Goal: Information Seeking & Learning: Learn about a topic

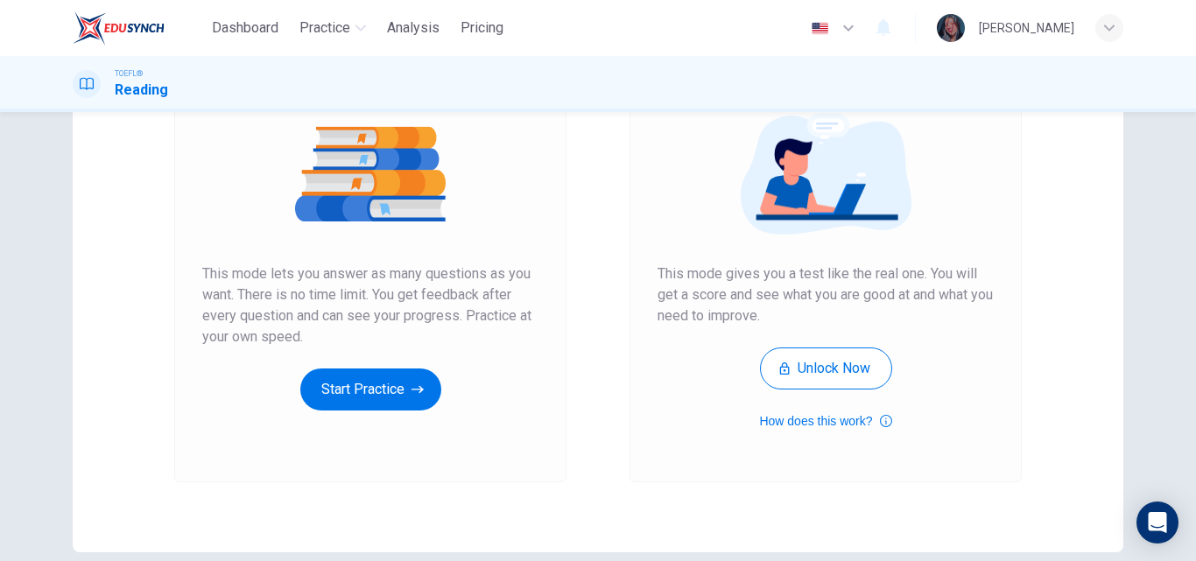
scroll to position [193, 0]
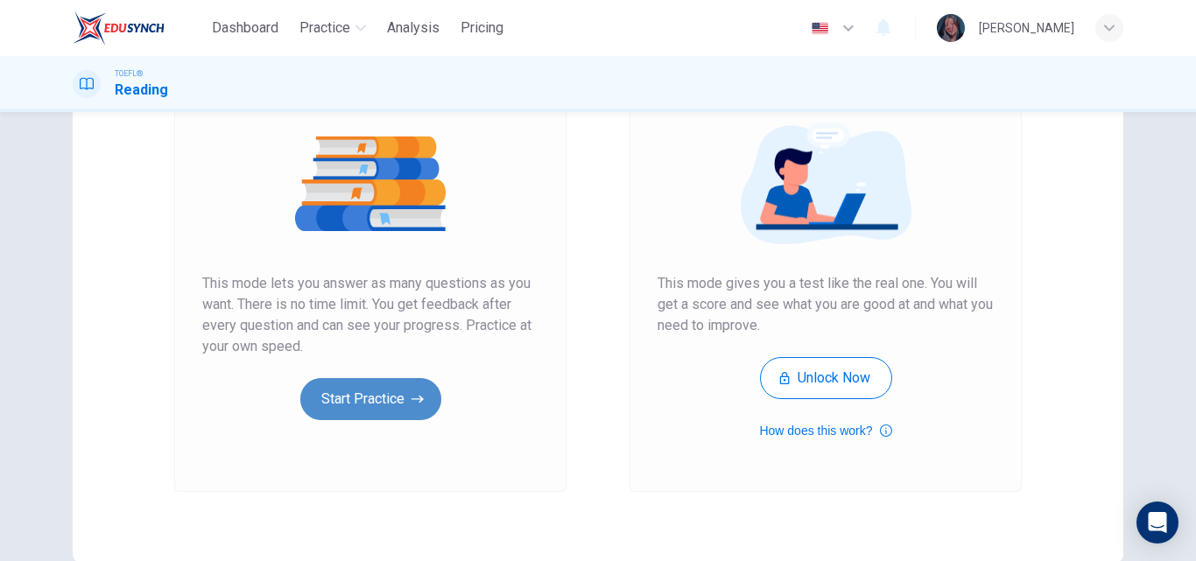
click at [378, 418] on button "Start Practice" at bounding box center [370, 399] width 141 height 42
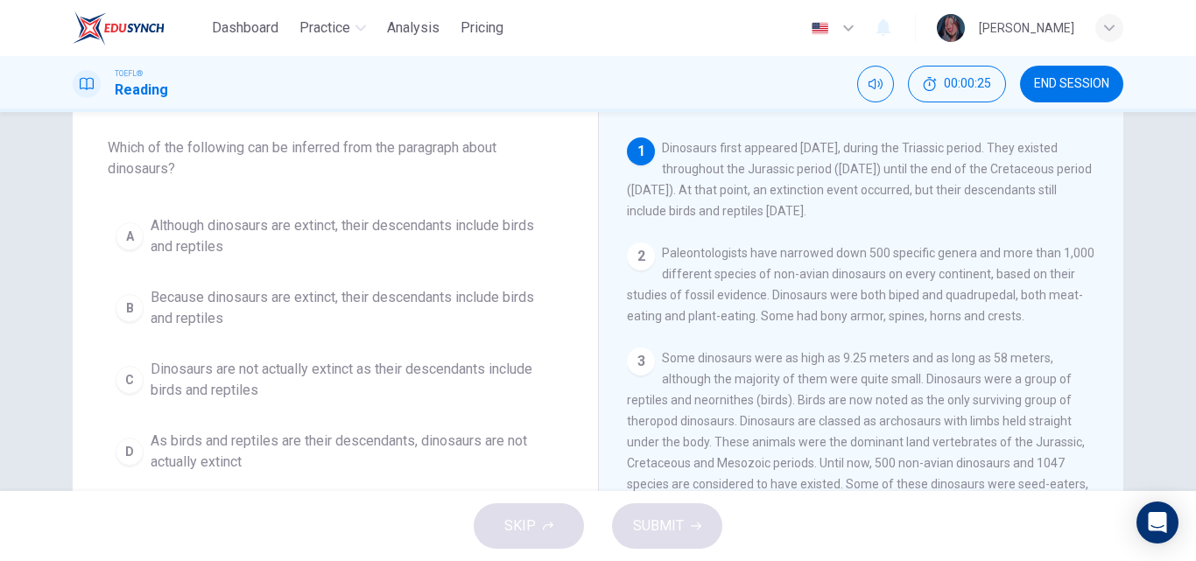
scroll to position [90, 0]
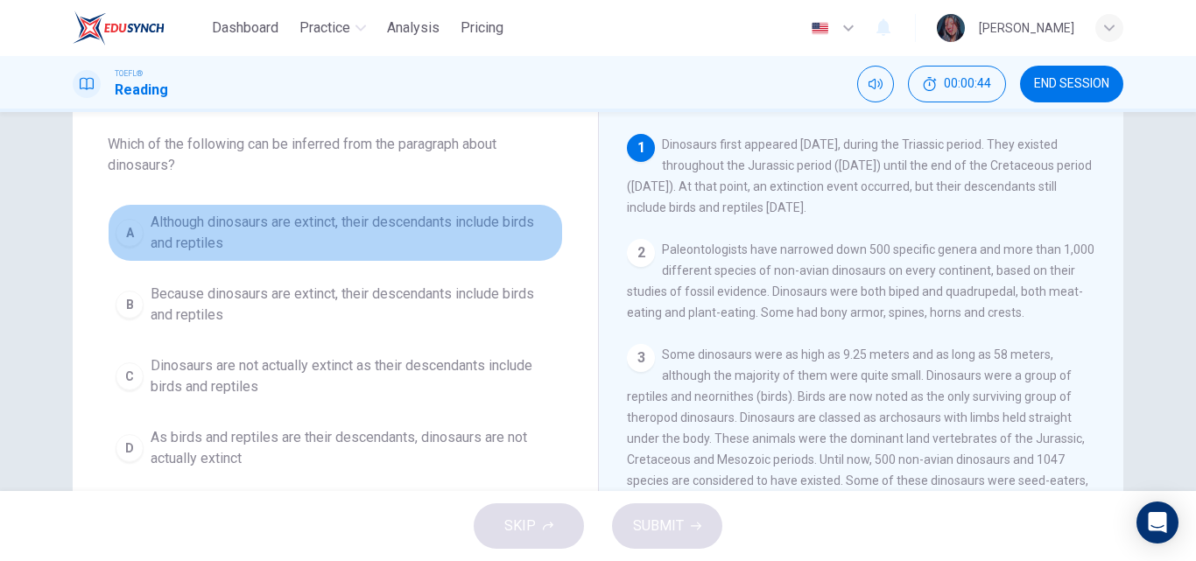
click at [313, 244] on span "Although dinosaurs are extinct, their descendants include birds and reptiles" at bounding box center [353, 233] width 404 height 42
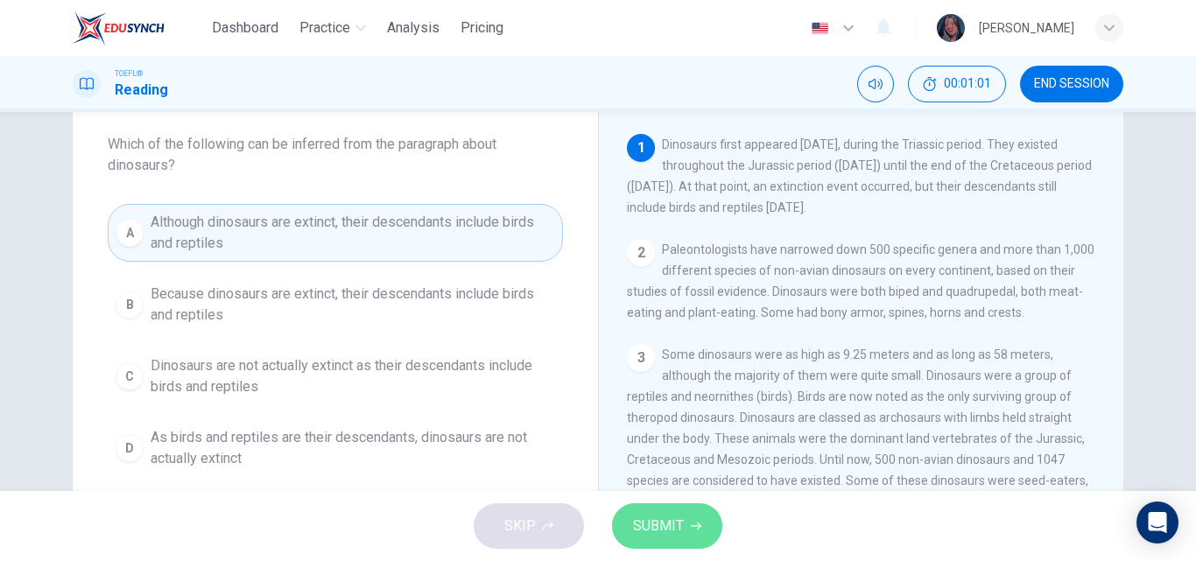
click at [657, 517] on span "SUBMIT" at bounding box center [658, 526] width 51 height 25
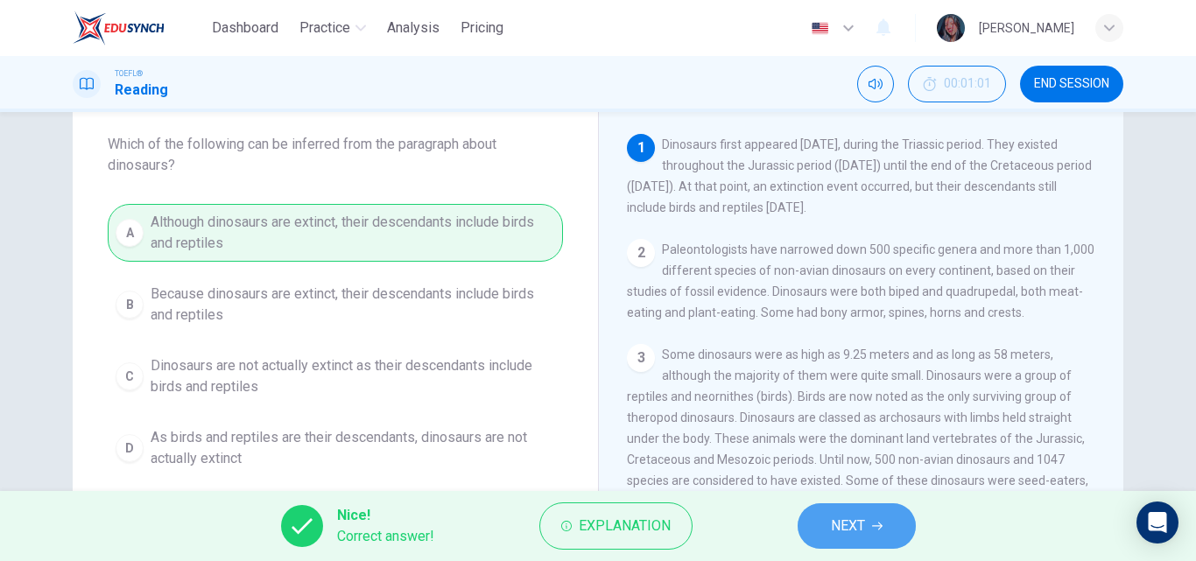
click at [833, 518] on span "NEXT" at bounding box center [848, 526] width 34 height 25
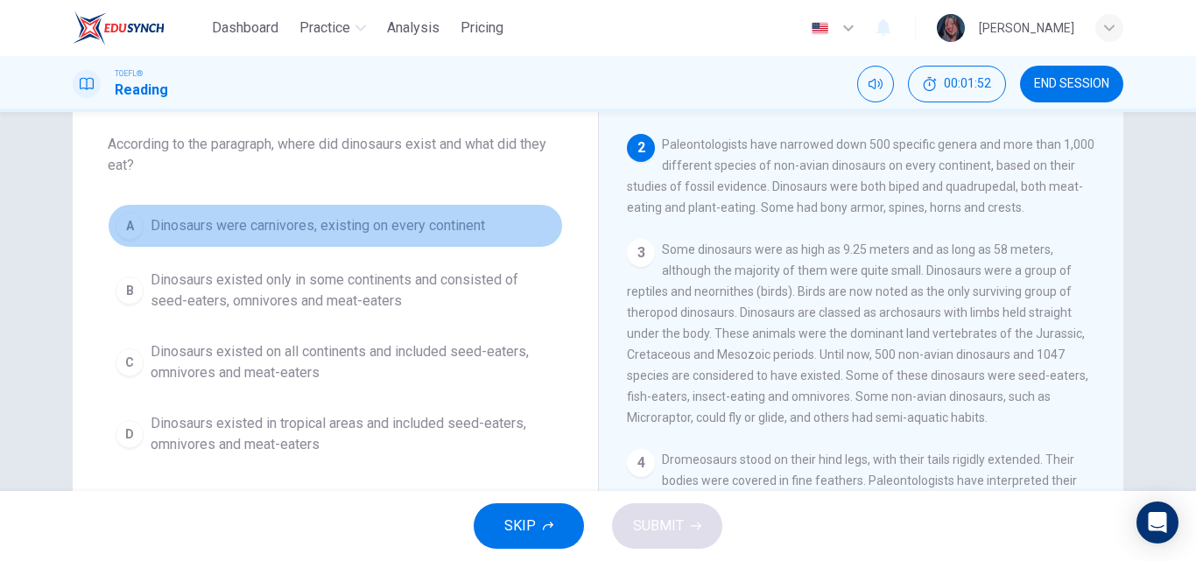
click at [287, 221] on span "Dinosaurs were carnivores, existing on every continent" at bounding box center [318, 225] width 334 height 21
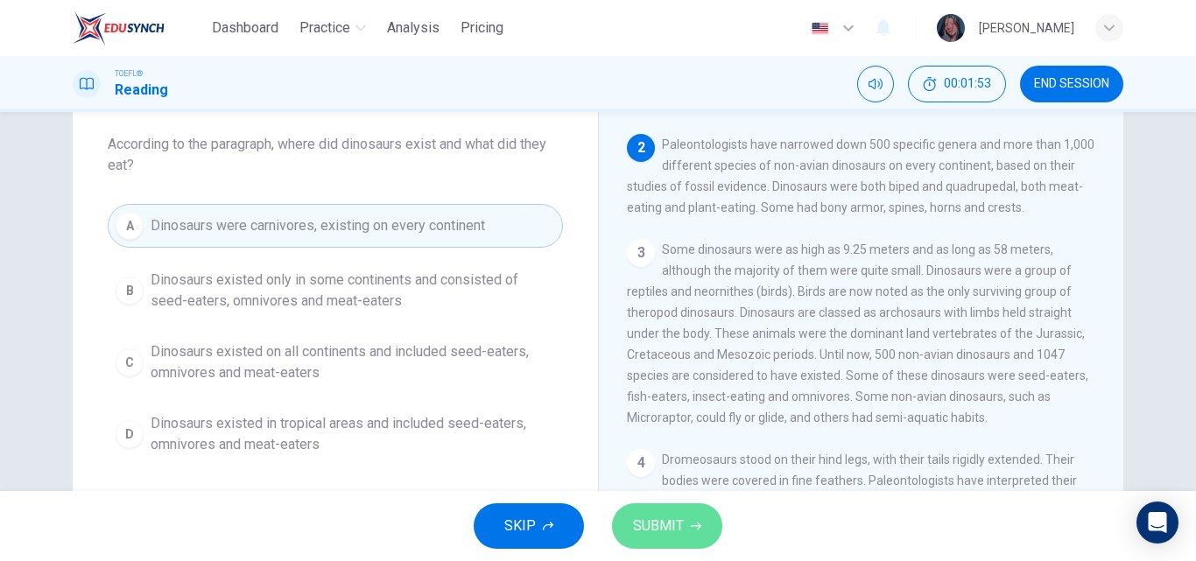
click at [657, 524] on span "SUBMIT" at bounding box center [658, 526] width 51 height 25
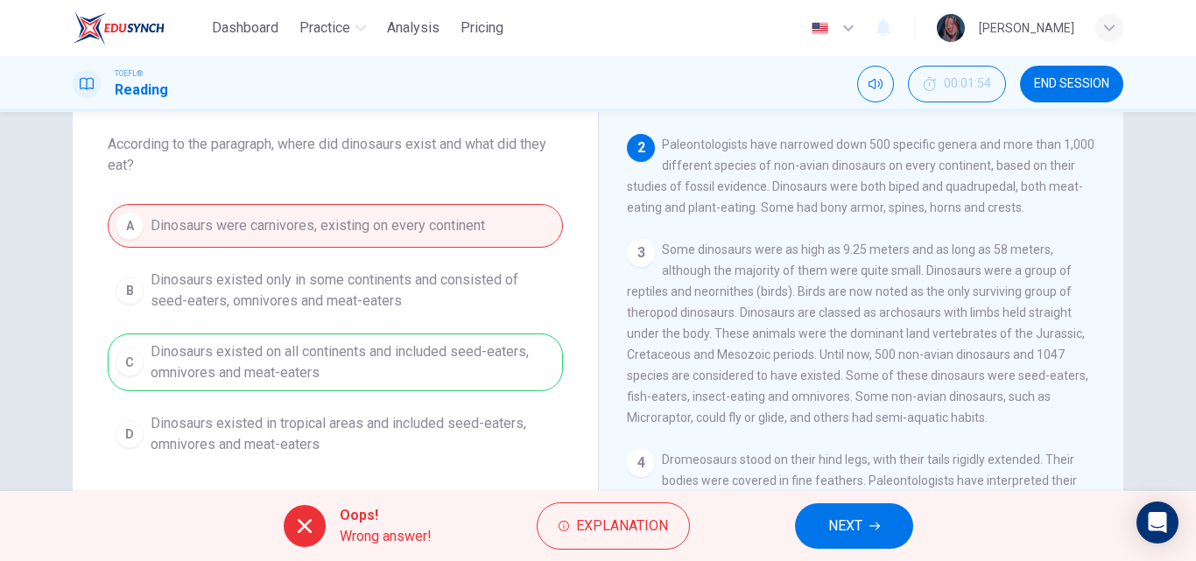
click at [836, 531] on span "NEXT" at bounding box center [845, 526] width 34 height 25
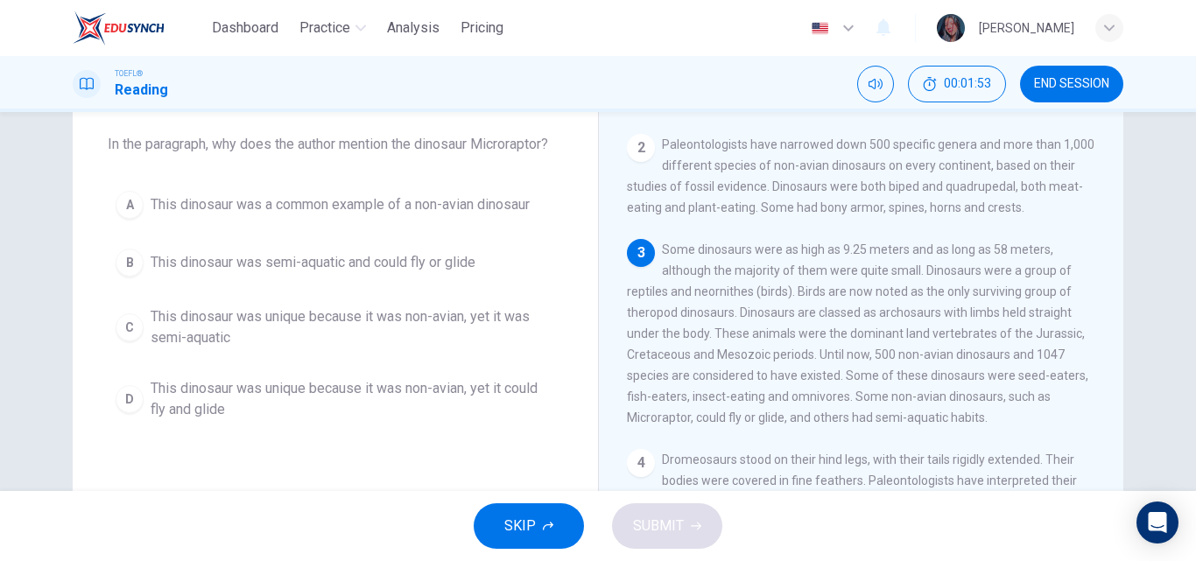
scroll to position [210, 0]
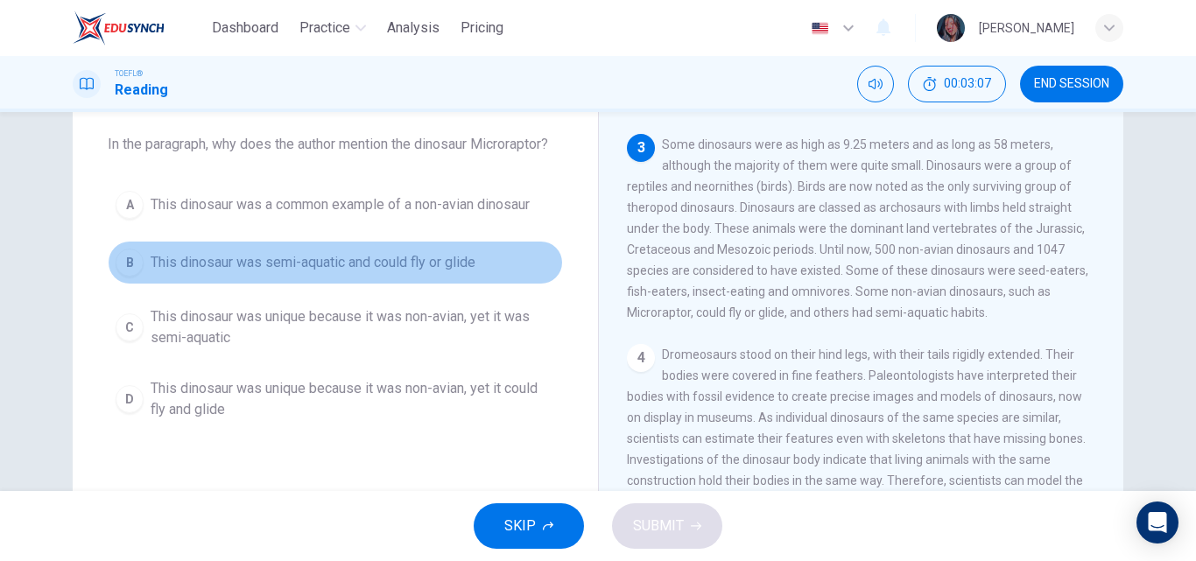
click at [458, 258] on span "This dinosaur was semi-aquatic and could fly or glide" at bounding box center [313, 262] width 325 height 21
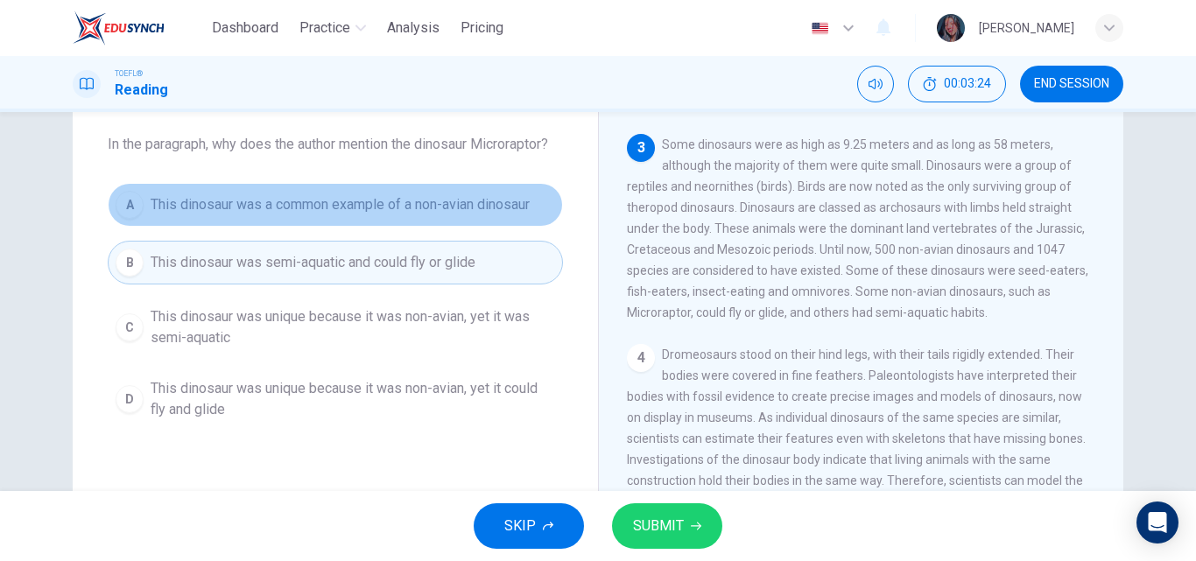
click at [306, 201] on span "This dinosaur was a common example of a non-avian dinosaur" at bounding box center [340, 204] width 379 height 21
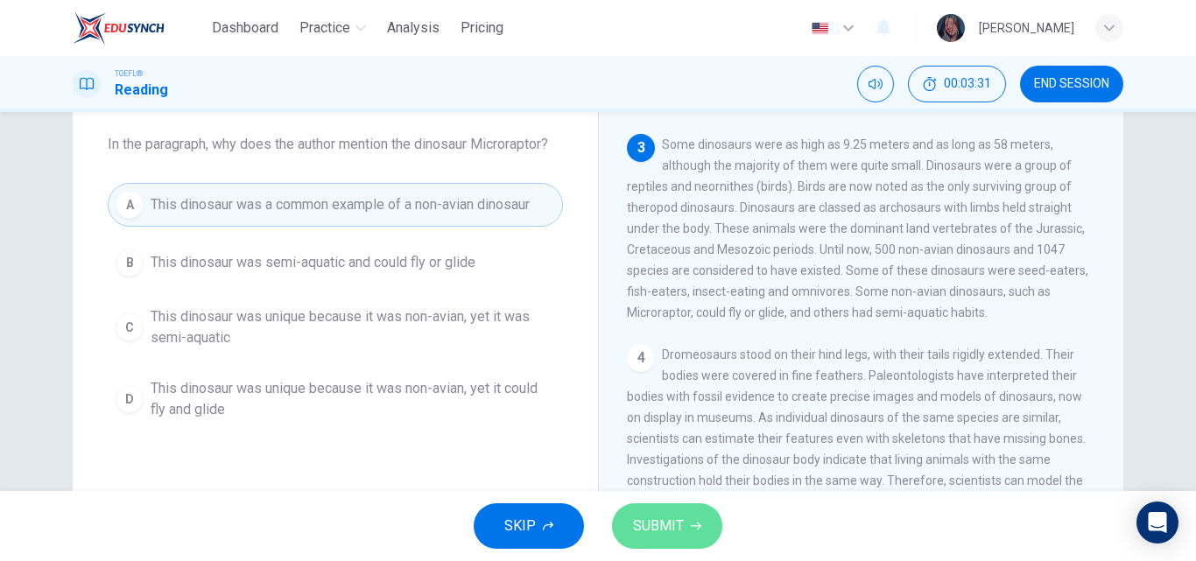
click at [661, 529] on span "SUBMIT" at bounding box center [658, 526] width 51 height 25
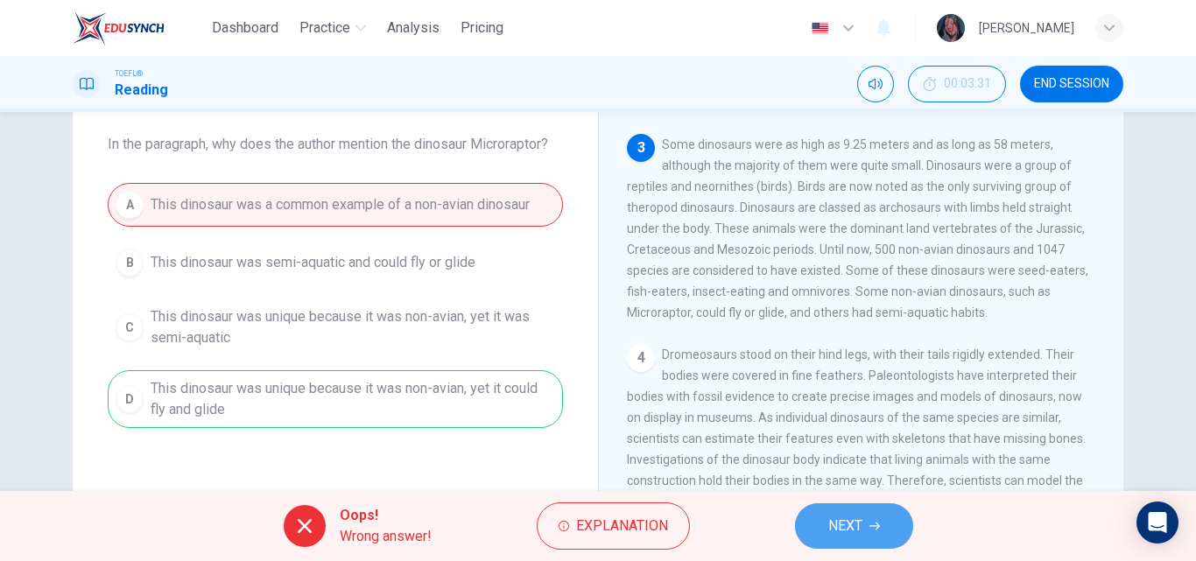
click at [849, 511] on button "NEXT" at bounding box center [854, 526] width 118 height 46
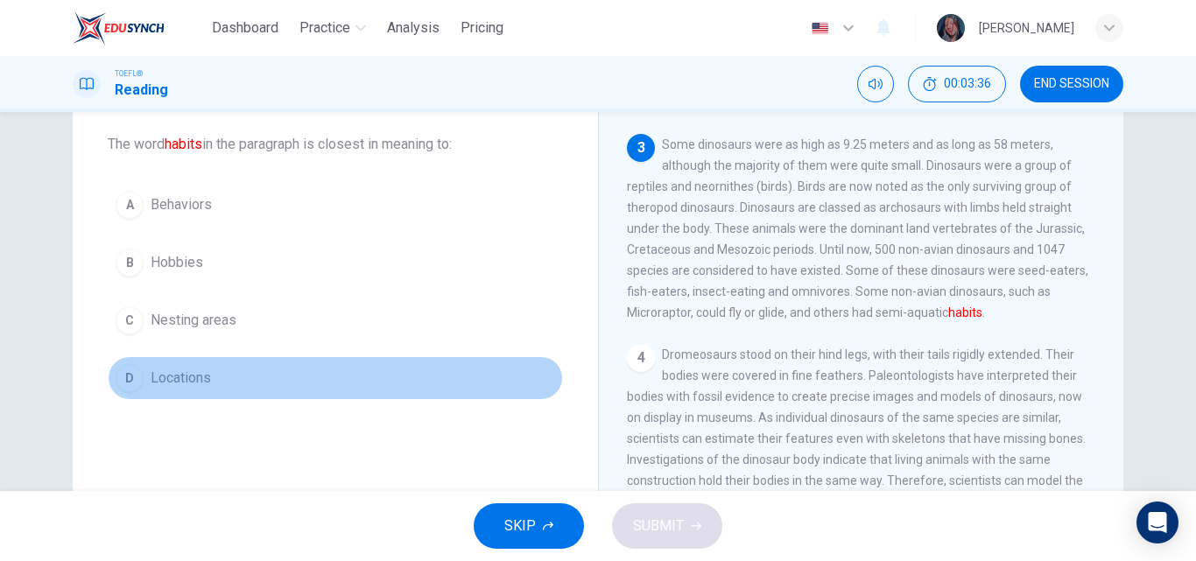
click at [324, 380] on button "D Locations" at bounding box center [335, 378] width 455 height 44
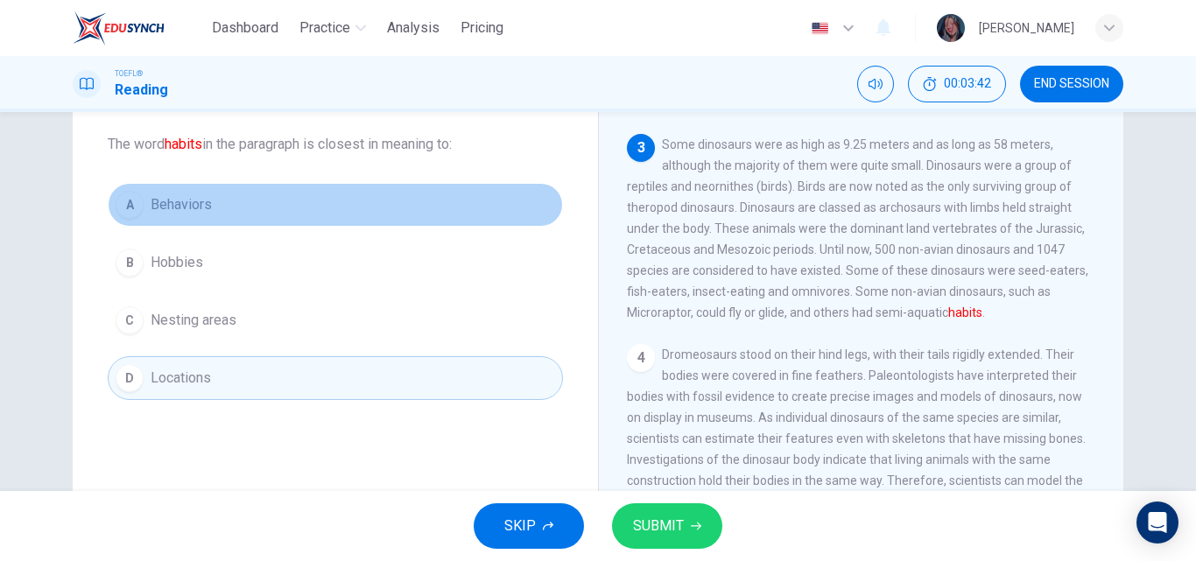
click at [265, 206] on button "A Behaviors" at bounding box center [335, 205] width 455 height 44
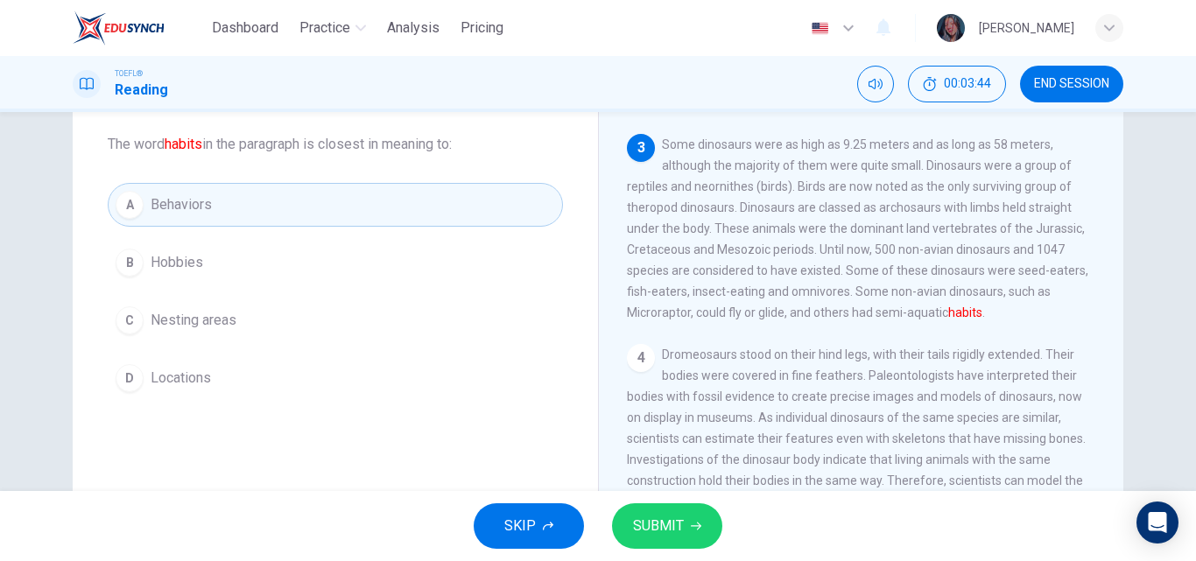
scroll to position [212, 0]
click at [660, 532] on span "SUBMIT" at bounding box center [658, 526] width 51 height 25
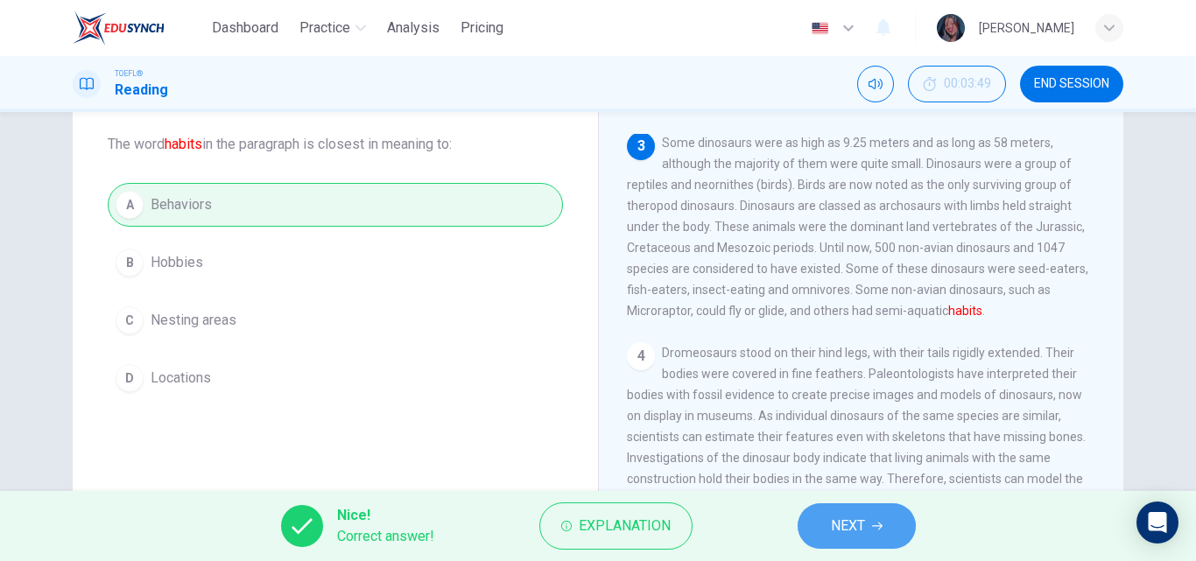
click at [853, 538] on button "NEXT" at bounding box center [857, 526] width 118 height 46
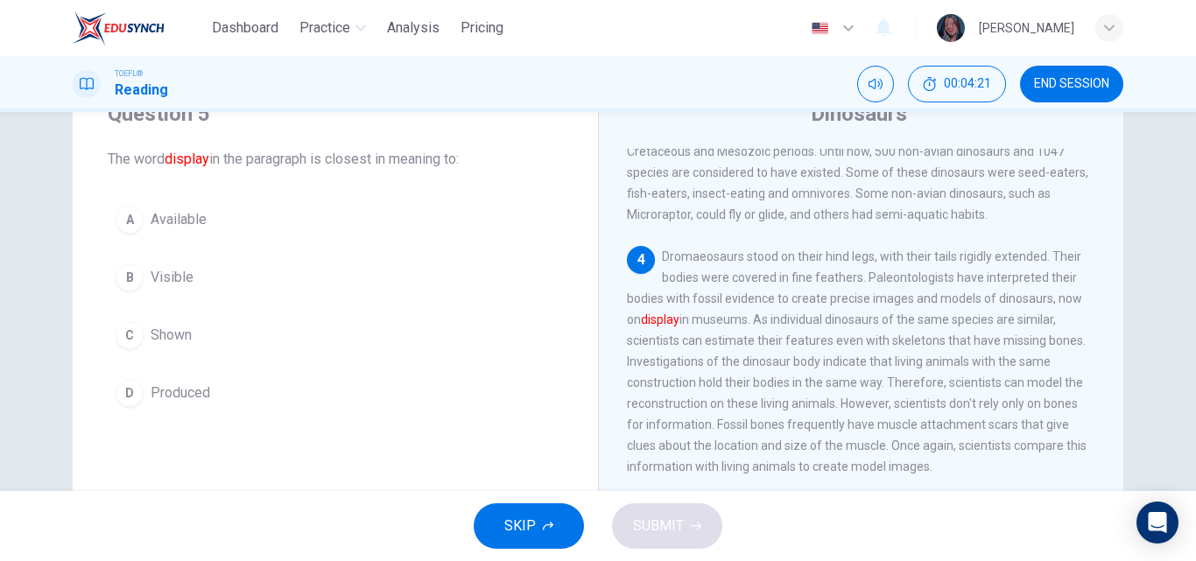
scroll to position [88, 0]
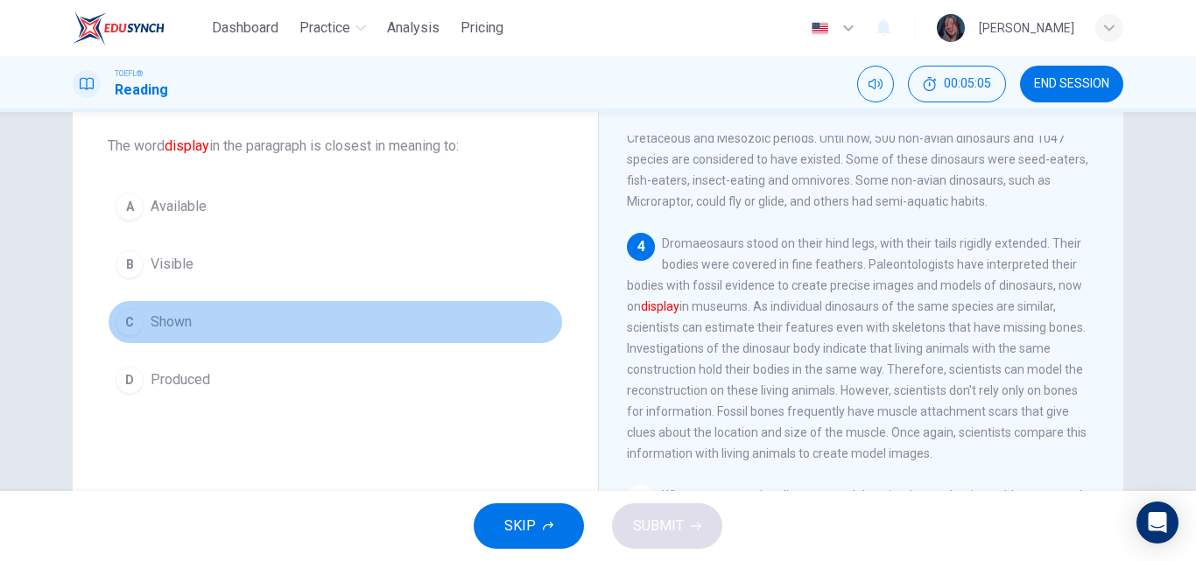
click at [236, 329] on button "C Shown" at bounding box center [335, 322] width 455 height 44
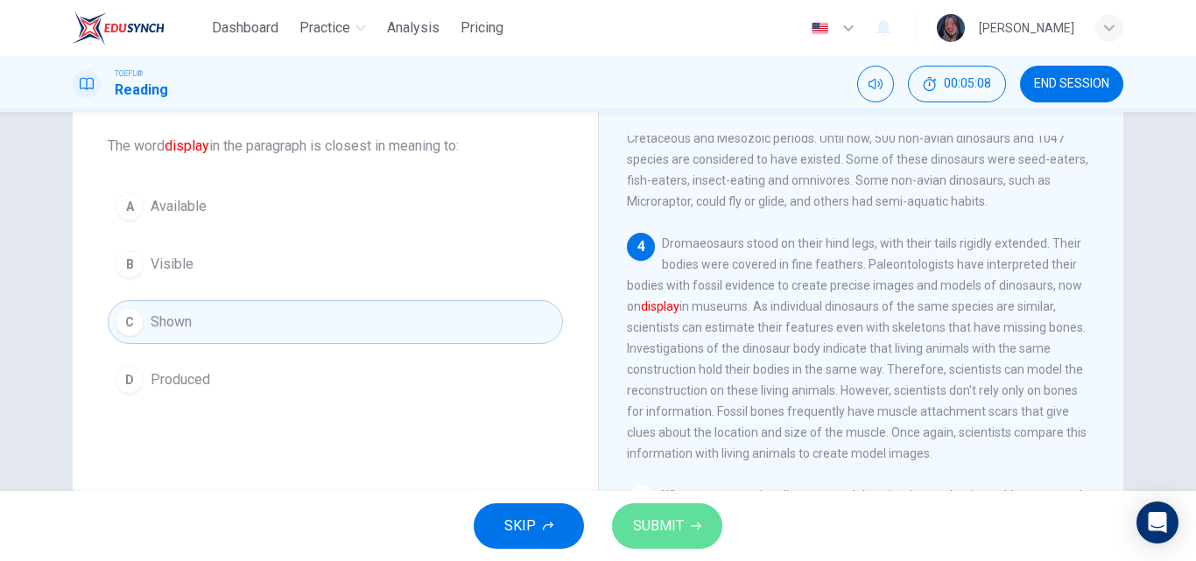
click at [650, 527] on span "SUBMIT" at bounding box center [658, 526] width 51 height 25
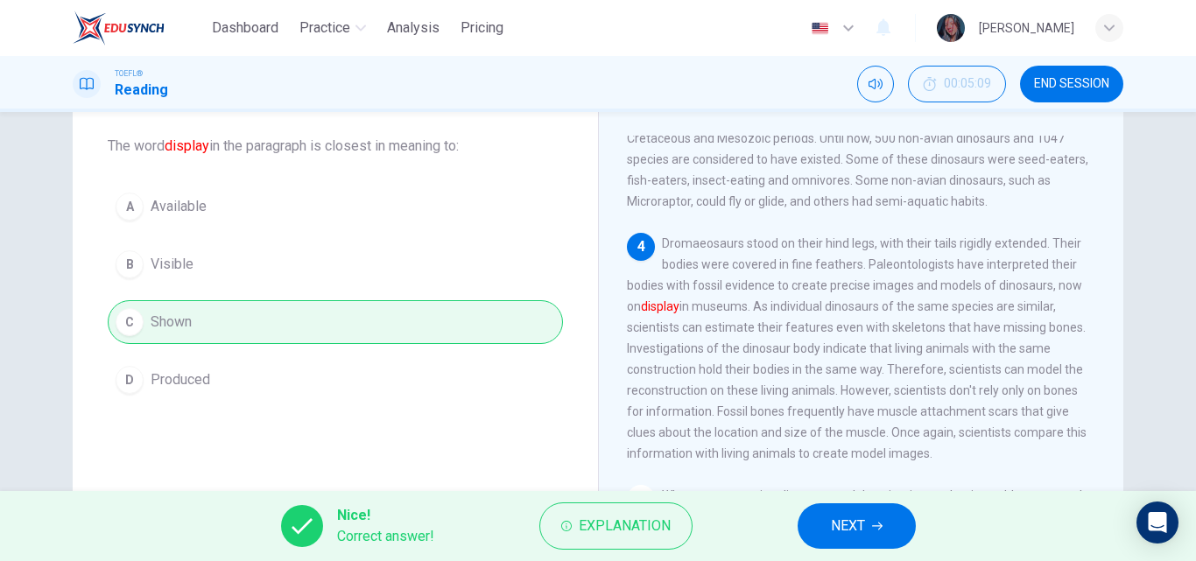
click at [819, 510] on button "NEXT" at bounding box center [857, 526] width 118 height 46
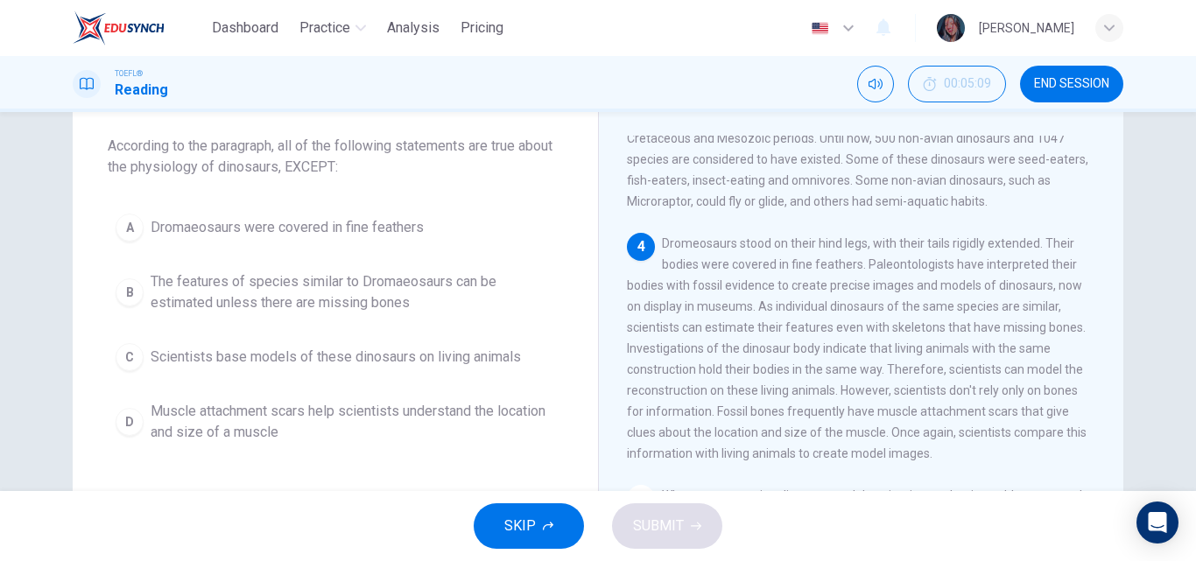
scroll to position [420, 0]
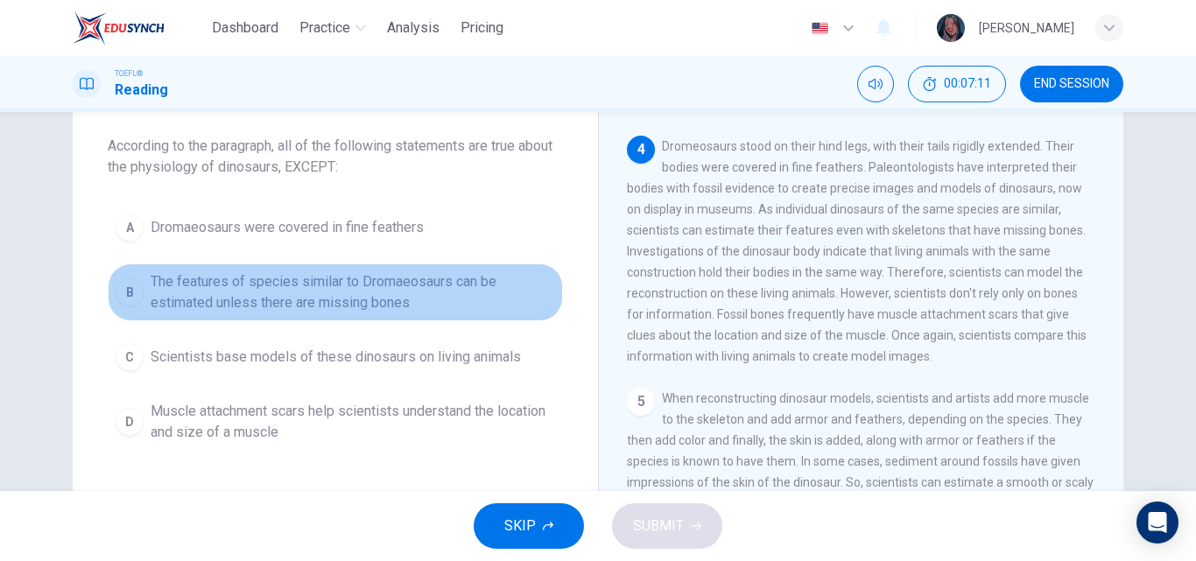
click at [419, 311] on span "The features of species similar to Dromaeosaurs can be estimated unless there a…" at bounding box center [353, 292] width 404 height 42
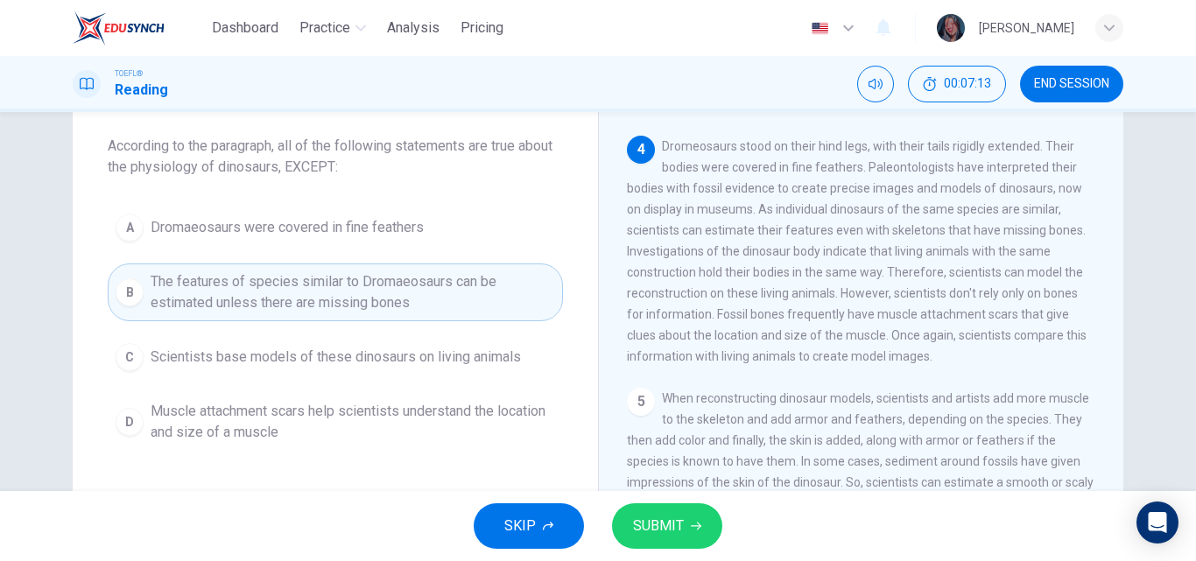
click at [502, 376] on button "C Scientists base models of these dinosaurs on living animals" at bounding box center [335, 357] width 455 height 44
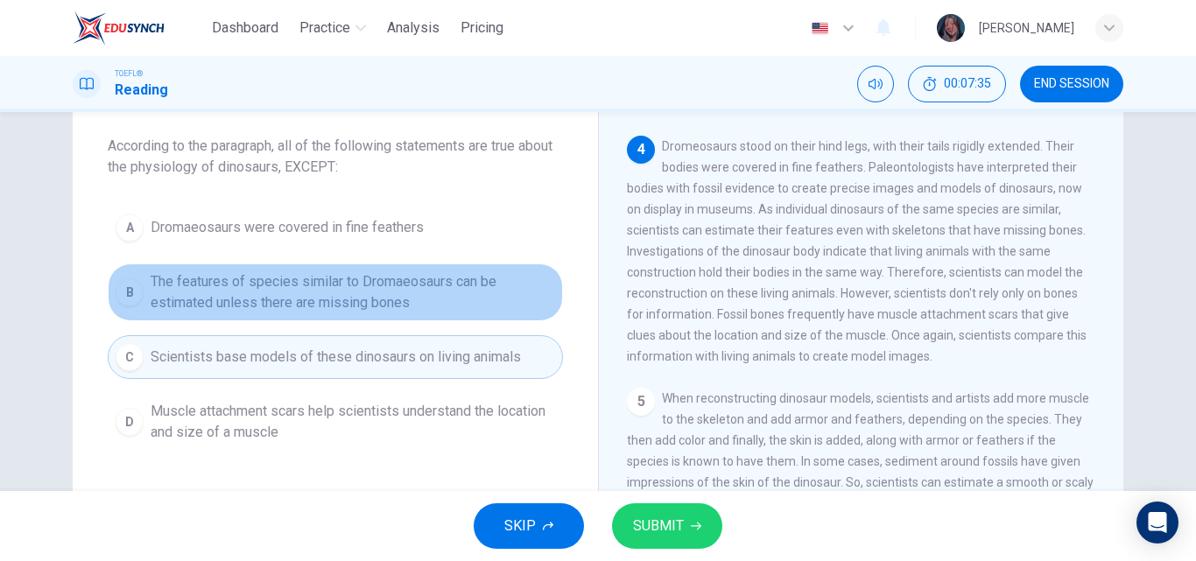
click at [452, 303] on span "The features of species similar to Dromaeosaurs can be estimated unless there a…" at bounding box center [353, 292] width 404 height 42
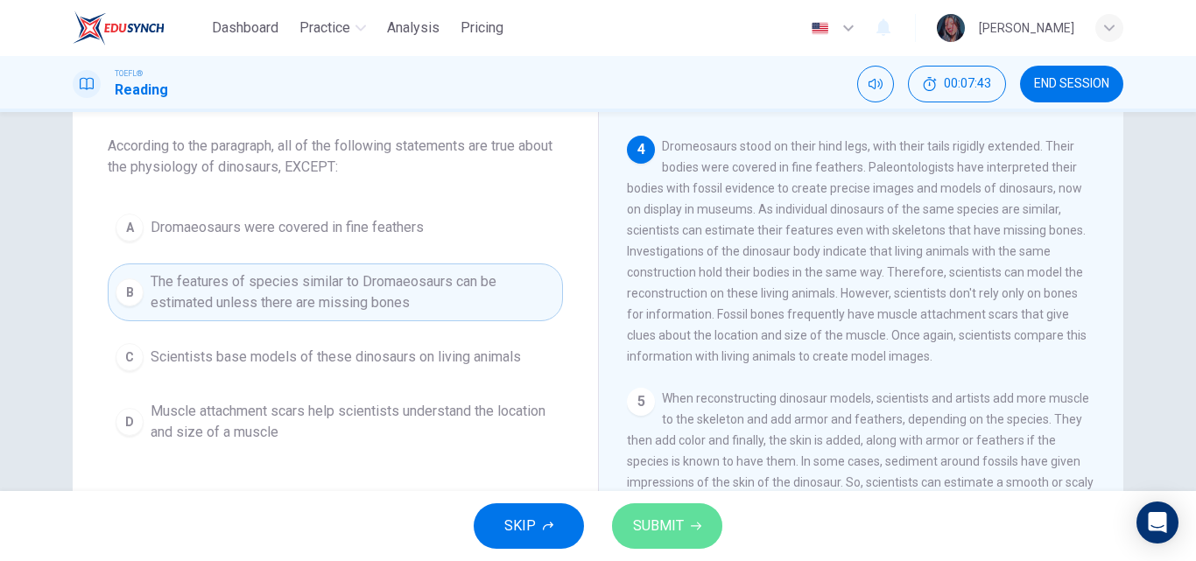
click at [696, 538] on button "SUBMIT" at bounding box center [667, 526] width 110 height 46
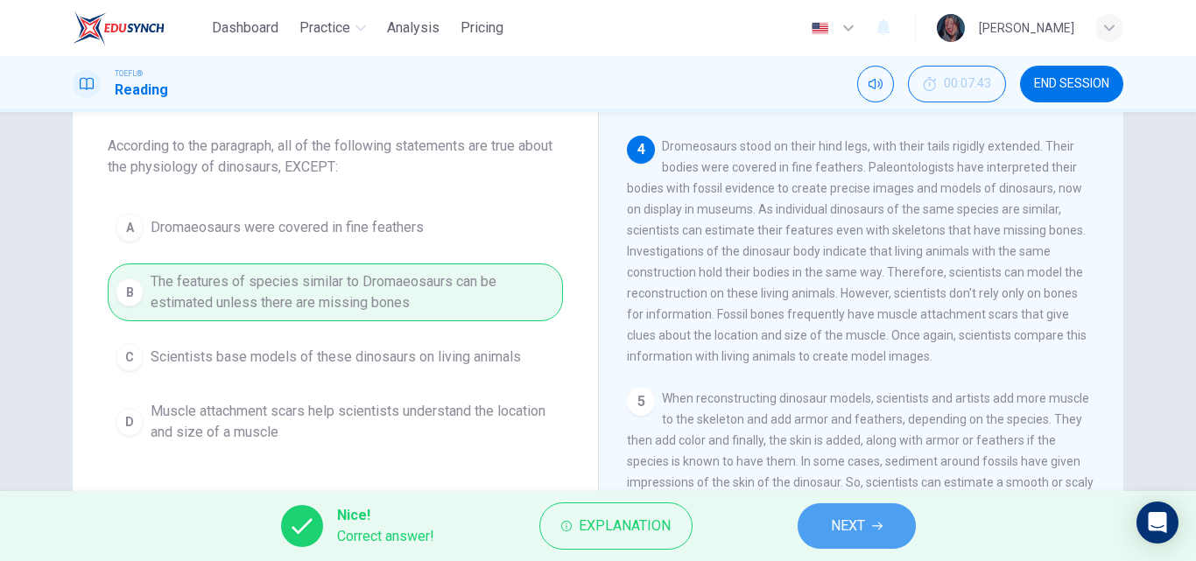
click at [869, 538] on button "NEXT" at bounding box center [857, 526] width 118 height 46
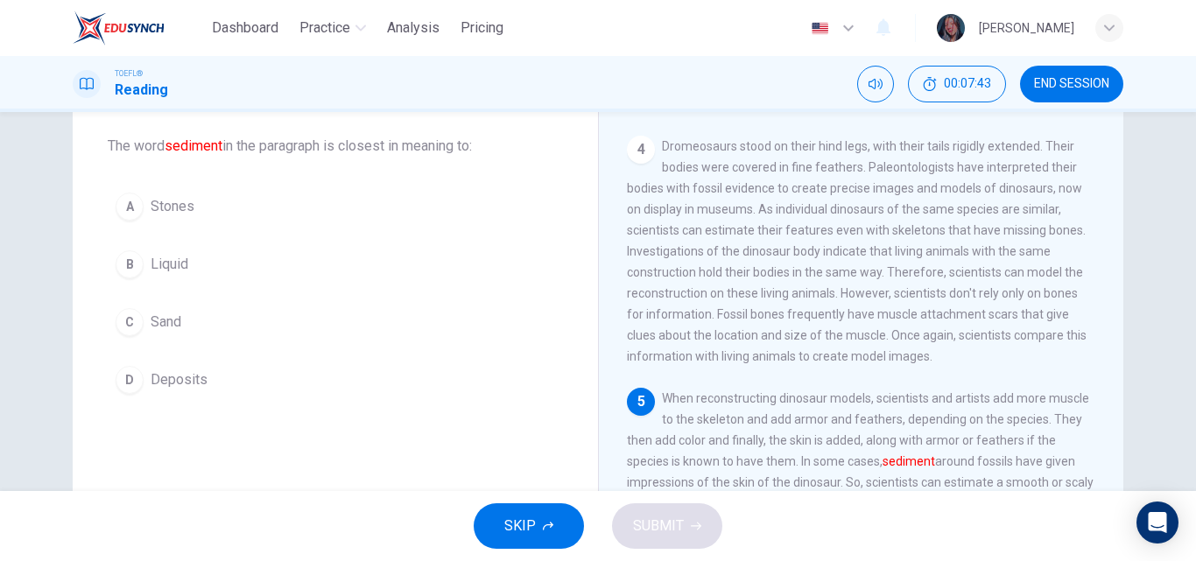
scroll to position [470, 0]
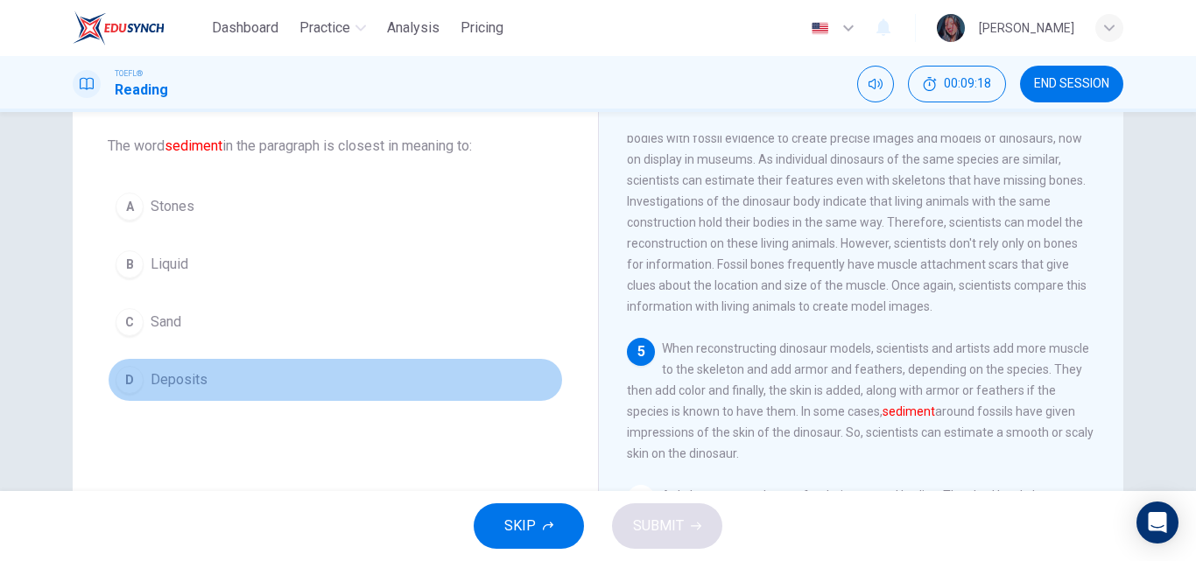
click at [210, 362] on button "D Deposits" at bounding box center [335, 380] width 455 height 44
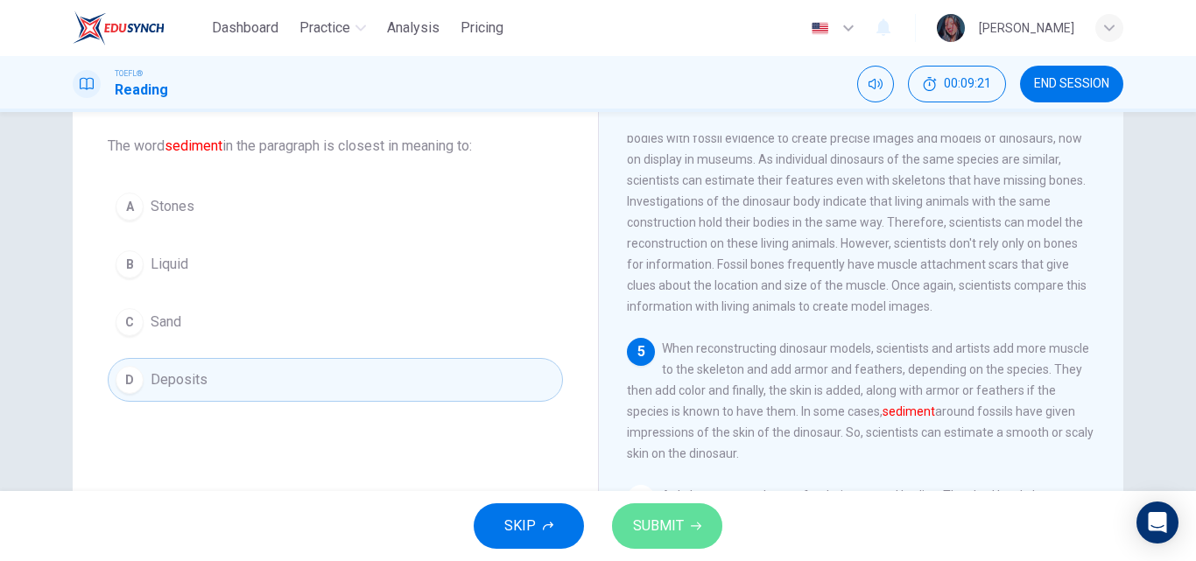
click at [643, 522] on span "SUBMIT" at bounding box center [658, 526] width 51 height 25
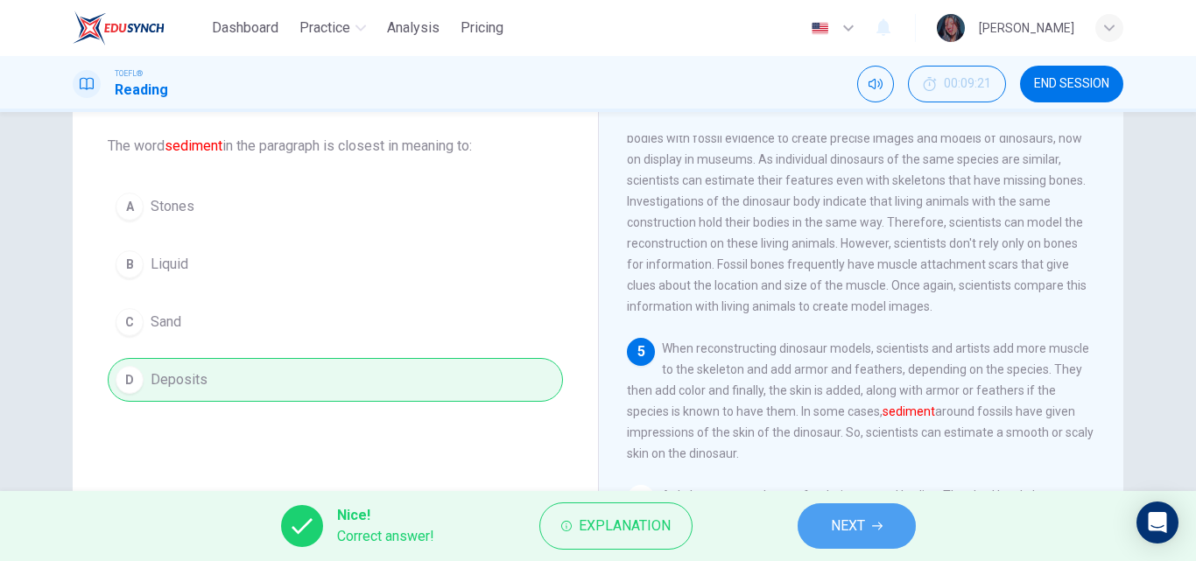
click at [832, 525] on span "NEXT" at bounding box center [848, 526] width 34 height 25
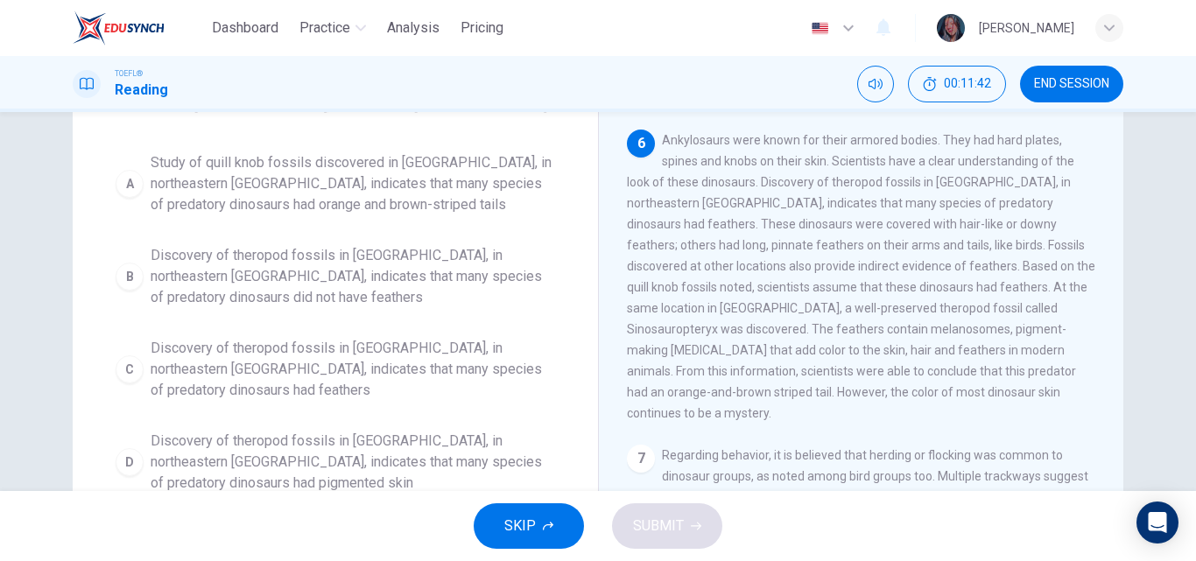
scroll to position [151, 0]
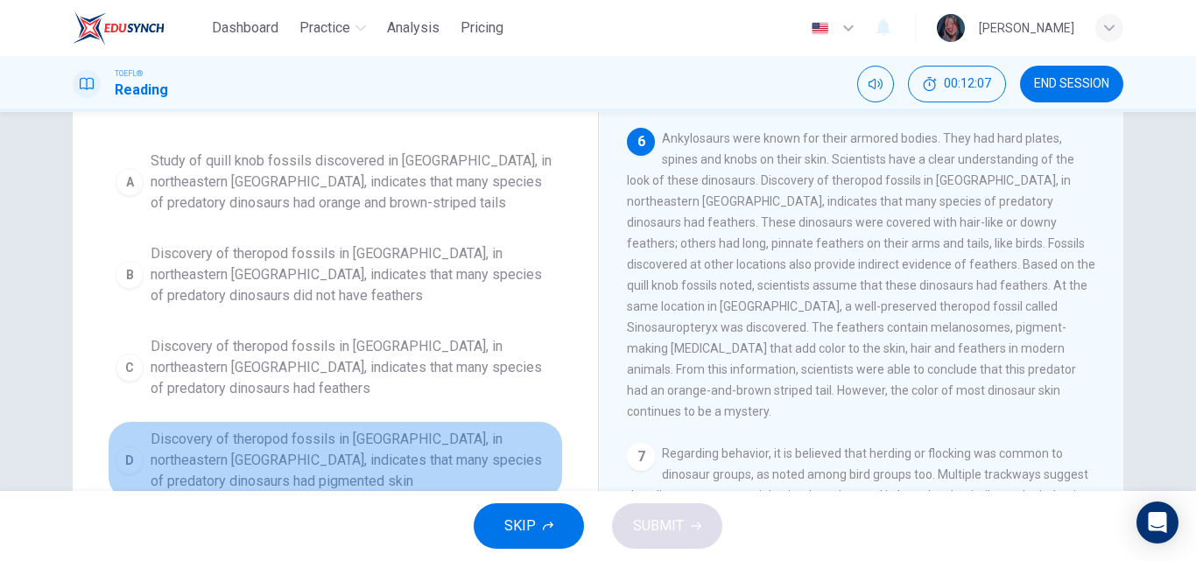
click at [476, 430] on span "Discovery of theropod fossils in [GEOGRAPHIC_DATA], in northeastern [GEOGRAPHIC…" at bounding box center [353, 460] width 404 height 63
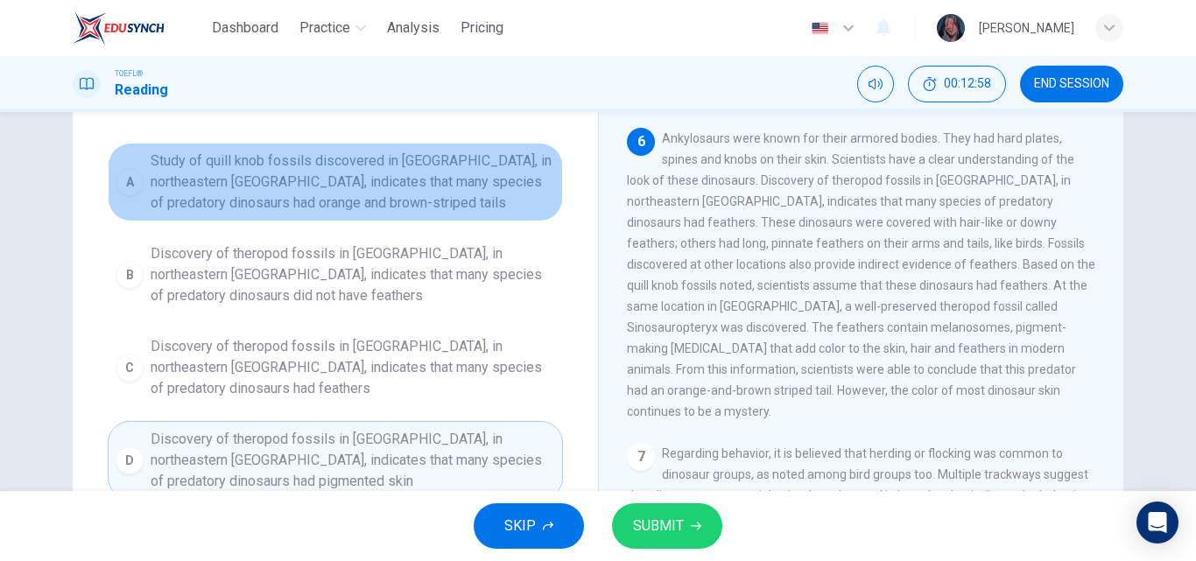
click at [493, 211] on span "Study of quill knob fossils discovered in [GEOGRAPHIC_DATA], in northeastern [G…" at bounding box center [353, 182] width 404 height 63
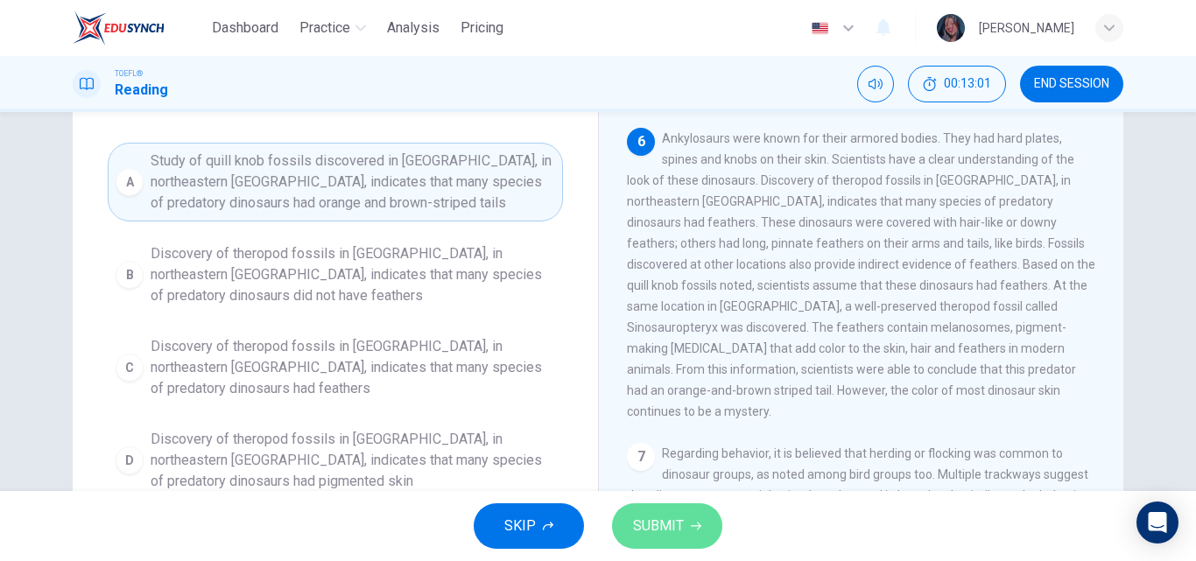
click at [672, 530] on span "SUBMIT" at bounding box center [658, 526] width 51 height 25
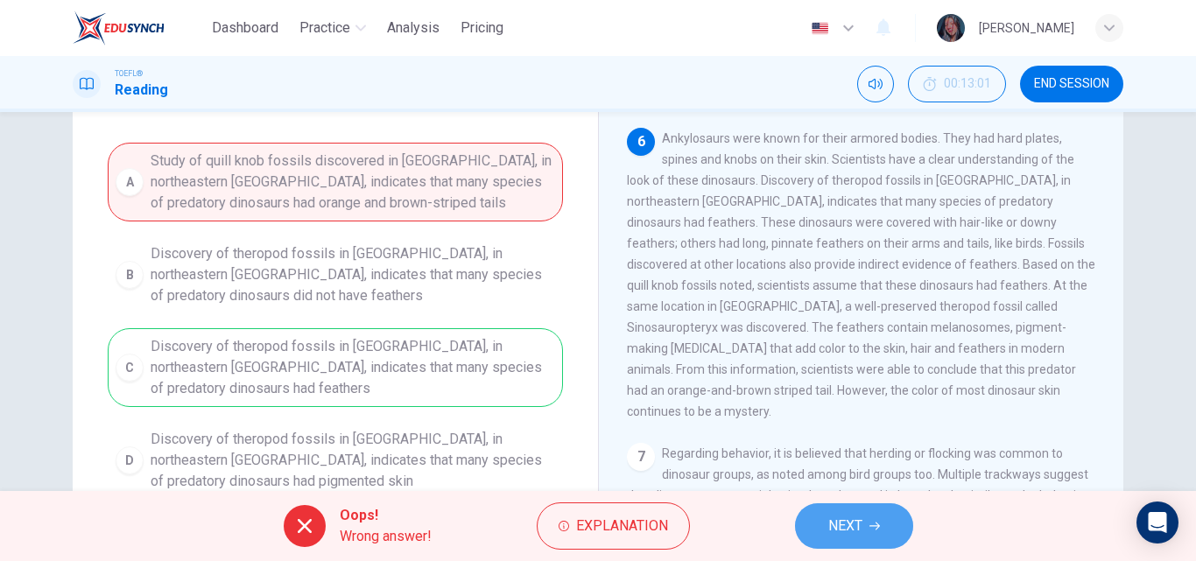
click at [850, 532] on span "NEXT" at bounding box center [845, 526] width 34 height 25
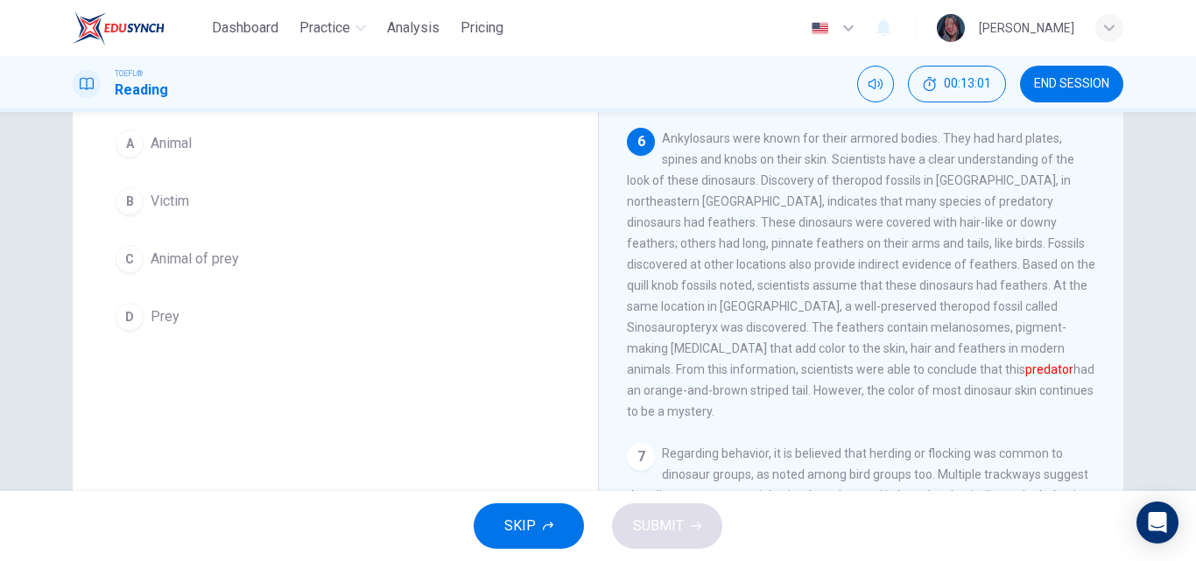
scroll to position [819, 0]
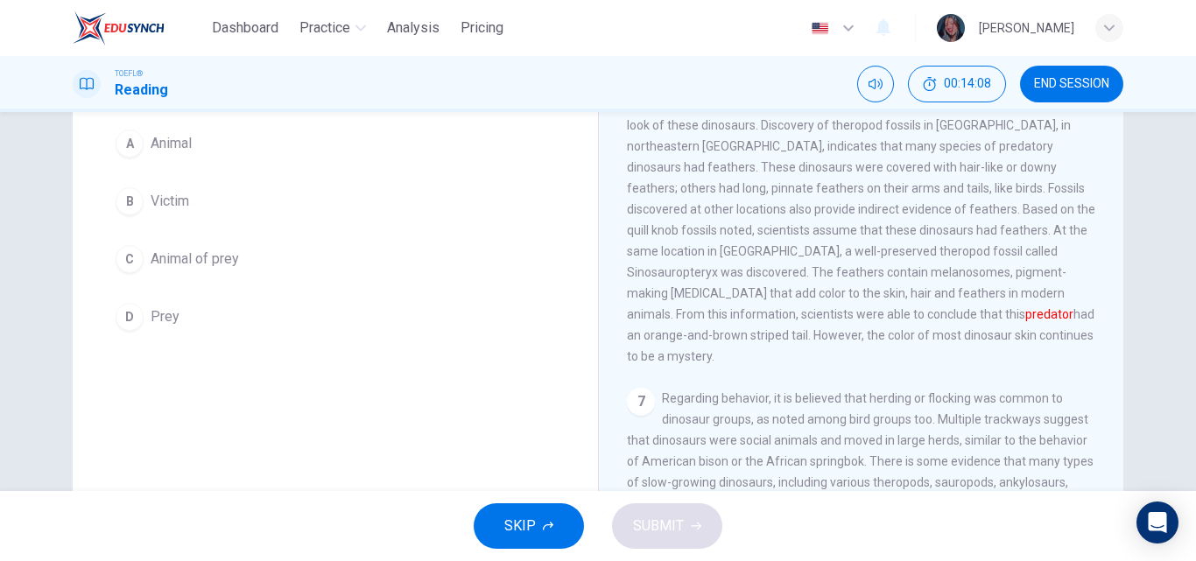
click at [313, 258] on button "C Animal of prey" at bounding box center [335, 259] width 455 height 44
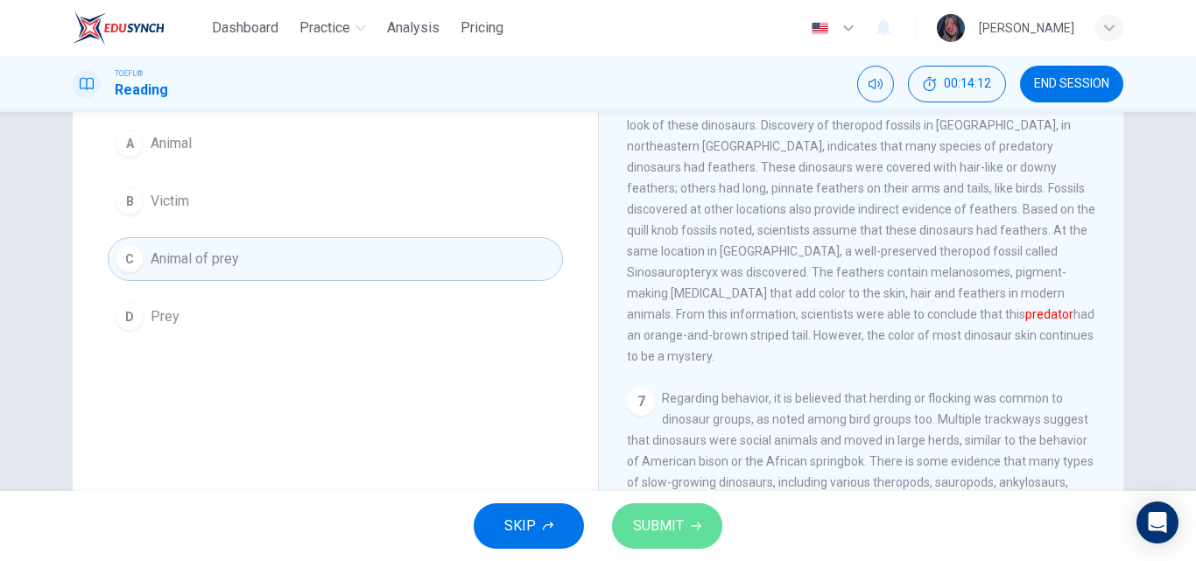
click at [660, 531] on span "SUBMIT" at bounding box center [658, 526] width 51 height 25
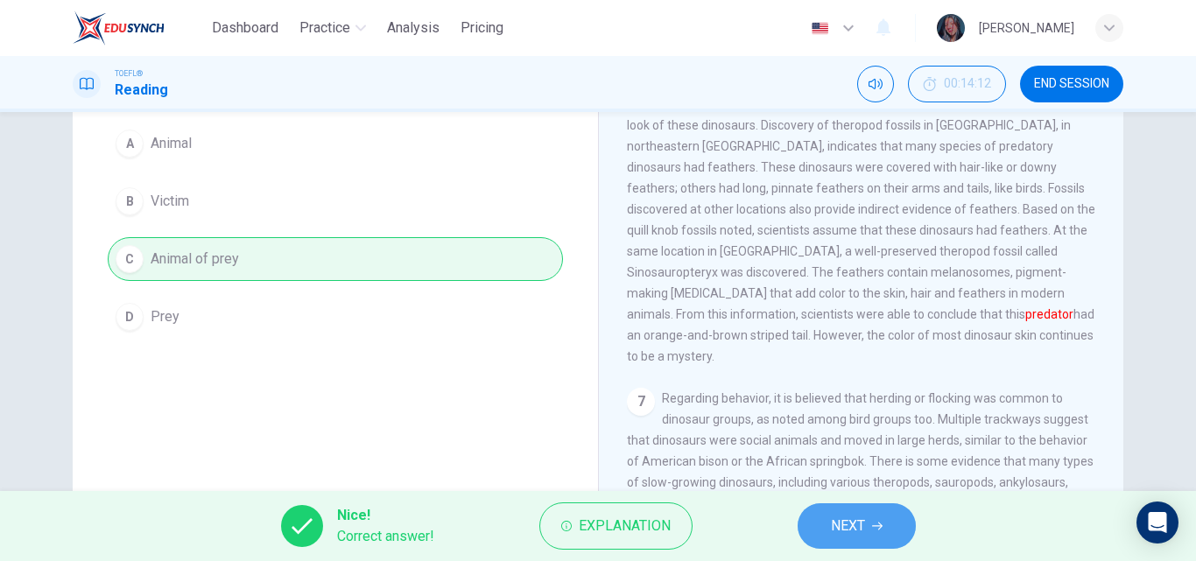
click at [819, 522] on button "NEXT" at bounding box center [857, 526] width 118 height 46
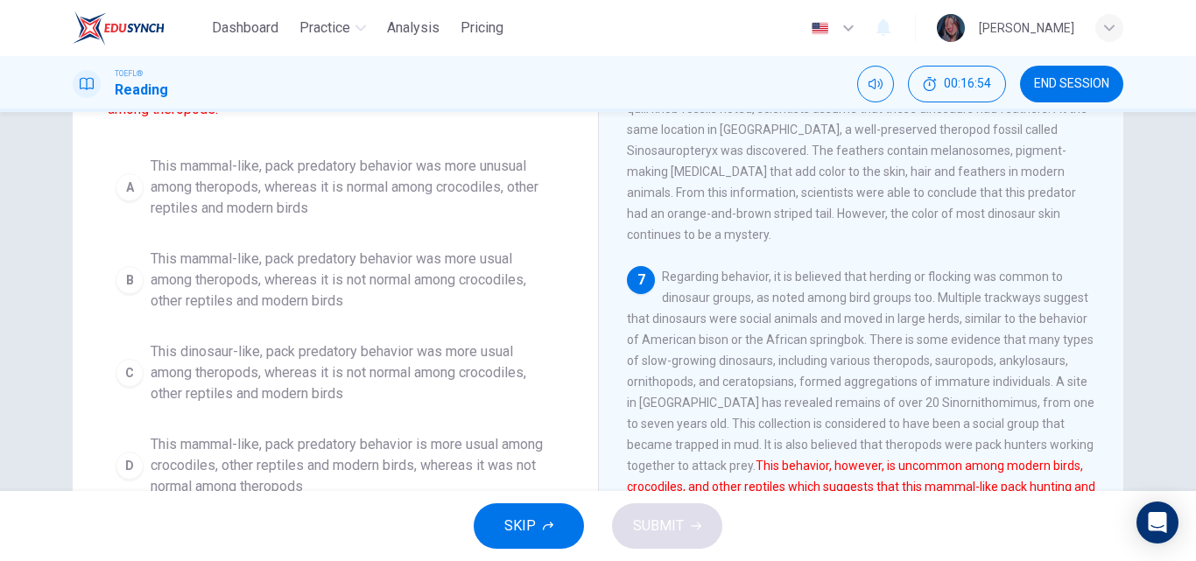
scroll to position [199, 0]
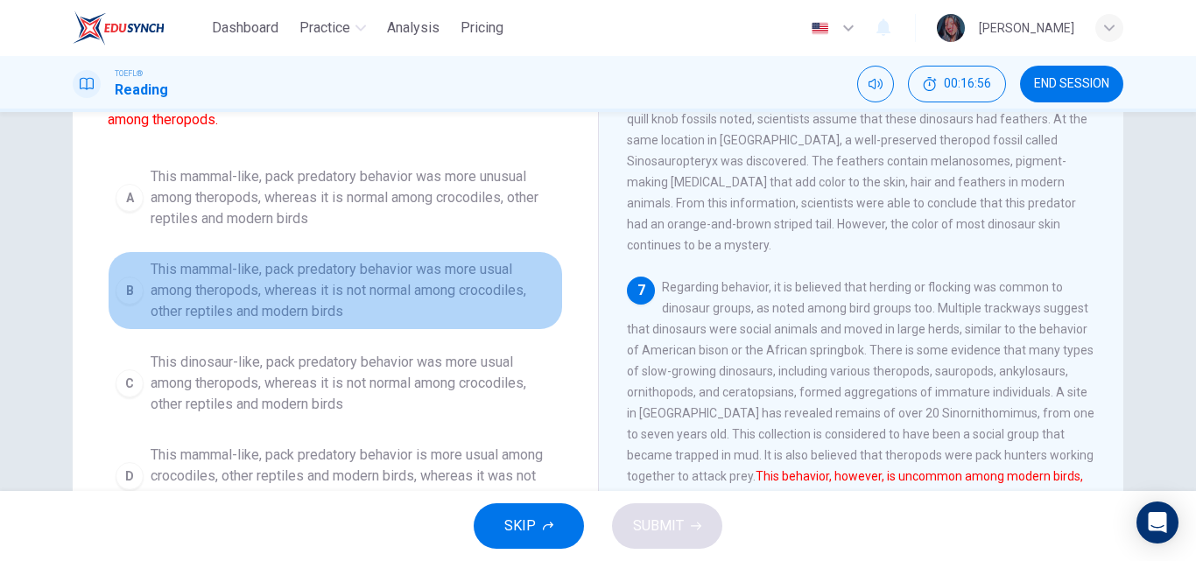
click at [419, 296] on span "This mammal-like, pack predatory behavior was more usual among theropods, where…" at bounding box center [353, 290] width 404 height 63
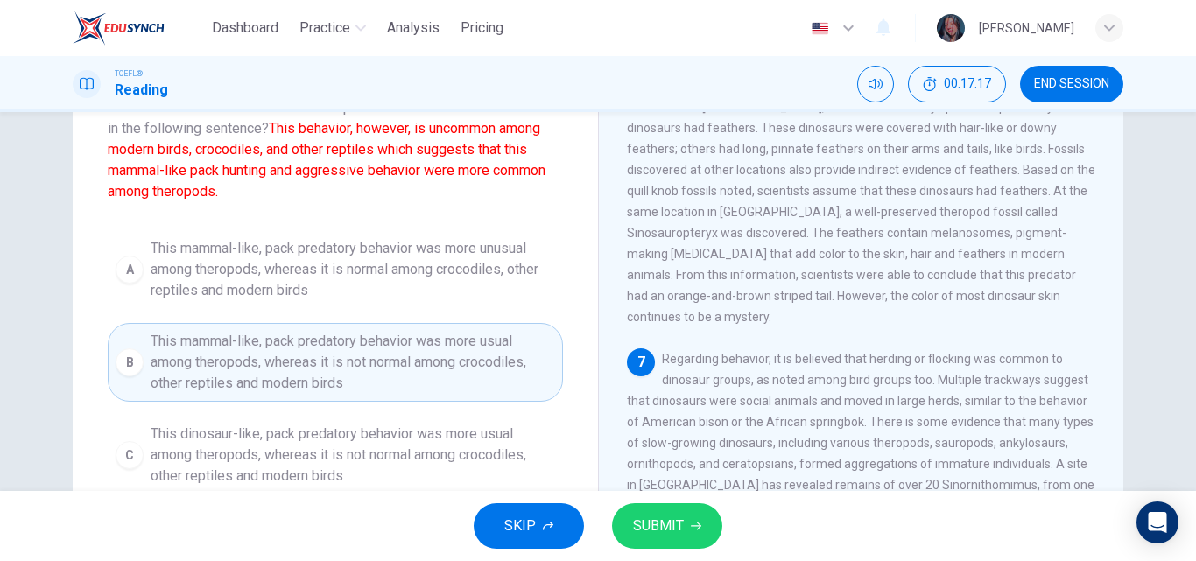
scroll to position [129, 0]
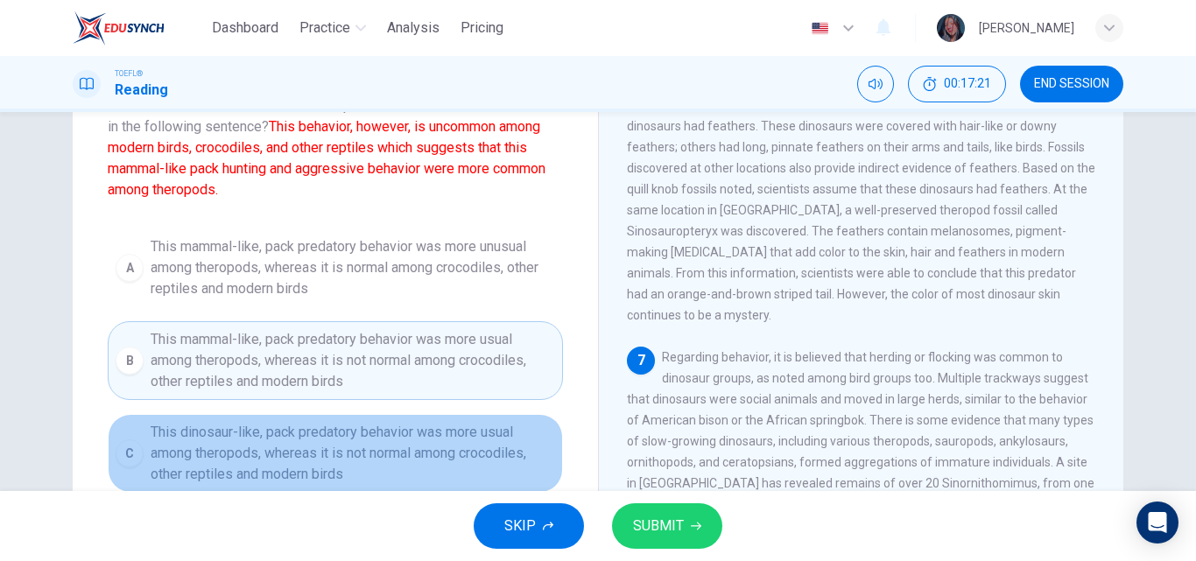
click at [413, 437] on span "This dinosaur-like, pack predatory behavior was more usual among theropods, whe…" at bounding box center [353, 453] width 404 height 63
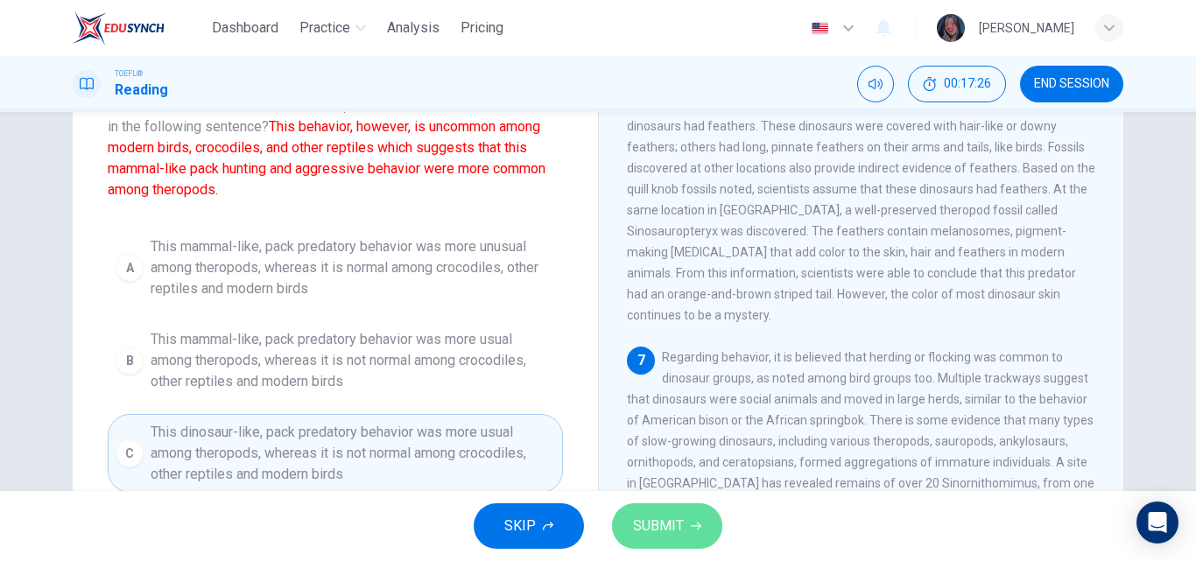
click at [690, 532] on button "SUBMIT" at bounding box center [667, 526] width 110 height 46
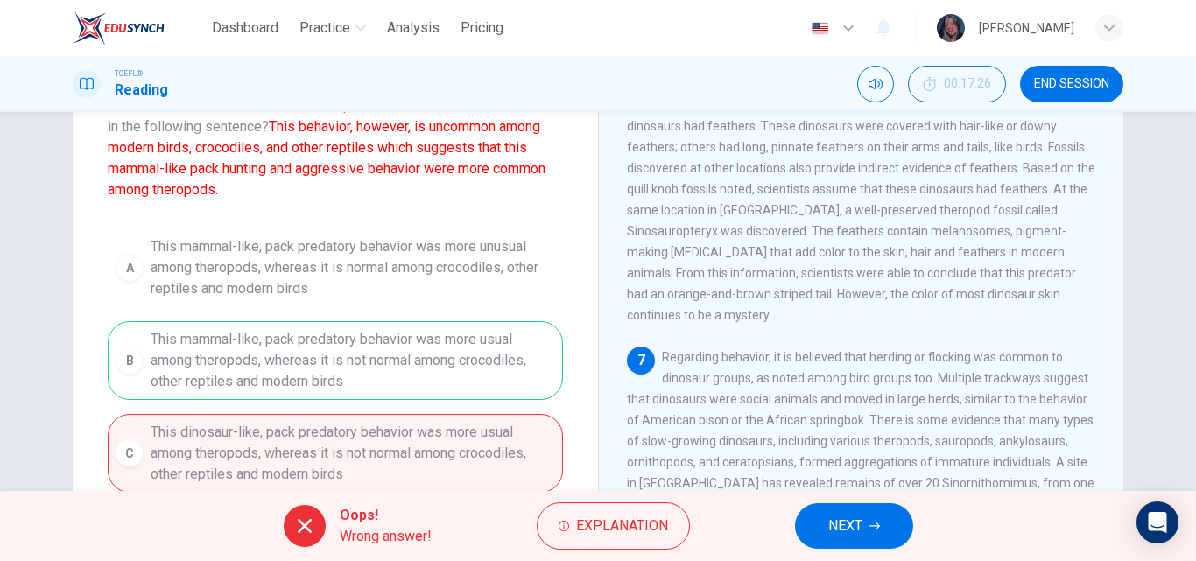
click at [861, 517] on span "NEXT" at bounding box center [845, 526] width 34 height 25
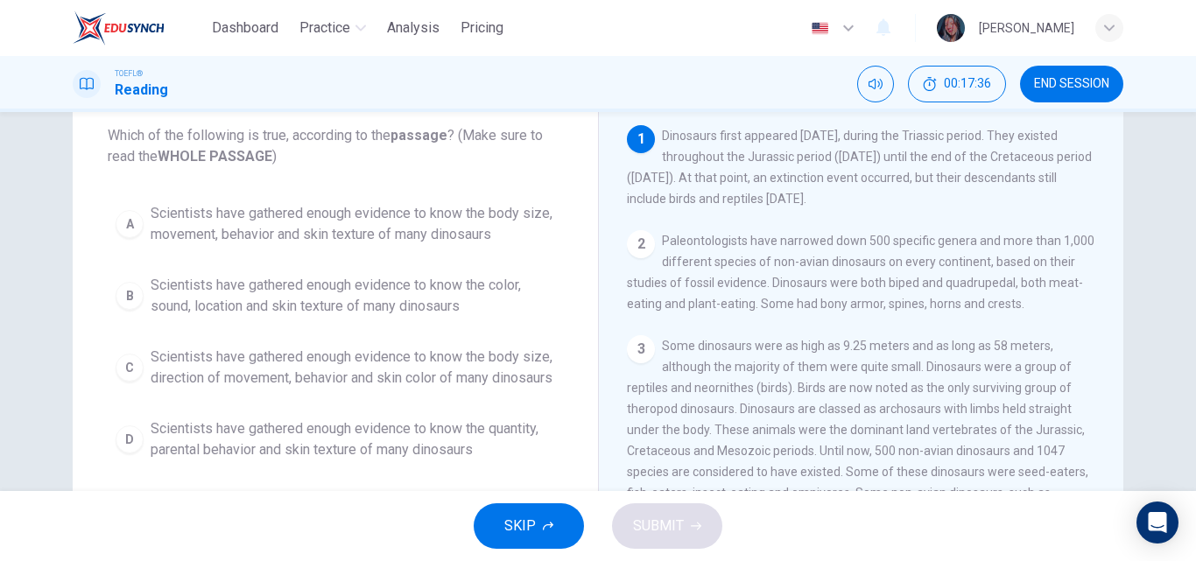
scroll to position [101, 0]
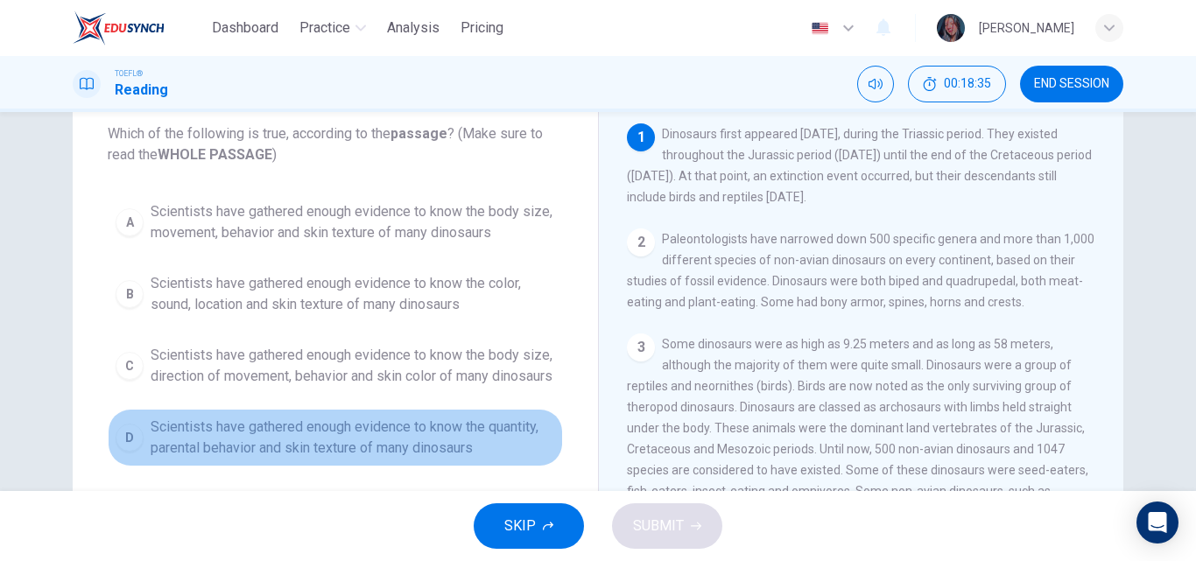
click at [443, 449] on span "Scientists have gathered enough evidence to know the quantity, parental behavio…" at bounding box center [353, 438] width 404 height 42
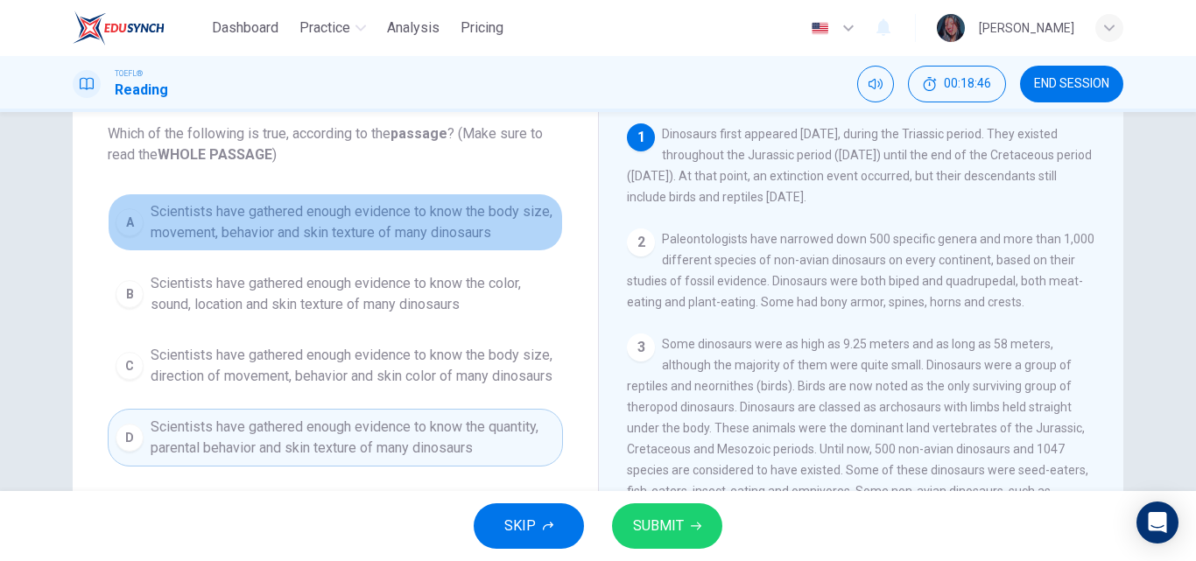
click at [453, 237] on span "Scientists have gathered enough evidence to know the body size, movement, behav…" at bounding box center [353, 222] width 404 height 42
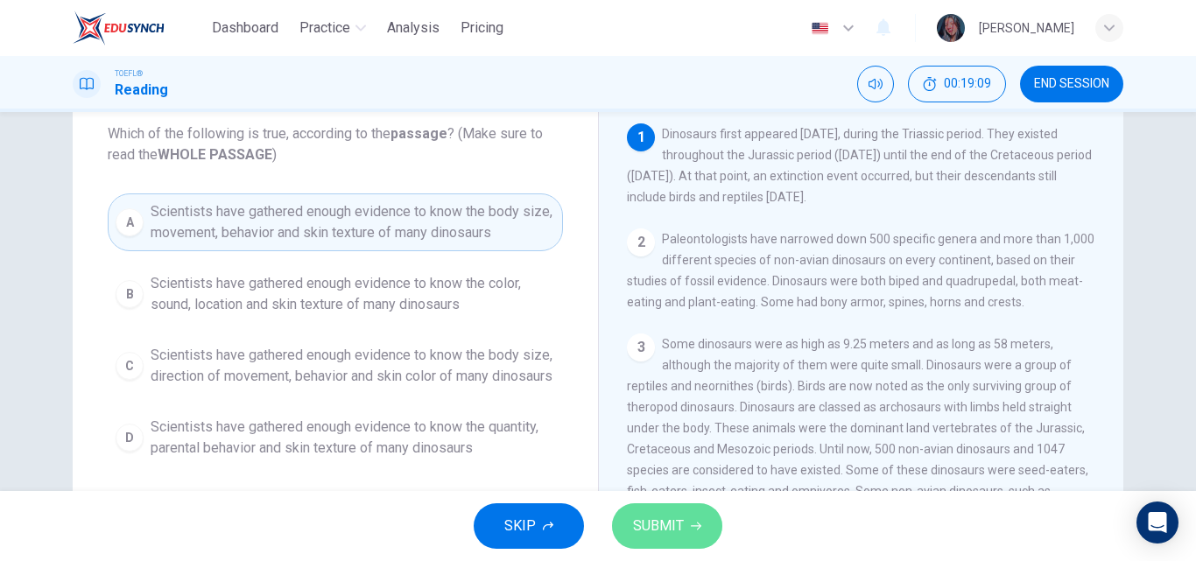
click at [656, 523] on span "SUBMIT" at bounding box center [658, 526] width 51 height 25
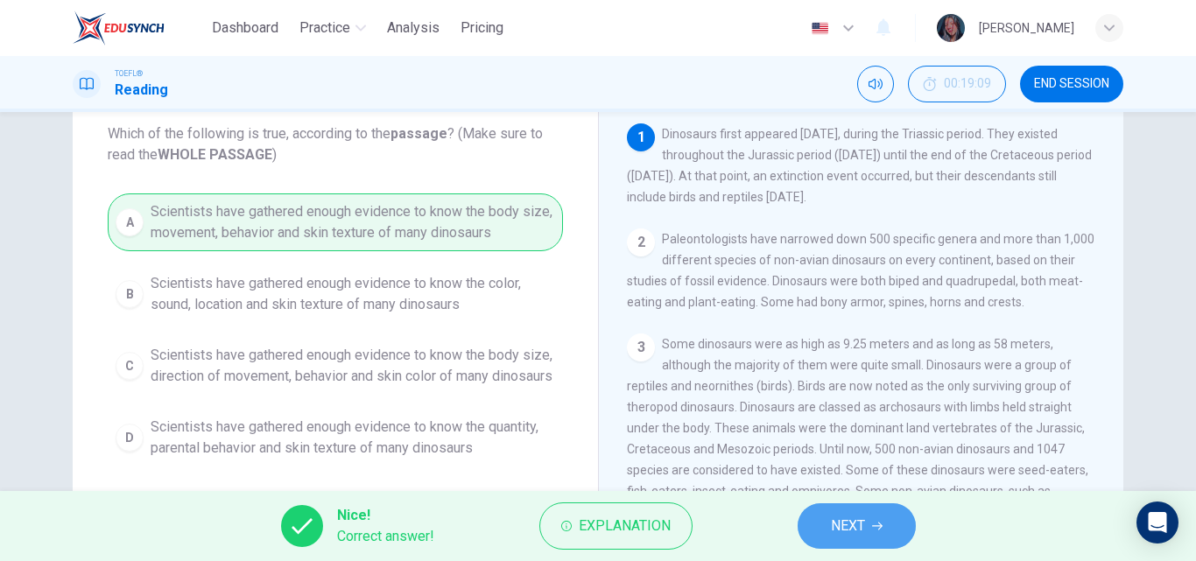
click at [833, 521] on span "NEXT" at bounding box center [848, 526] width 34 height 25
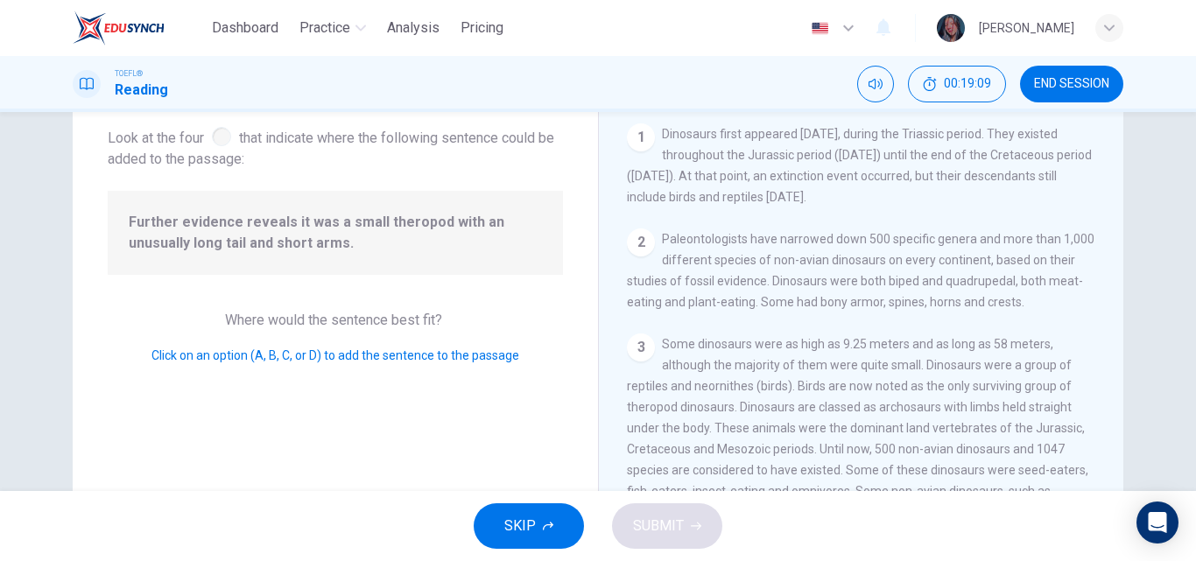
scroll to position [792, 0]
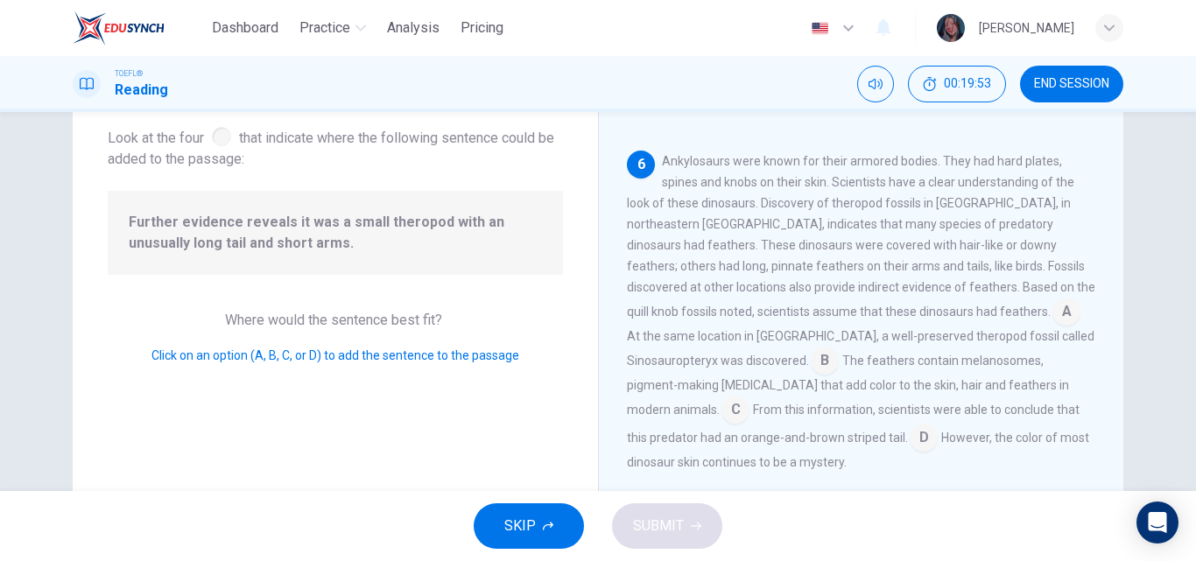
click at [749, 397] on input at bounding box center [735, 411] width 28 height 28
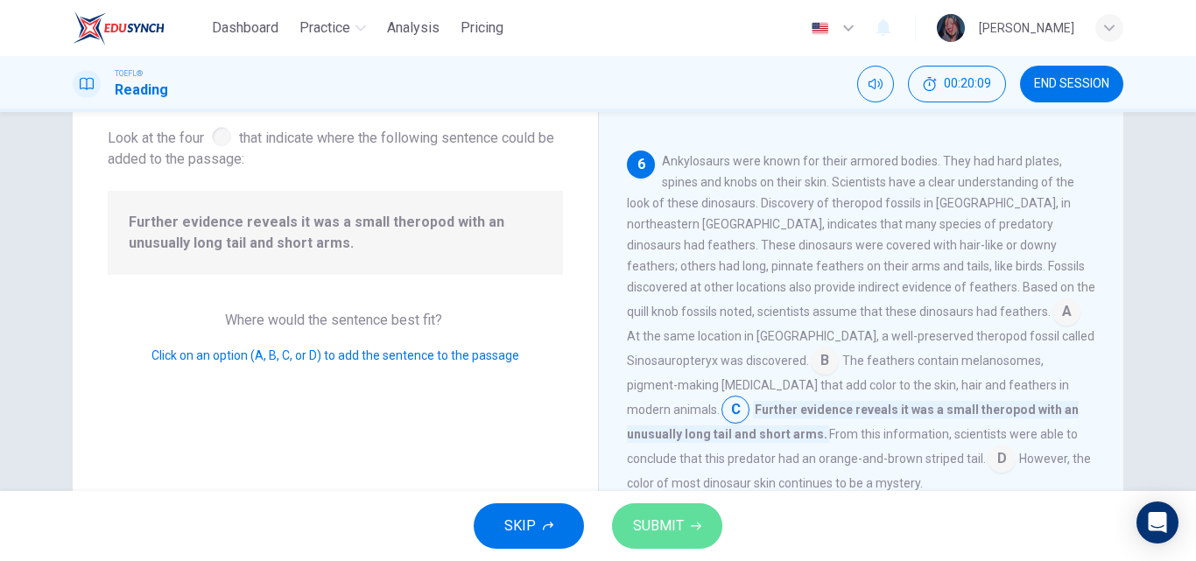
click at [655, 516] on span "SUBMIT" at bounding box center [658, 526] width 51 height 25
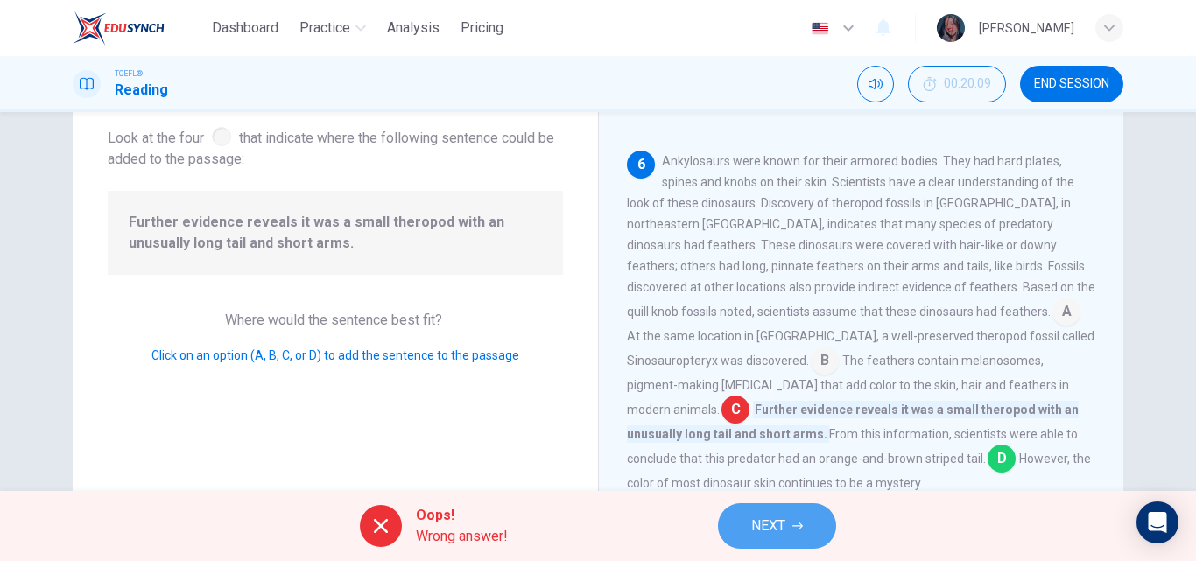
click at [793, 537] on button "NEXT" at bounding box center [777, 526] width 118 height 46
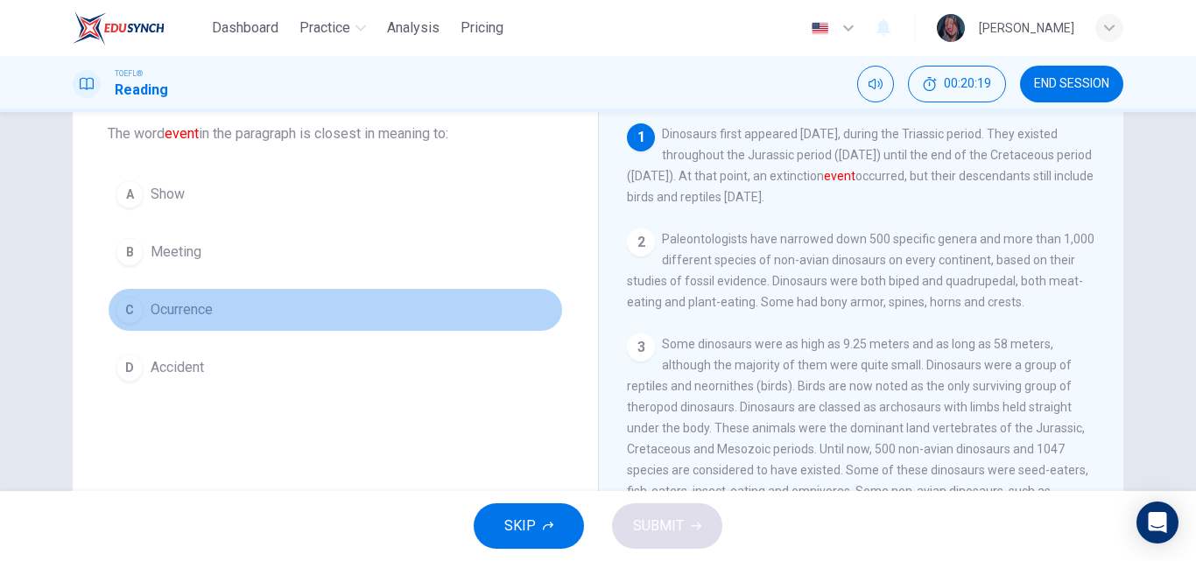
click at [307, 305] on button "C Ocurrence" at bounding box center [335, 310] width 455 height 44
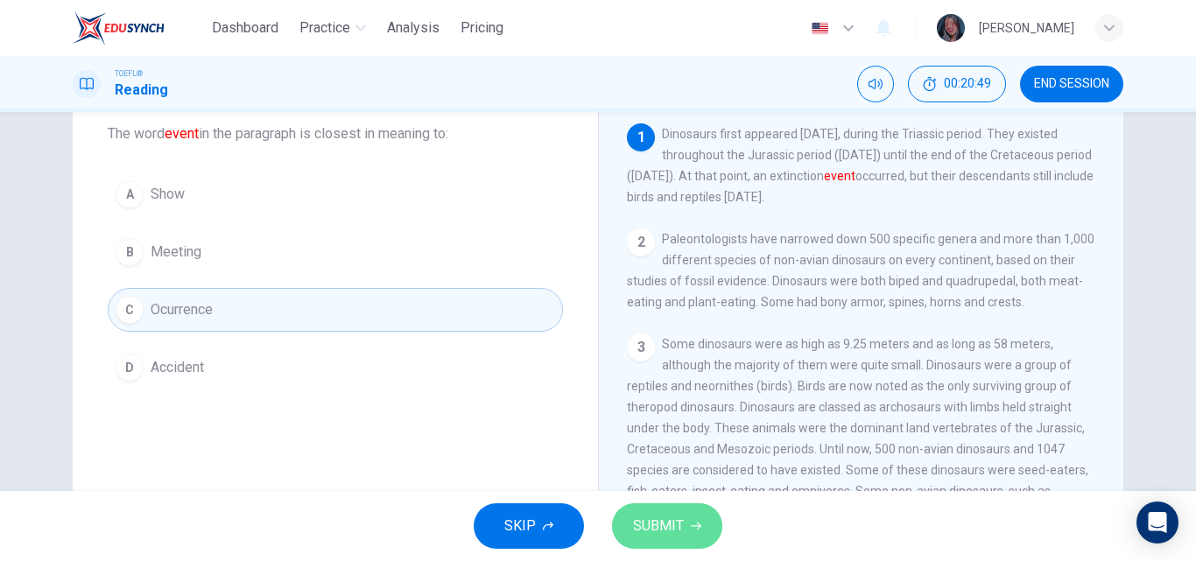
click at [684, 507] on button "SUBMIT" at bounding box center [667, 526] width 110 height 46
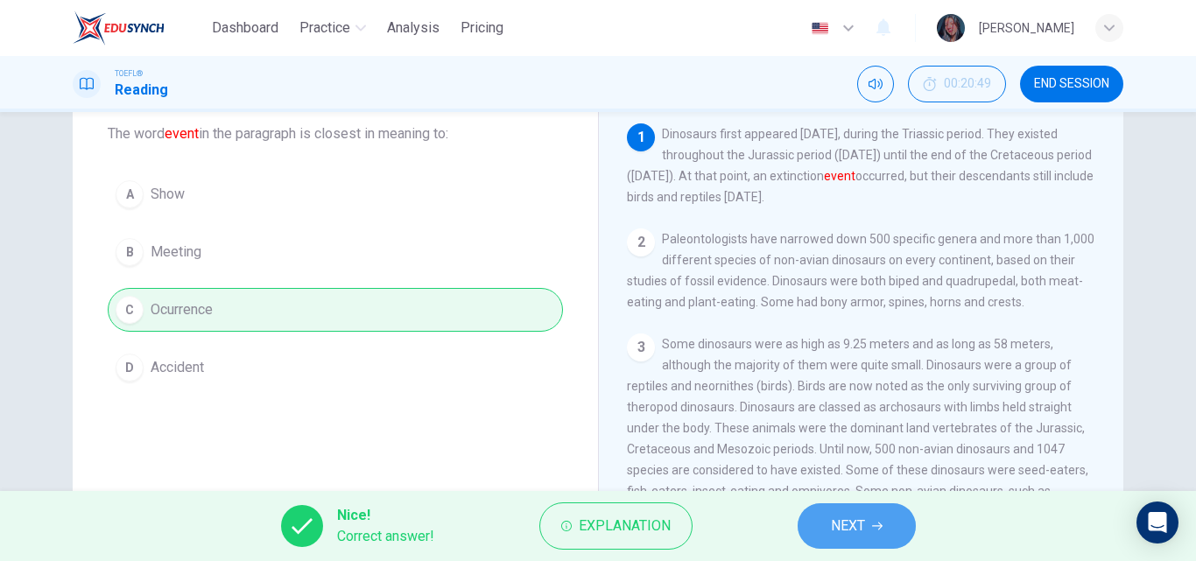
click at [825, 521] on button "NEXT" at bounding box center [857, 526] width 118 height 46
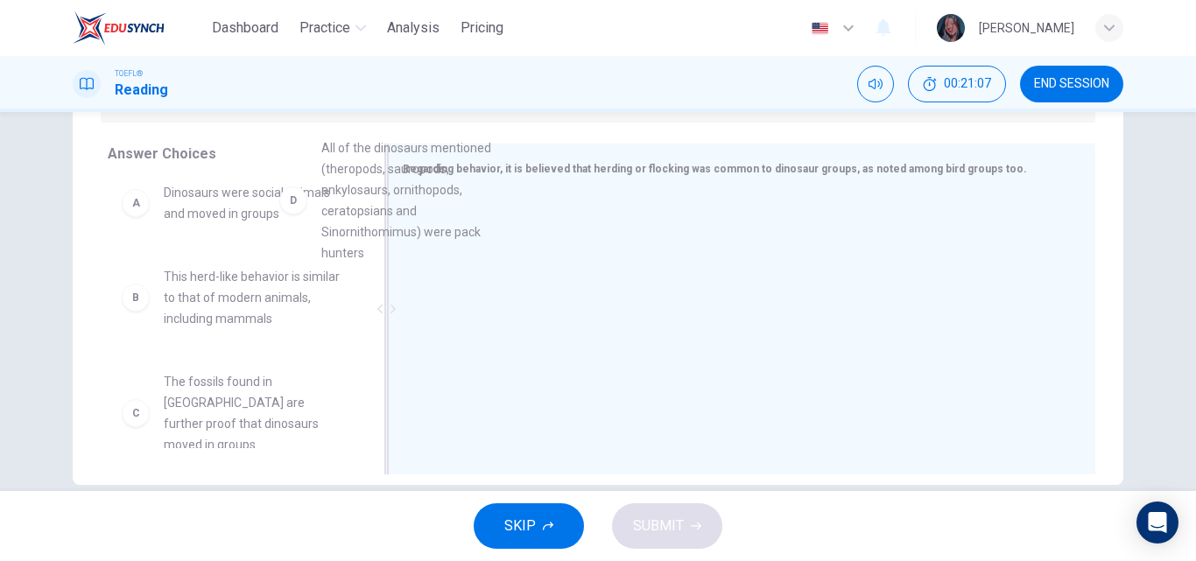
scroll to position [0, 0]
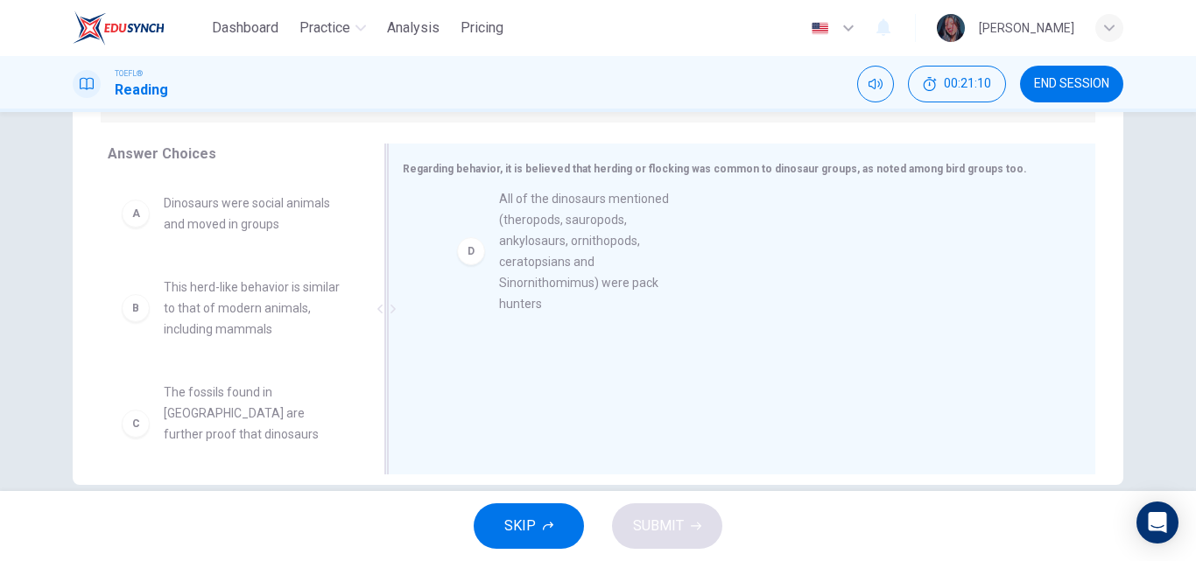
drag, startPoint x: 234, startPoint y: 254, endPoint x: 570, endPoint y: 304, distance: 339.9
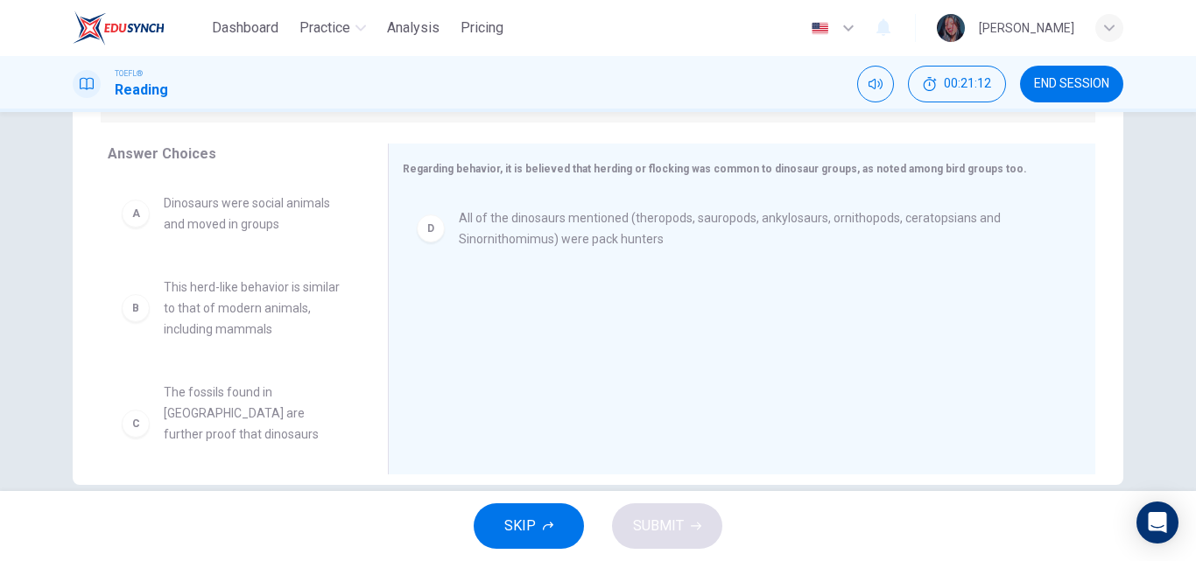
scroll to position [16, 0]
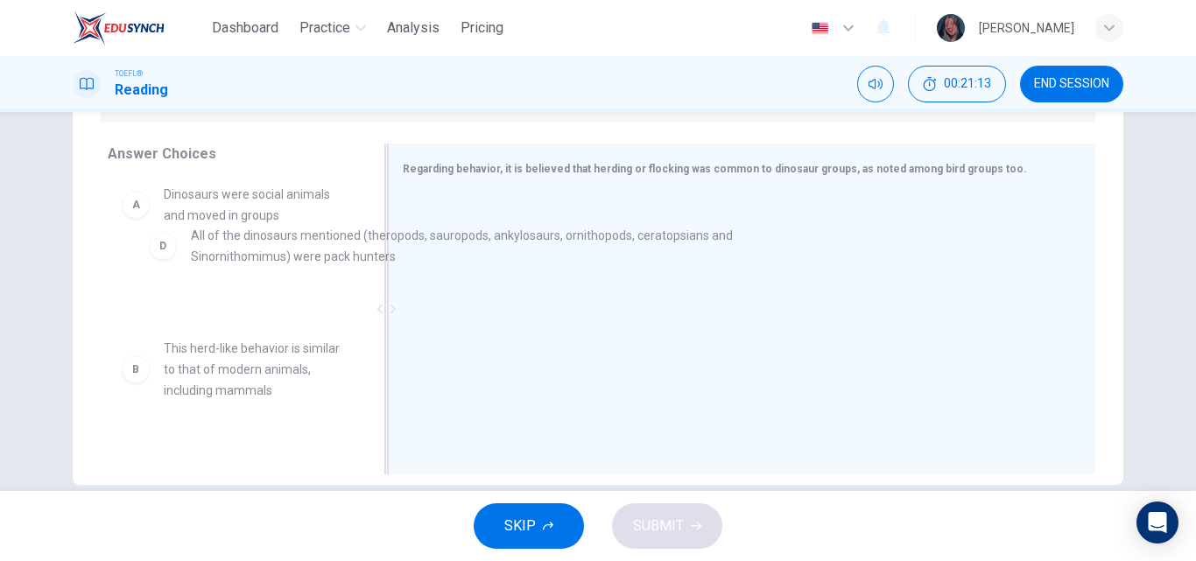
drag, startPoint x: 531, startPoint y: 214, endPoint x: 255, endPoint y: 228, distance: 276.1
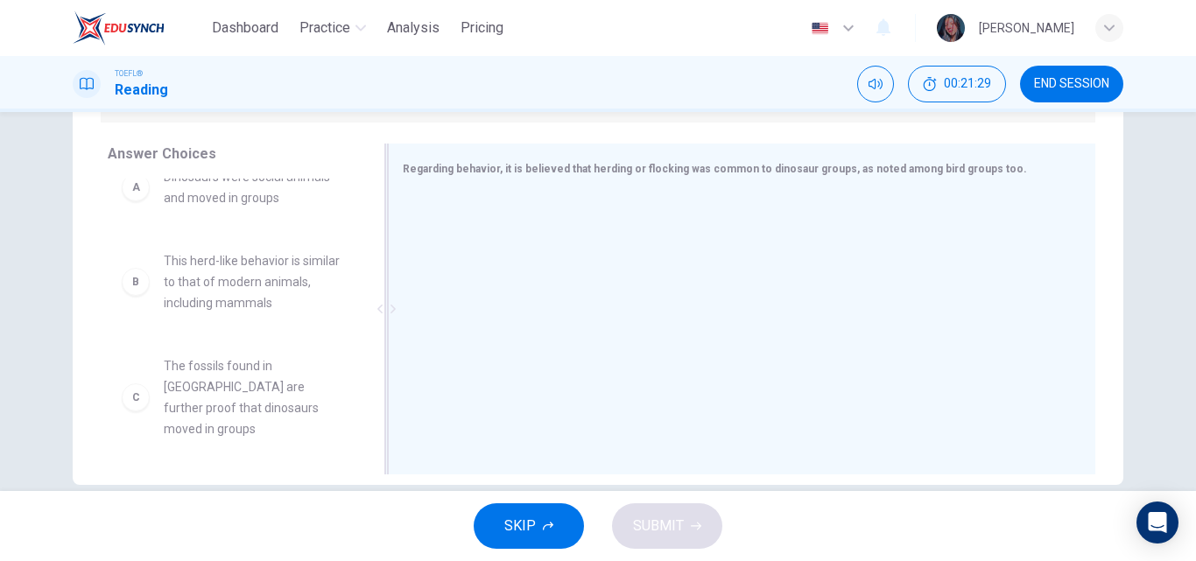
scroll to position [0, 0]
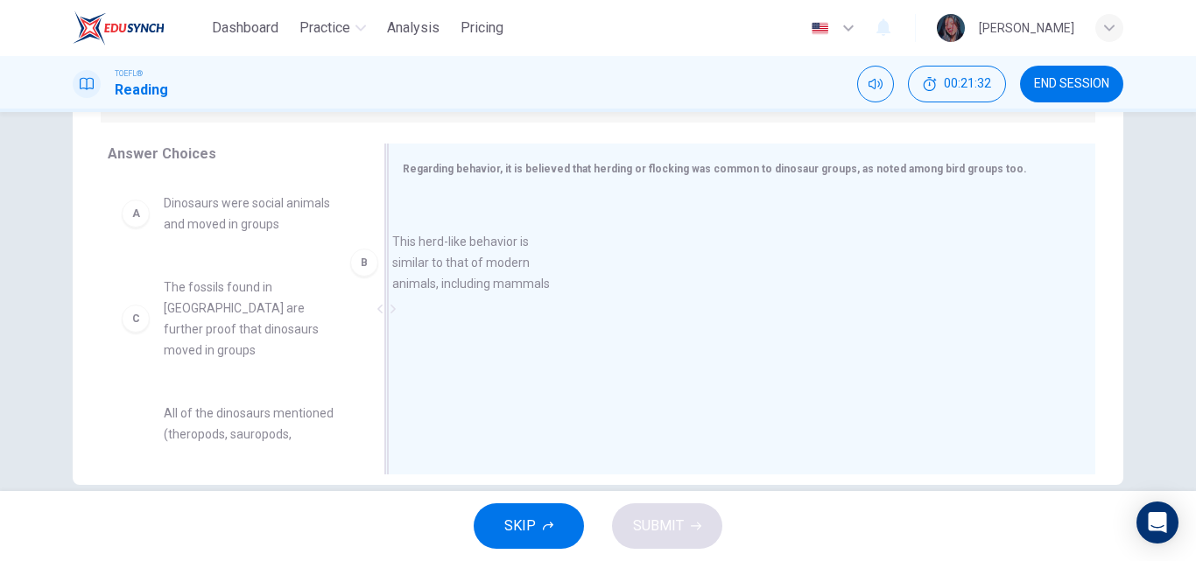
drag, startPoint x: 244, startPoint y: 313, endPoint x: 524, endPoint y: 255, distance: 286.2
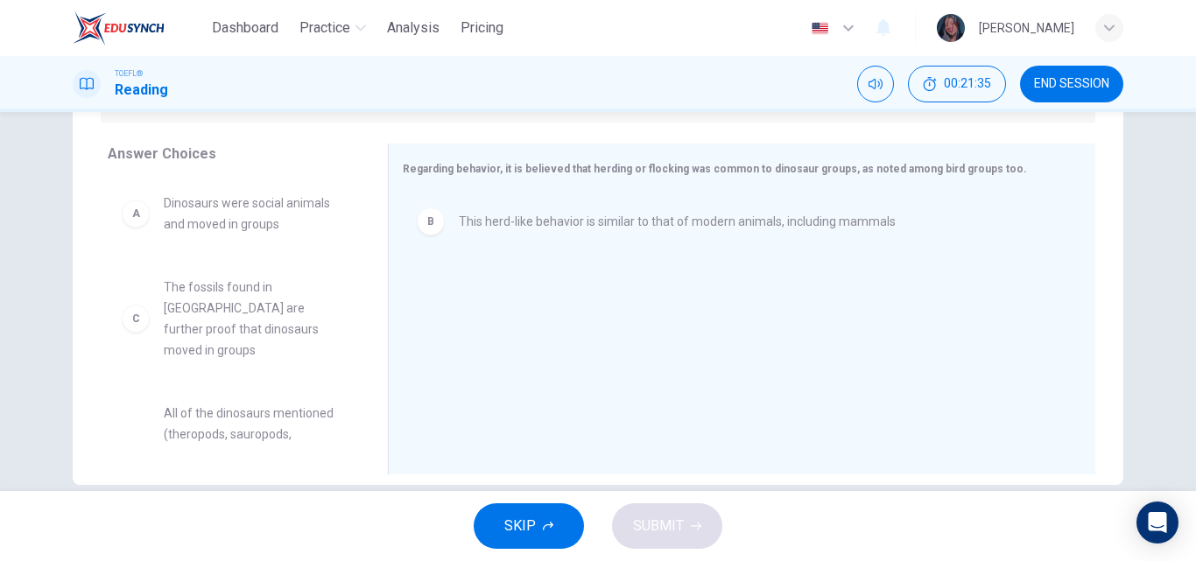
drag, startPoint x: 355, startPoint y: 297, endPoint x: 358, endPoint y: 338, distance: 41.2
click at [358, 338] on div "A Dinosaurs were social animals and moved in groups C The fossils found in [GEO…" at bounding box center [241, 314] width 266 height 270
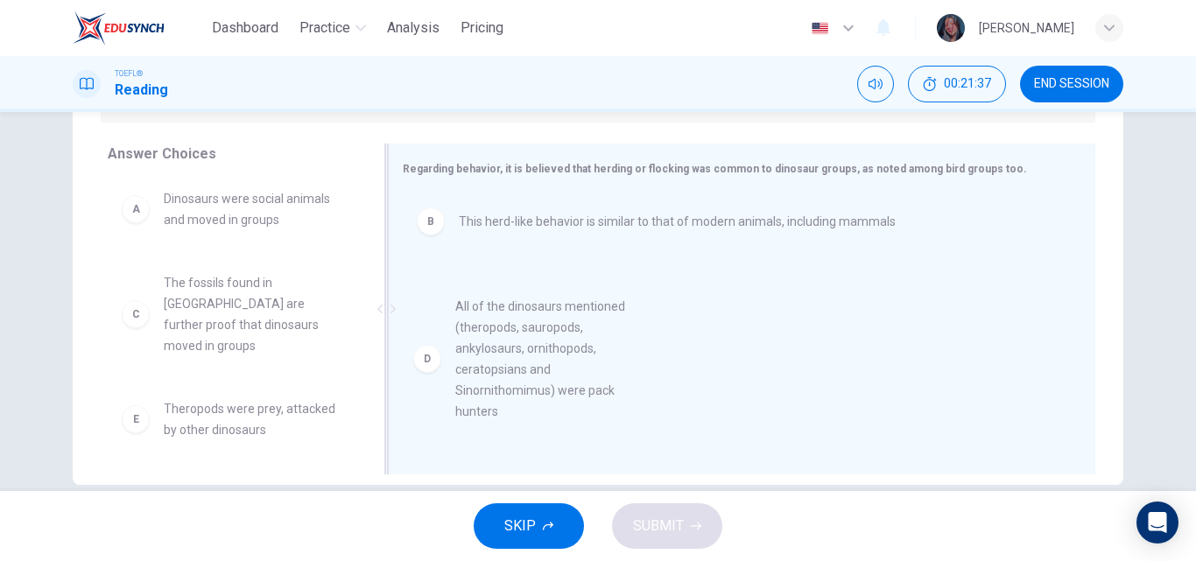
drag, startPoint x: 218, startPoint y: 415, endPoint x: 577, endPoint y: 288, distance: 380.7
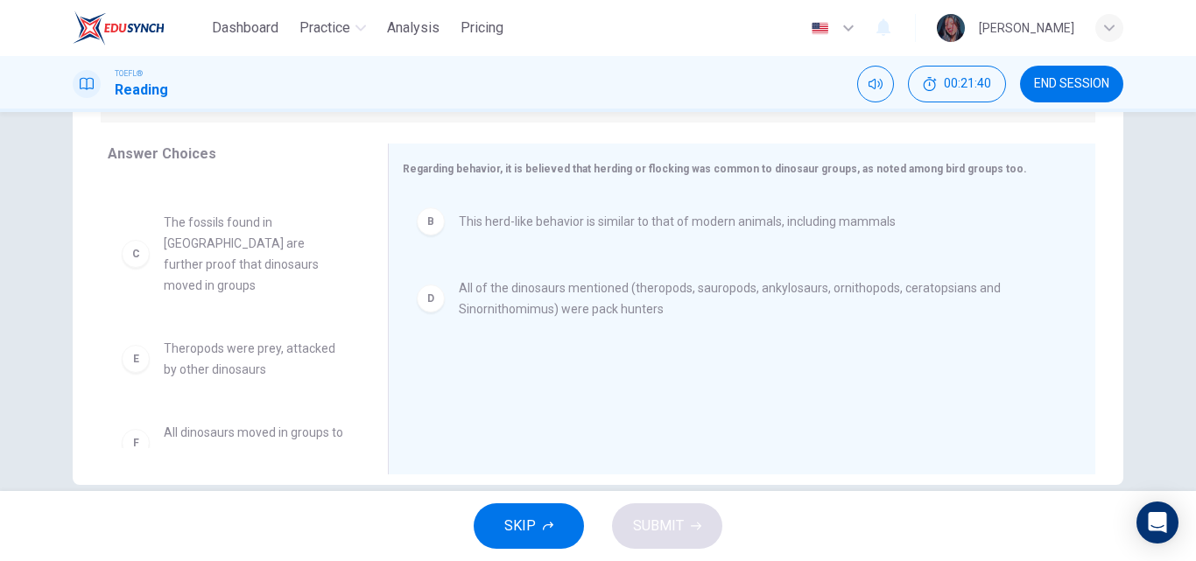
scroll to position [74, 0]
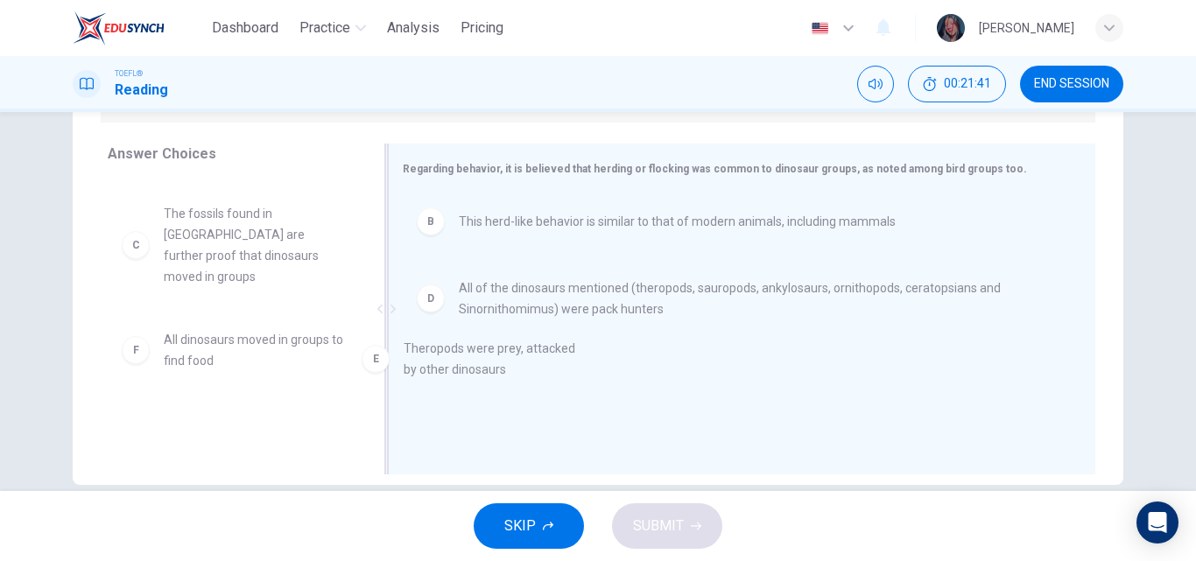
drag, startPoint x: 286, startPoint y: 330, endPoint x: 593, endPoint y: 365, distance: 308.4
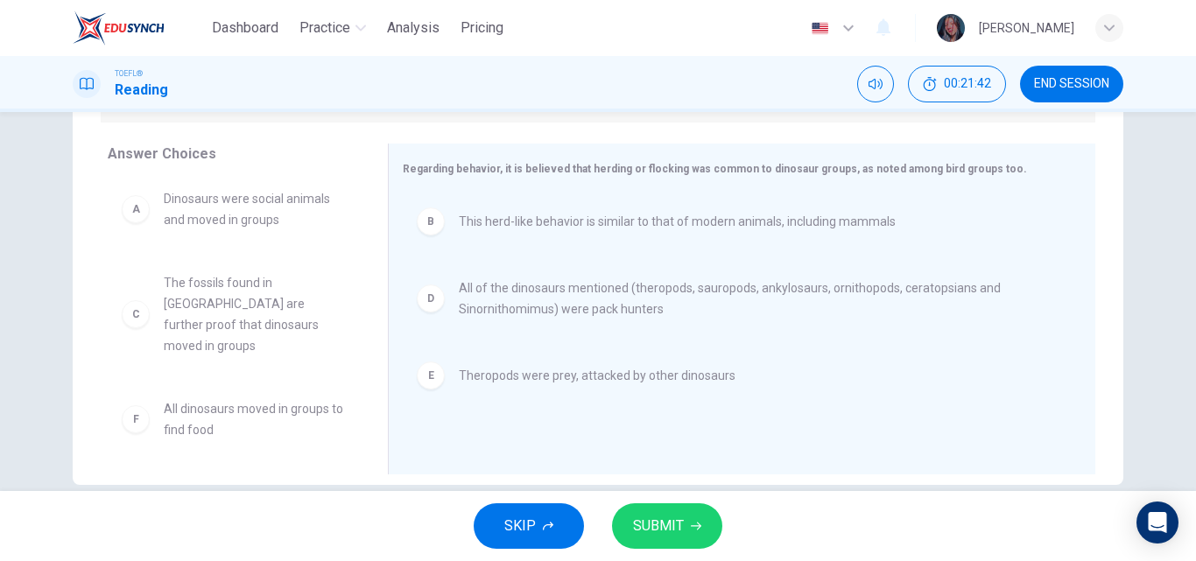
scroll to position [0, 0]
click at [679, 515] on span "SUBMIT" at bounding box center [658, 526] width 51 height 25
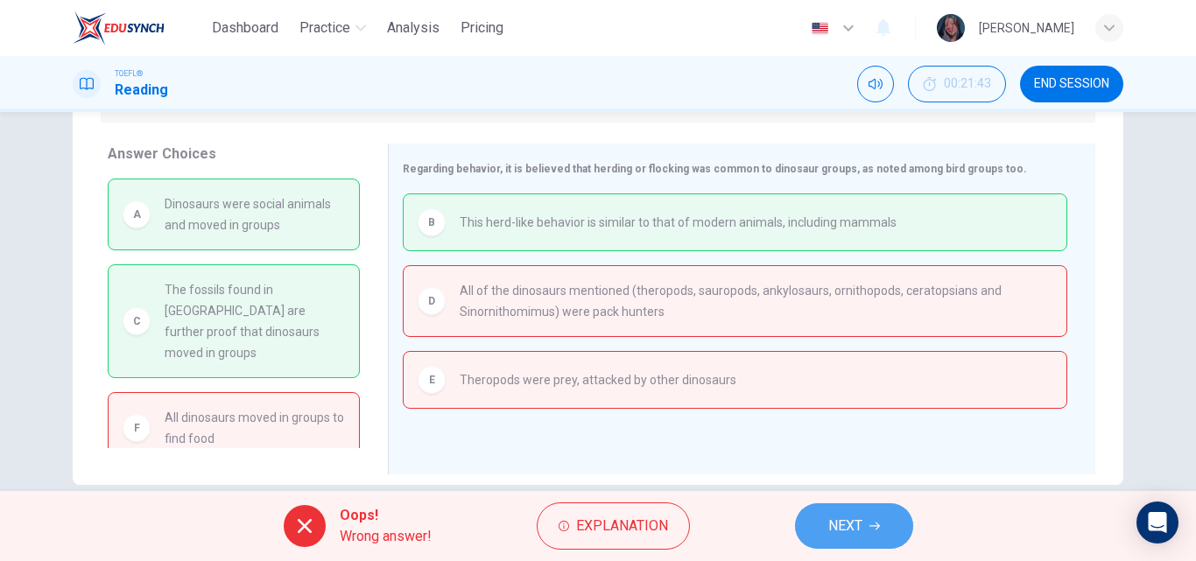
click at [816, 513] on button "NEXT" at bounding box center [854, 526] width 118 height 46
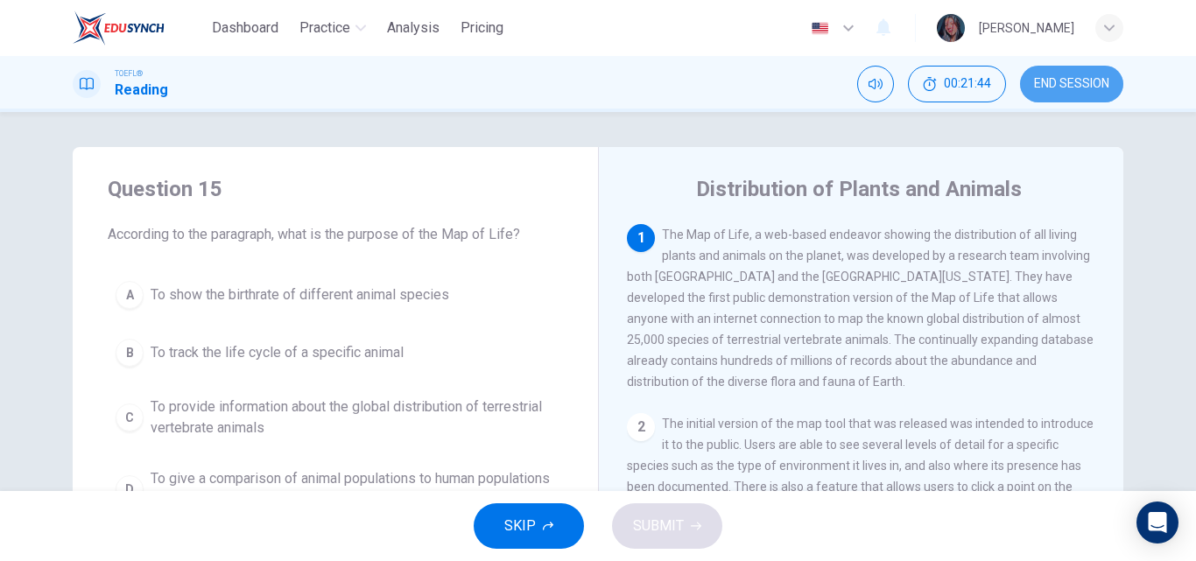
click at [1048, 74] on button "END SESSION" at bounding box center [1071, 84] width 103 height 37
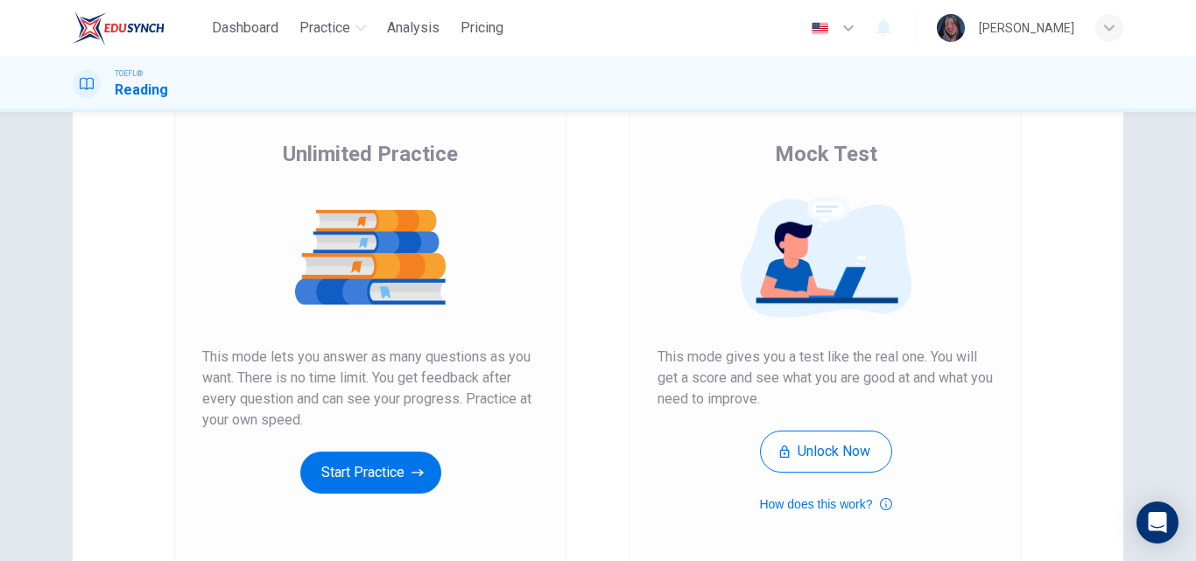
scroll to position [149, 0]
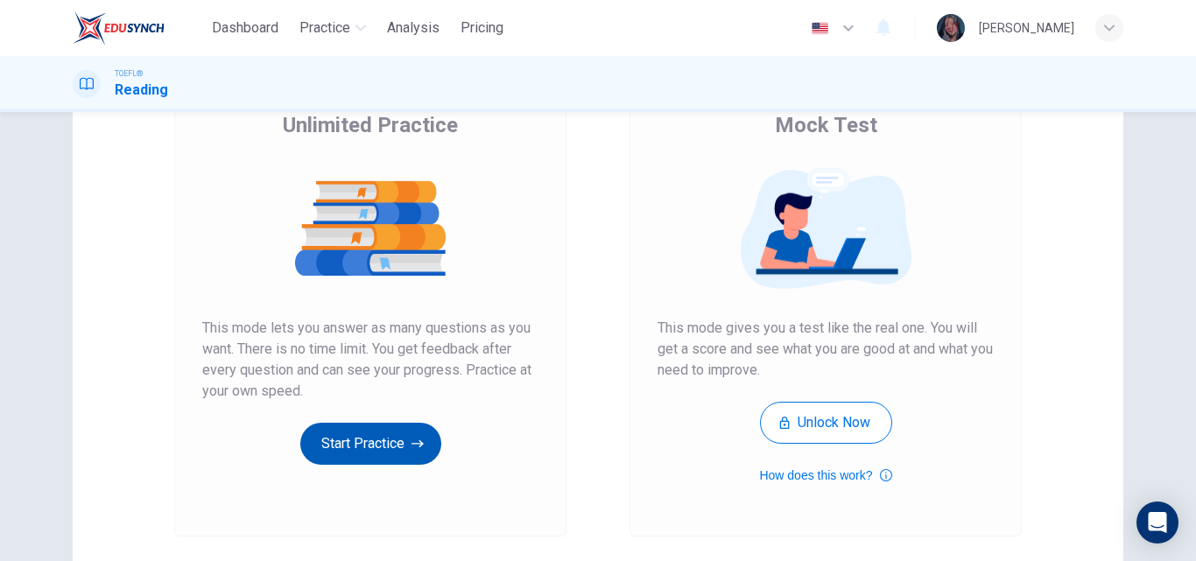
click at [415, 439] on icon "button" at bounding box center [417, 444] width 12 height 18
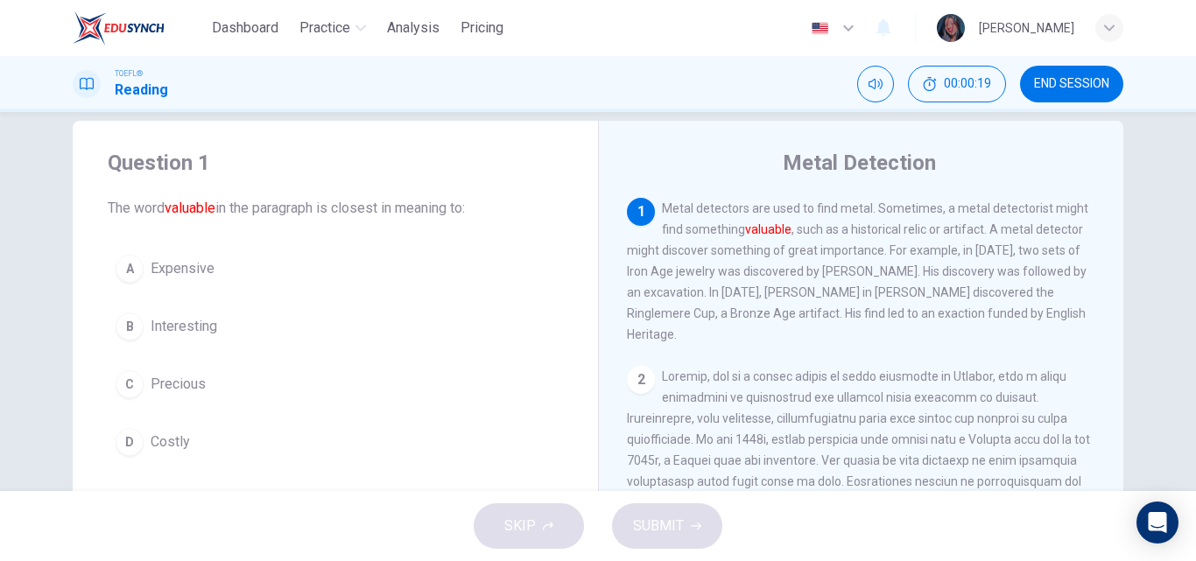
scroll to position [30, 0]
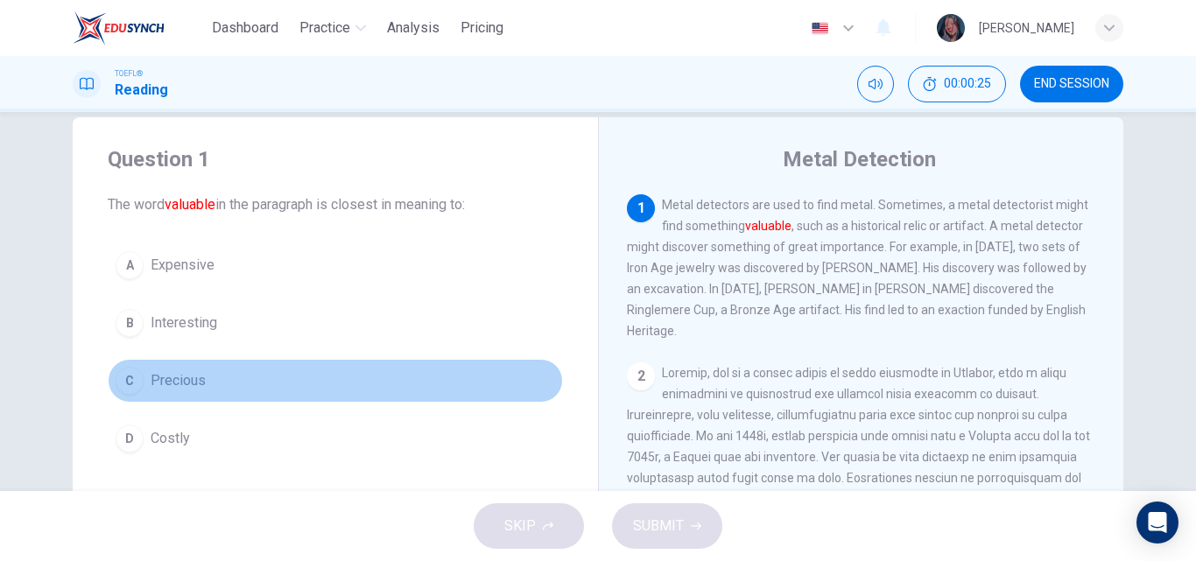
click at [181, 383] on span "Precious" at bounding box center [178, 380] width 55 height 21
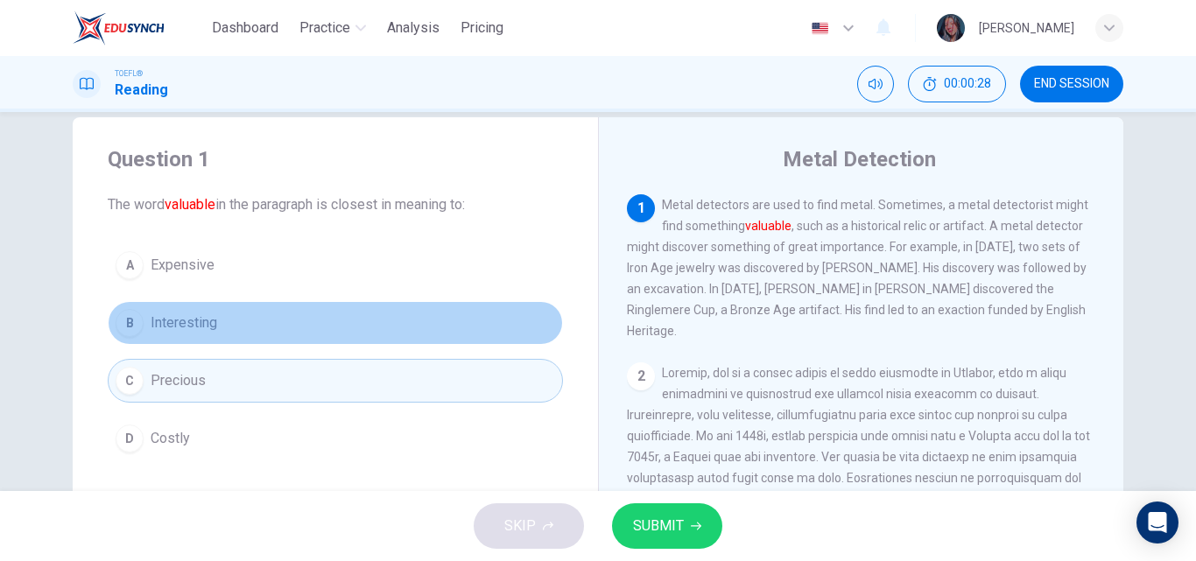
click at [201, 334] on button "B Interesting" at bounding box center [335, 323] width 455 height 44
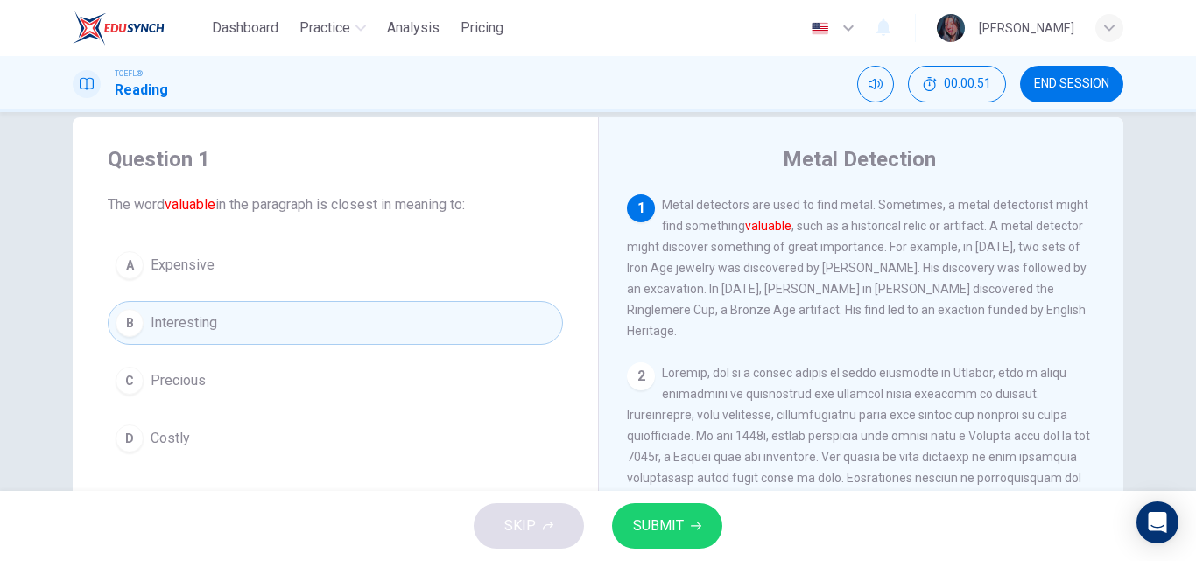
click at [264, 357] on div "A Expensive B Interesting C Precious D Costly" at bounding box center [335, 351] width 455 height 217
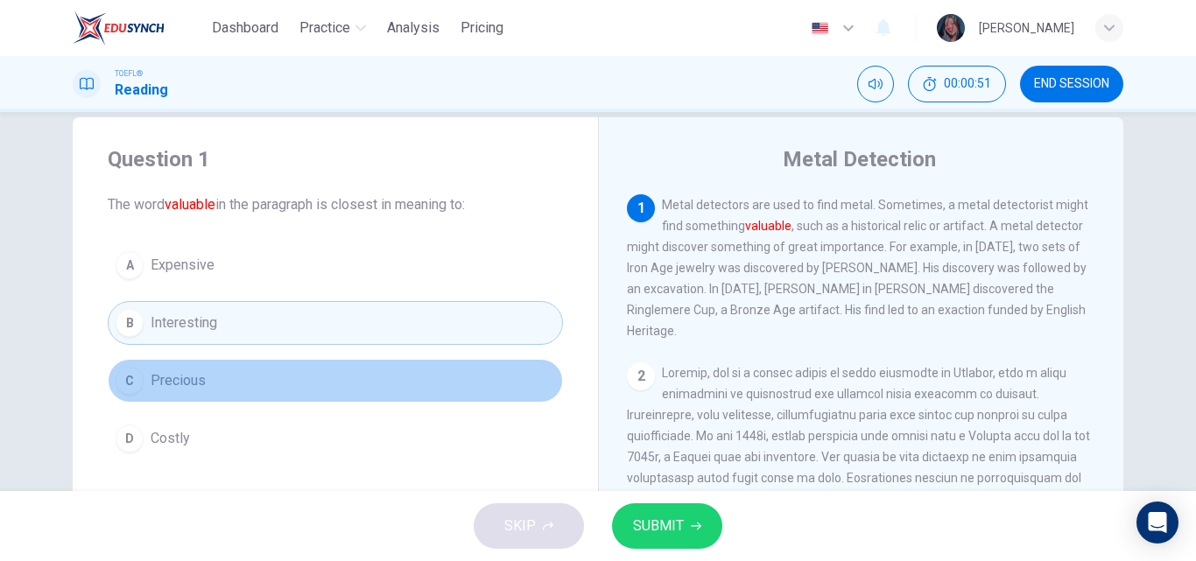
click at [266, 380] on button "C Precious" at bounding box center [335, 381] width 455 height 44
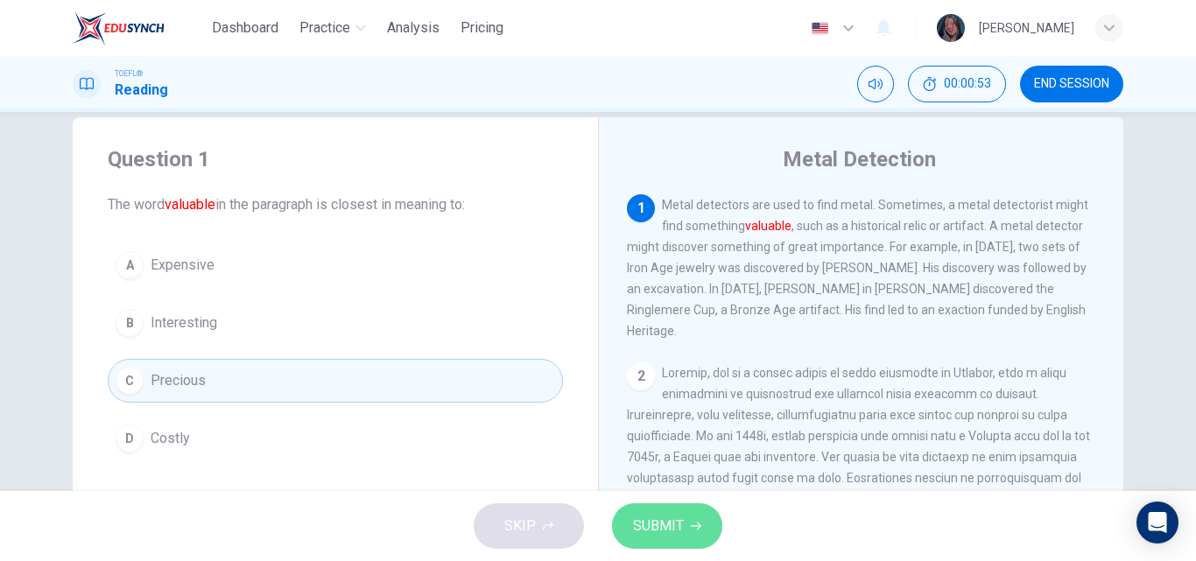
click at [660, 510] on button "SUBMIT" at bounding box center [667, 526] width 110 height 46
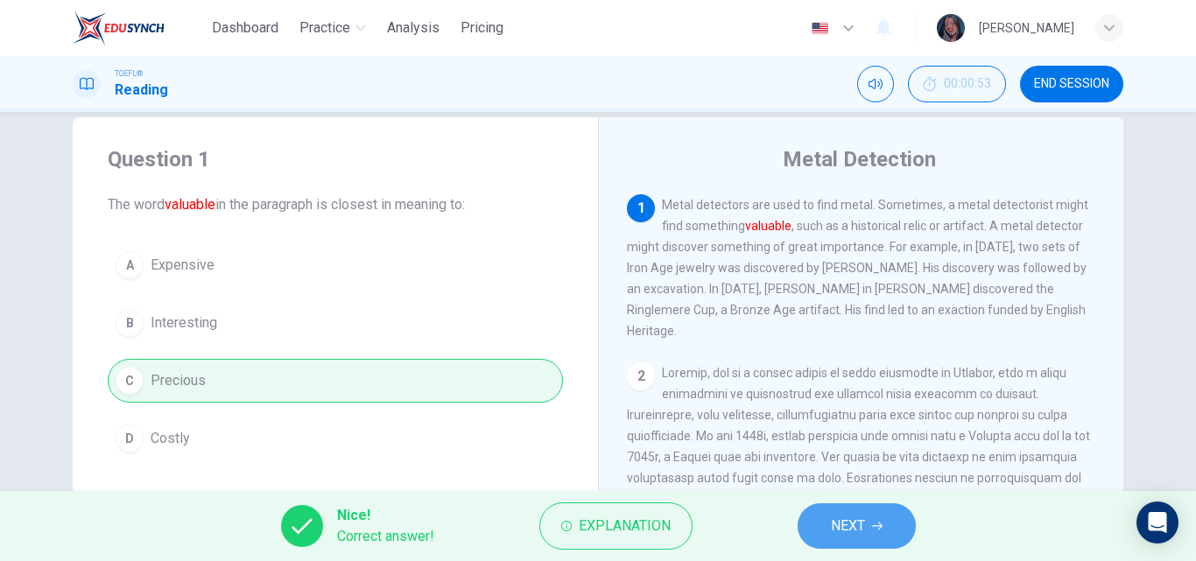
click at [835, 531] on span "NEXT" at bounding box center [848, 526] width 34 height 25
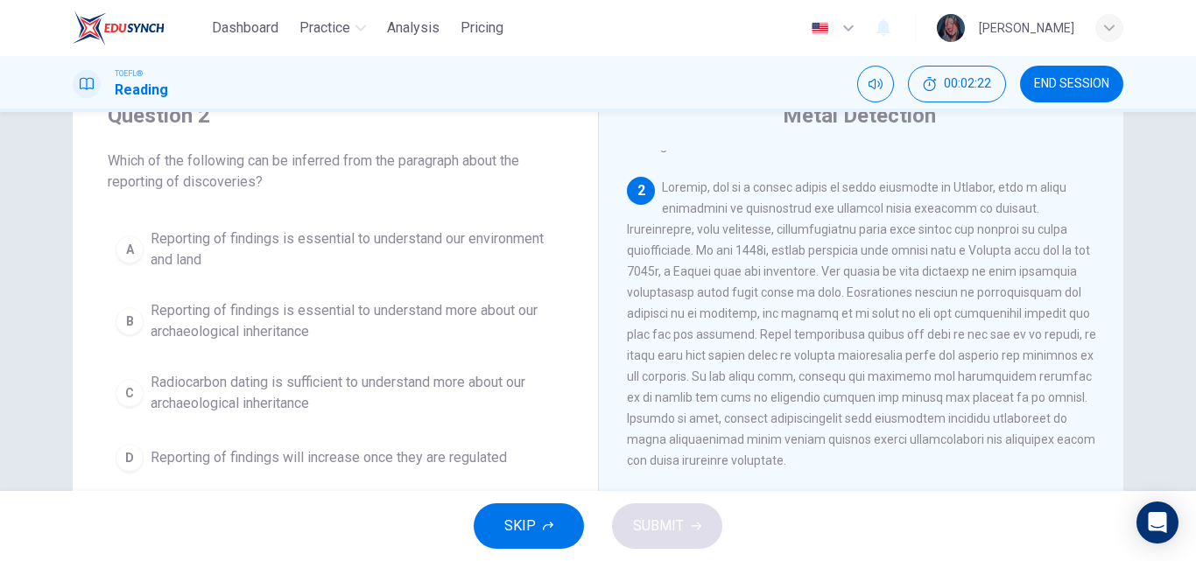
scroll to position [72, 0]
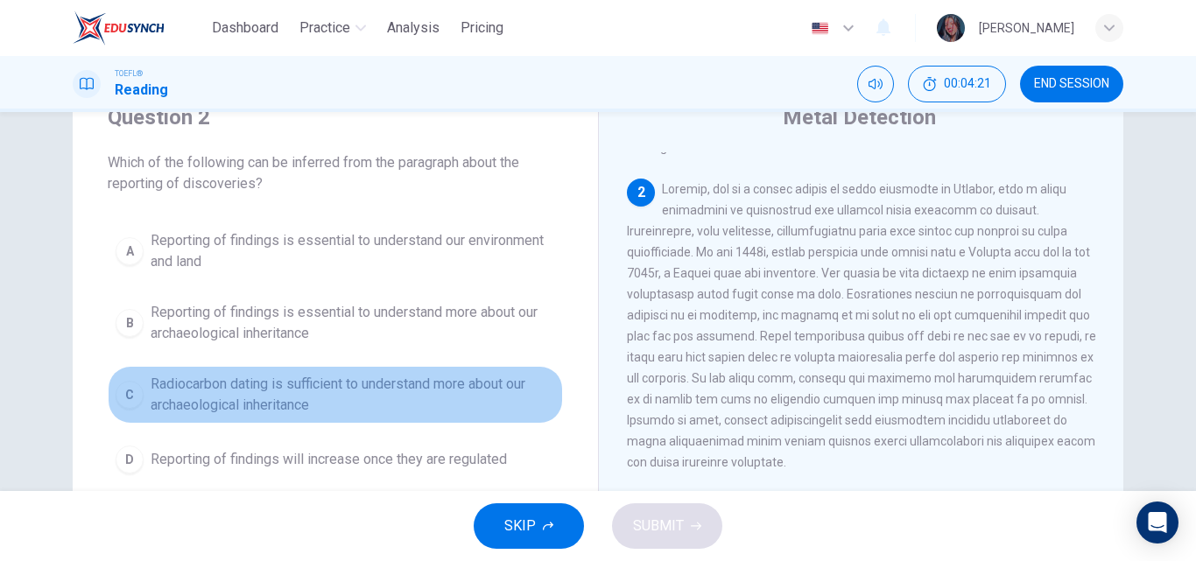
click at [208, 388] on span "Radiocarbon dating is sufficient to understand more about our archaeological in…" at bounding box center [353, 395] width 404 height 42
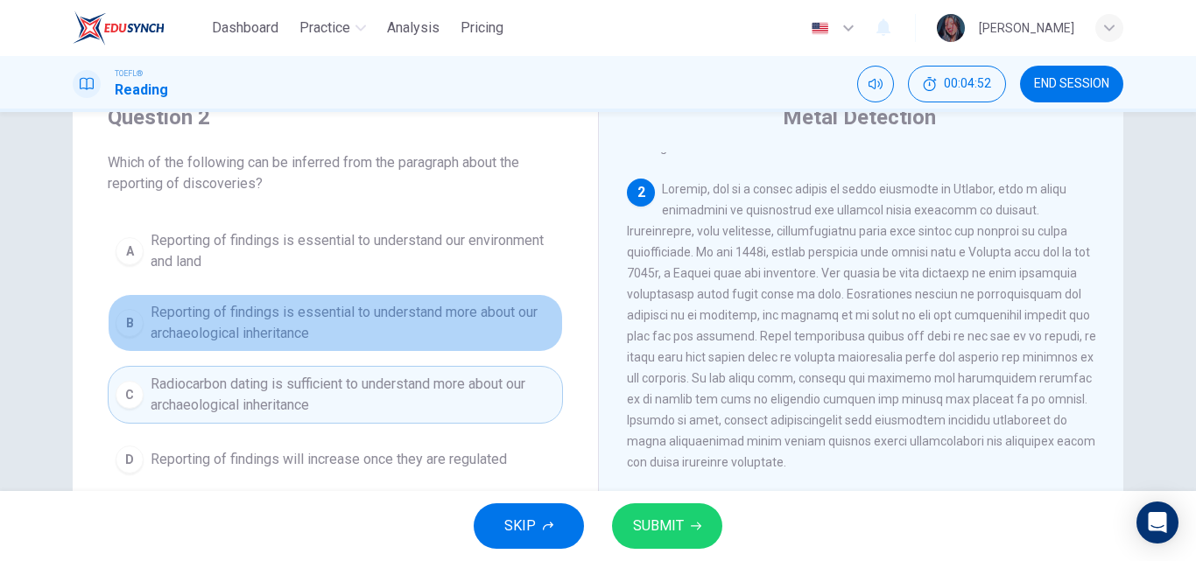
click at [477, 321] on span "Reporting of findings is essential to understand more about our archaeological …" at bounding box center [353, 323] width 404 height 42
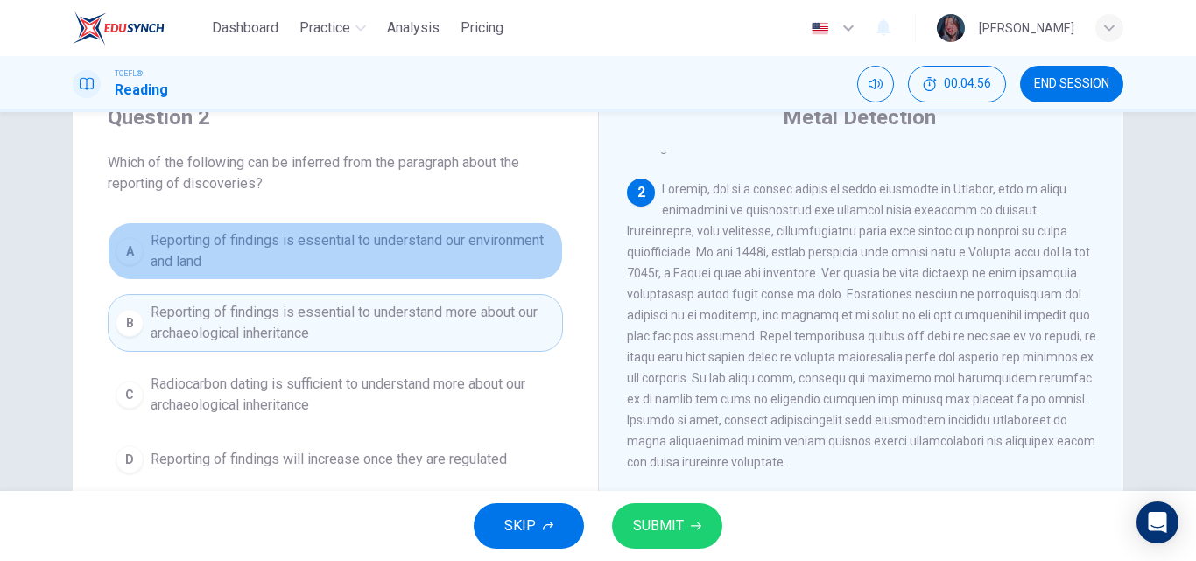
click at [447, 255] on span "Reporting of findings is essential to understand our environment and land" at bounding box center [353, 251] width 404 height 42
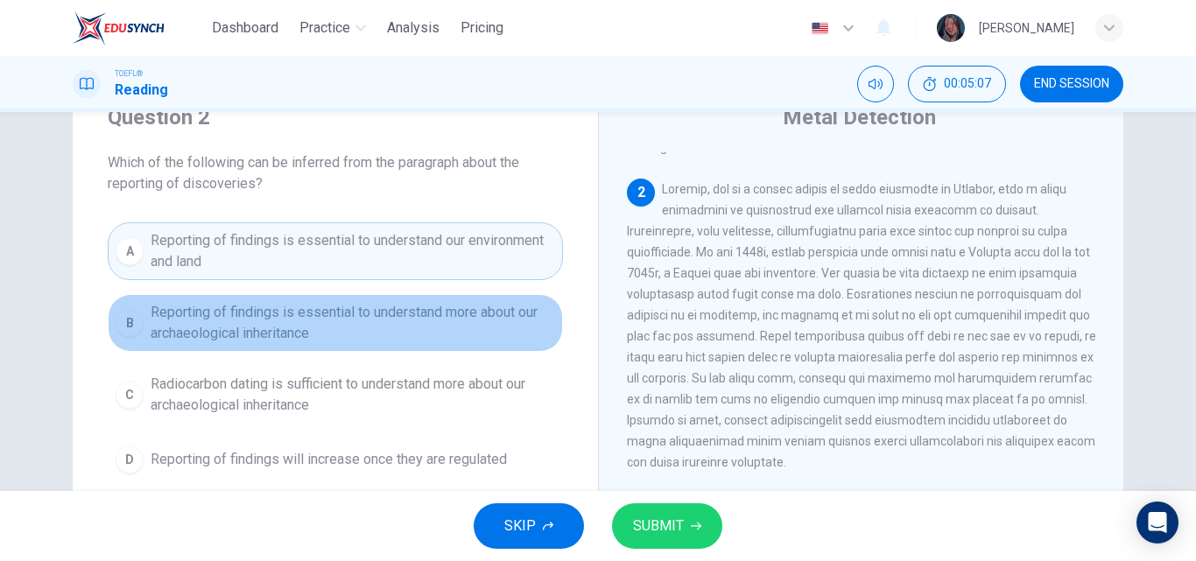
click at [364, 341] on span "Reporting of findings is essential to understand more about our archaeological …" at bounding box center [353, 323] width 404 height 42
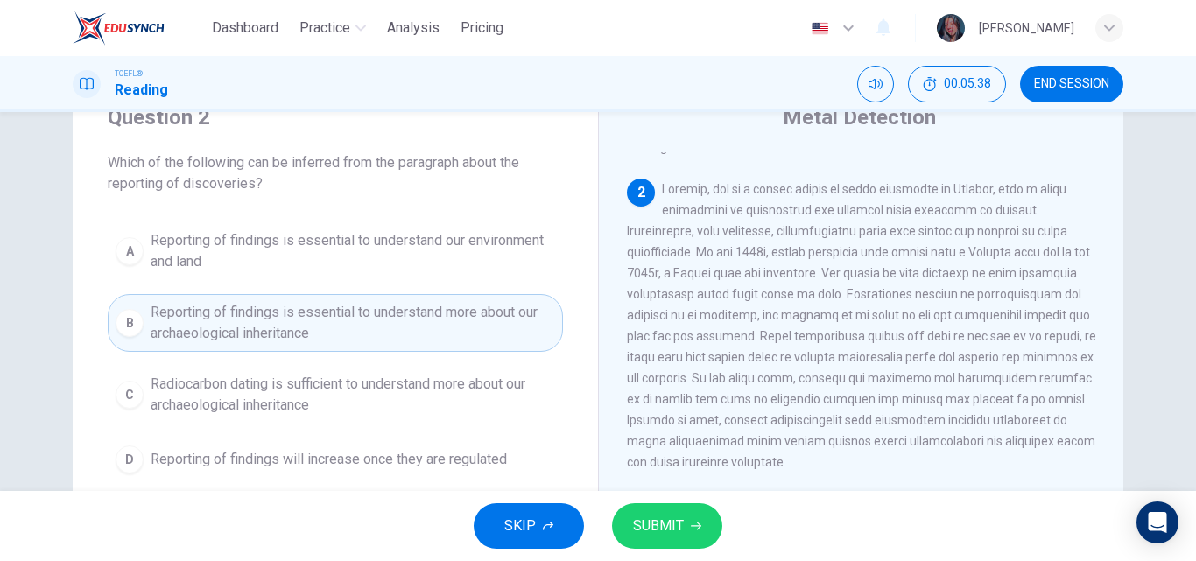
click at [644, 517] on span "SUBMIT" at bounding box center [658, 526] width 51 height 25
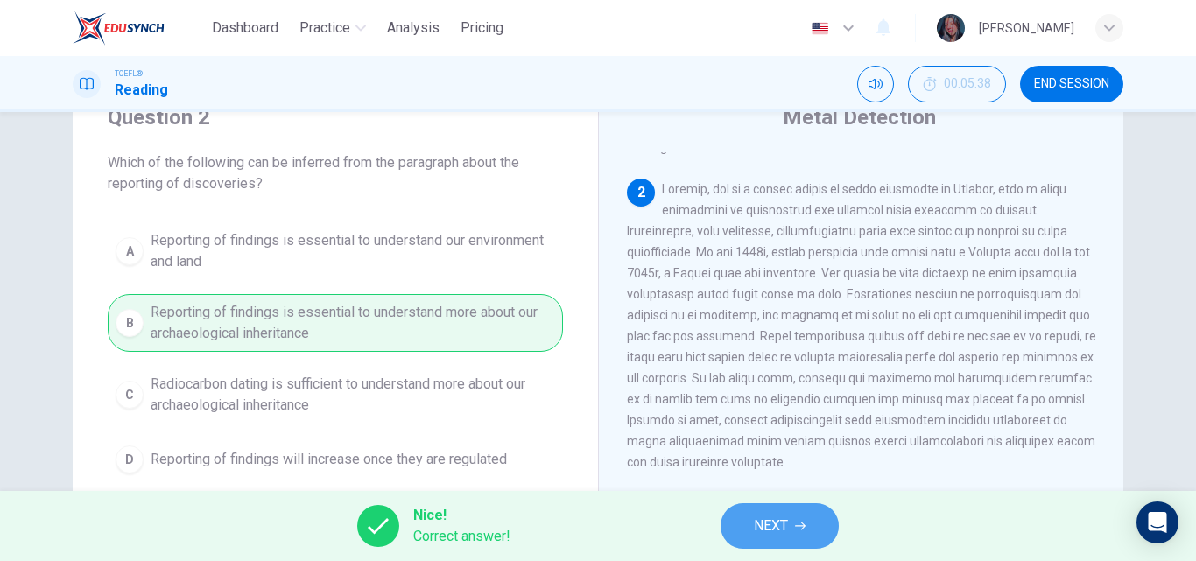
click at [766, 541] on button "NEXT" at bounding box center [780, 526] width 118 height 46
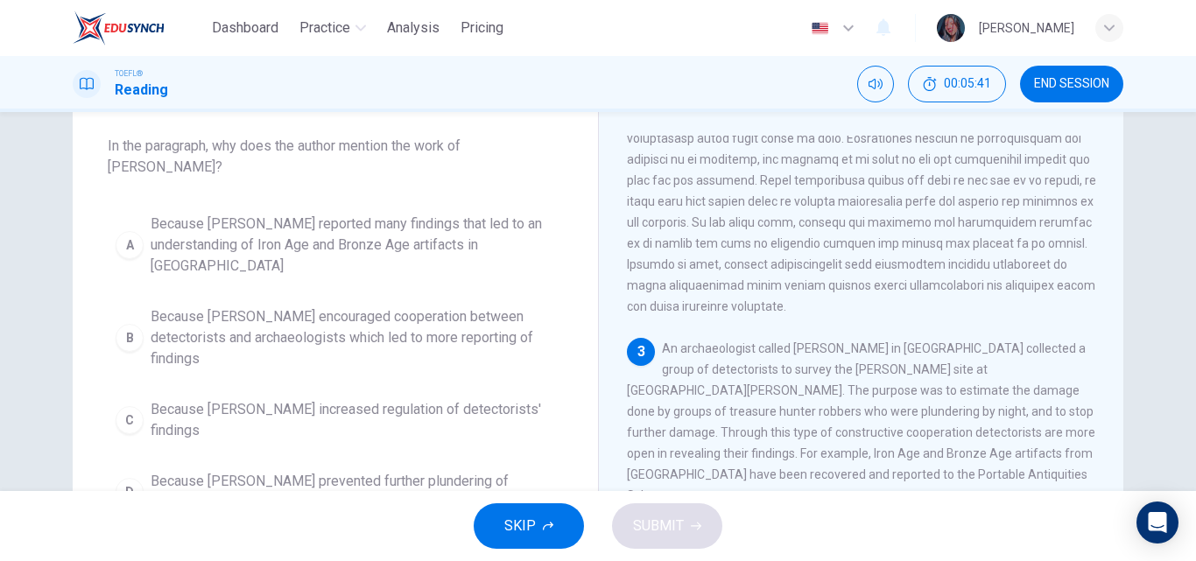
scroll to position [95, 0]
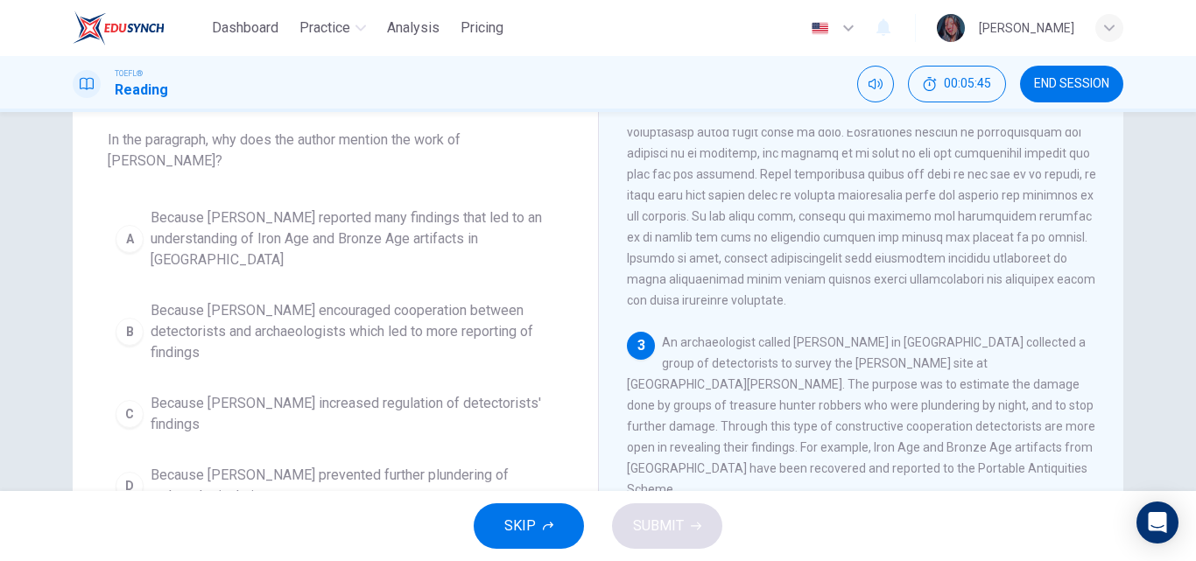
drag, startPoint x: 1104, startPoint y: 299, endPoint x: 1103, endPoint y: 320, distance: 21.9
click at [1103, 320] on div "1 Metal detectors are used to find metal. Sometimes, a metal detectorist might …" at bounding box center [873, 381] width 492 height 503
drag, startPoint x: 1103, startPoint y: 320, endPoint x: 1103, endPoint y: 331, distance: 10.5
click at [1103, 331] on div "1 Metal detectors are used to find metal. Sometimes, a metal detectorist might …" at bounding box center [873, 381] width 492 height 503
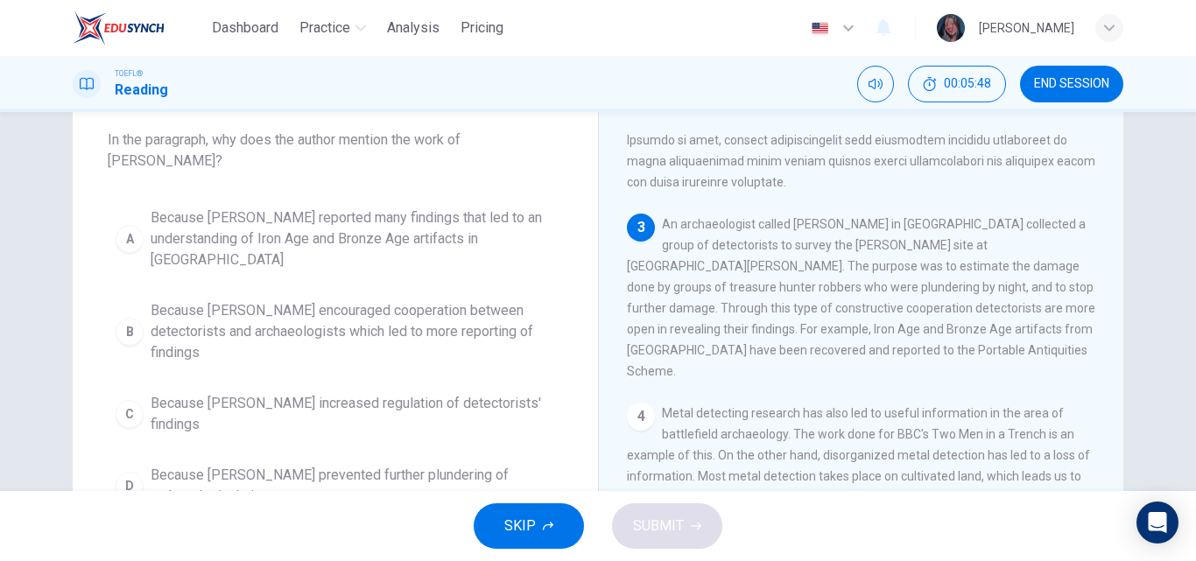
scroll to position [413, 0]
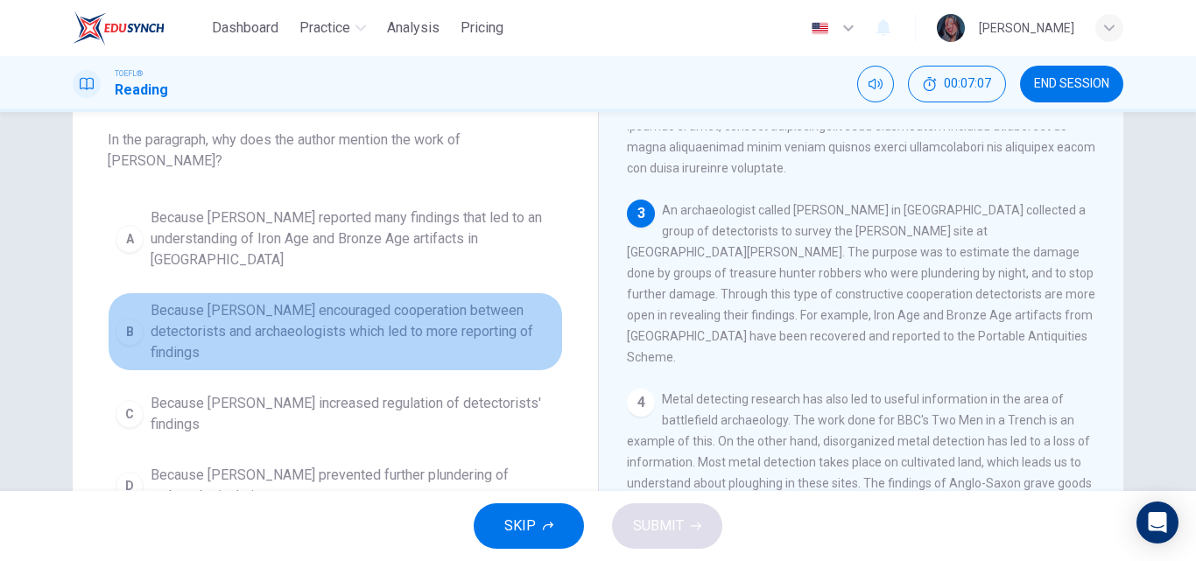
click at [275, 300] on span "Because Tony Gregory encouraged cooperation between detectorists and archaeolog…" at bounding box center [353, 331] width 404 height 63
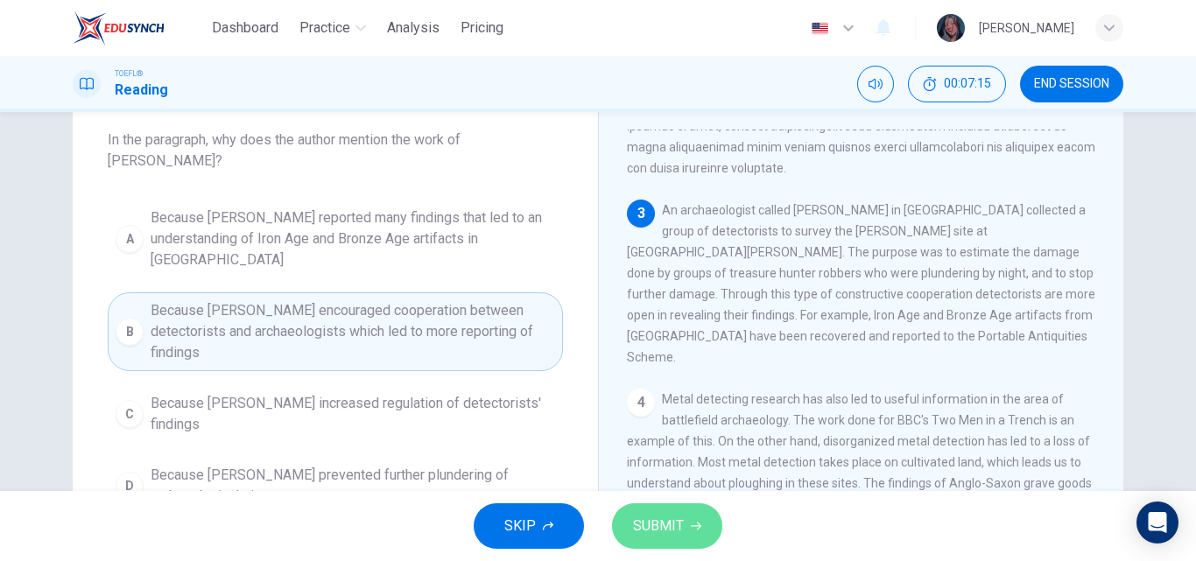
click at [663, 526] on span "SUBMIT" at bounding box center [658, 526] width 51 height 25
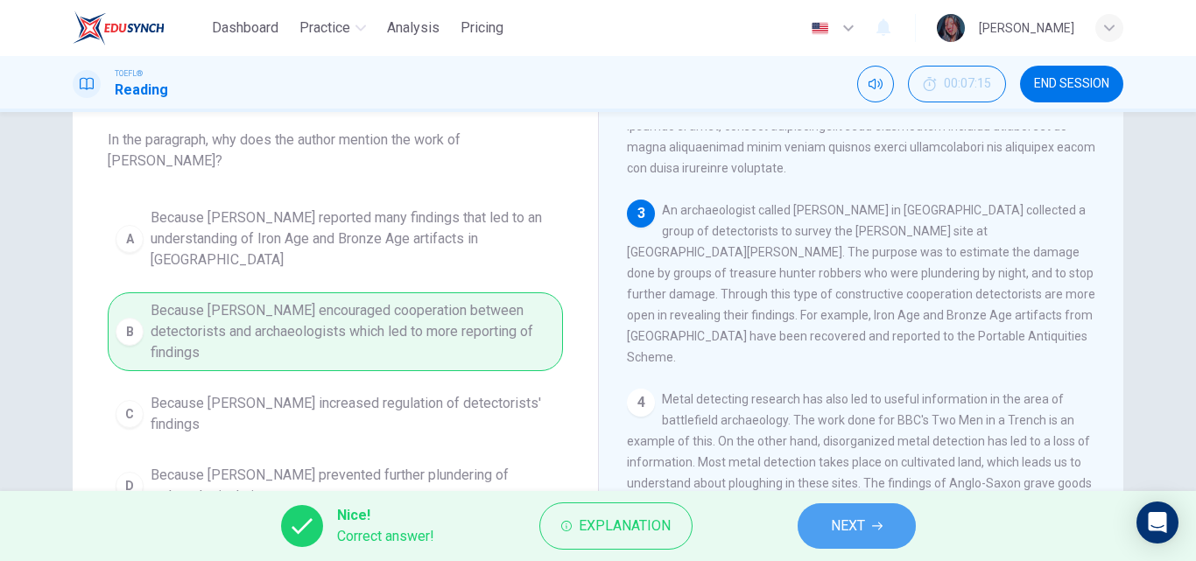
click at [804, 532] on button "NEXT" at bounding box center [857, 526] width 118 height 46
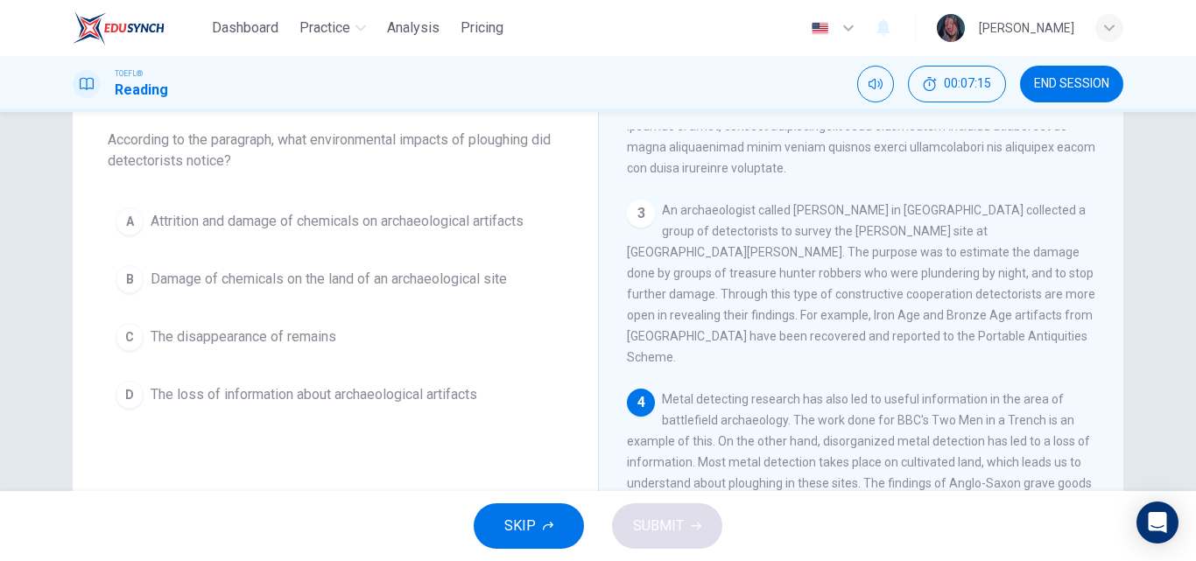
scroll to position [491, 0]
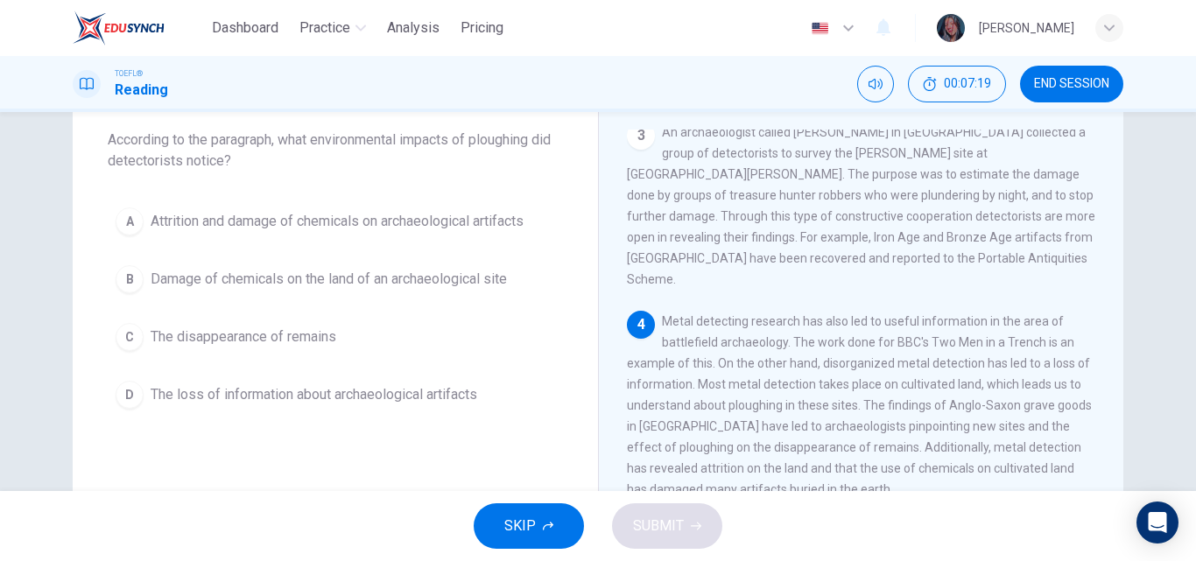
click at [1107, 340] on div "1 Metal detectors are used to find metal. Sometimes, a metal detectorist might …" at bounding box center [873, 381] width 492 height 503
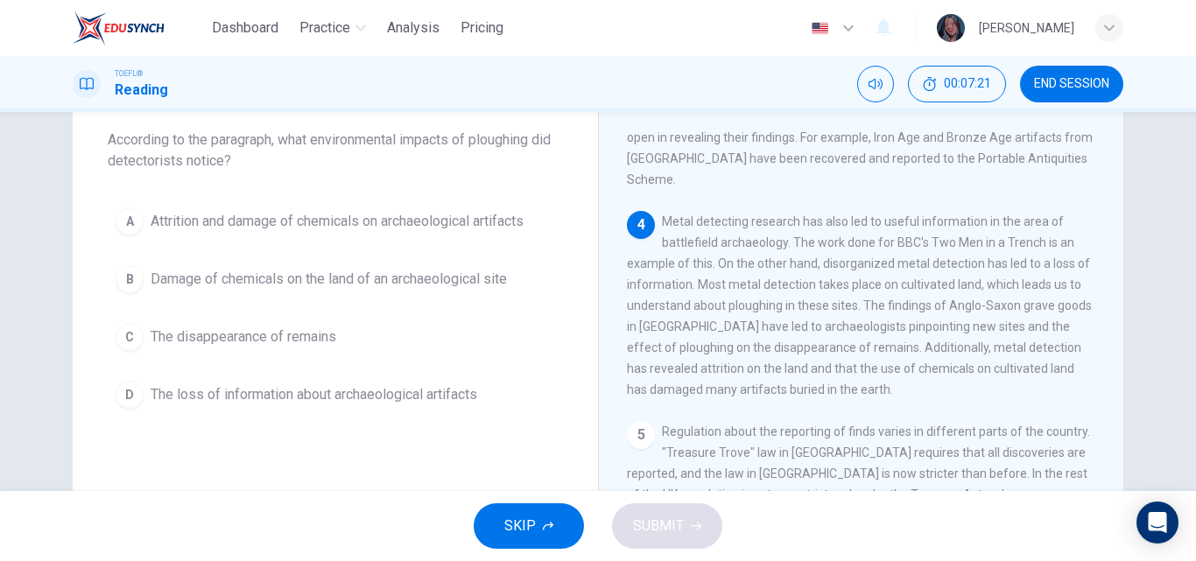
scroll to position [584, 0]
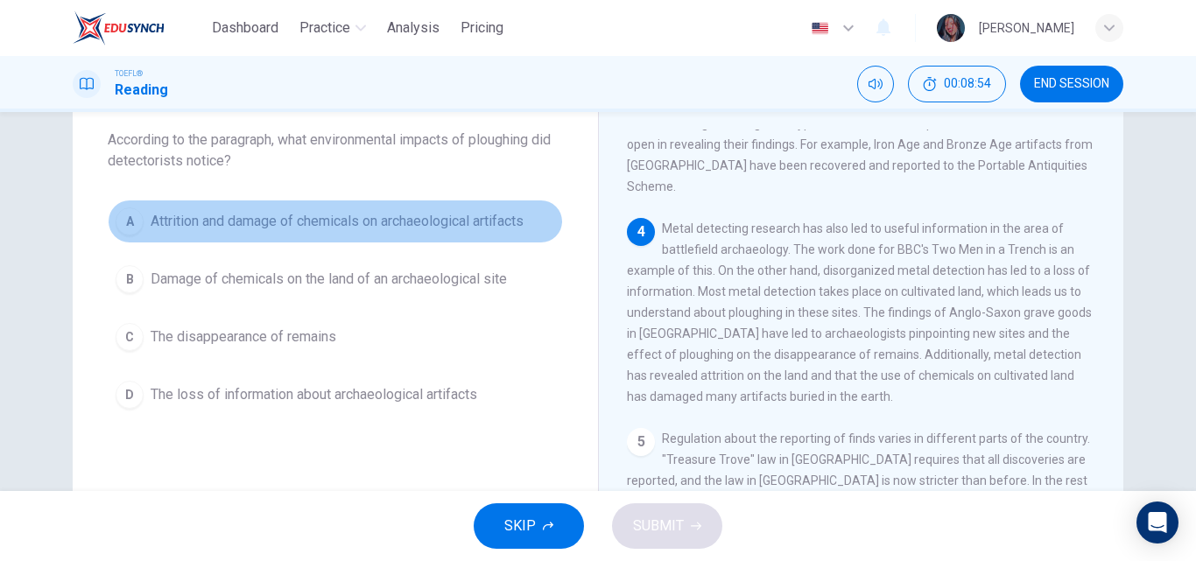
click at [397, 232] on button "A Attrition and damage of chemicals on archaeological artifacts" at bounding box center [335, 222] width 455 height 44
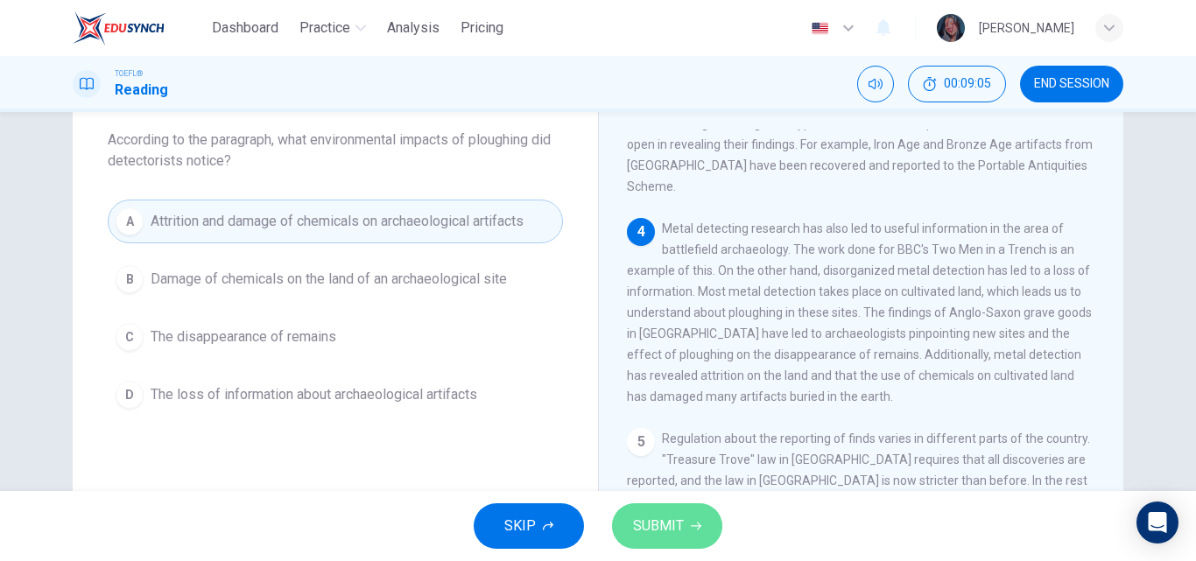
click at [650, 524] on span "SUBMIT" at bounding box center [658, 526] width 51 height 25
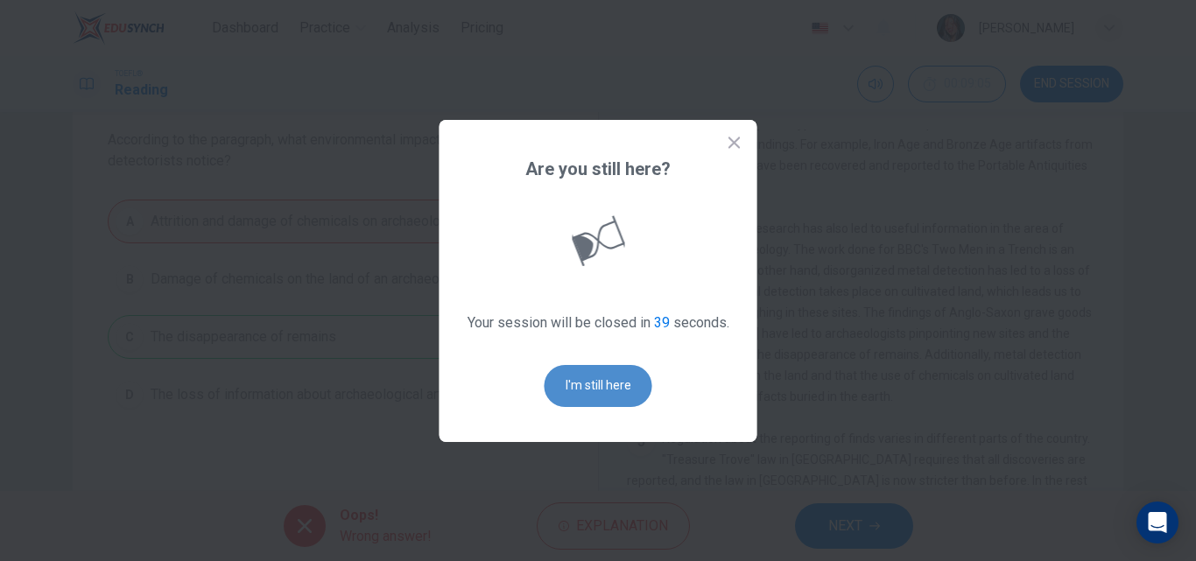
click at [611, 396] on button "I'm still here" at bounding box center [599, 386] width 108 height 42
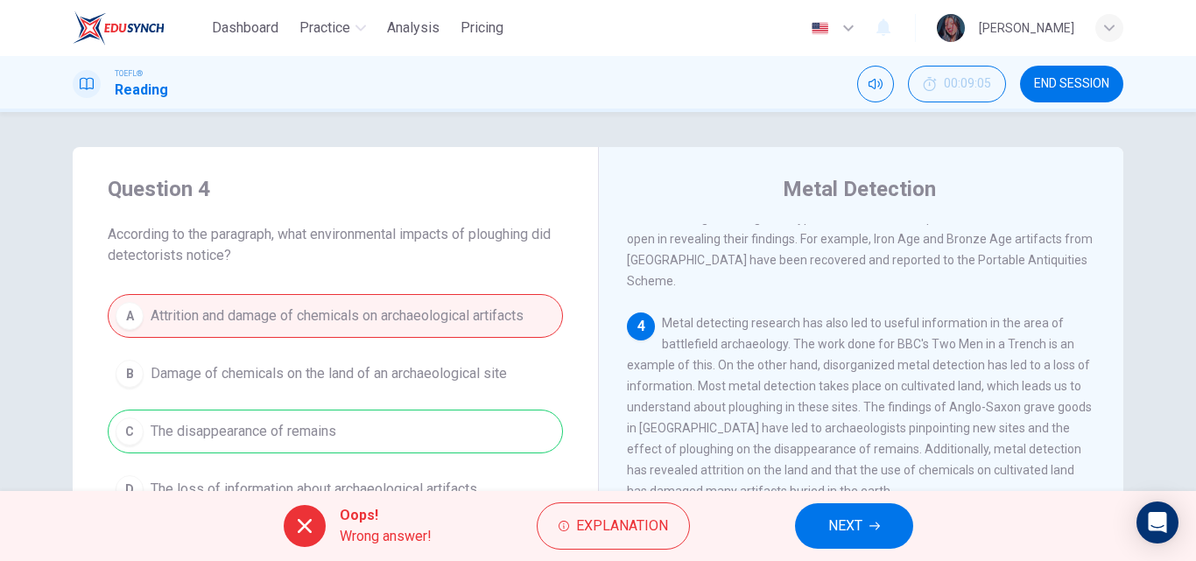
scroll to position [30, 0]
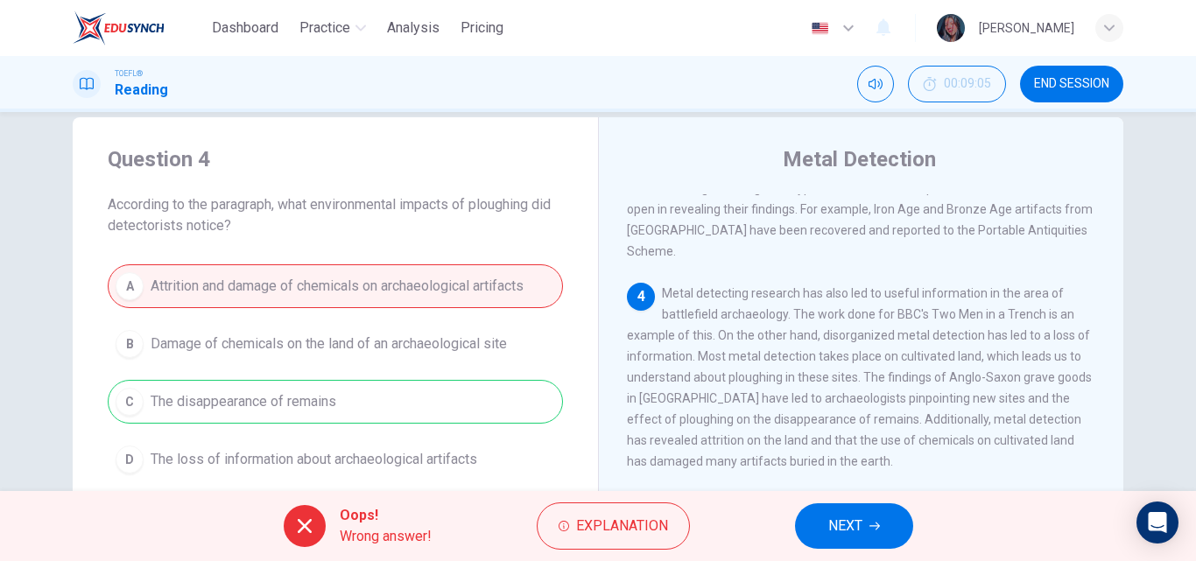
click at [843, 529] on span "NEXT" at bounding box center [845, 526] width 34 height 25
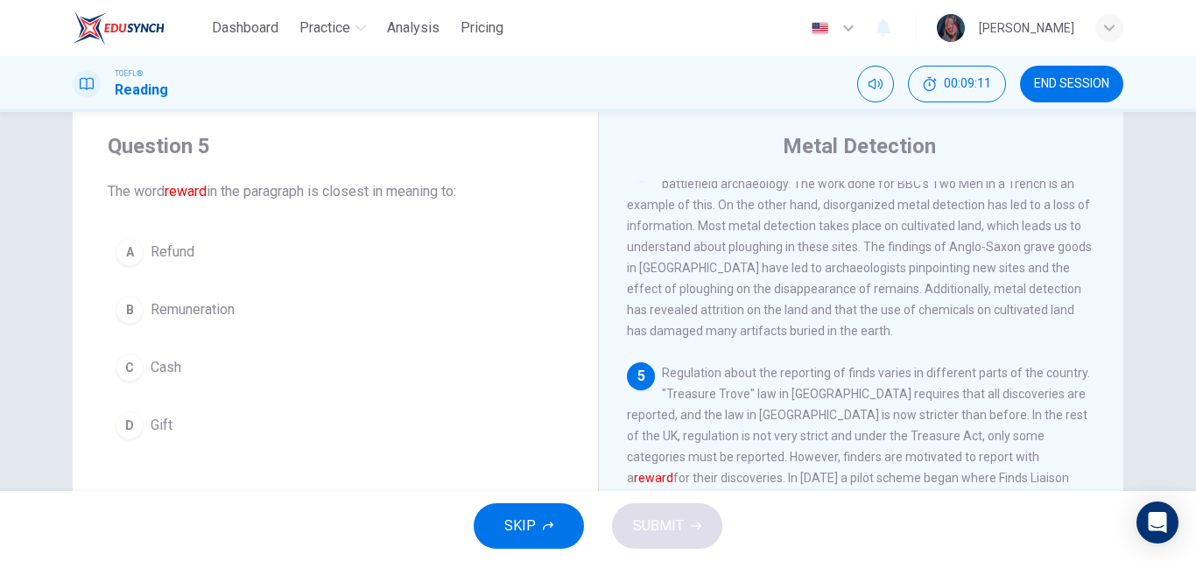
scroll to position [46, 0]
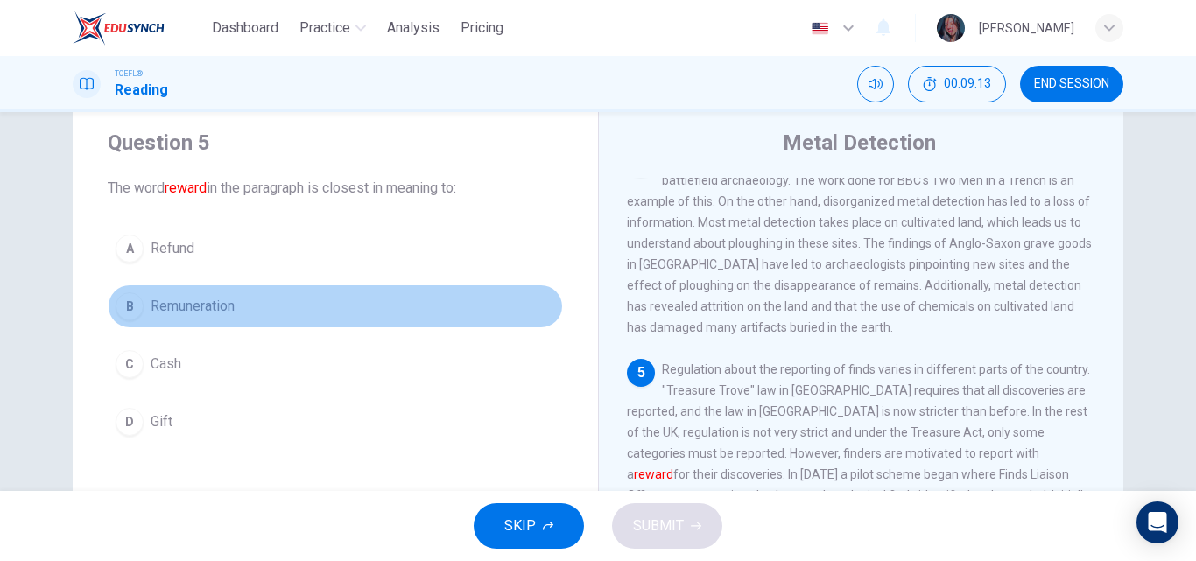
click at [187, 313] on span "Remuneration" at bounding box center [193, 306] width 84 height 21
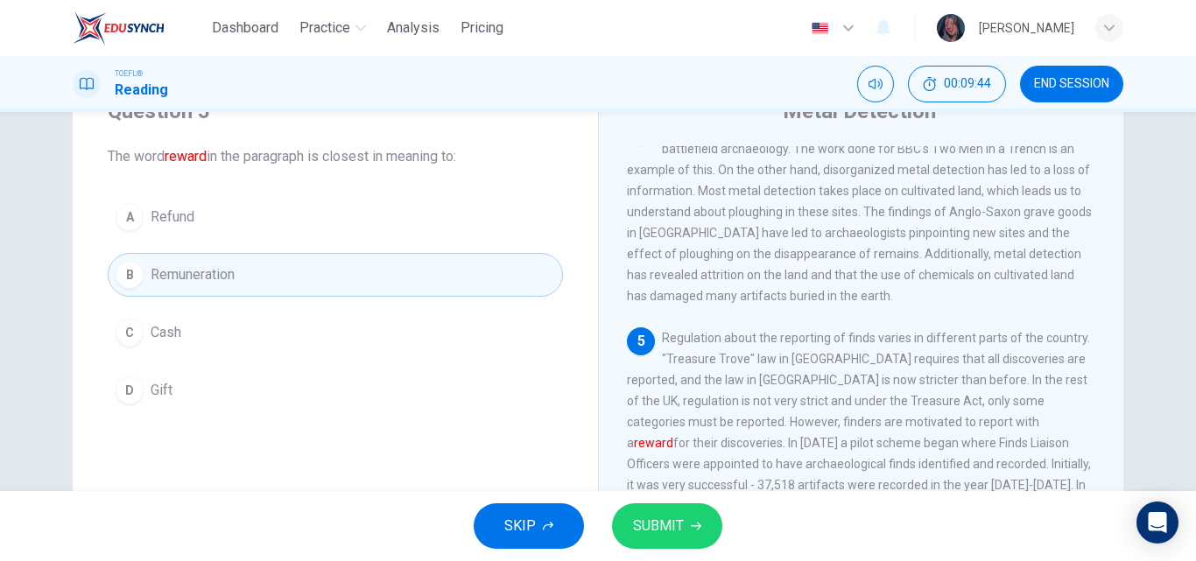
scroll to position [778, 0]
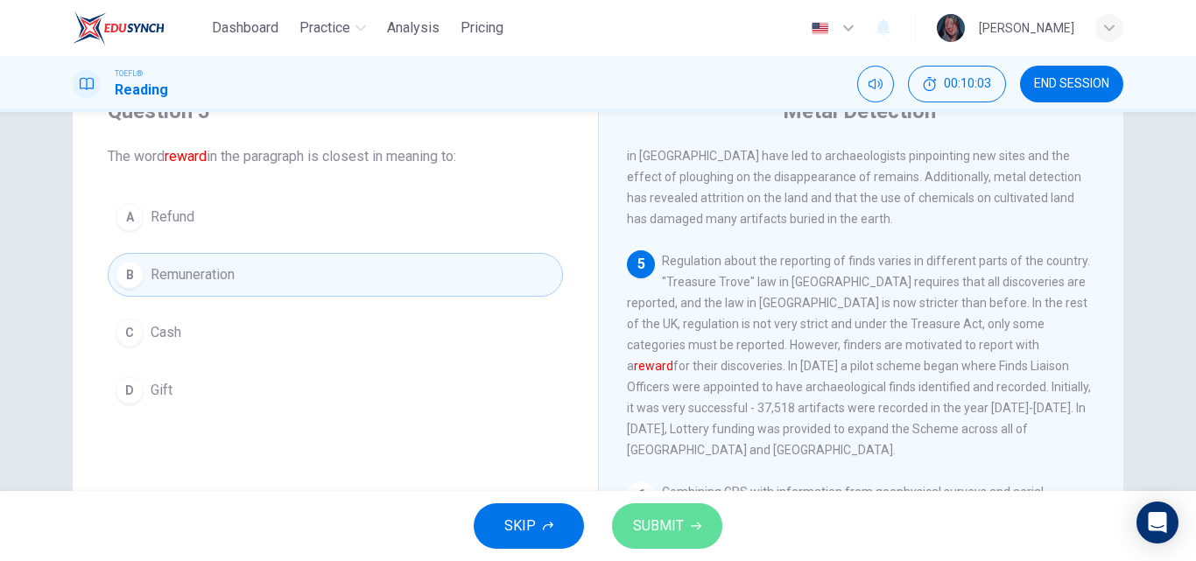
click at [641, 526] on span "SUBMIT" at bounding box center [658, 526] width 51 height 25
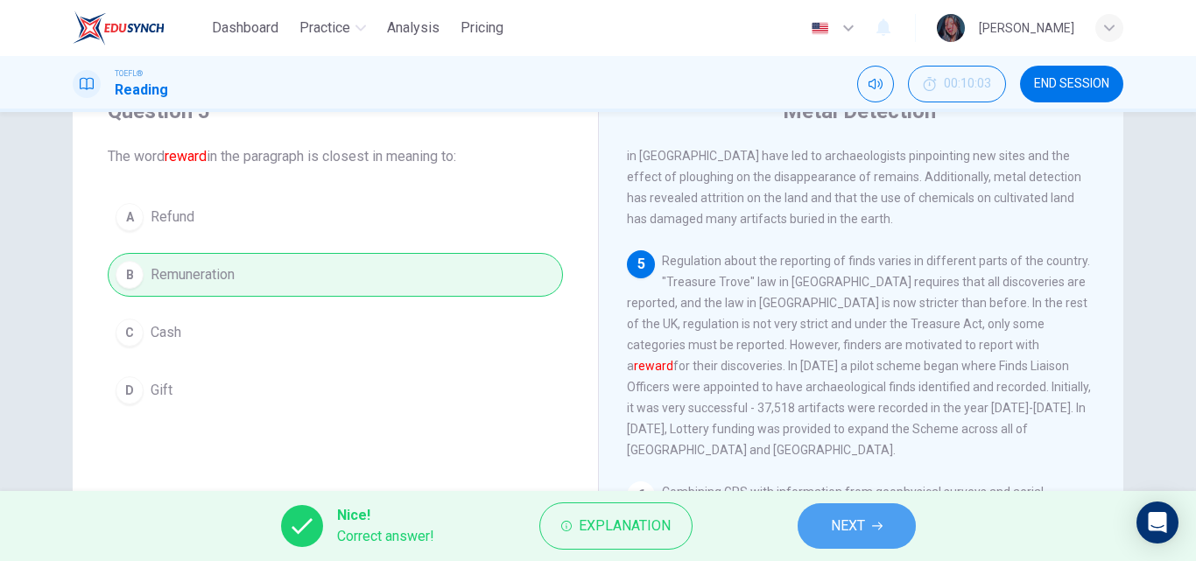
click at [840, 525] on span "NEXT" at bounding box center [848, 526] width 34 height 25
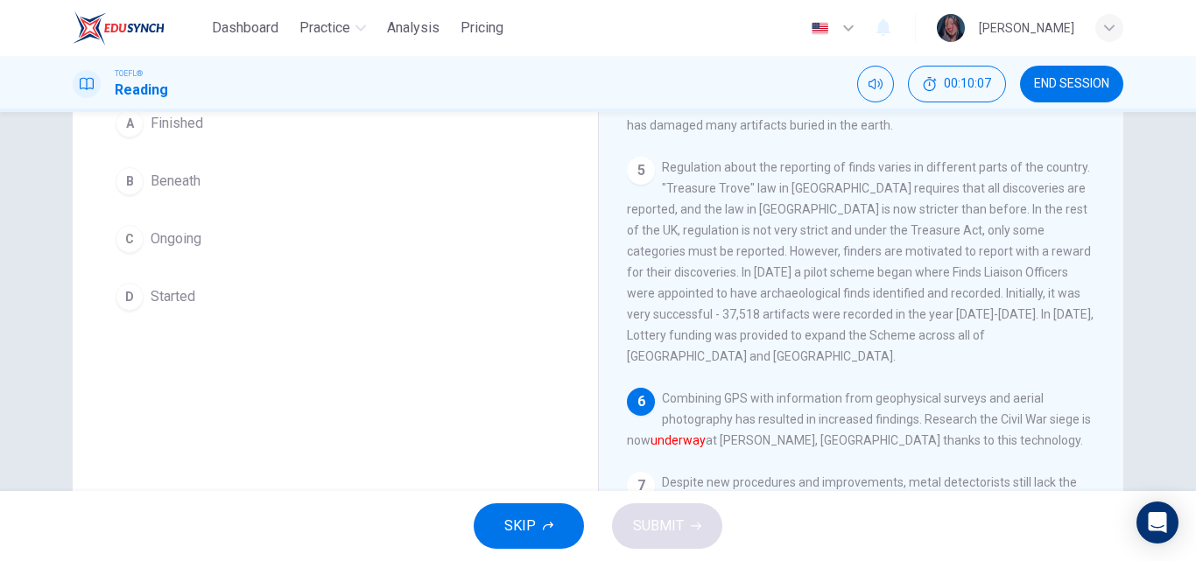
scroll to position [178, 0]
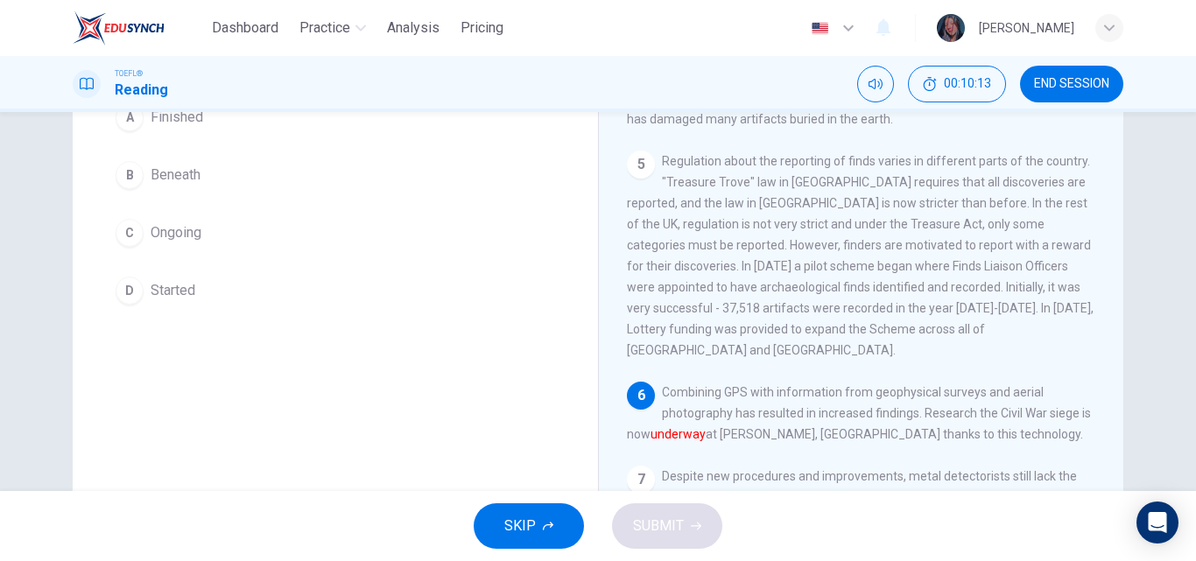
drag, startPoint x: 1096, startPoint y: 362, endPoint x: 1096, endPoint y: 380, distance: 17.5
click at [1096, 380] on div "1 Metal detectors are used to find metal. Sometimes, a metal detectorist might …" at bounding box center [873, 297] width 492 height 503
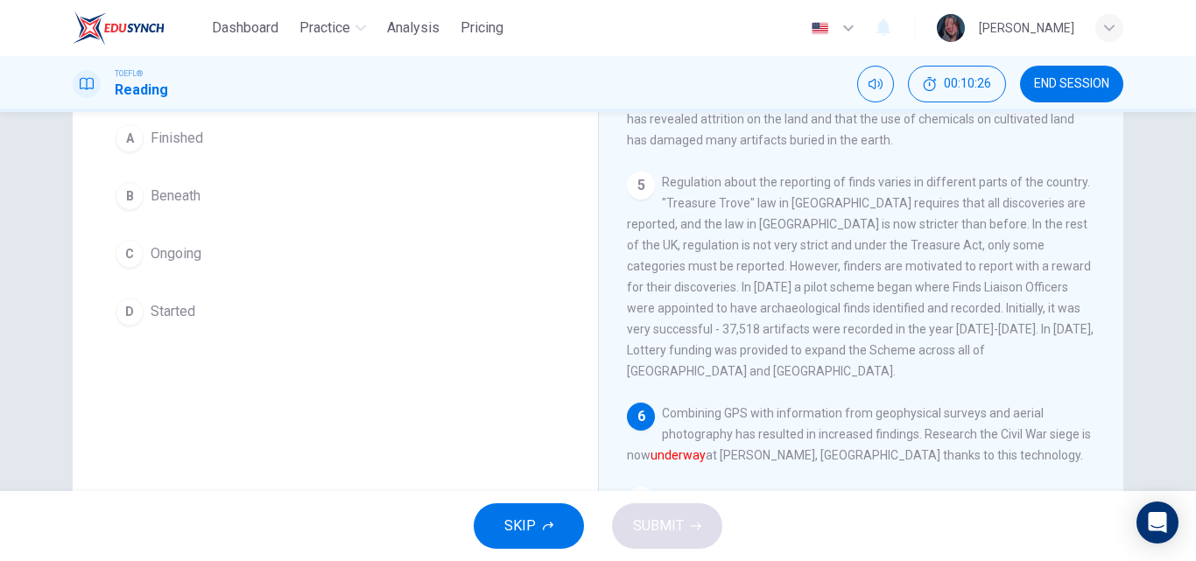
scroll to position [155, 0]
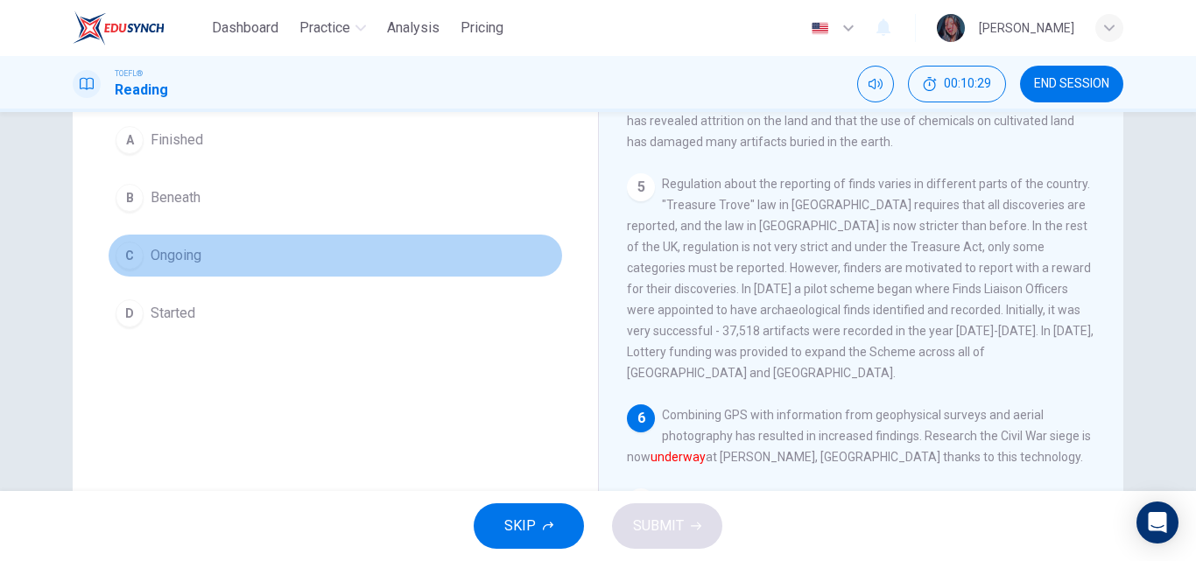
click at [345, 235] on button "C Ongoing" at bounding box center [335, 256] width 455 height 44
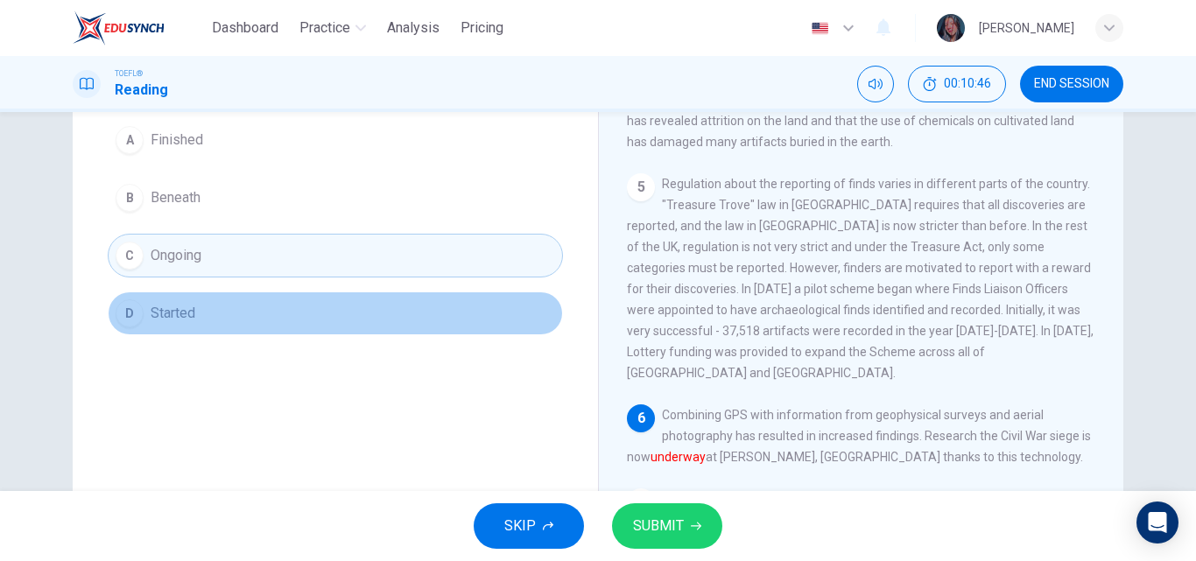
click at [381, 300] on button "D Started" at bounding box center [335, 314] width 455 height 44
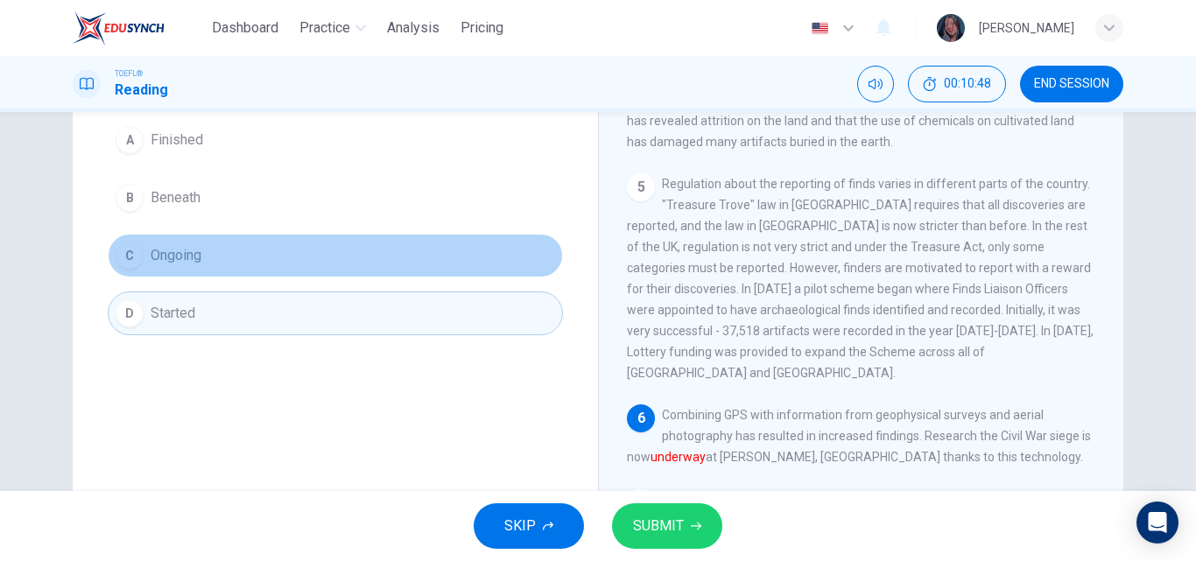
click at [292, 251] on button "C Ongoing" at bounding box center [335, 256] width 455 height 44
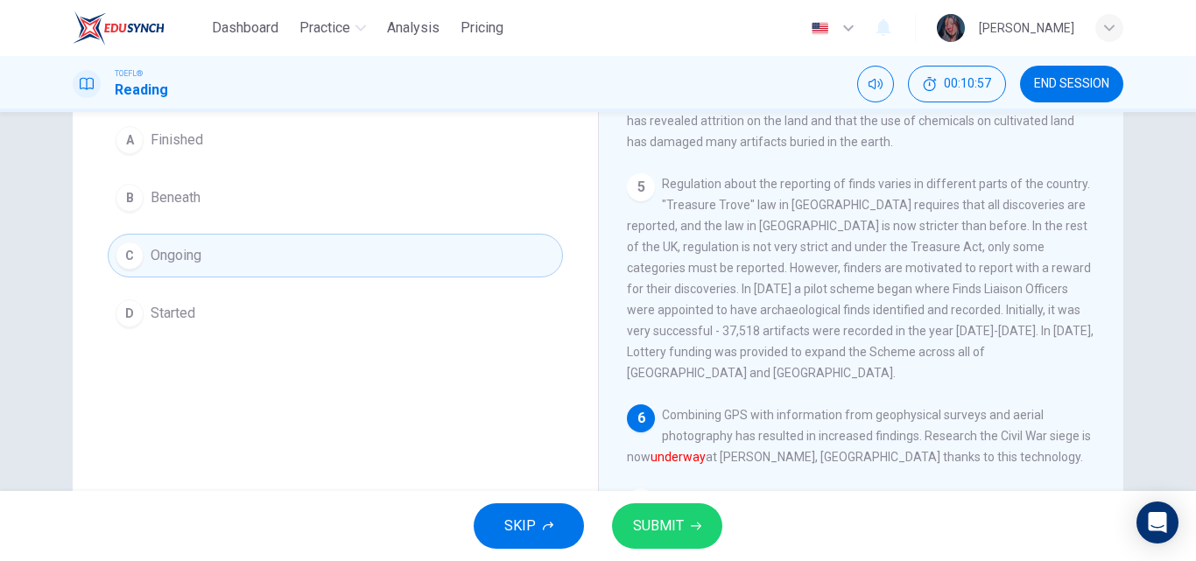
click at [592, 430] on div "Question 6 The word underway in the paragraph is closest in meaning to: A Finis…" at bounding box center [335, 296] width 525 height 608
click at [639, 526] on span "SUBMIT" at bounding box center [658, 526] width 51 height 25
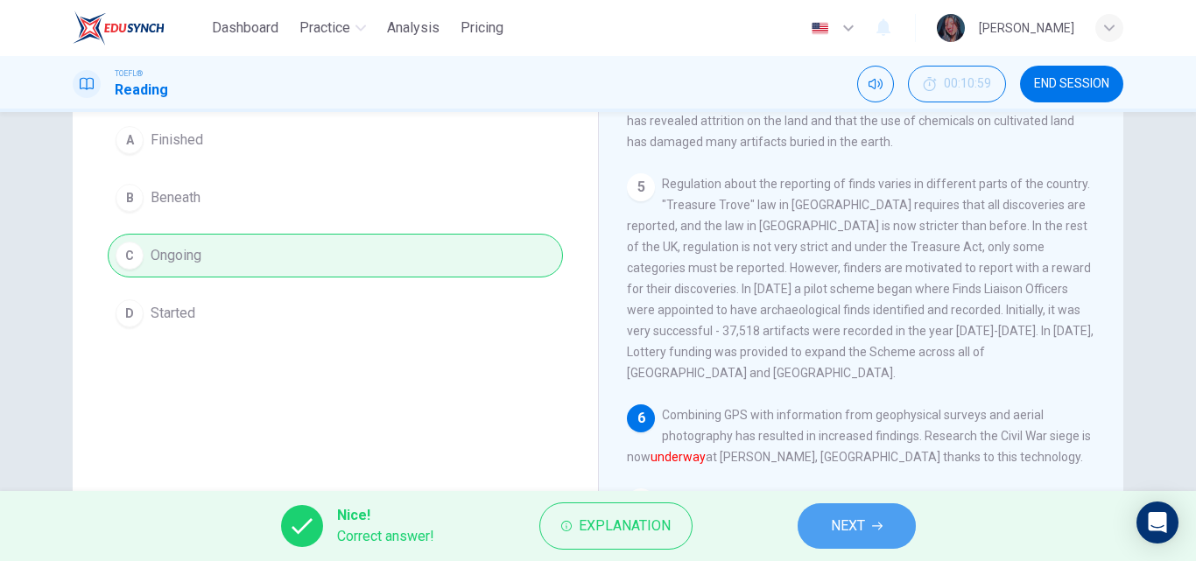
click at [850, 524] on span "NEXT" at bounding box center [848, 526] width 34 height 25
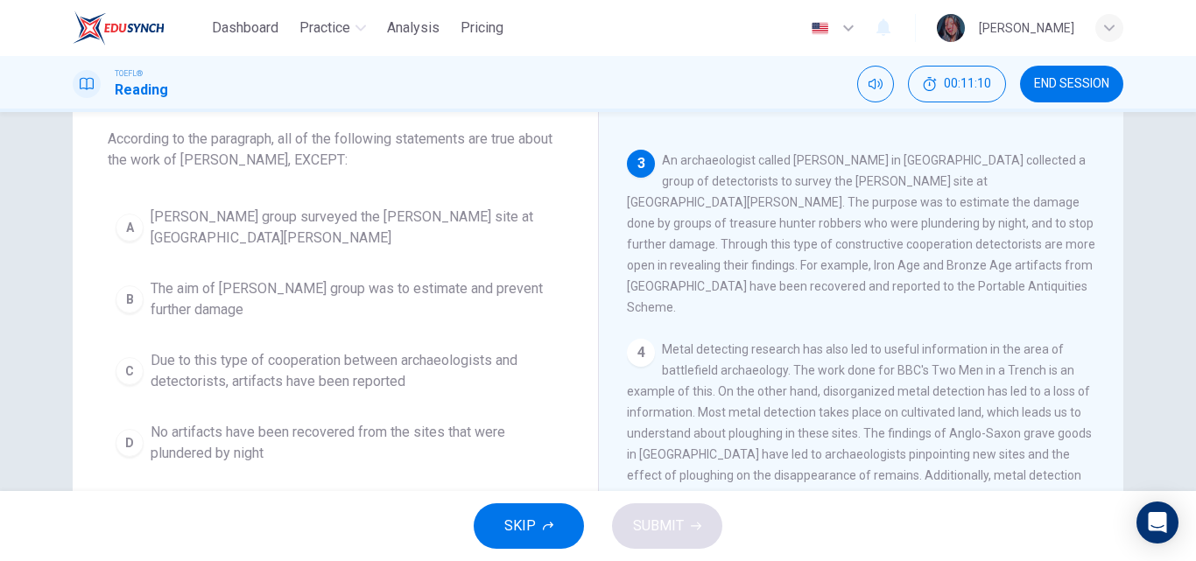
scroll to position [97, 0]
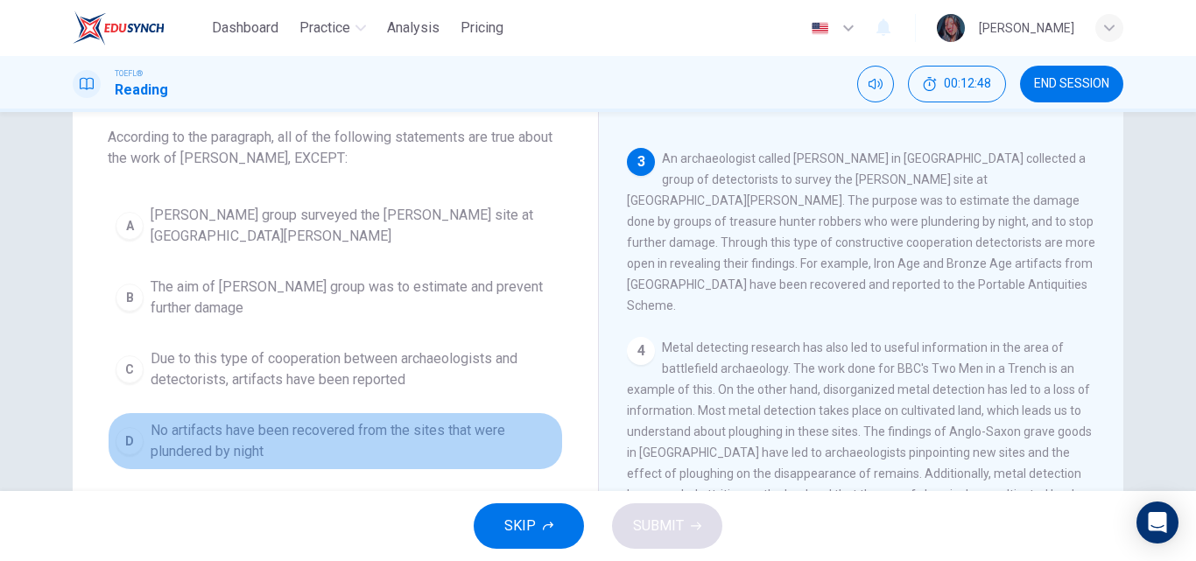
click at [384, 426] on span "No artifacts have been recovered from the sites that were plundered by night" at bounding box center [353, 441] width 404 height 42
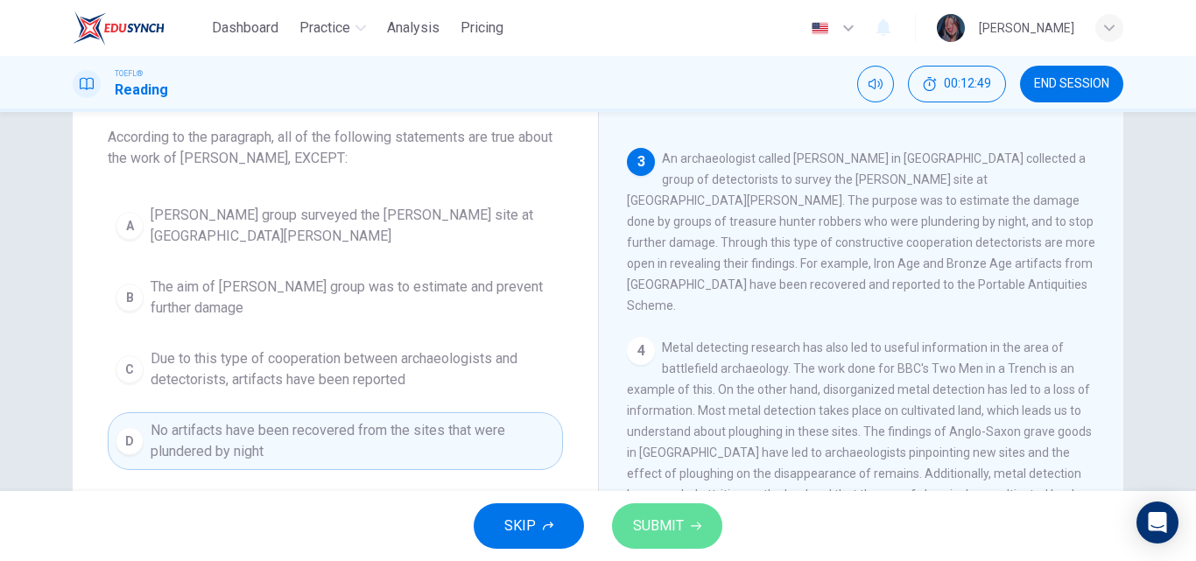
click at [646, 525] on span "SUBMIT" at bounding box center [658, 526] width 51 height 25
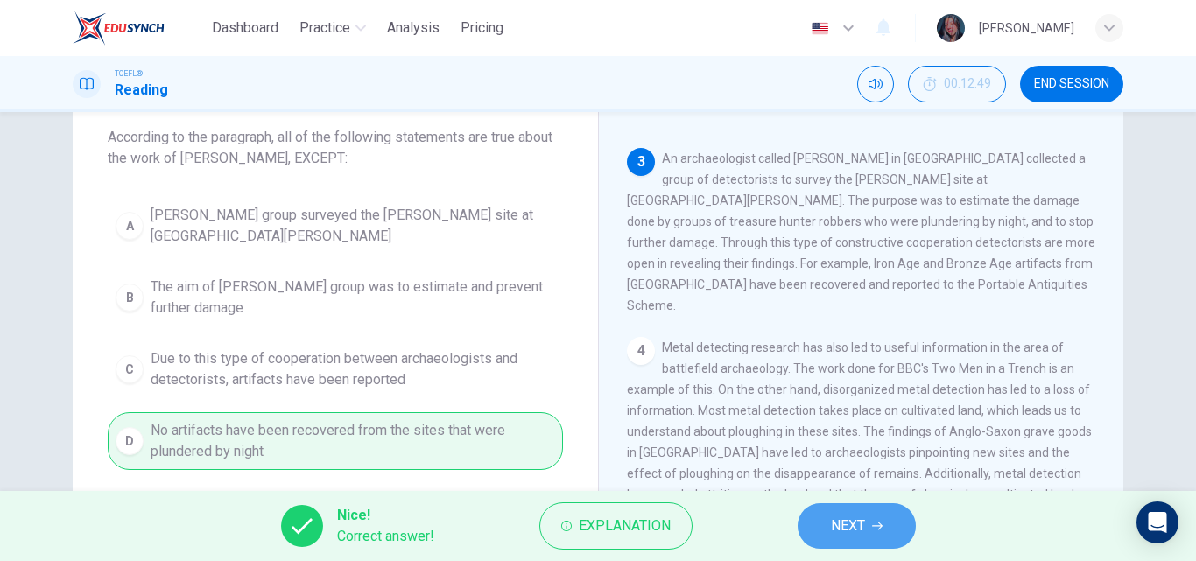
click at [861, 533] on span "NEXT" at bounding box center [848, 526] width 34 height 25
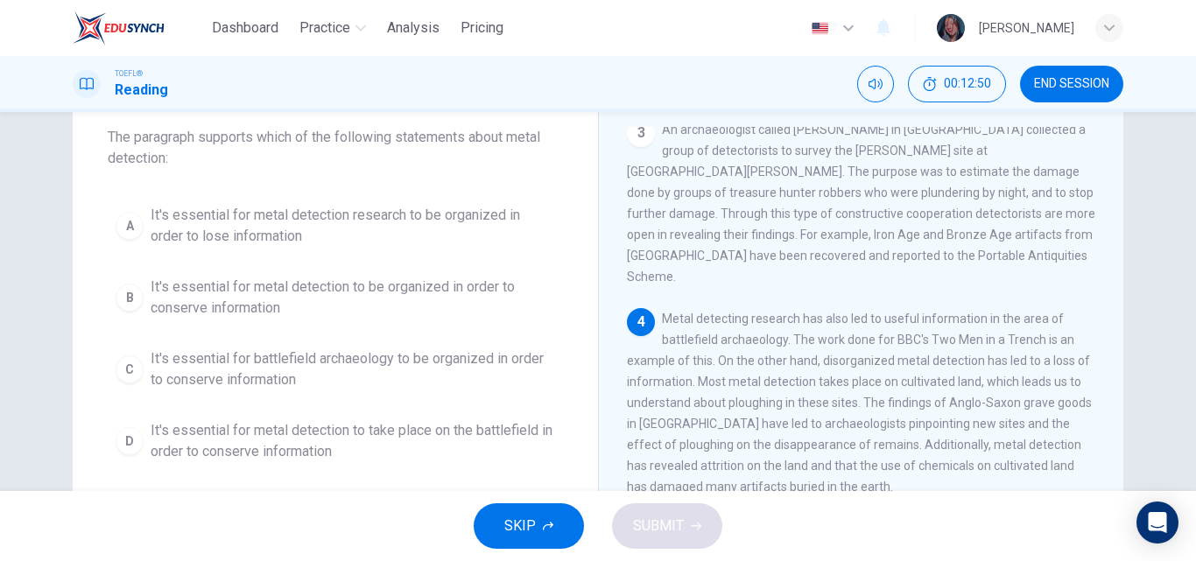
scroll to position [102, 0]
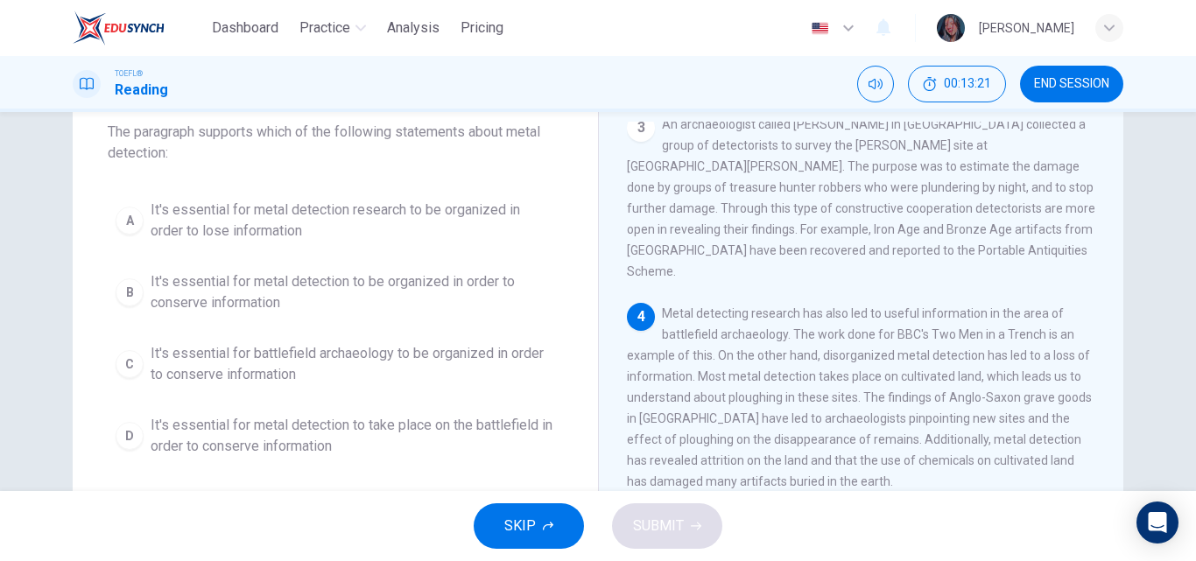
drag, startPoint x: 514, startPoint y: 135, endPoint x: 567, endPoint y: 137, distance: 53.4
click at [567, 137] on div "Question 8 The paragraph supports which of the following statements about metal…" at bounding box center [335, 269] width 525 height 448
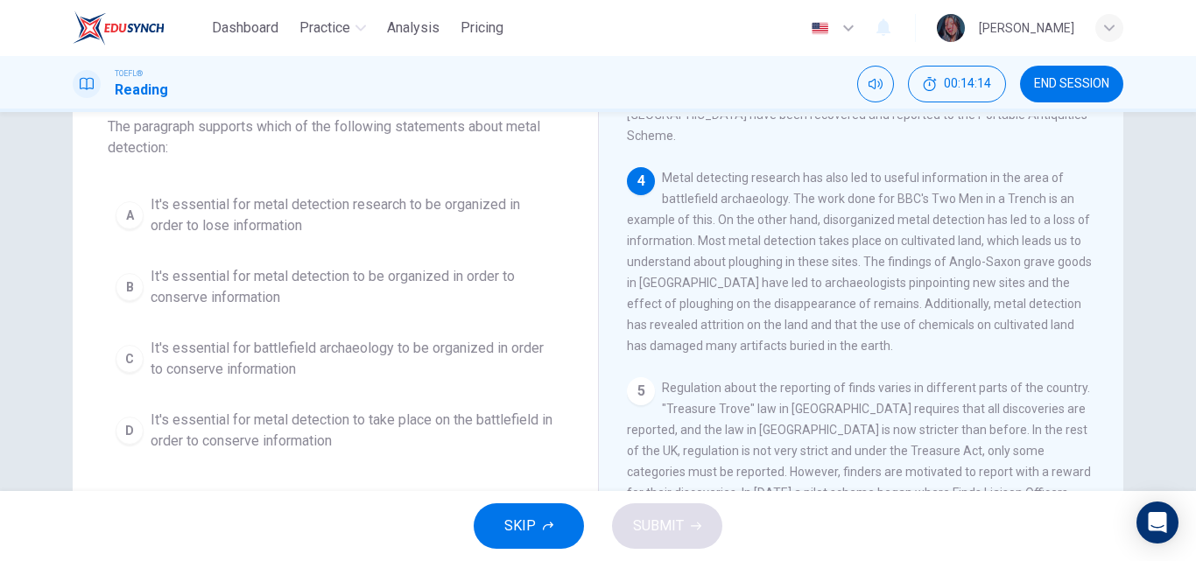
scroll to position [99, 0]
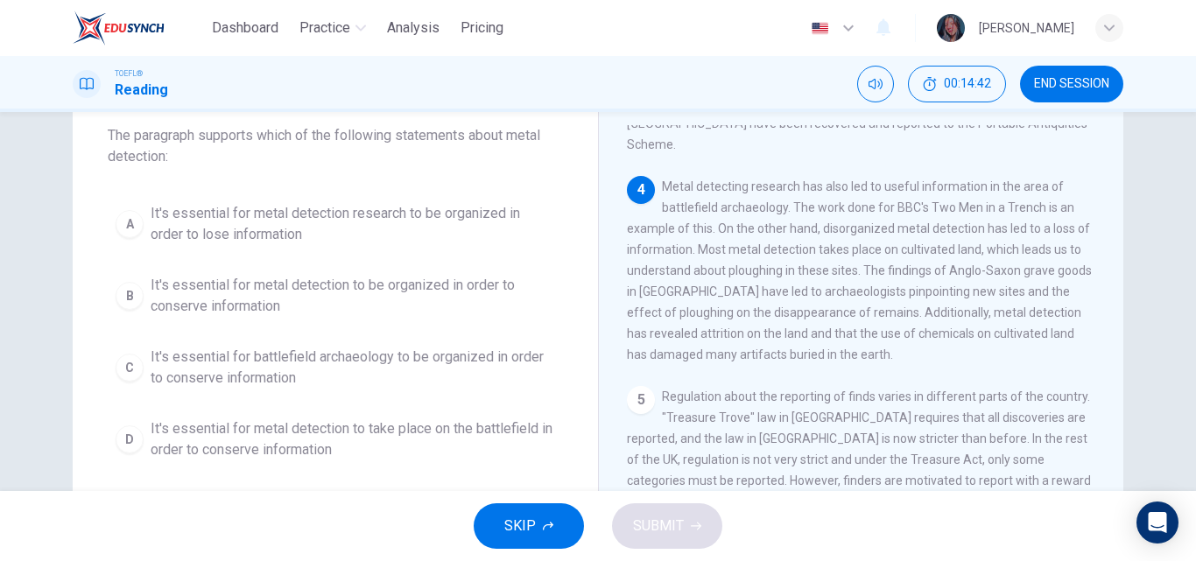
click at [331, 309] on span "It's essential for metal detection to be organized in order to conserve informa…" at bounding box center [353, 296] width 404 height 42
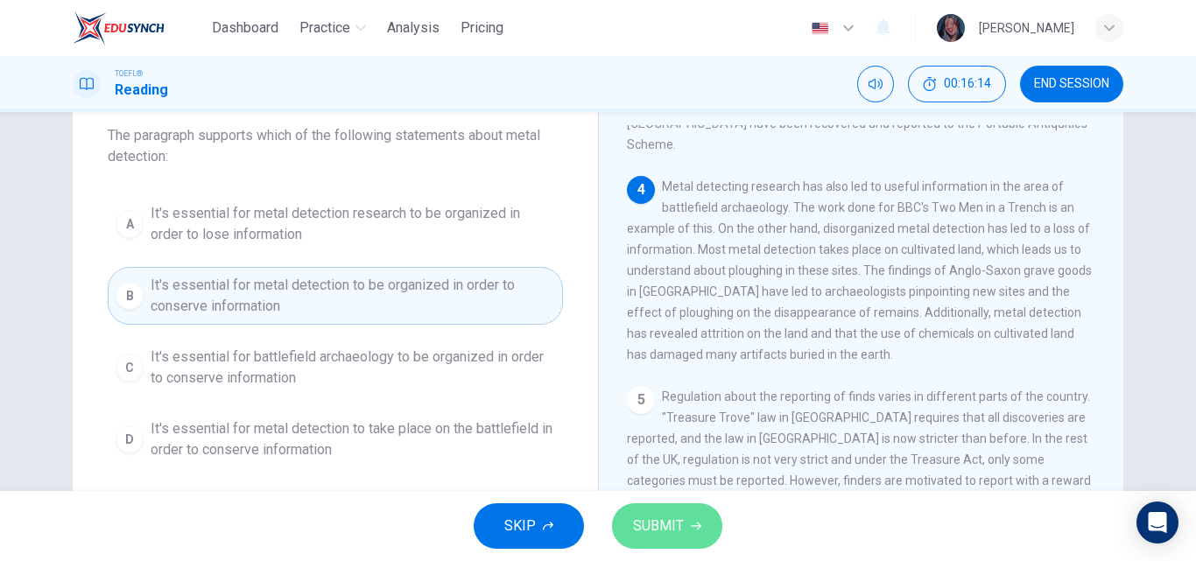
click at [655, 525] on span "SUBMIT" at bounding box center [658, 526] width 51 height 25
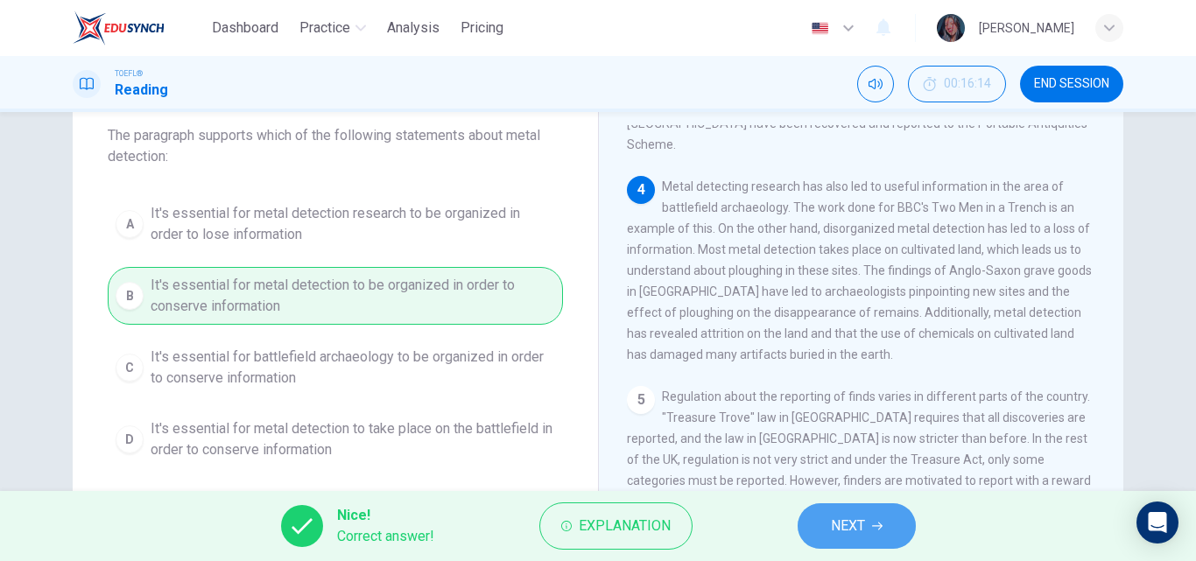
click at [861, 524] on span "NEXT" at bounding box center [848, 526] width 34 height 25
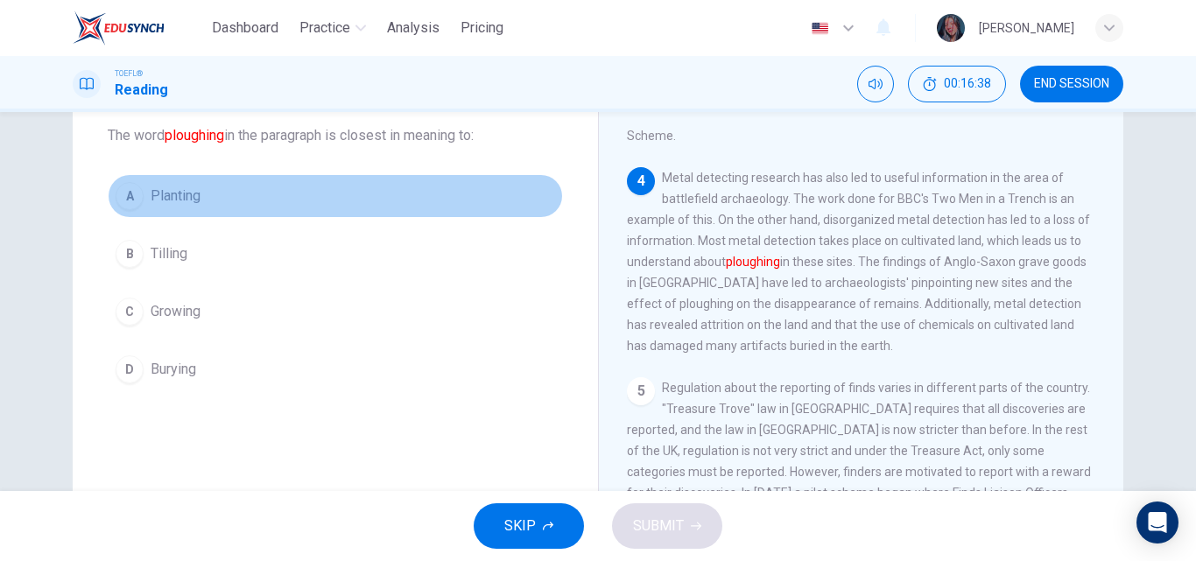
click at [242, 198] on button "A Planting" at bounding box center [335, 196] width 455 height 44
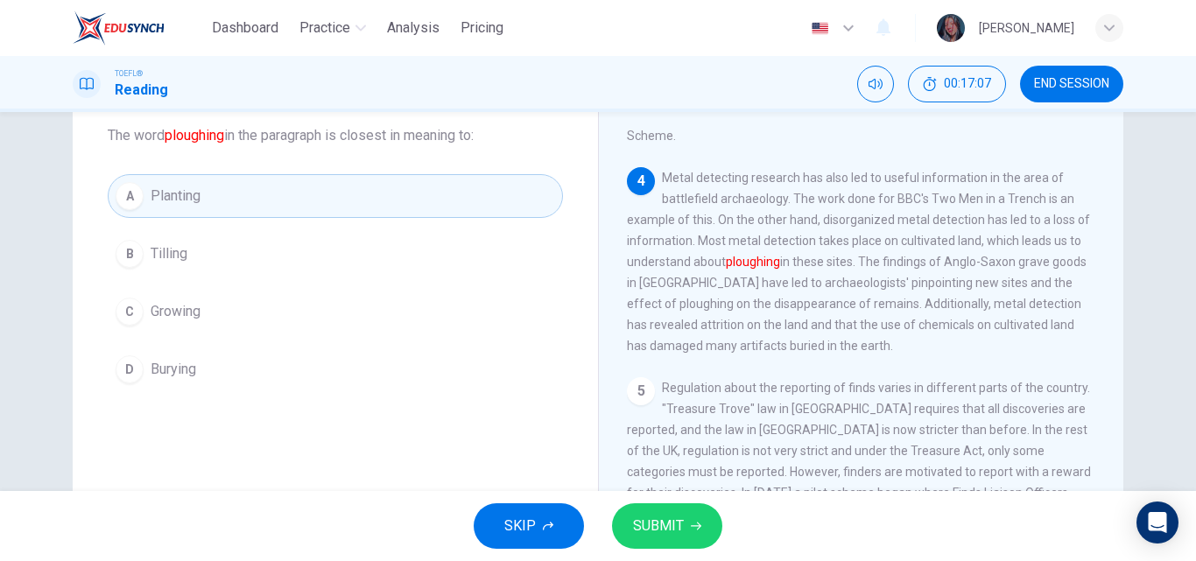
click at [678, 538] on span "SUBMIT" at bounding box center [658, 526] width 51 height 25
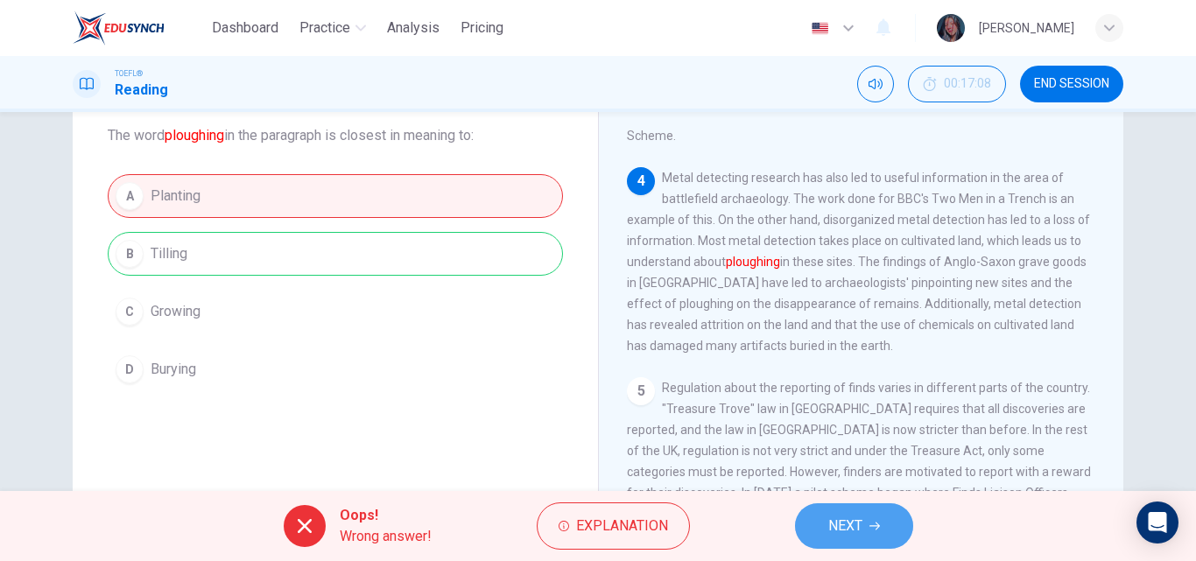
click at [849, 541] on button "NEXT" at bounding box center [854, 526] width 118 height 46
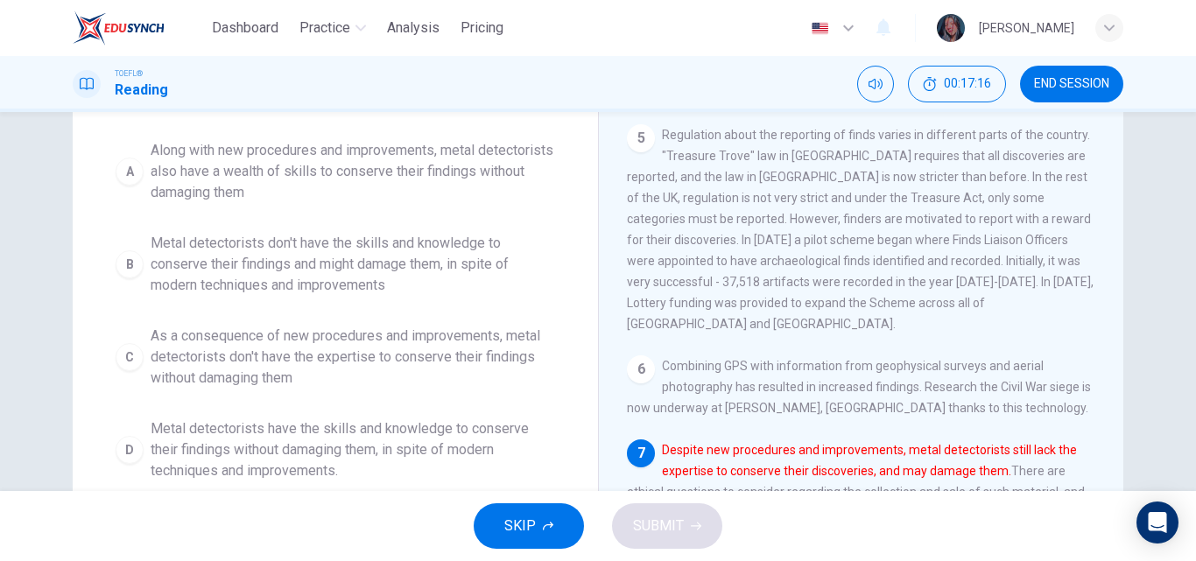
scroll to position [206, 0]
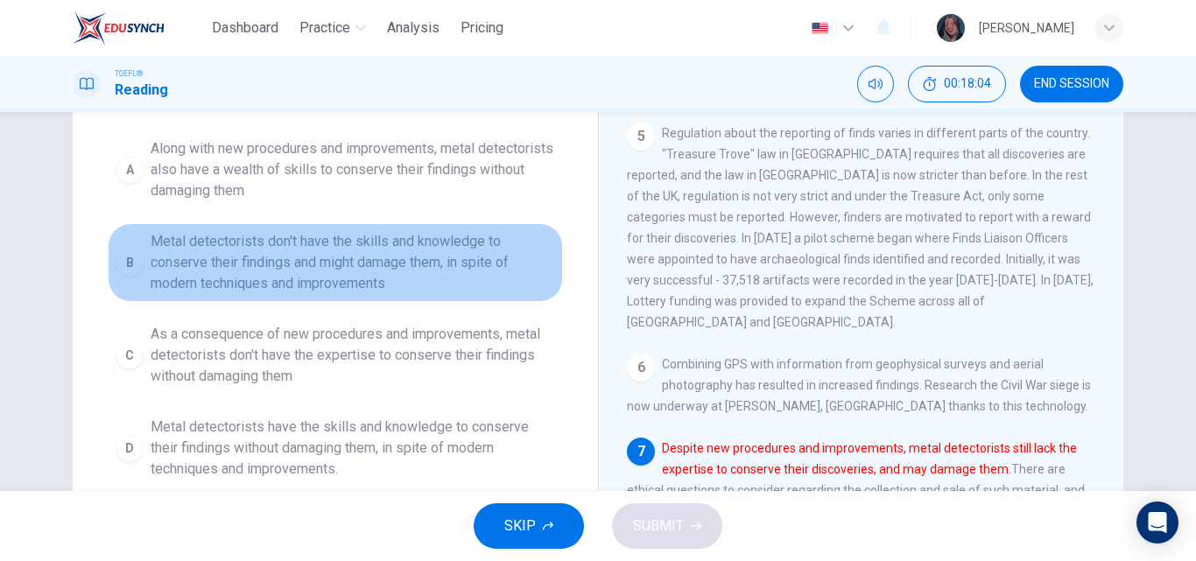
click at [320, 271] on span "Metal detectorists don't have the skills and knowledge to conserve their findin…" at bounding box center [353, 262] width 404 height 63
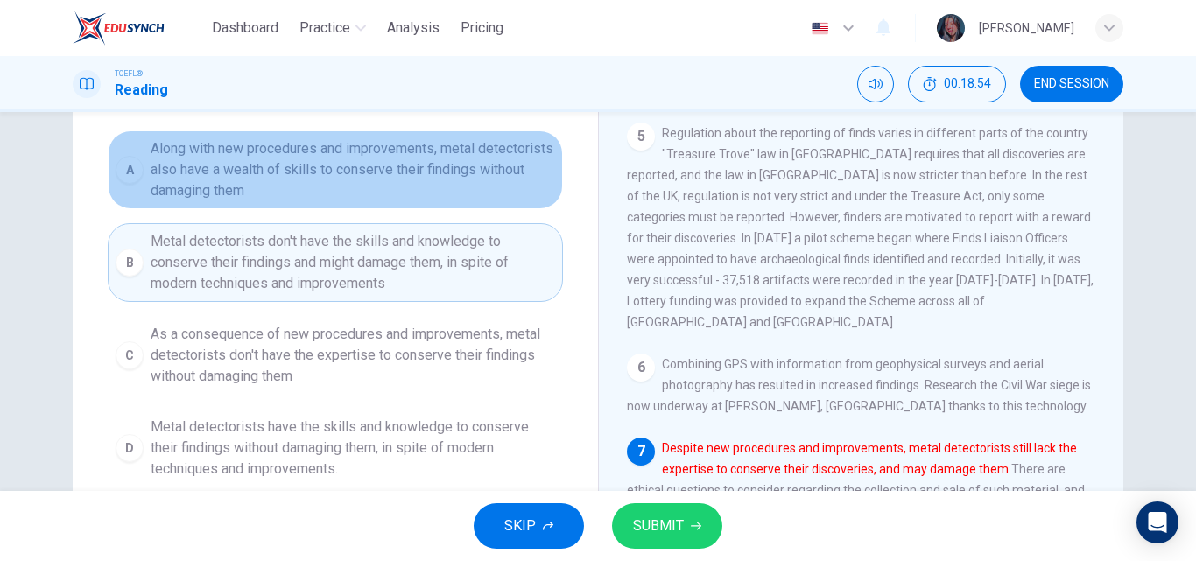
click at [319, 179] on span "Along with new procedures and improvements, metal detectorists also have a weal…" at bounding box center [353, 169] width 404 height 63
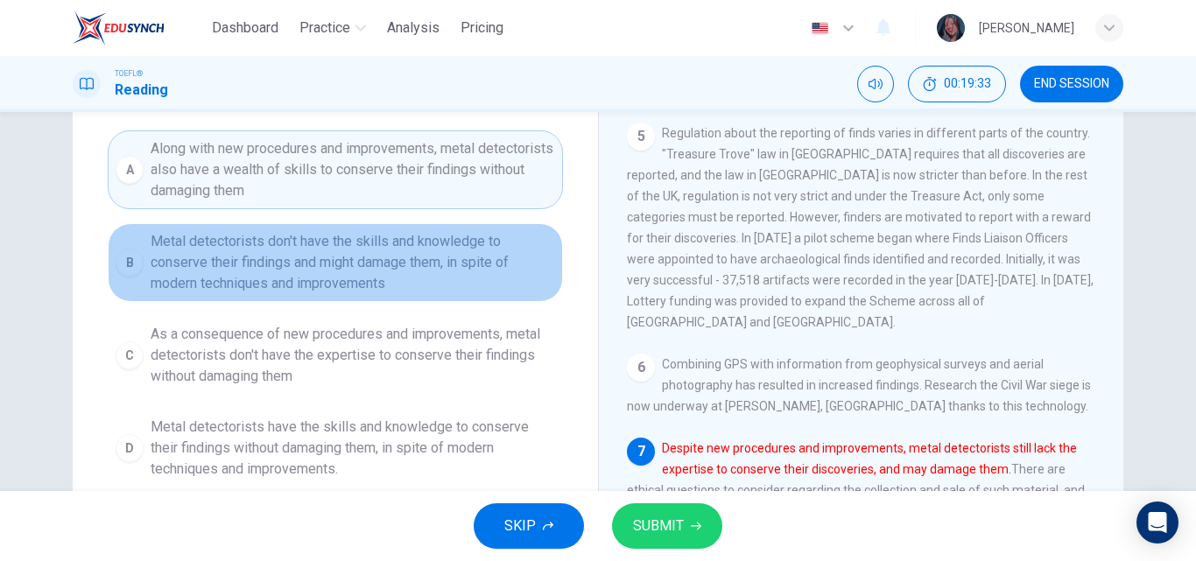
click at [360, 274] on span "Metal detectorists don't have the skills and knowledge to conserve their findin…" at bounding box center [353, 262] width 404 height 63
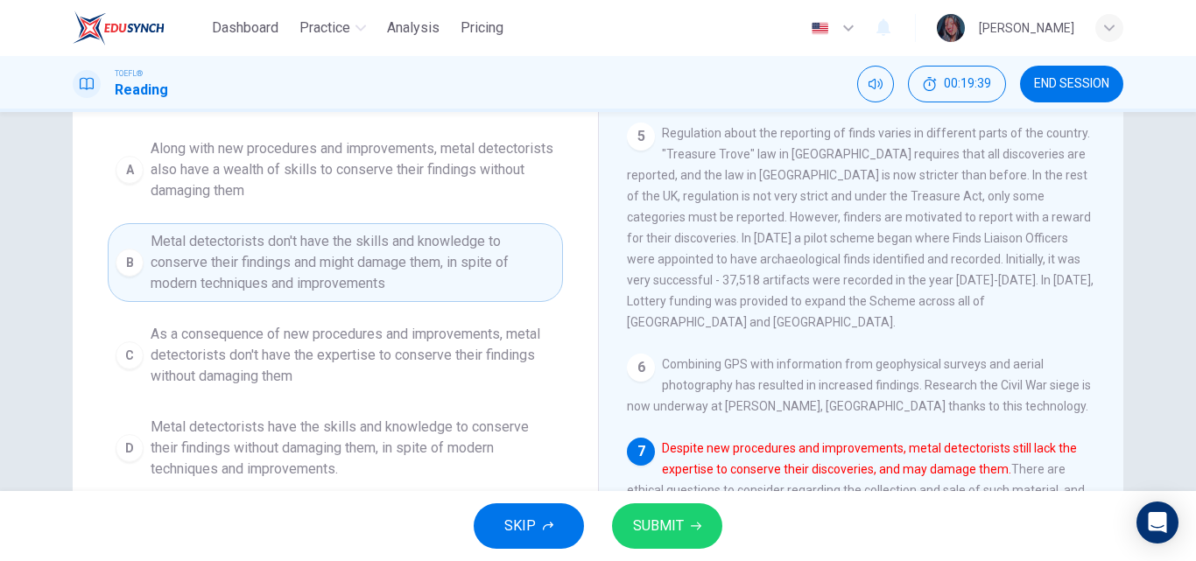
click at [678, 531] on span "SUBMIT" at bounding box center [658, 526] width 51 height 25
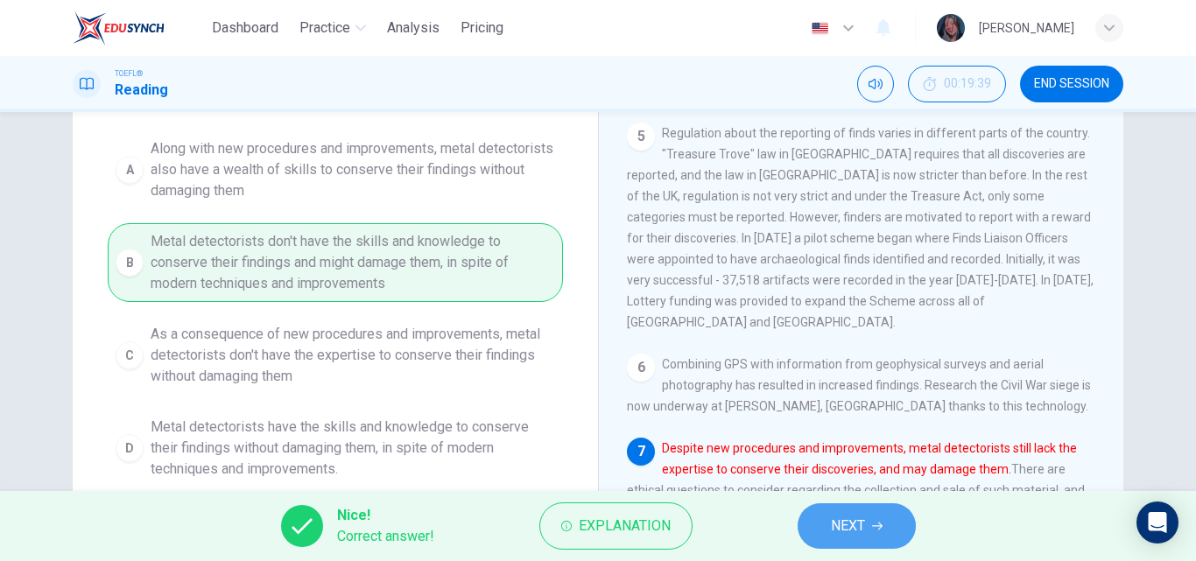
click at [831, 529] on span "NEXT" at bounding box center [848, 526] width 34 height 25
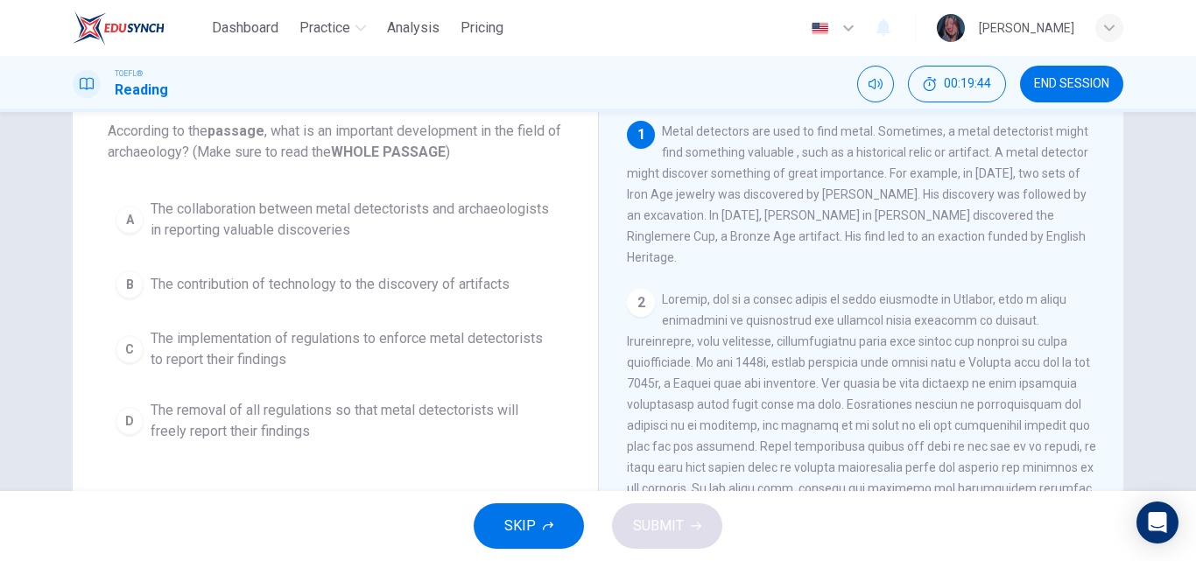
scroll to position [101, 0]
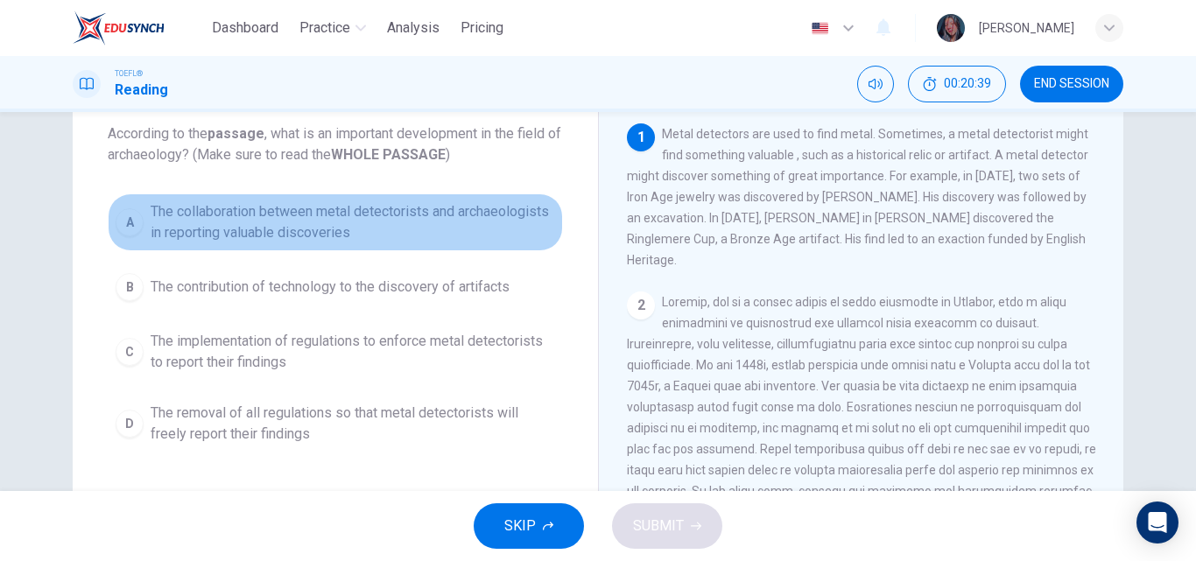
click at [429, 196] on button "A The collaboration between metal detectorists and archaeologists in reporting …" at bounding box center [335, 222] width 455 height 58
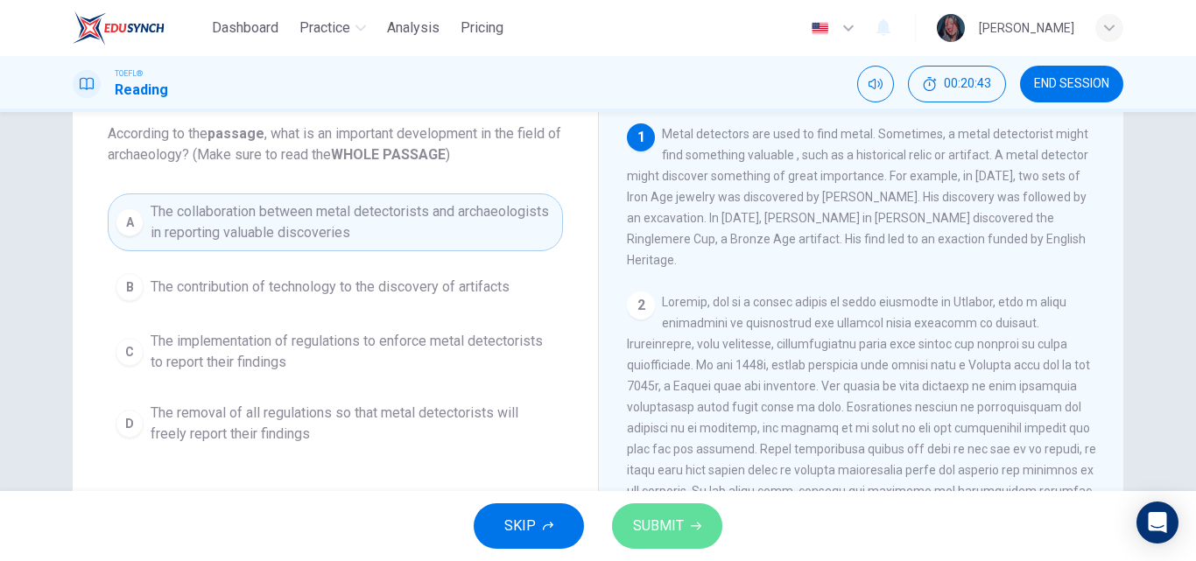
click at [683, 525] on button "SUBMIT" at bounding box center [667, 526] width 110 height 46
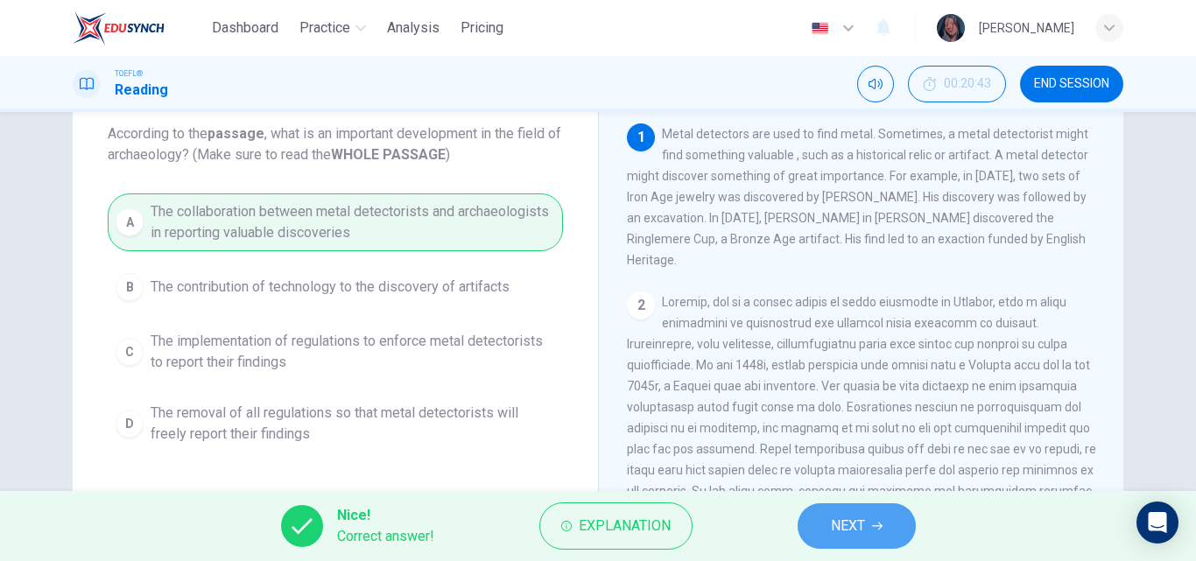
click at [841, 523] on span "NEXT" at bounding box center [848, 526] width 34 height 25
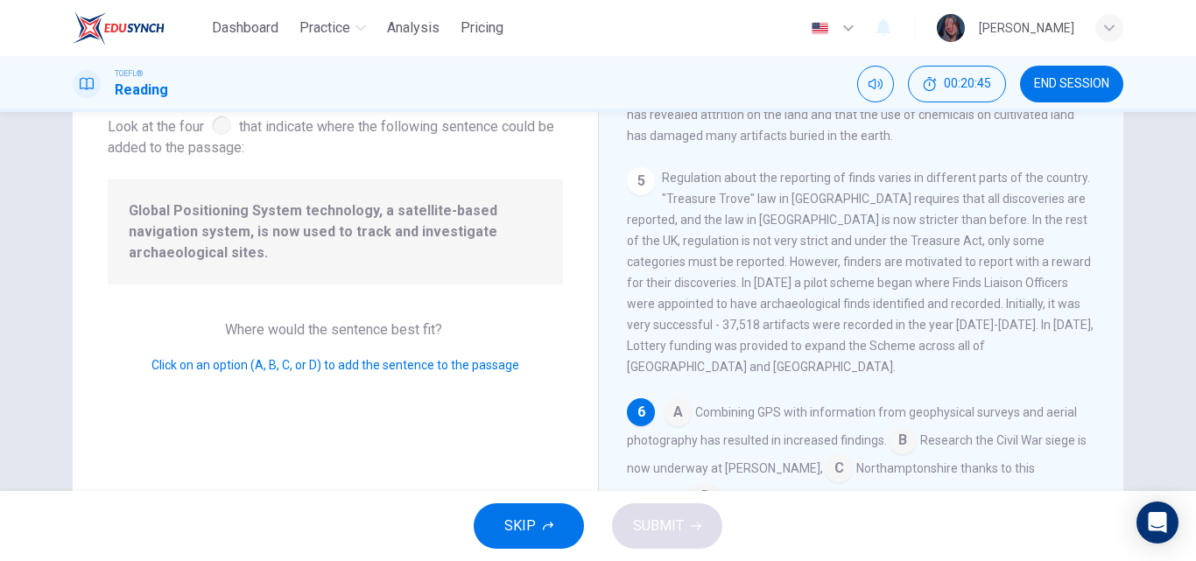
scroll to position [129, 0]
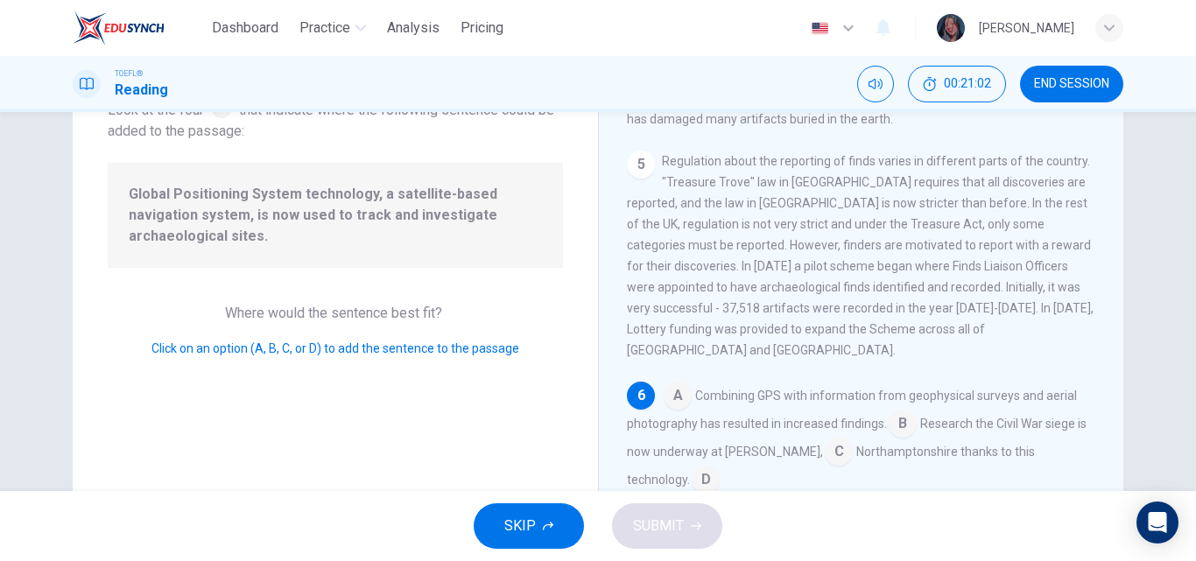
click at [670, 383] on input at bounding box center [678, 397] width 28 height 28
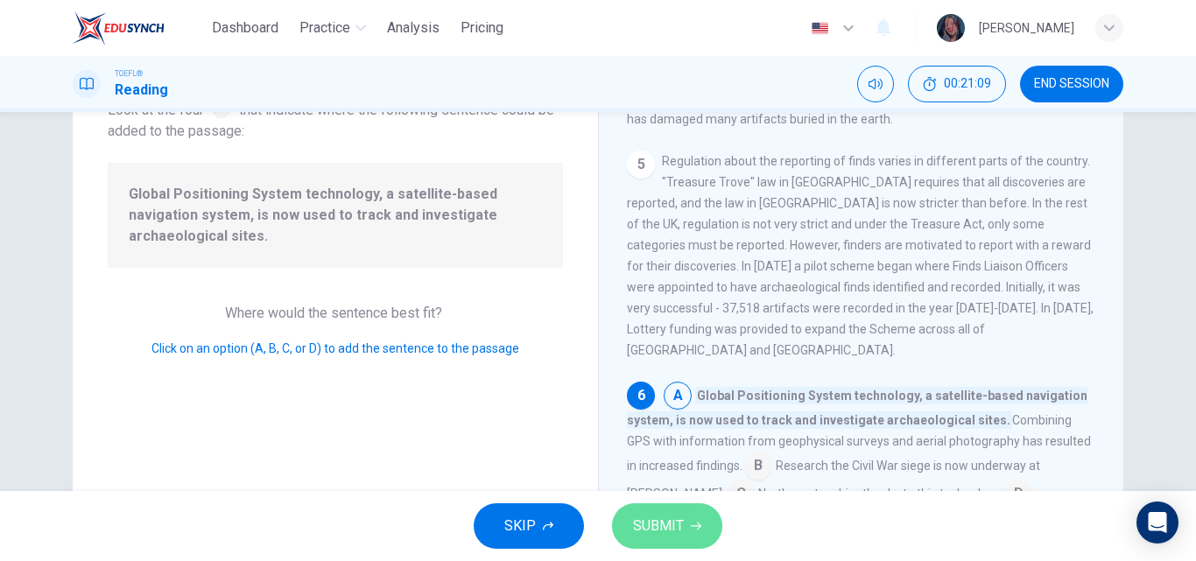
click at [659, 531] on span "SUBMIT" at bounding box center [658, 526] width 51 height 25
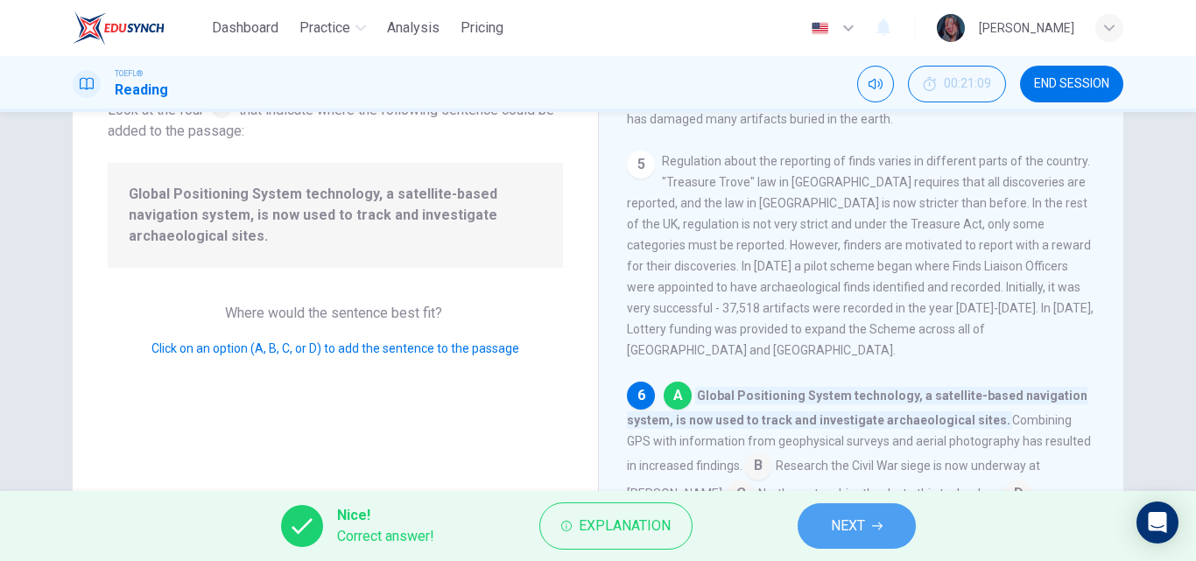
click at [831, 534] on span "NEXT" at bounding box center [848, 526] width 34 height 25
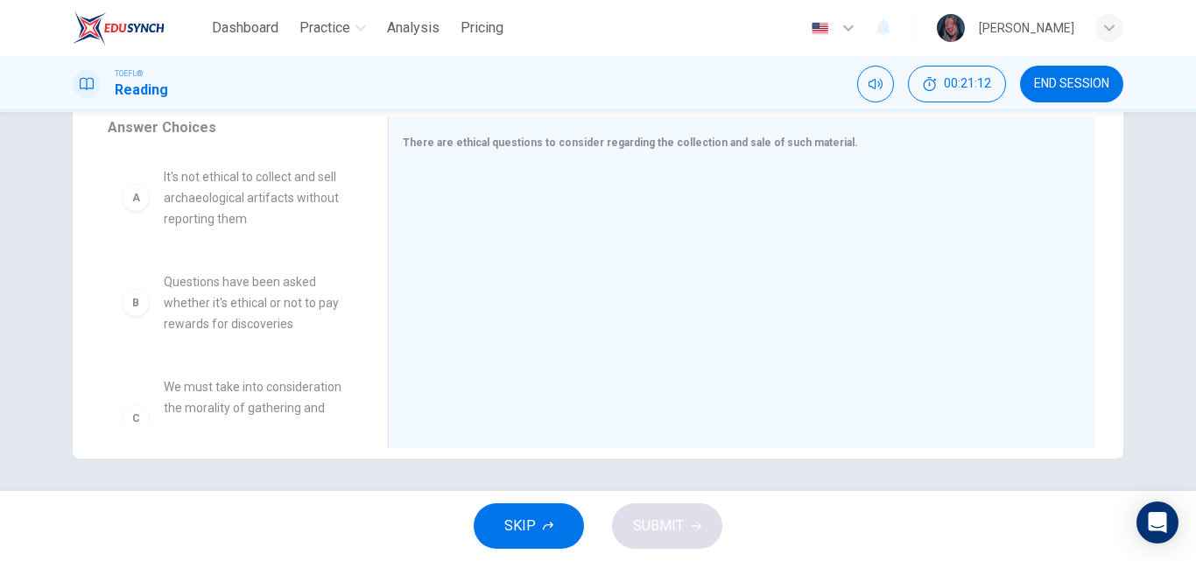
scroll to position [299, 0]
drag, startPoint x: 370, startPoint y: 224, endPoint x: 369, endPoint y: 263, distance: 38.5
click at [369, 263] on div "Answer Choices A It's not ethical to collect and sell archaeological artifacts …" at bounding box center [230, 285] width 315 height 340
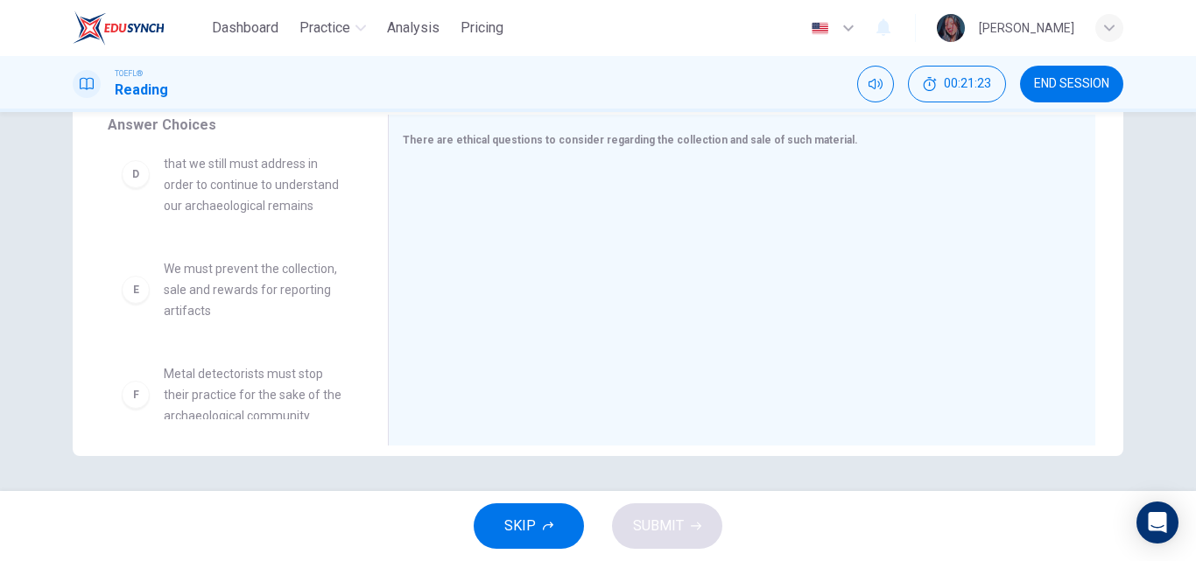
scroll to position [389, 0]
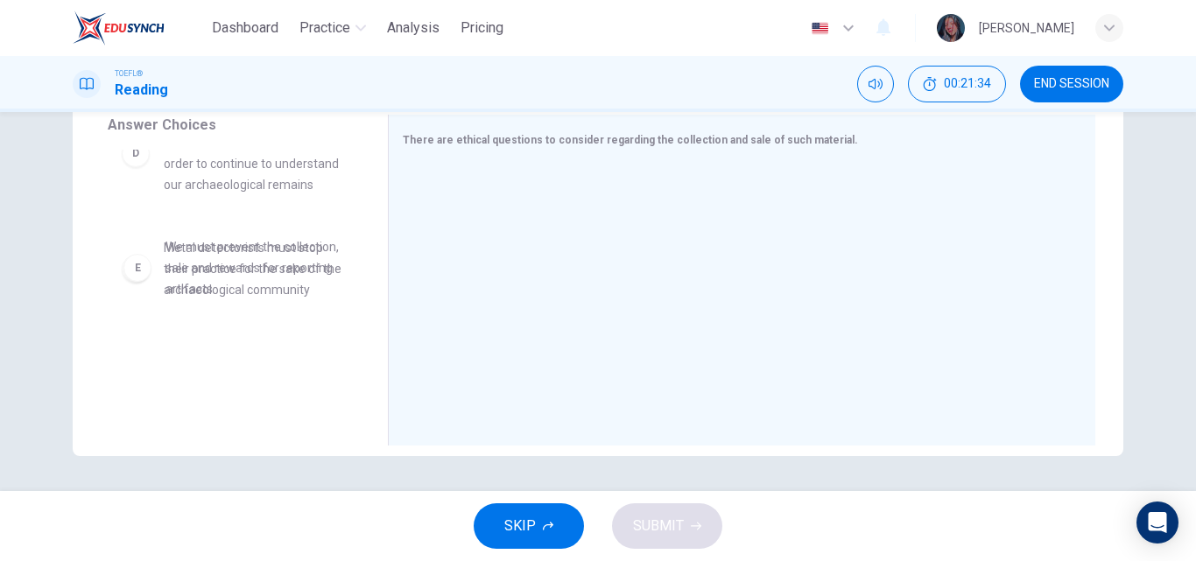
drag, startPoint x: 275, startPoint y: 288, endPoint x: 286, endPoint y: 287, distance: 11.4
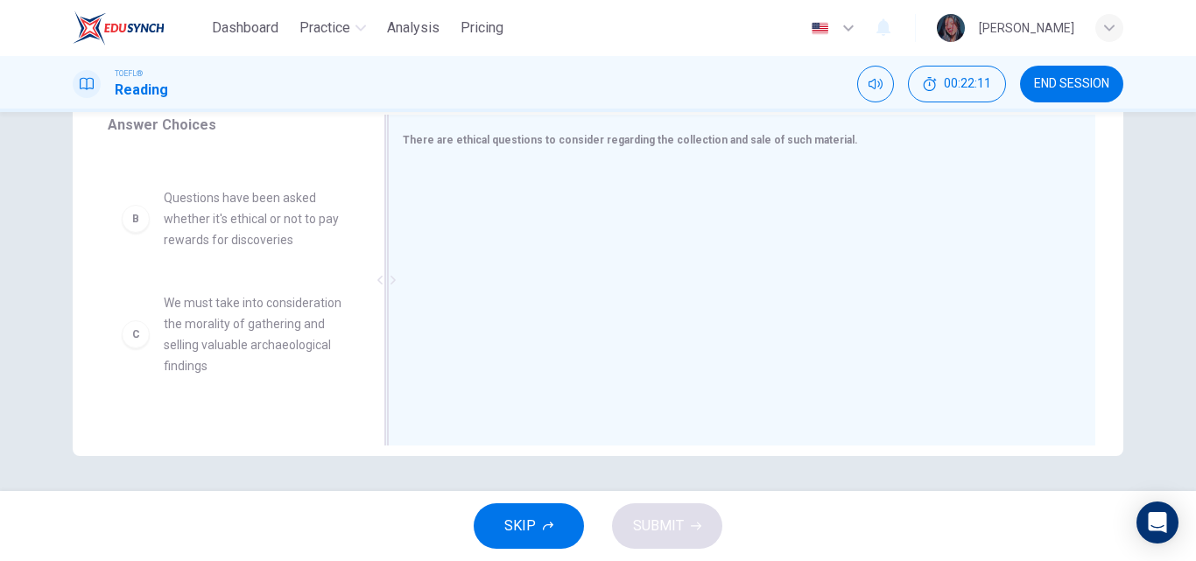
scroll to position [82, 0]
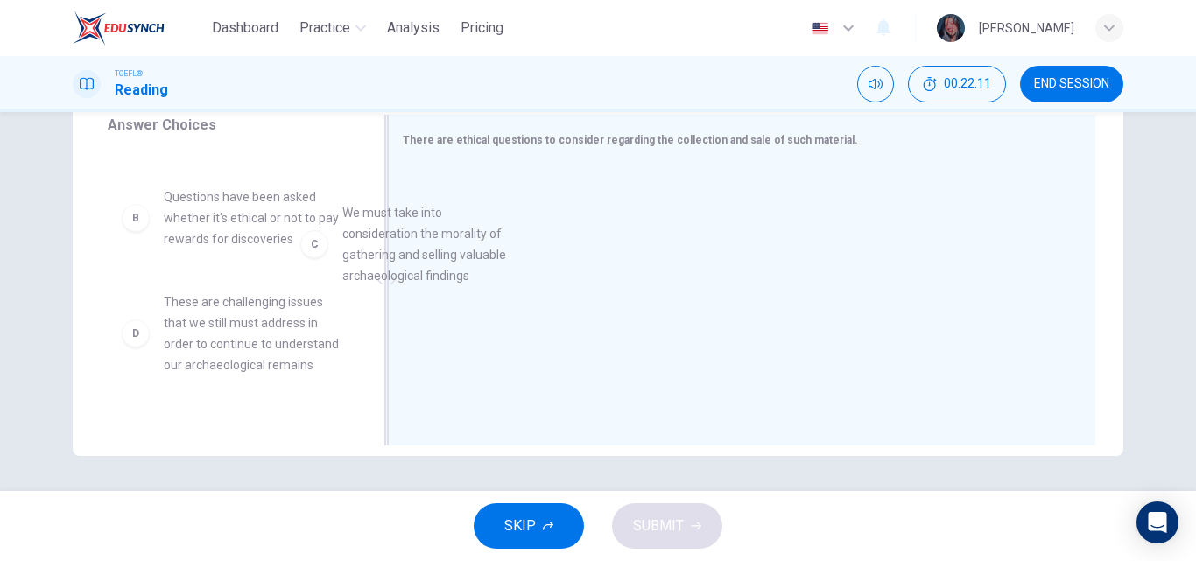
drag, startPoint x: 258, startPoint y: 381, endPoint x: 519, endPoint y: 260, distance: 287.5
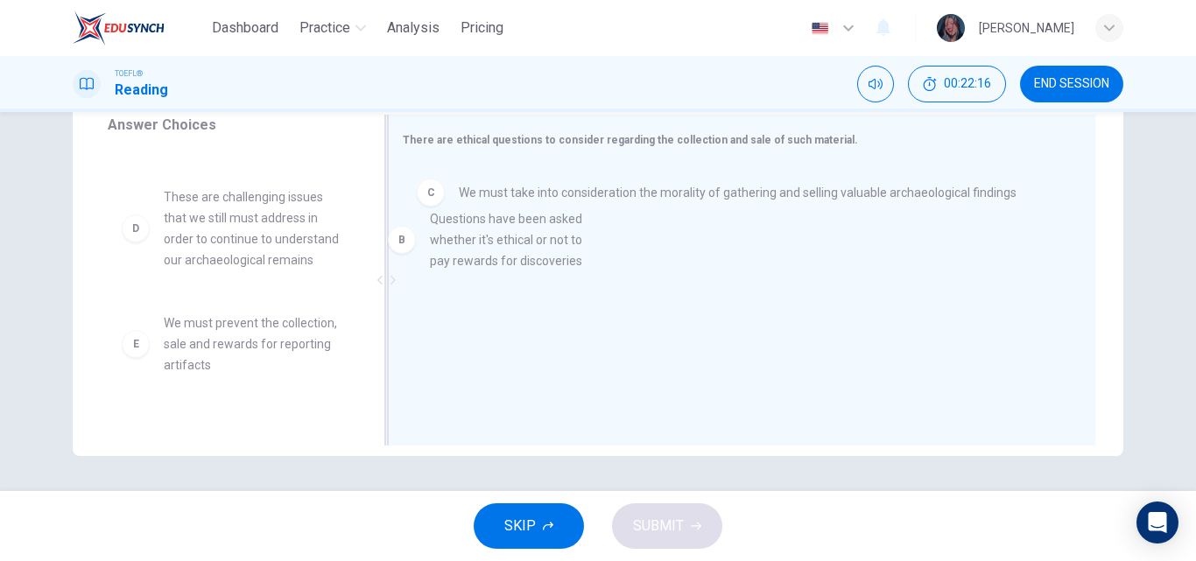
drag, startPoint x: 246, startPoint y: 239, endPoint x: 581, endPoint y: 261, distance: 336.0
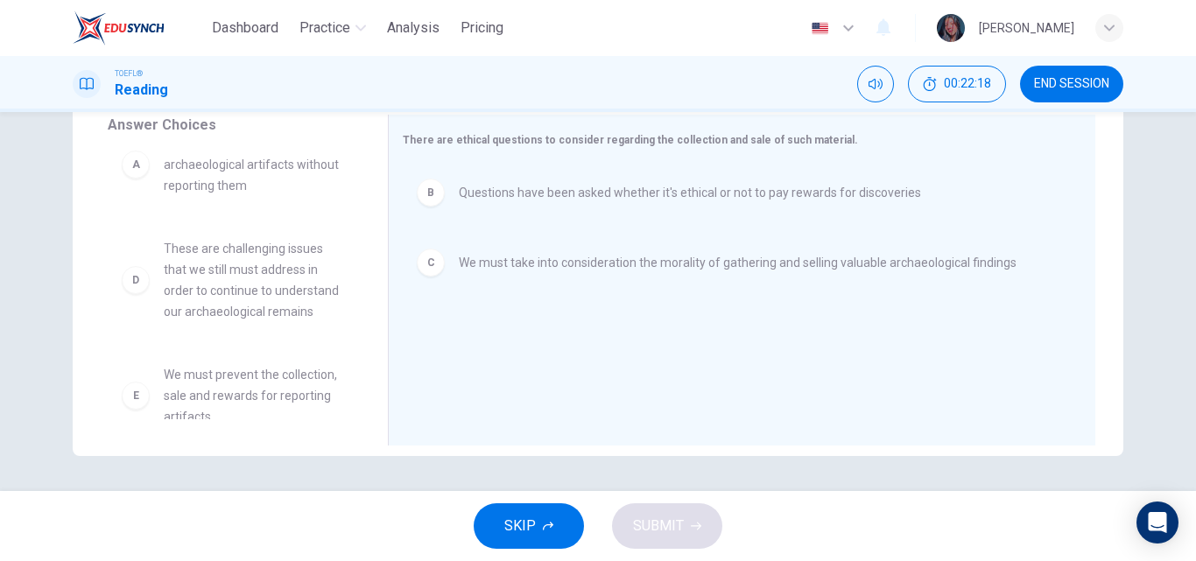
scroll to position [0, 0]
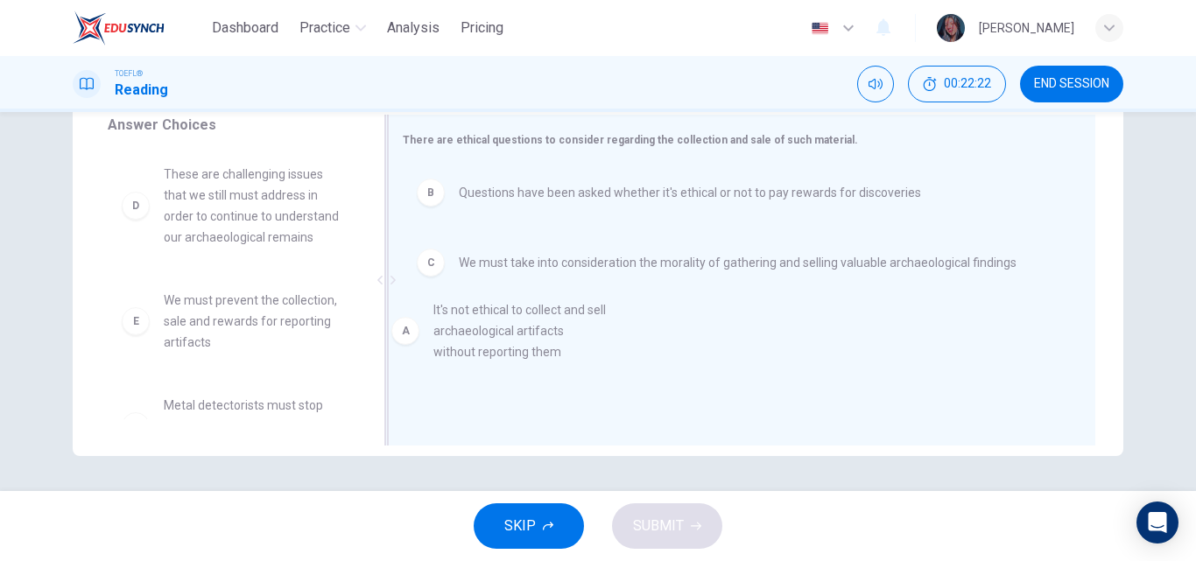
drag, startPoint x: 276, startPoint y: 207, endPoint x: 628, endPoint y: 346, distance: 378.2
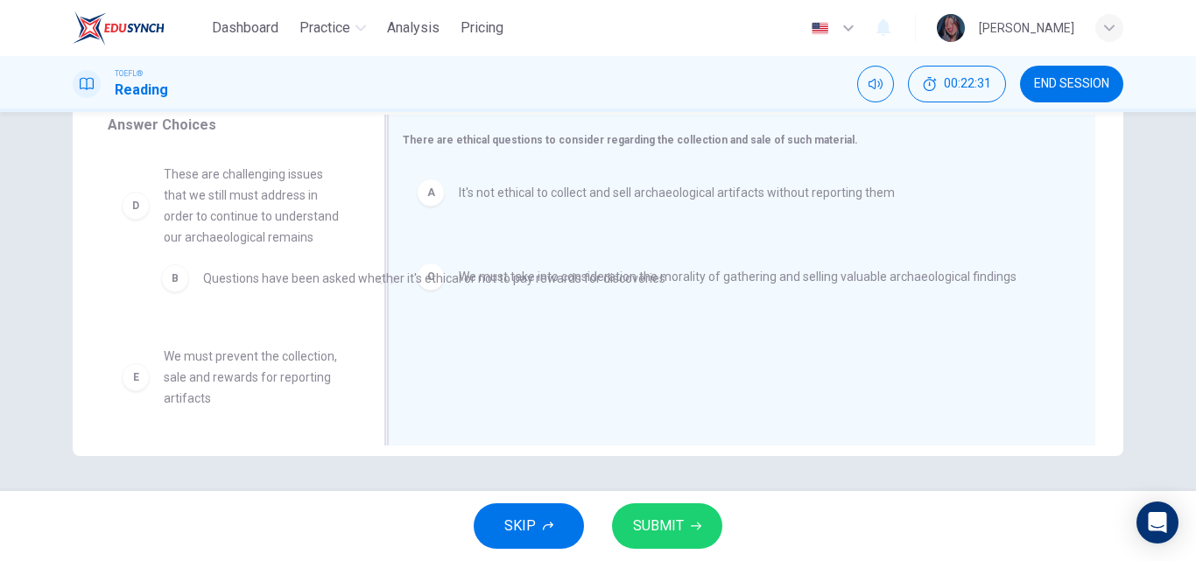
drag, startPoint x: 541, startPoint y: 281, endPoint x: 233, endPoint y: 298, distance: 308.6
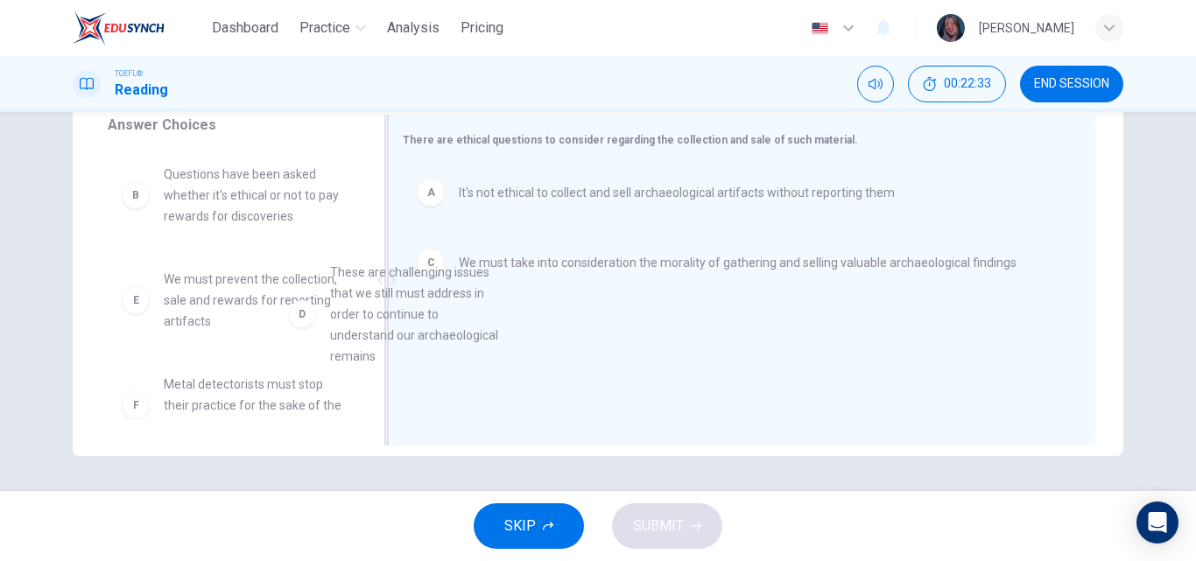
scroll to position [1, 0]
drag, startPoint x: 233, startPoint y: 358, endPoint x: 584, endPoint y: 352, distance: 351.1
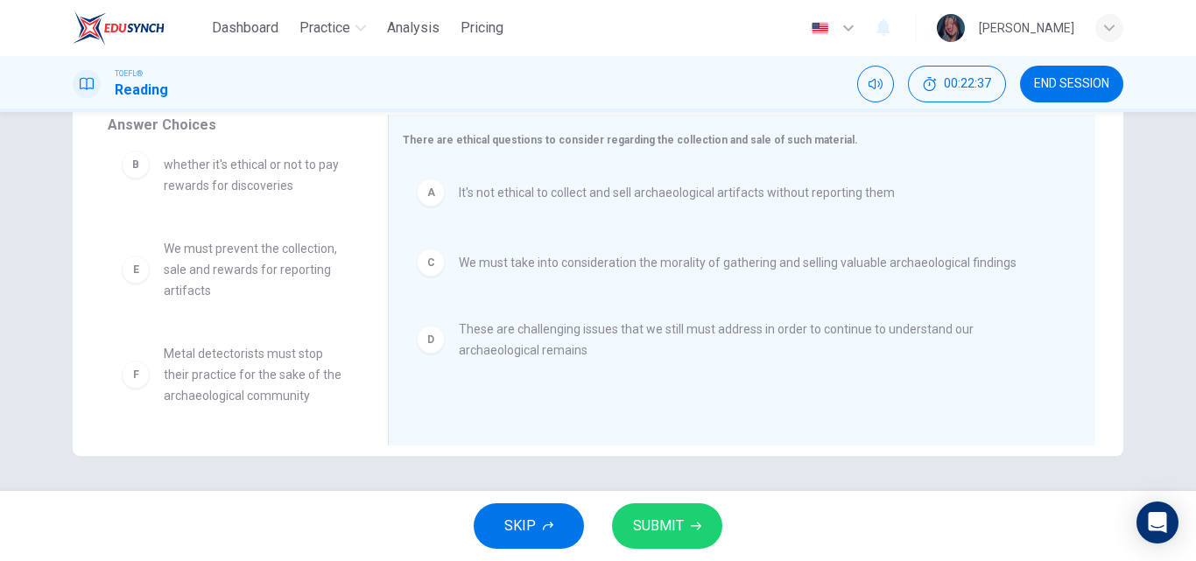
scroll to position [32, 0]
click at [687, 510] on button "SUBMIT" at bounding box center [667, 526] width 110 height 46
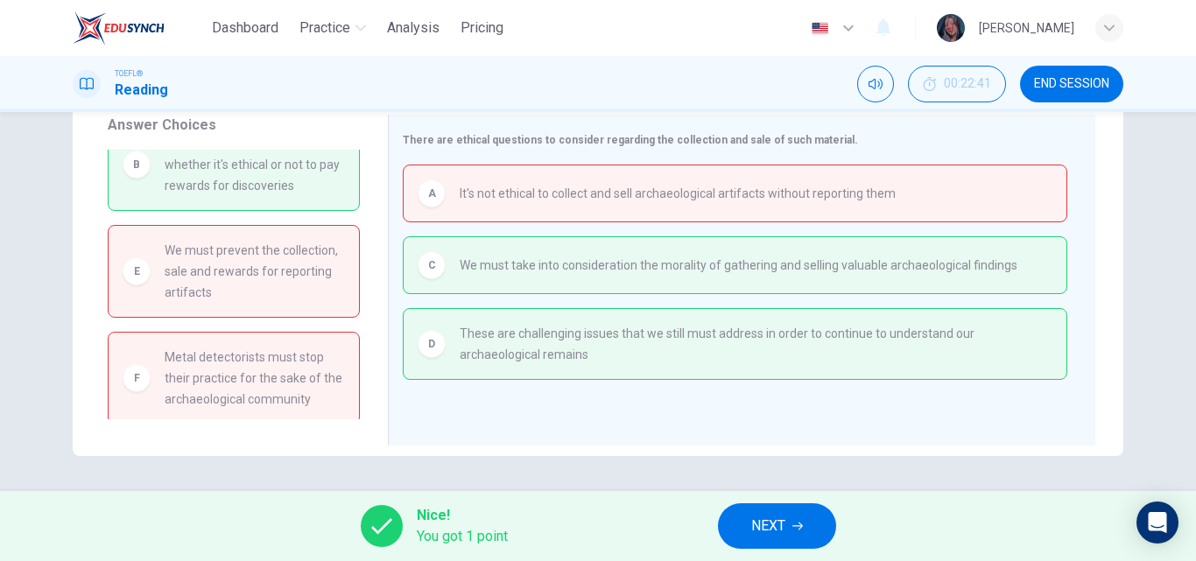
drag, startPoint x: 687, startPoint y: 510, endPoint x: 366, endPoint y: 264, distance: 404.7
click at [366, 264] on div "Dashboard Practice Analysis Pricing English en ​ Ana Júlia Gonçalves TOEFL® Rea…" at bounding box center [598, 280] width 1196 height 561
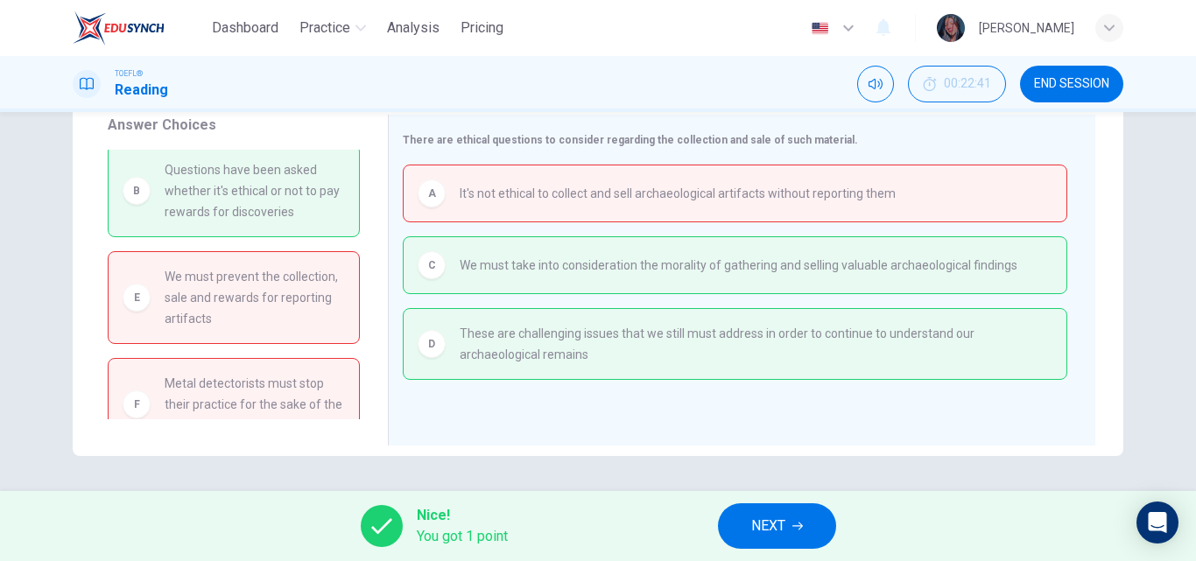
scroll to position [0, 0]
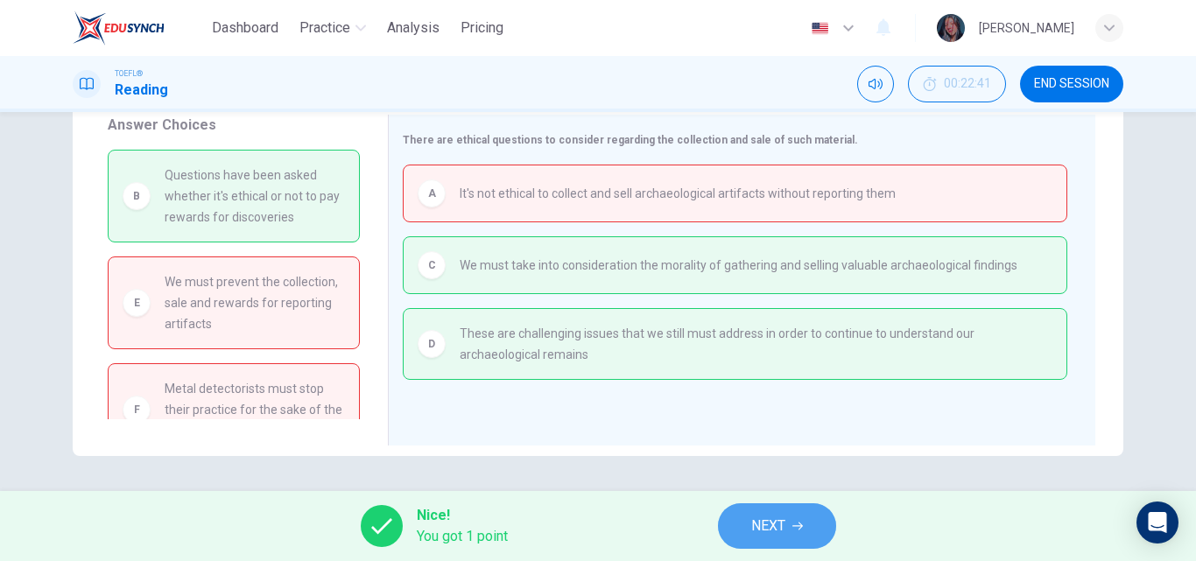
click at [776, 510] on button "NEXT" at bounding box center [777, 526] width 118 height 46
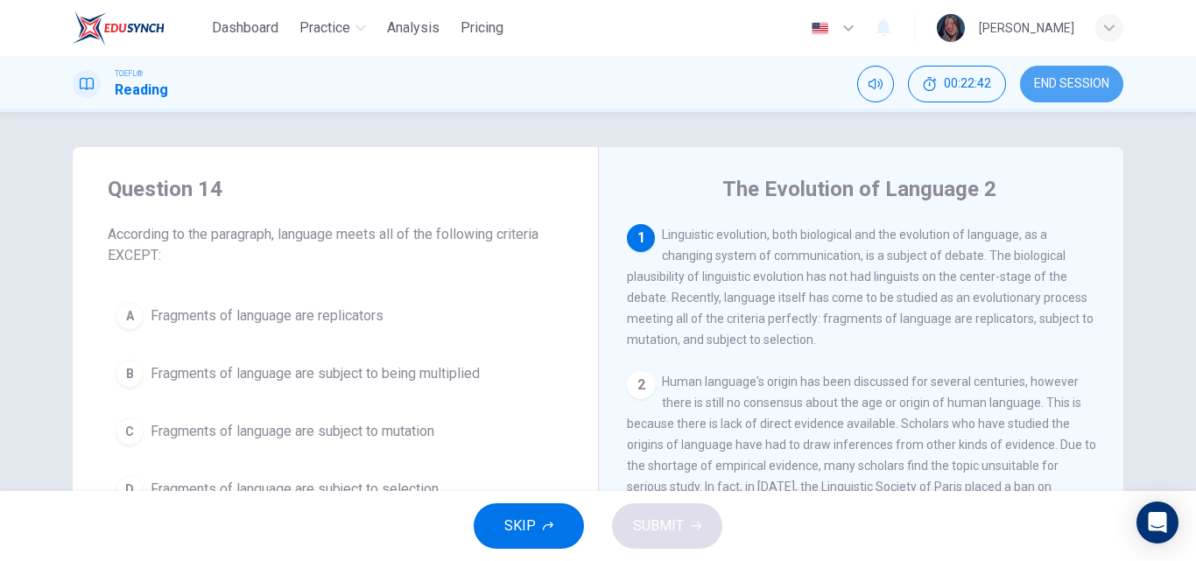
click at [1065, 90] on span "END SESSION" at bounding box center [1071, 84] width 75 height 14
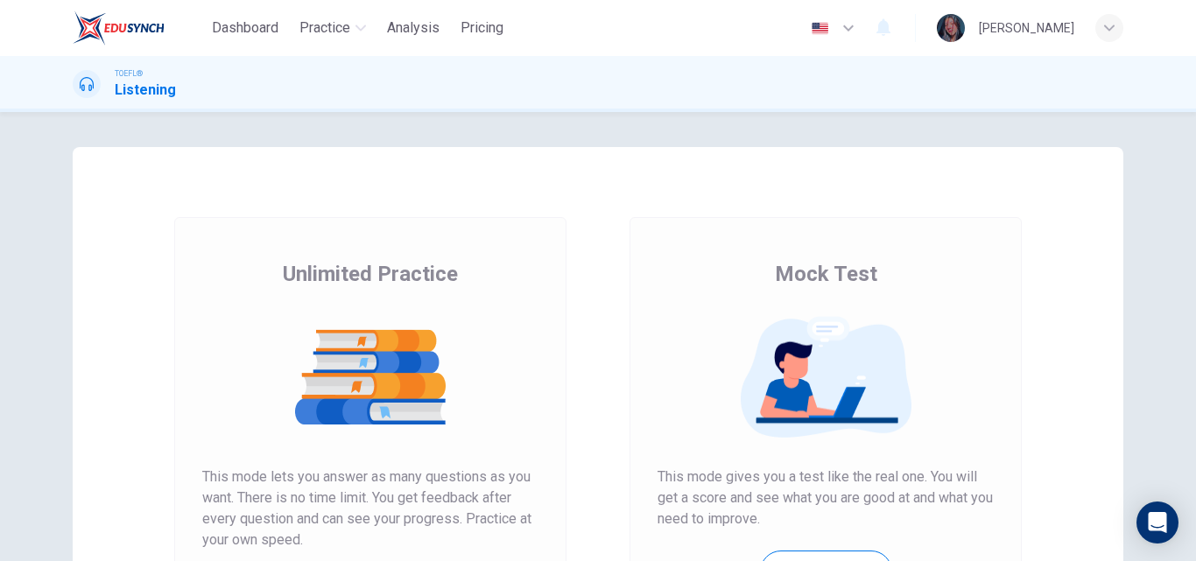
scroll to position [72, 0]
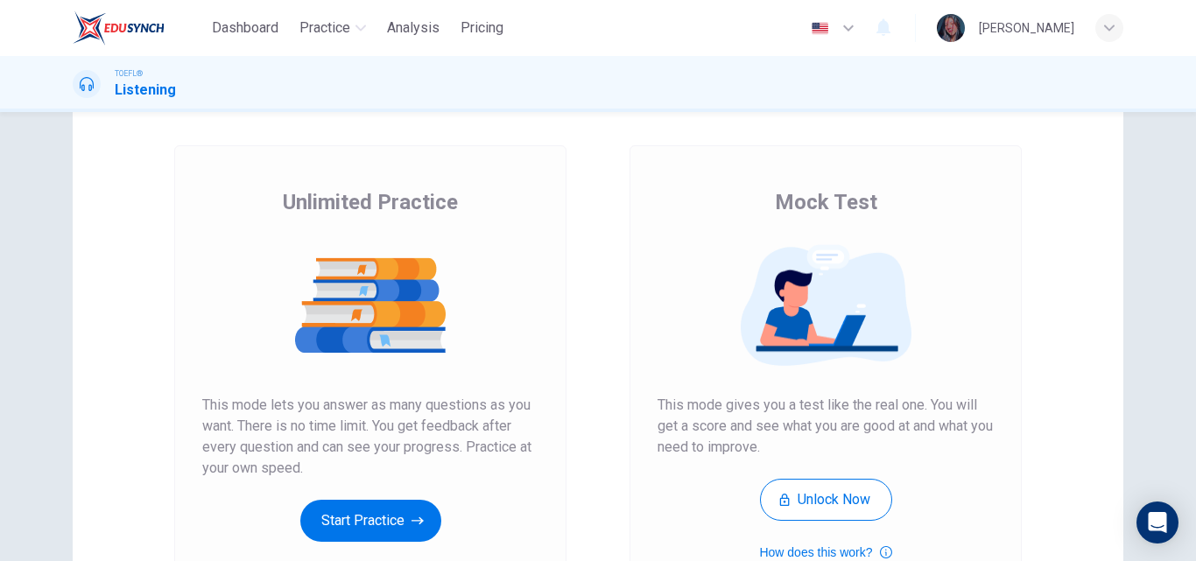
click at [794, 364] on img at bounding box center [825, 305] width 336 height 123
click at [383, 524] on button "Start Practice" at bounding box center [370, 521] width 141 height 42
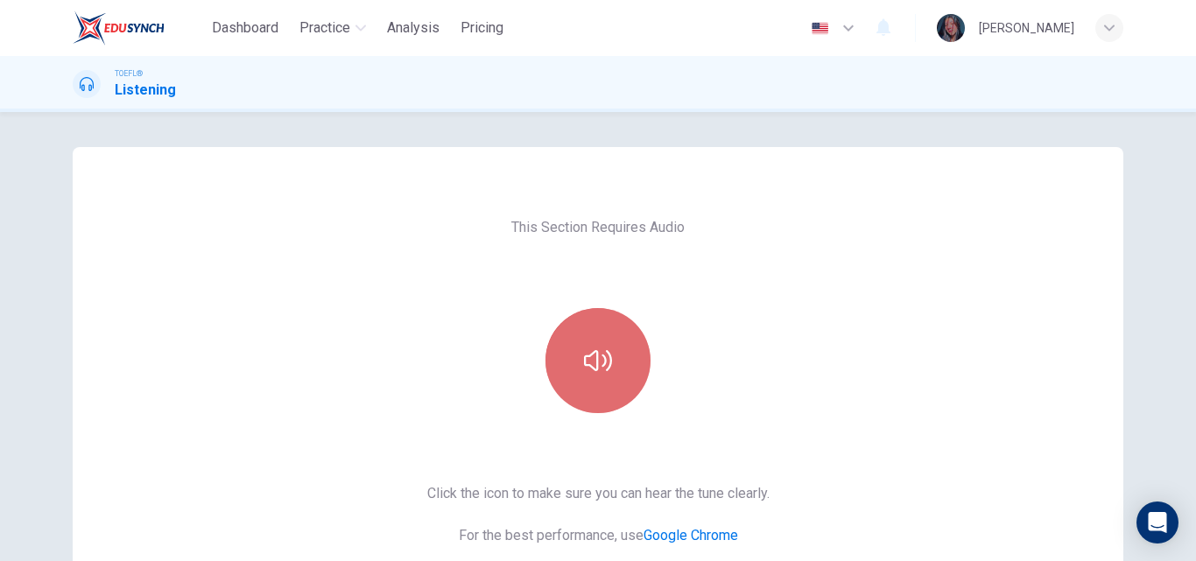
click at [608, 327] on button "button" at bounding box center [597, 360] width 105 height 105
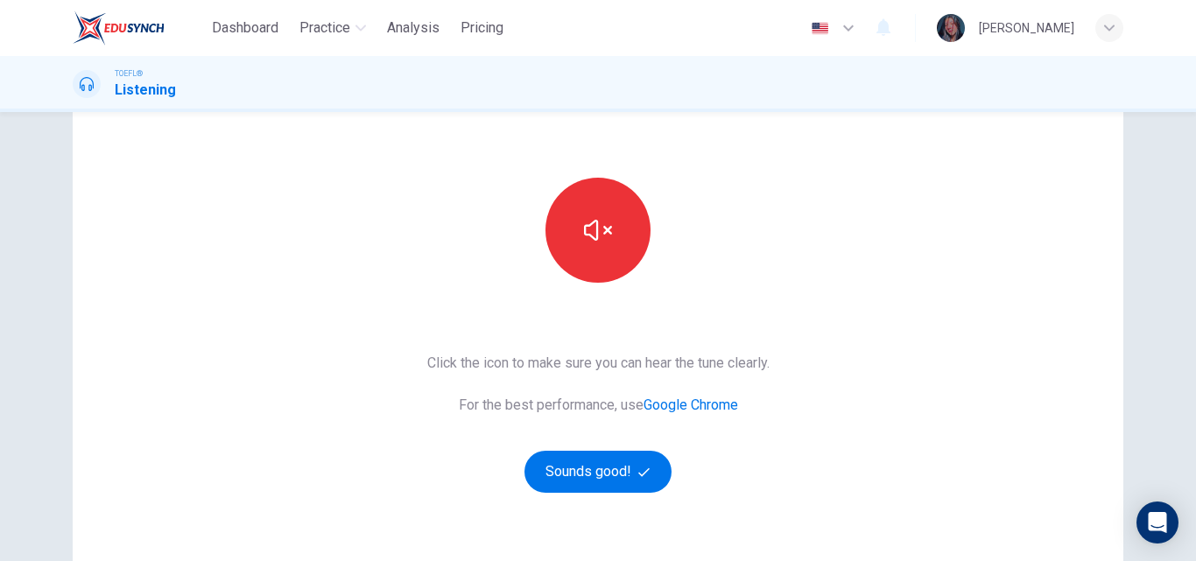
scroll to position [138, 0]
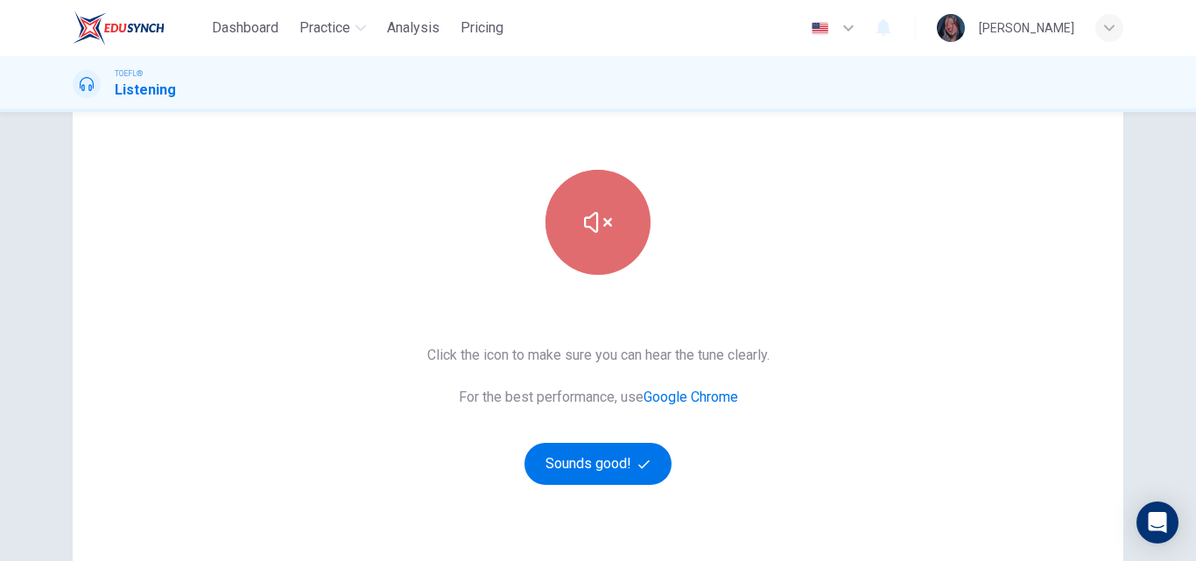
click at [558, 234] on button "button" at bounding box center [597, 222] width 105 height 105
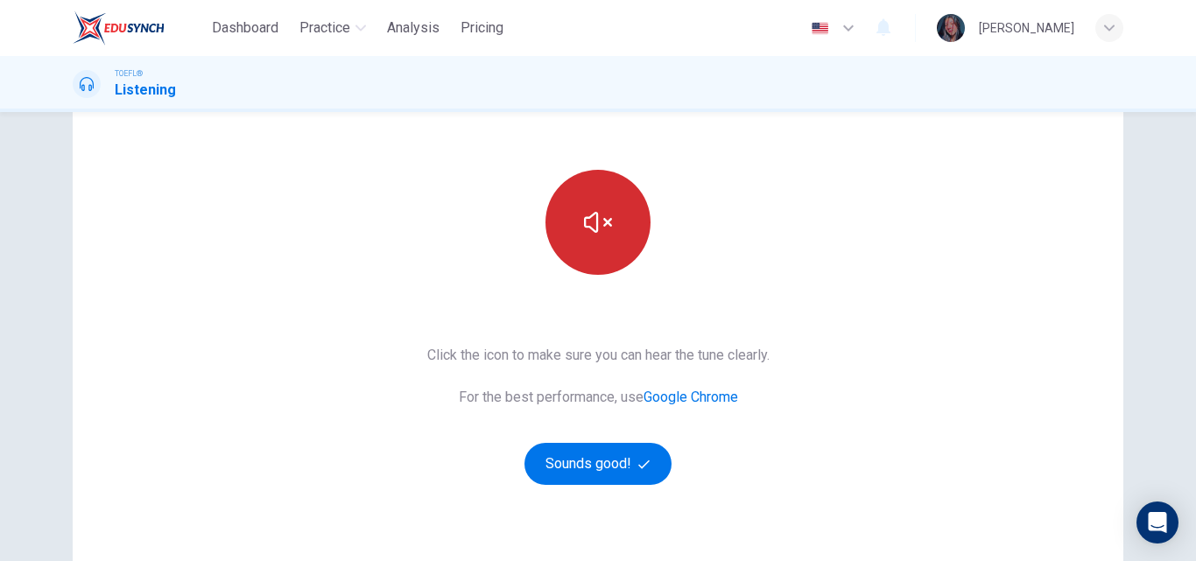
click at [575, 228] on button "button" at bounding box center [597, 222] width 105 height 105
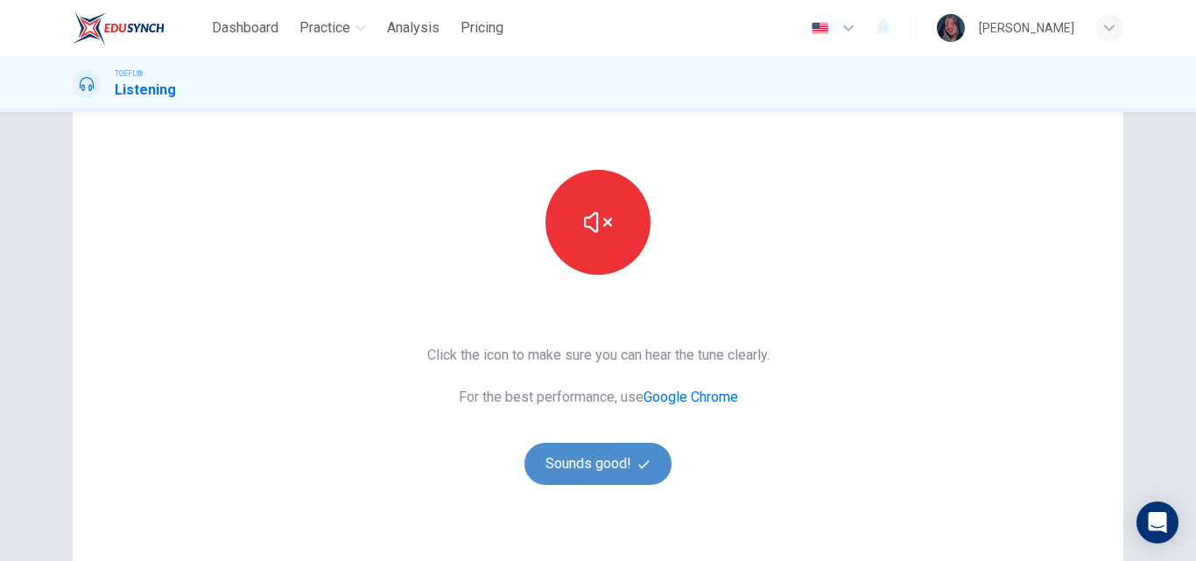
click at [576, 456] on button "Sounds good!" at bounding box center [597, 464] width 147 height 42
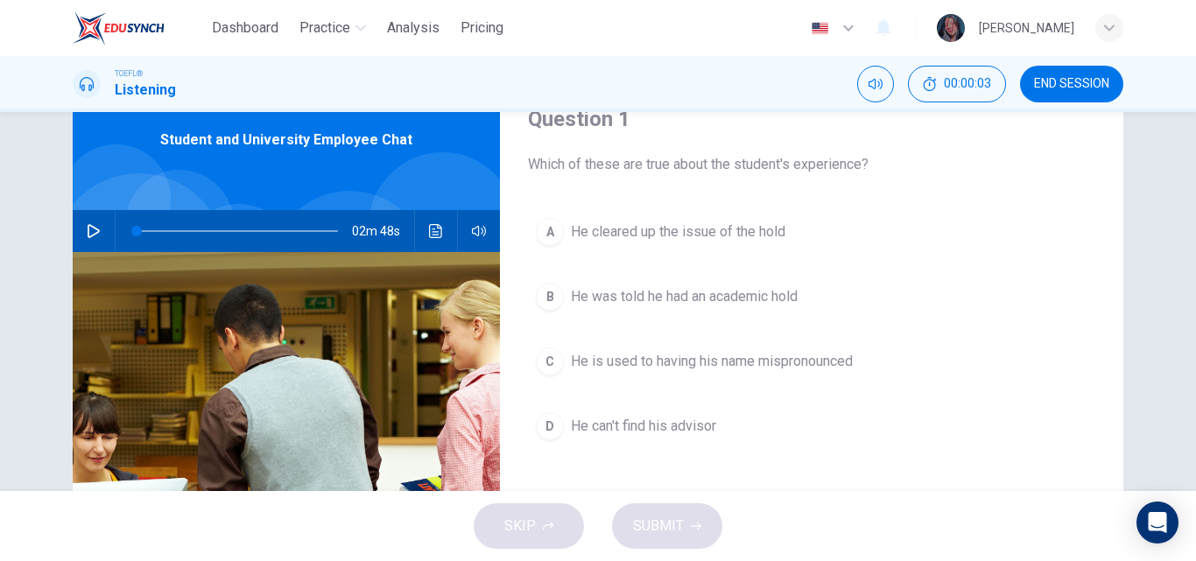
scroll to position [68, 0]
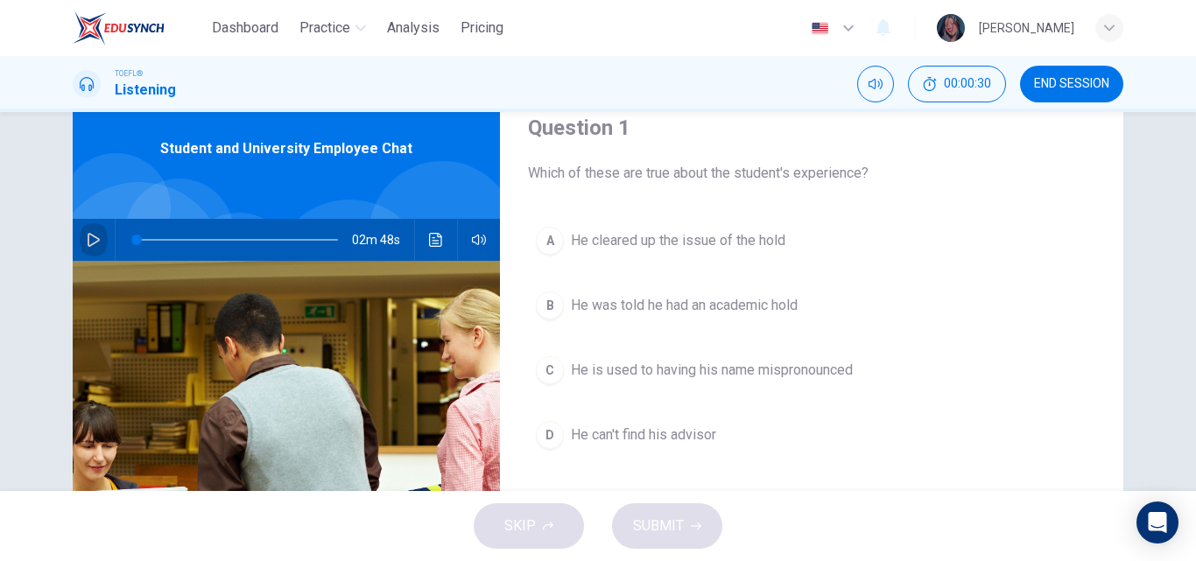
click at [85, 250] on button "button" at bounding box center [94, 240] width 28 height 42
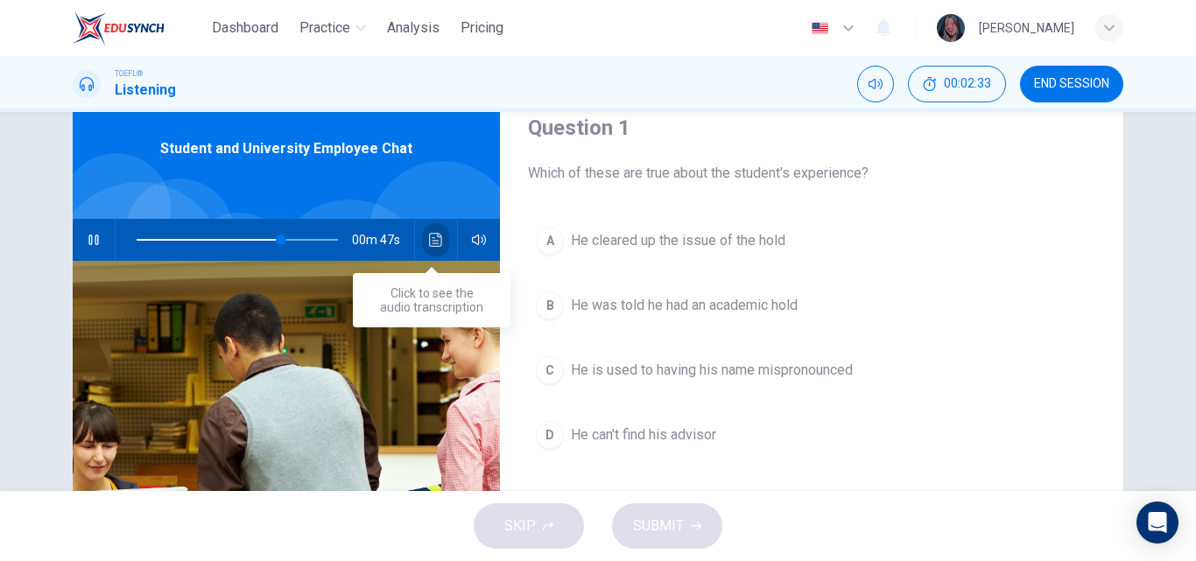
click at [429, 245] on icon "Click to see the audio transcription" at bounding box center [436, 240] width 14 height 14
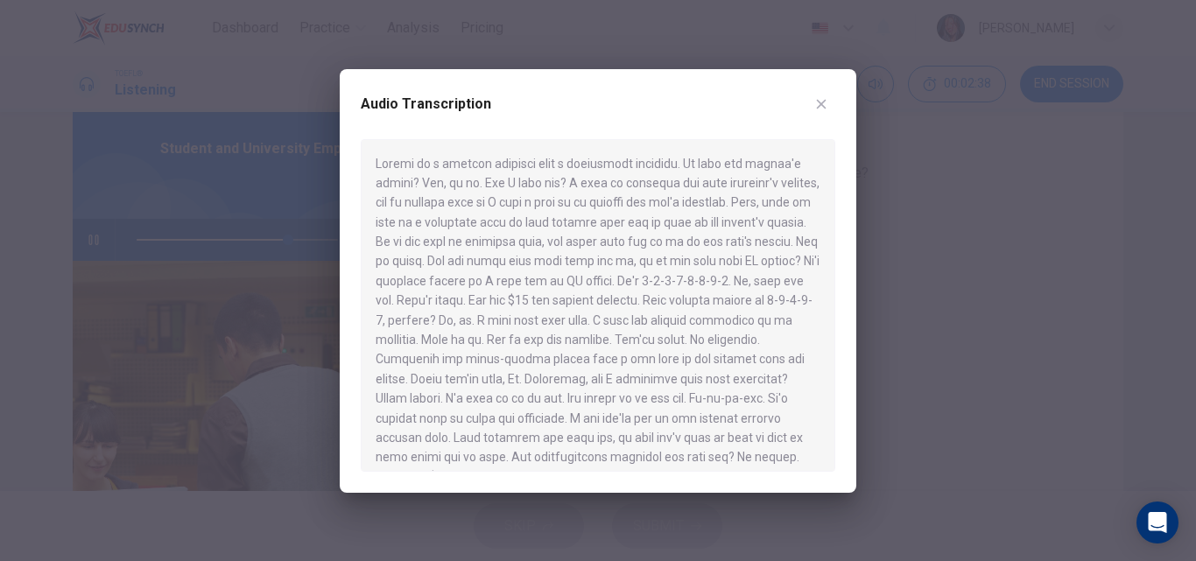
click at [820, 95] on button "button" at bounding box center [821, 104] width 28 height 28
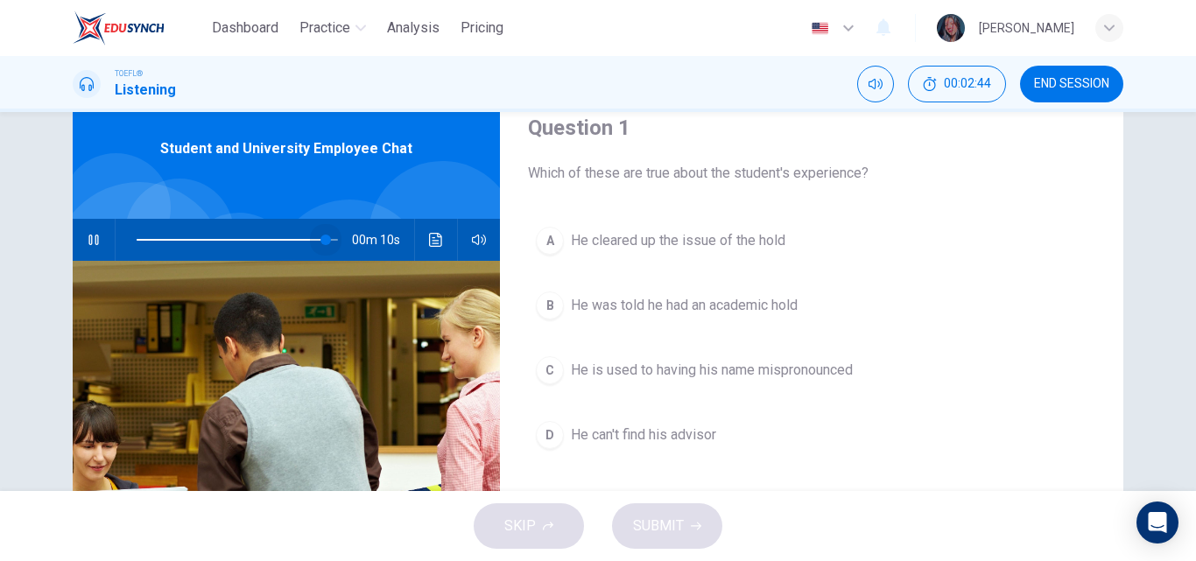
click at [323, 242] on span at bounding box center [237, 240] width 201 height 25
click at [304, 242] on span at bounding box center [237, 240] width 201 height 25
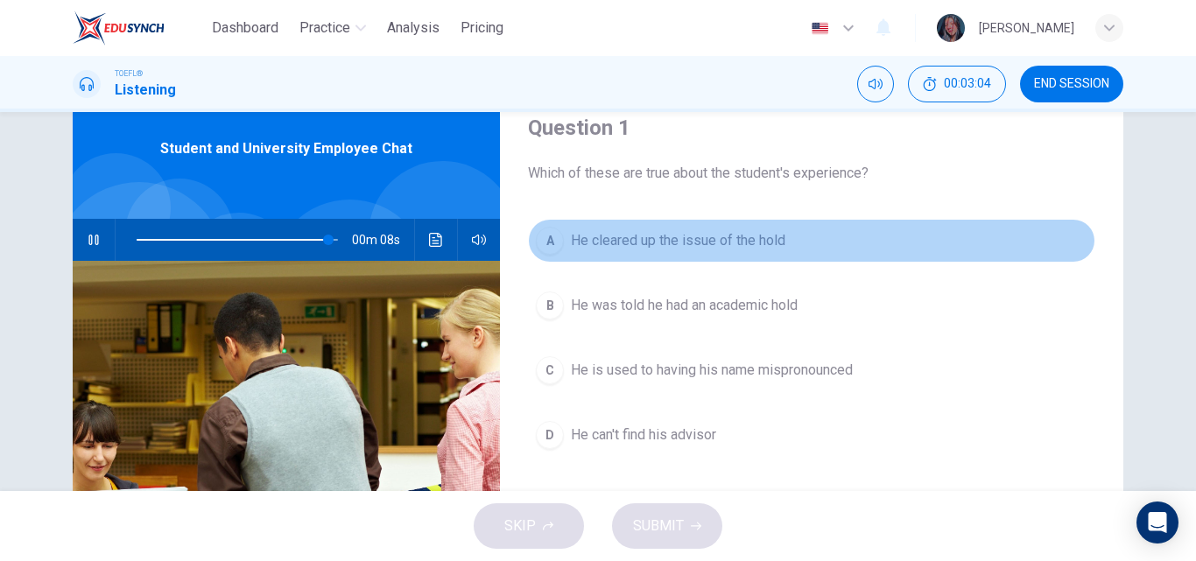
click at [745, 250] on span "He cleared up the issue of the hold" at bounding box center [678, 240] width 214 height 21
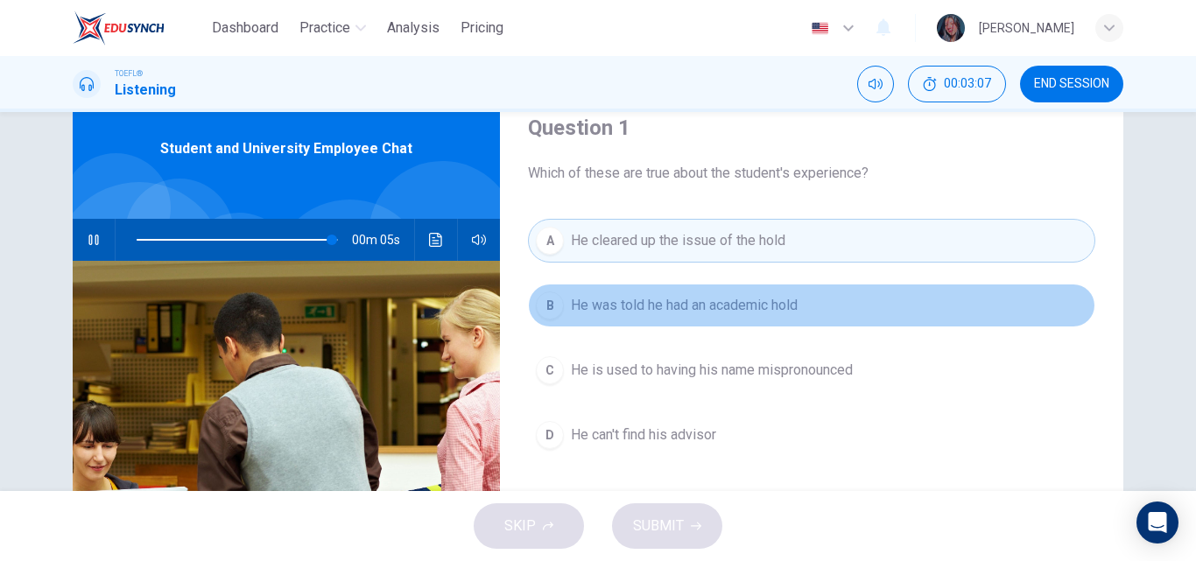
click at [694, 312] on span "He was told he had an academic hold" at bounding box center [684, 305] width 227 height 21
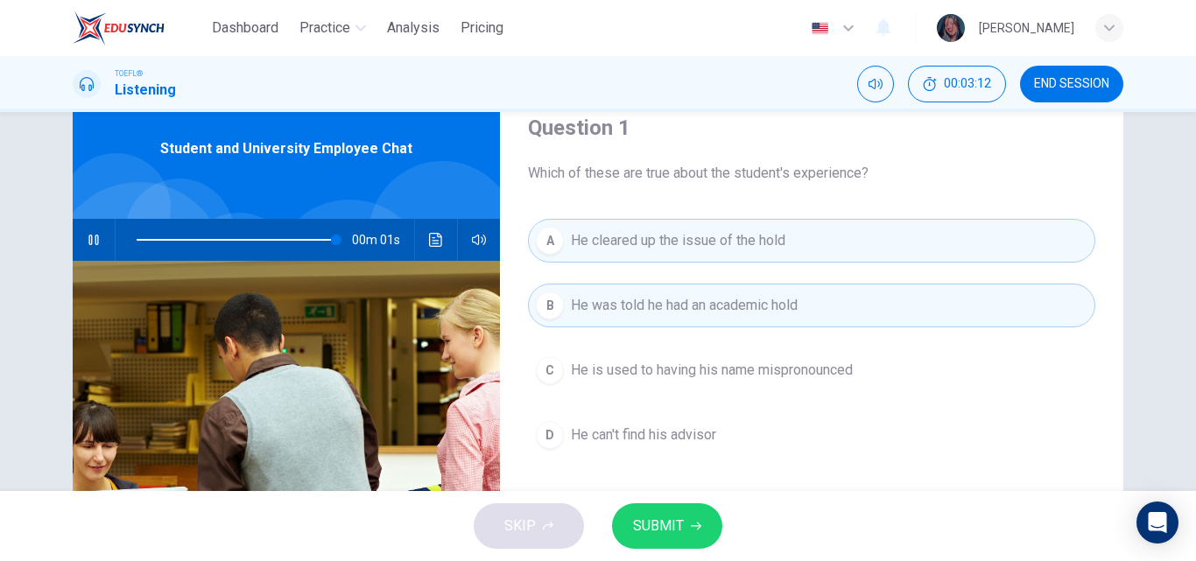
type input "0"
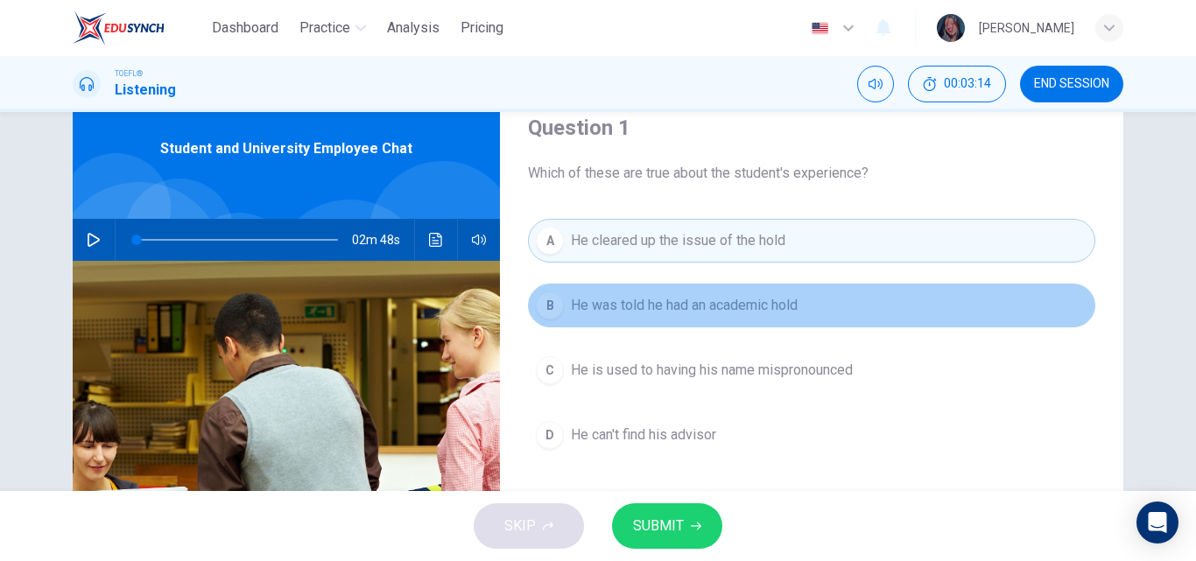
click at [709, 302] on span "He was told he had an academic hold" at bounding box center [684, 305] width 227 height 21
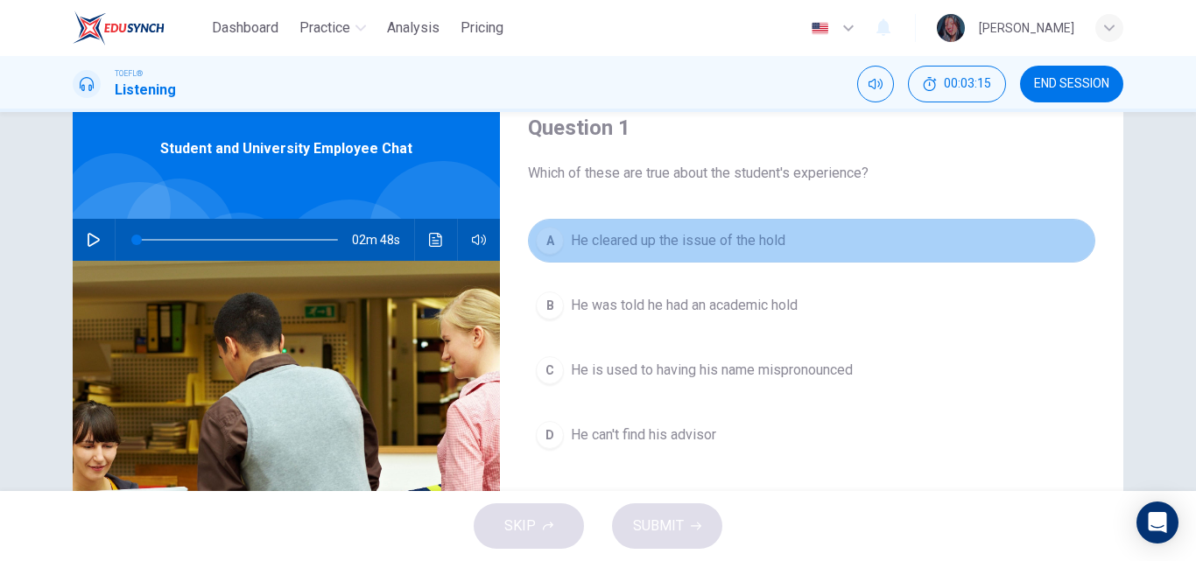
click at [691, 250] on span "He cleared up the issue of the hold" at bounding box center [678, 240] width 214 height 21
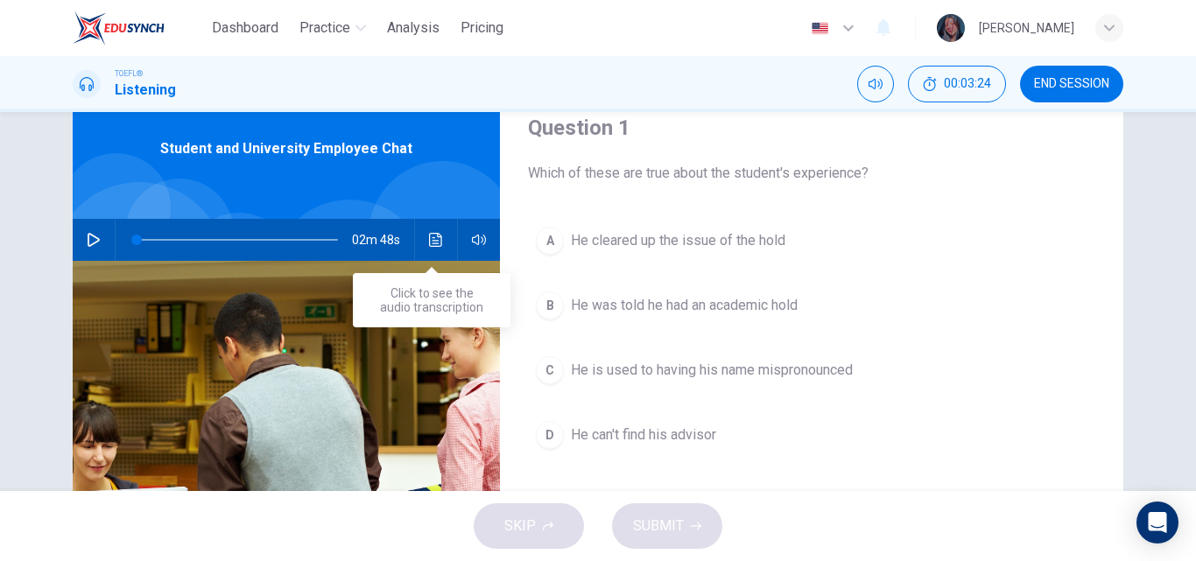
click at [432, 243] on icon "Click to see the audio transcription" at bounding box center [435, 240] width 13 height 14
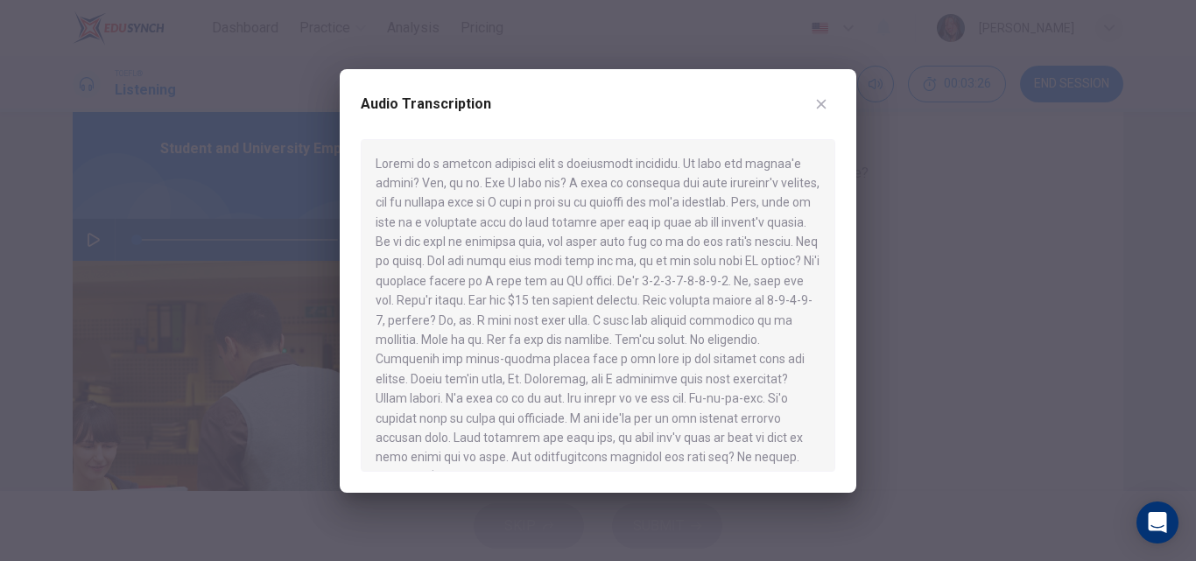
scroll to position [207, 0]
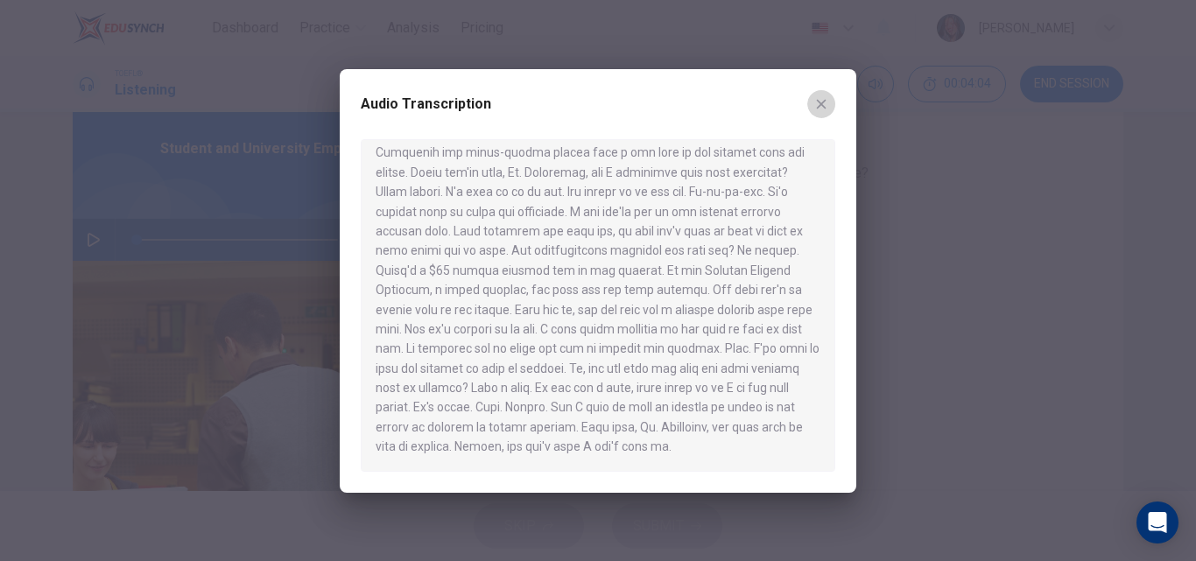
click at [815, 103] on icon "button" at bounding box center [821, 104] width 14 height 14
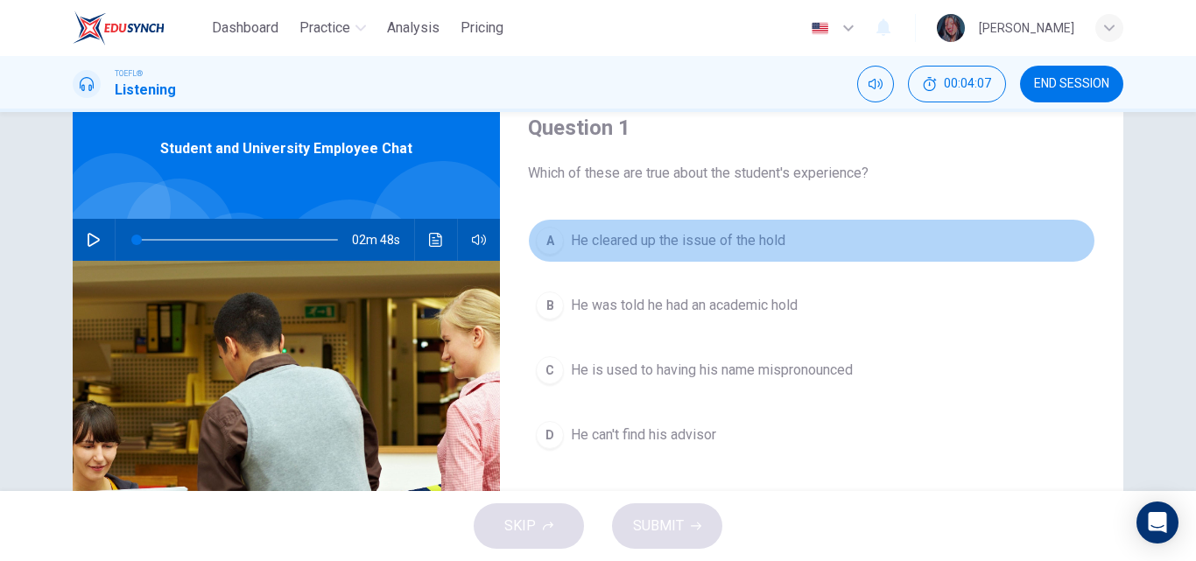
click at [709, 240] on span "He cleared up the issue of the hold" at bounding box center [678, 240] width 214 height 21
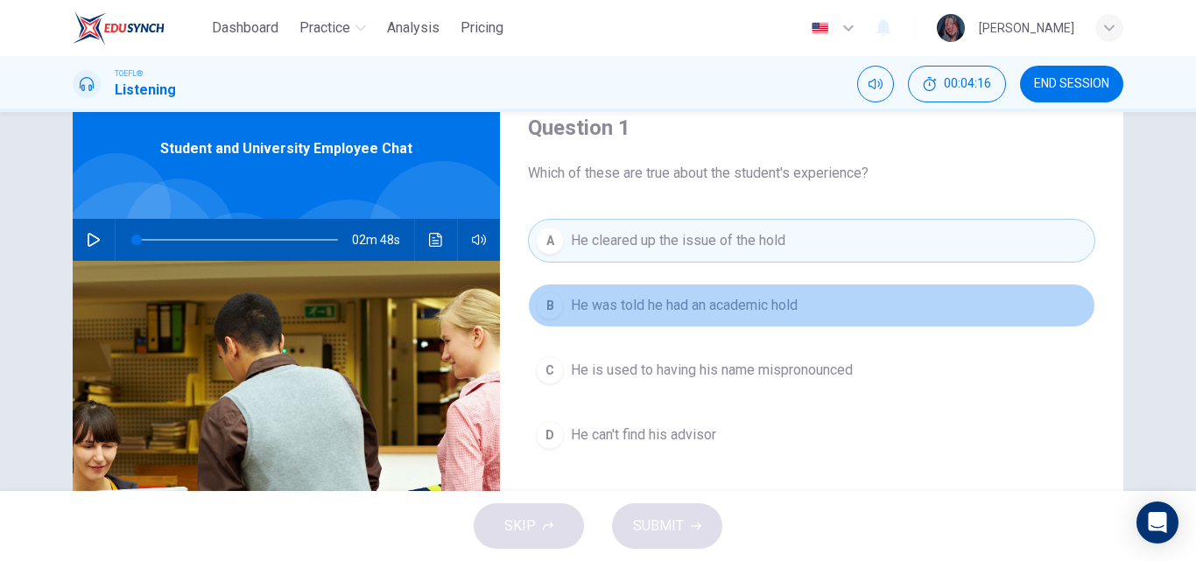
click at [718, 320] on button "B He was told he had an academic hold" at bounding box center [811, 306] width 567 height 44
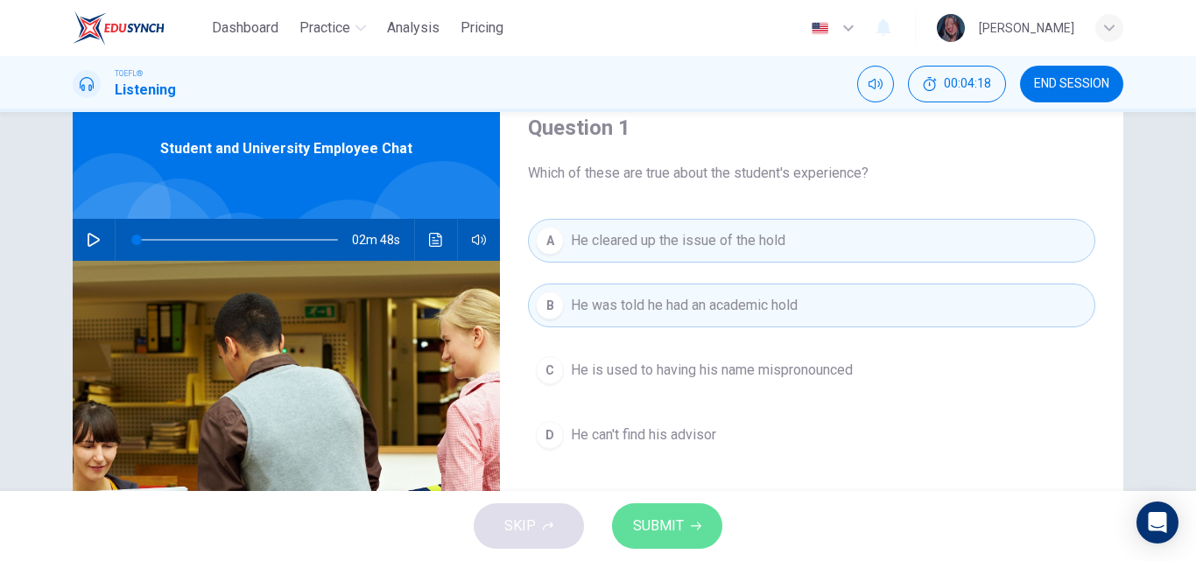
click at [655, 522] on span "SUBMIT" at bounding box center [658, 526] width 51 height 25
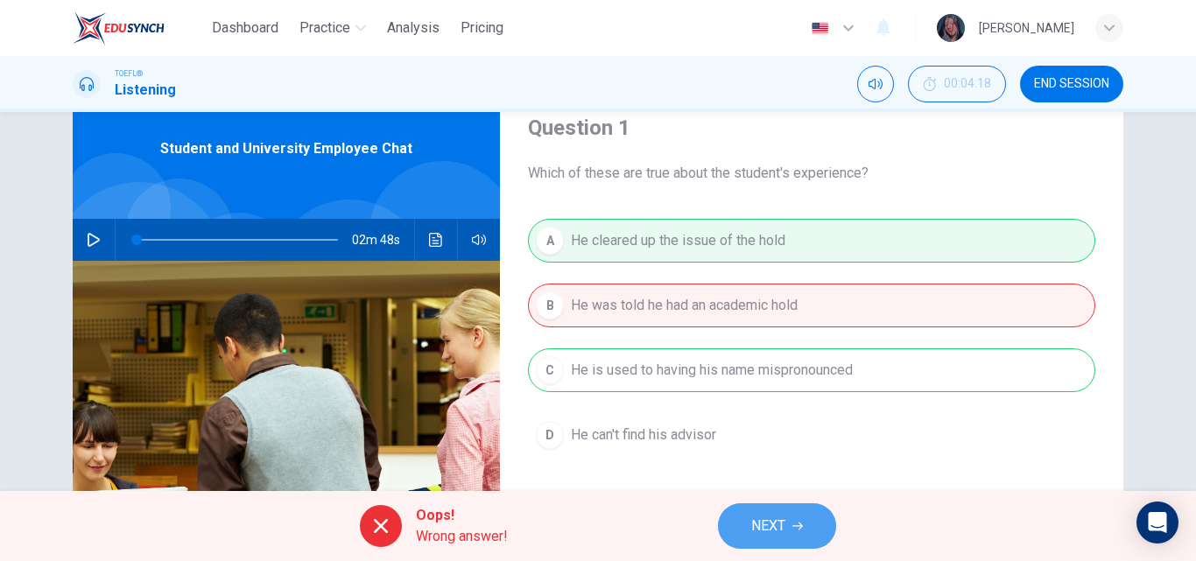
click at [763, 517] on span "NEXT" at bounding box center [768, 526] width 34 height 25
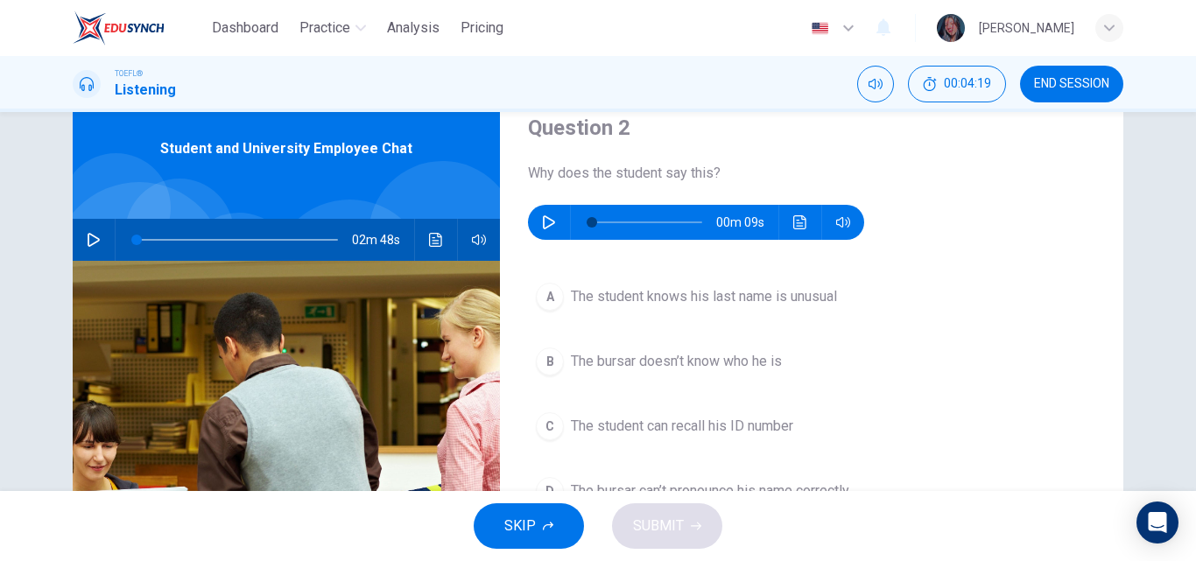
click at [542, 221] on icon "button" at bounding box center [549, 222] width 14 height 14
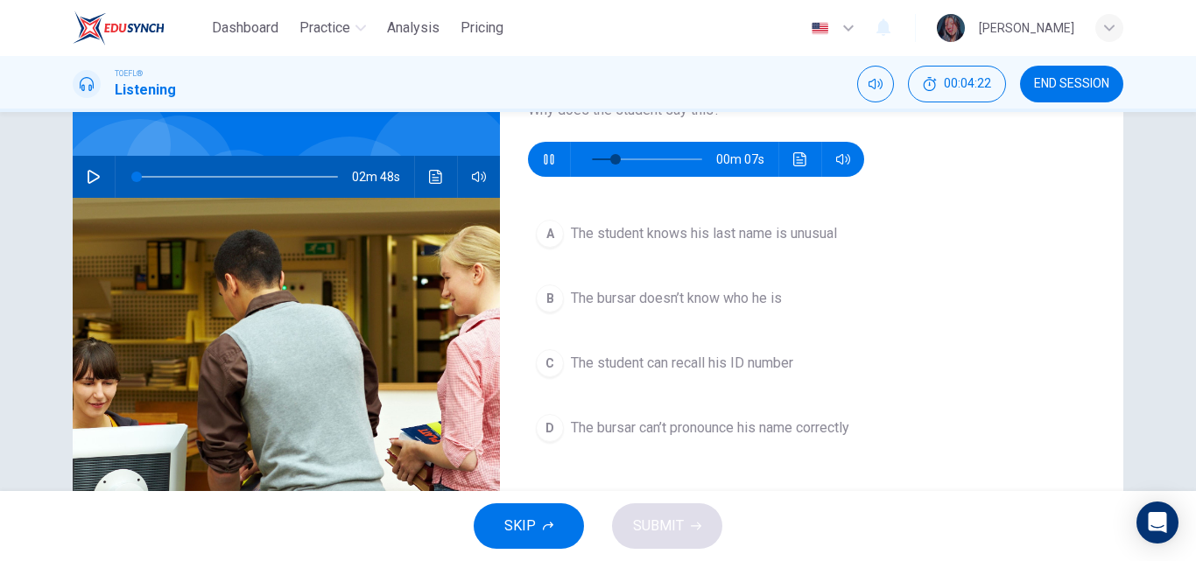
scroll to position [137, 0]
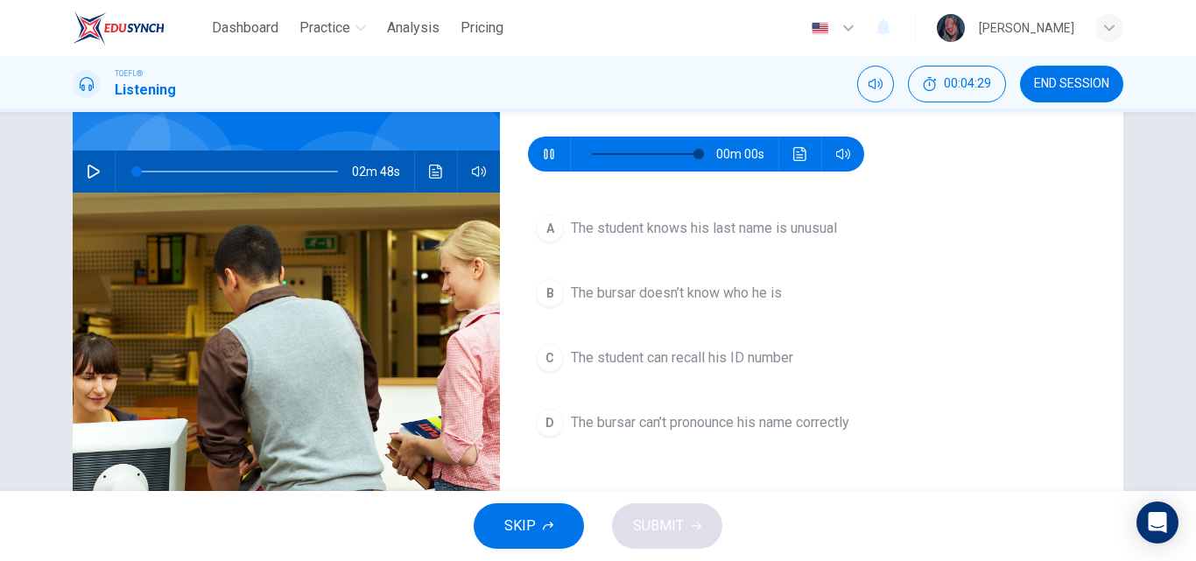
type input "0"
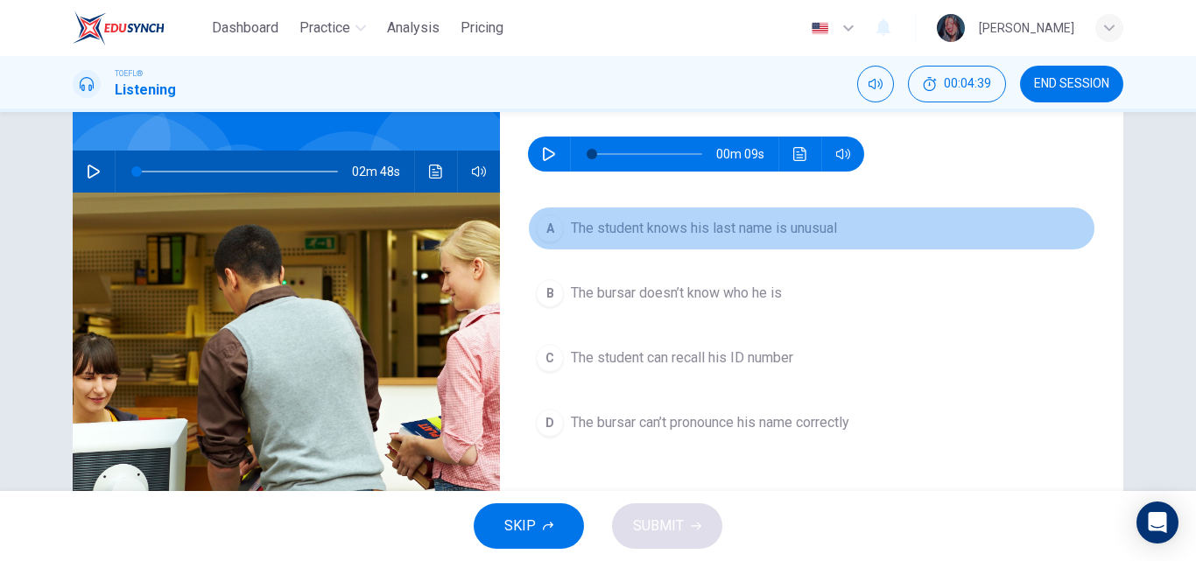
click at [742, 236] on span "The student knows his last name is unusual" at bounding box center [704, 228] width 266 height 21
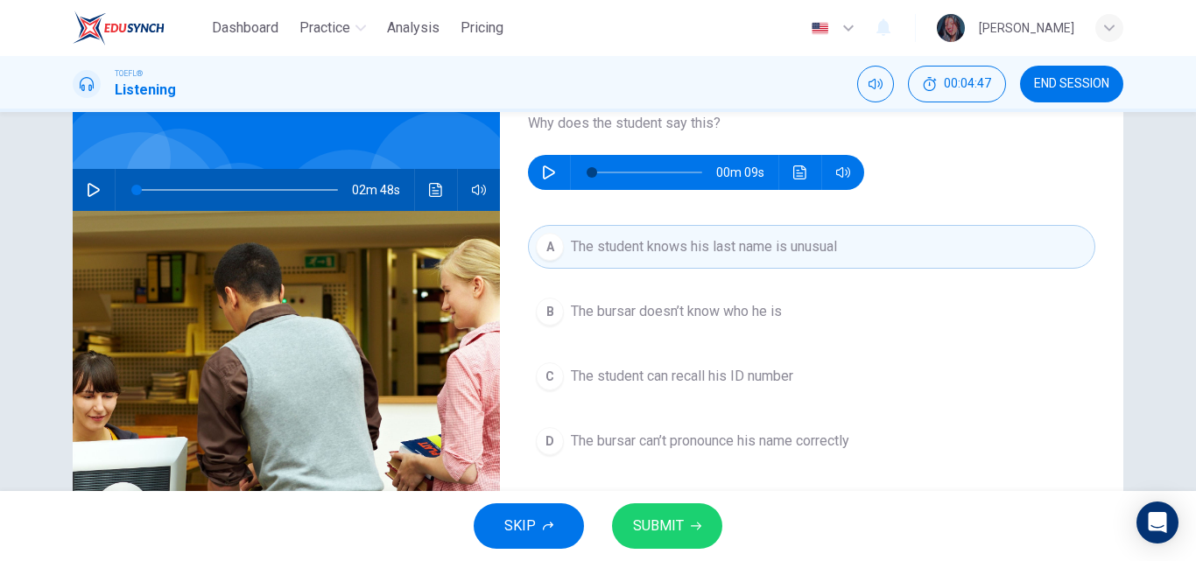
scroll to position [120, 0]
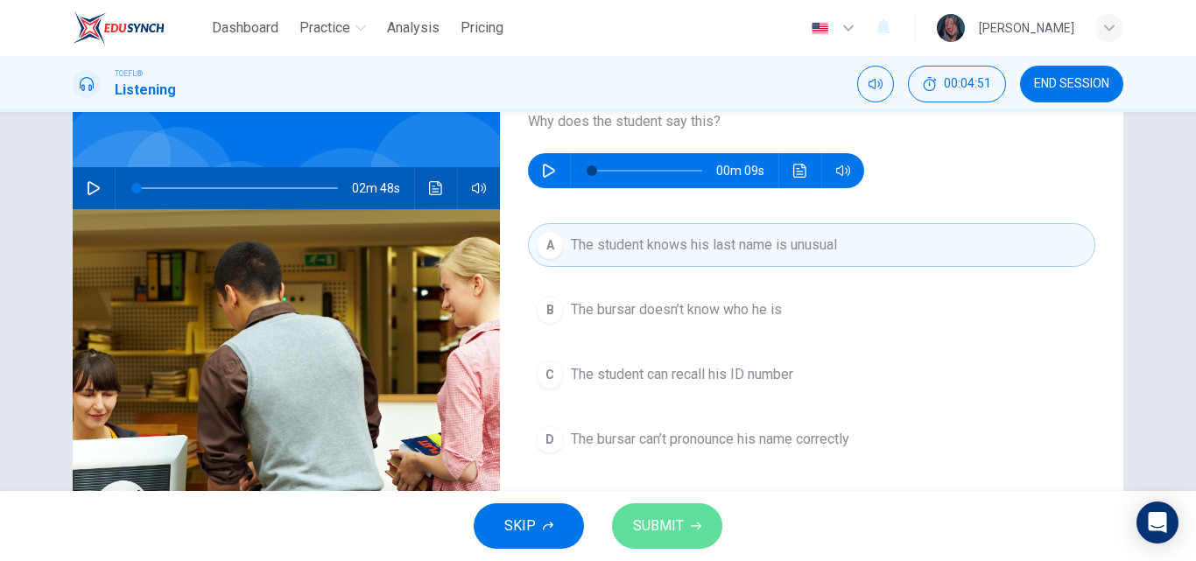
click at [696, 521] on icon "button" at bounding box center [696, 526] width 11 height 11
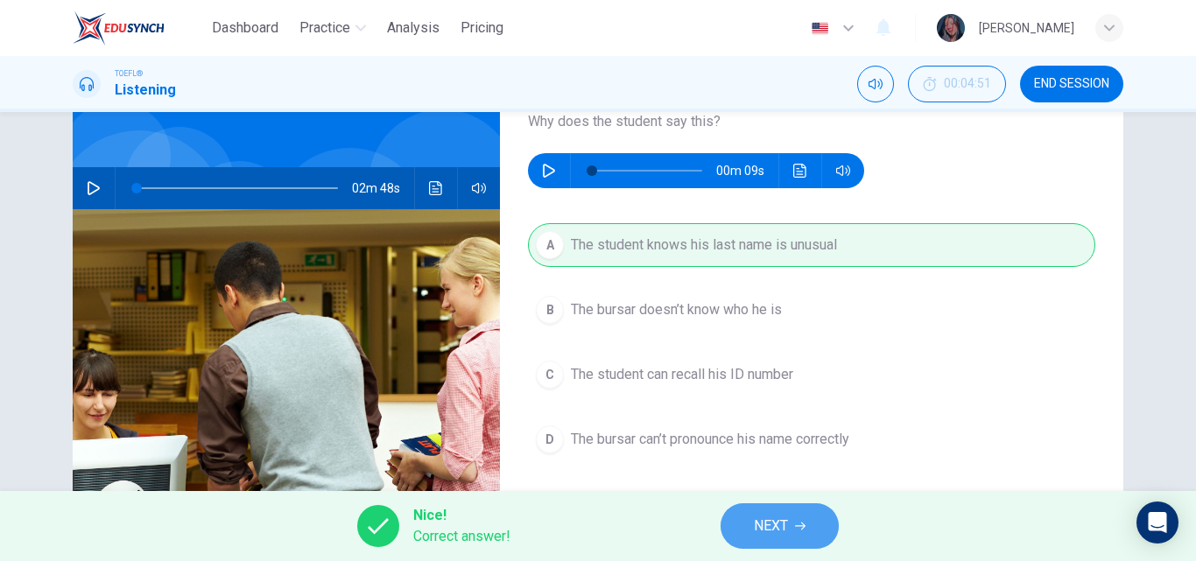
click at [787, 522] on span "NEXT" at bounding box center [771, 526] width 34 height 25
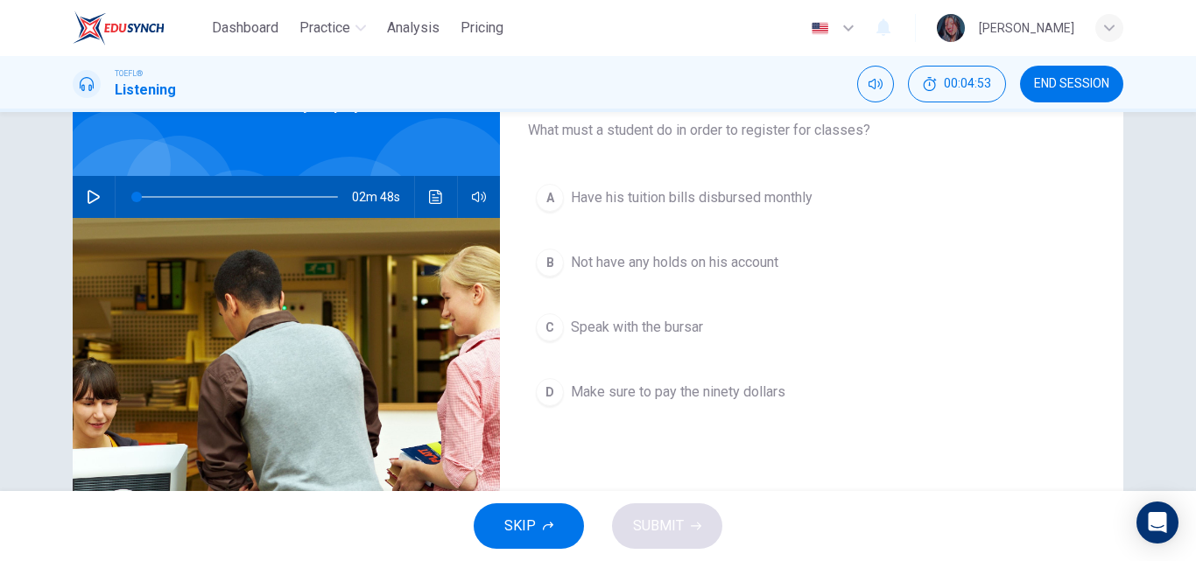
scroll to position [110, 0]
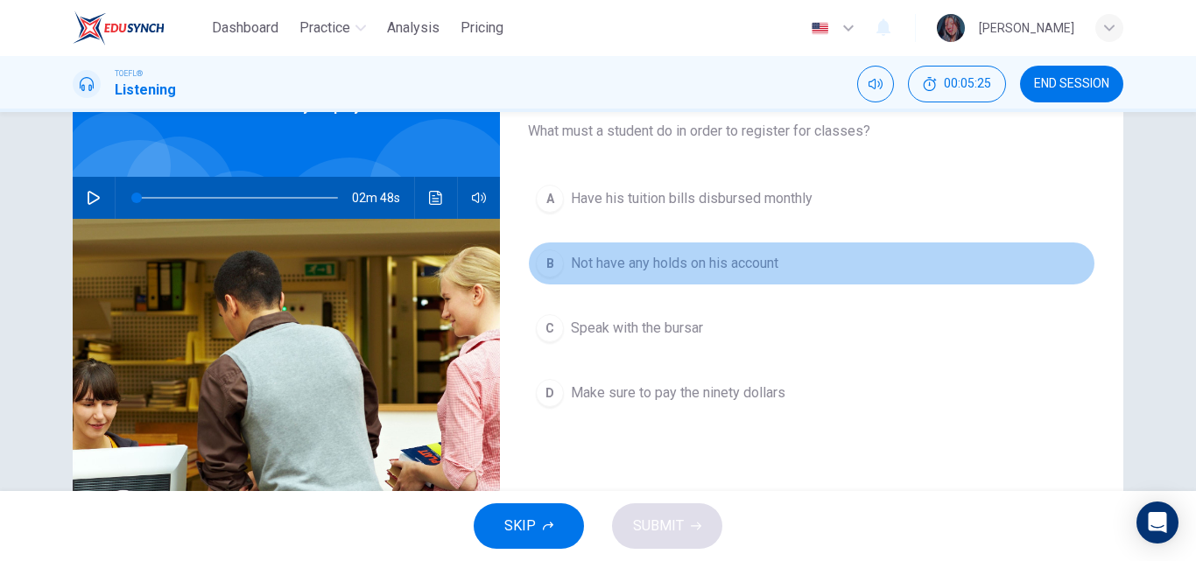
click at [732, 257] on span "Not have any holds on his account" at bounding box center [674, 263] width 207 height 21
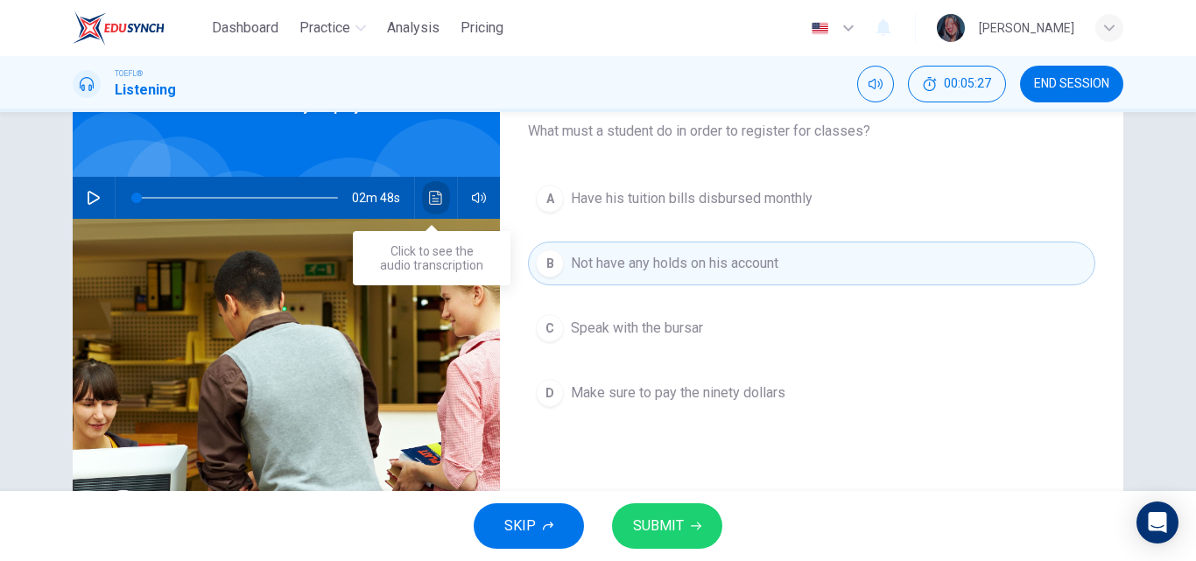
click at [431, 205] on button "Click to see the audio transcription" at bounding box center [436, 198] width 28 height 42
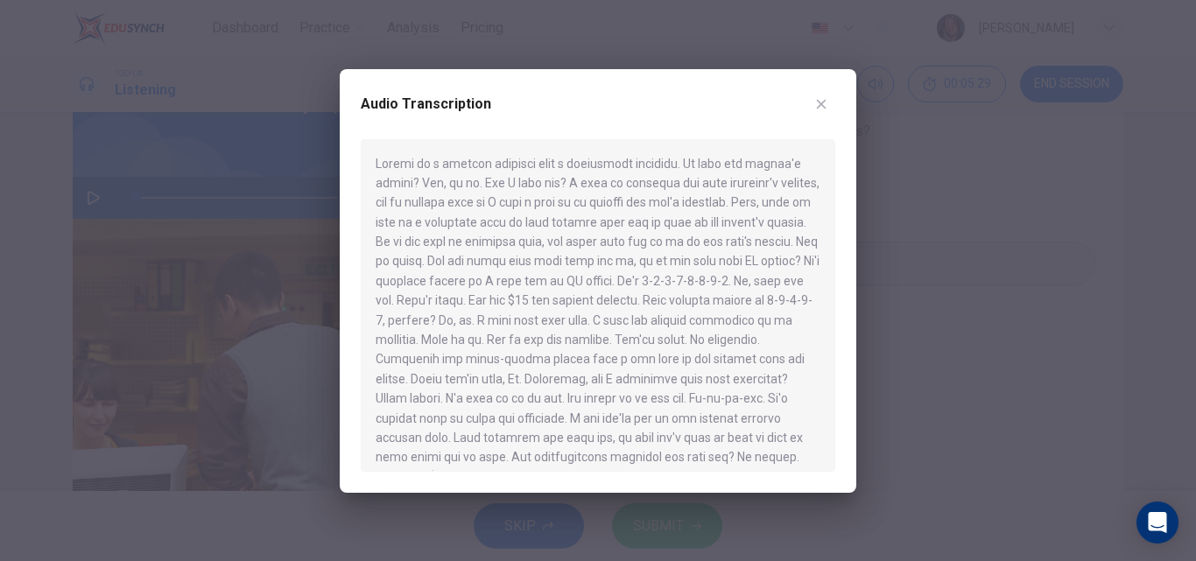
click at [826, 256] on div at bounding box center [598, 305] width 475 height 333
drag, startPoint x: 834, startPoint y: 322, endPoint x: 834, endPoint y: 341, distance: 19.3
click at [834, 341] on div at bounding box center [598, 305] width 475 height 333
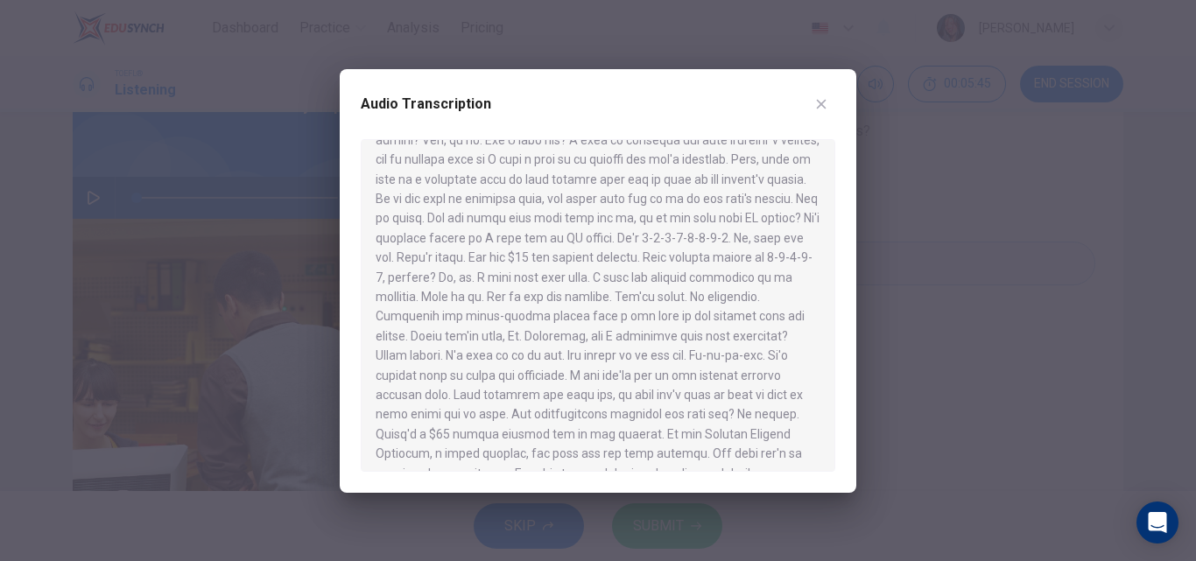
scroll to position [46, 0]
click at [807, 103] on button "button" at bounding box center [821, 104] width 28 height 28
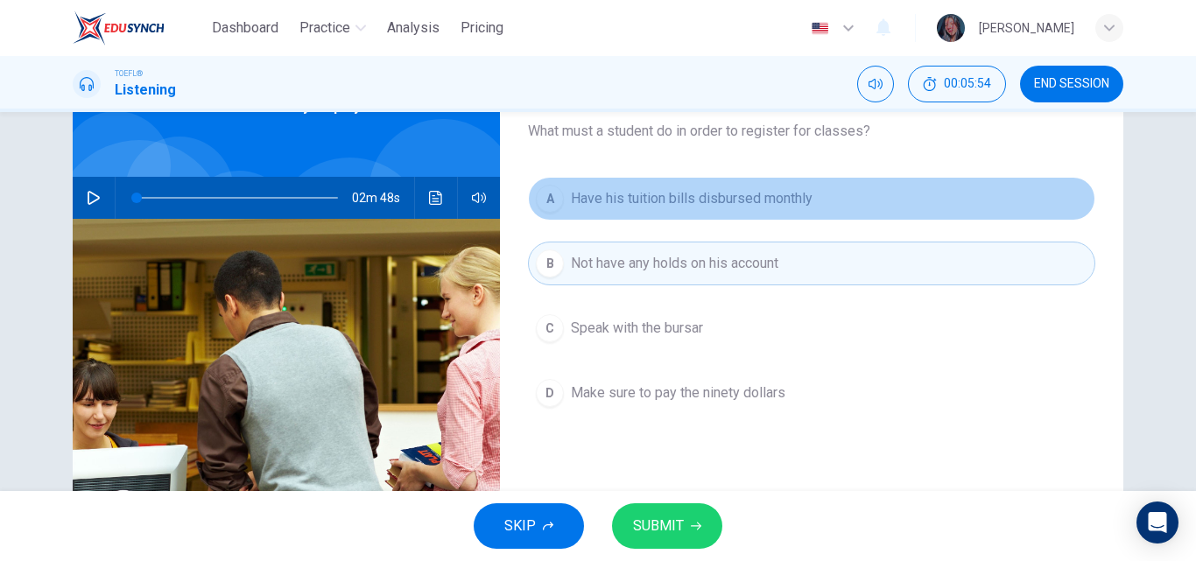
click at [716, 182] on button "A Have his tuition bills disbursed monthly" at bounding box center [811, 199] width 567 height 44
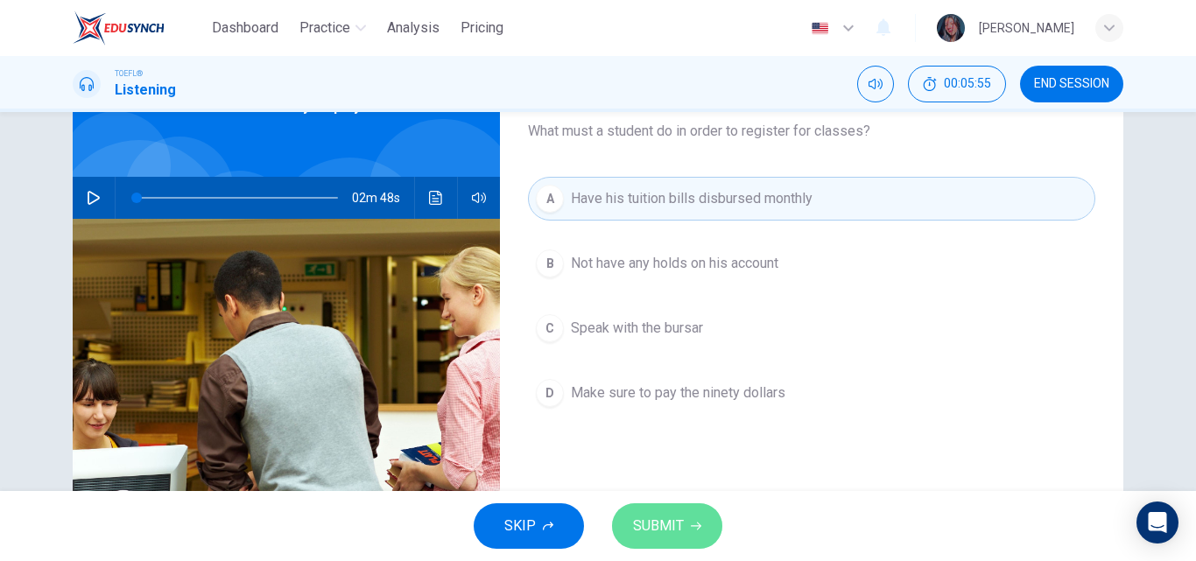
click at [689, 507] on button "SUBMIT" at bounding box center [667, 526] width 110 height 46
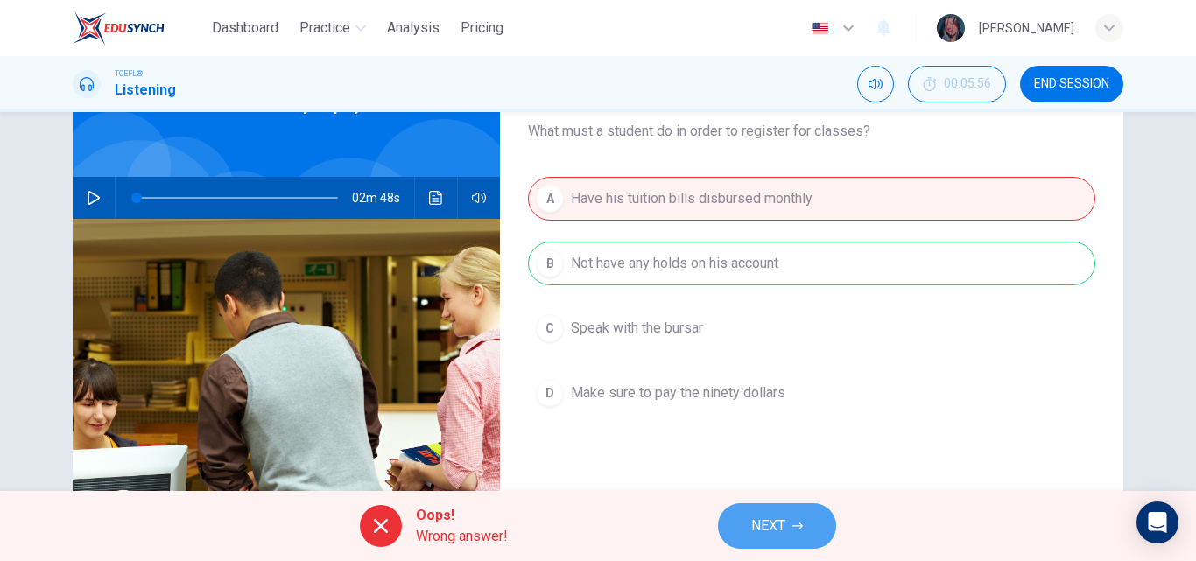
click at [777, 523] on span "NEXT" at bounding box center [768, 526] width 34 height 25
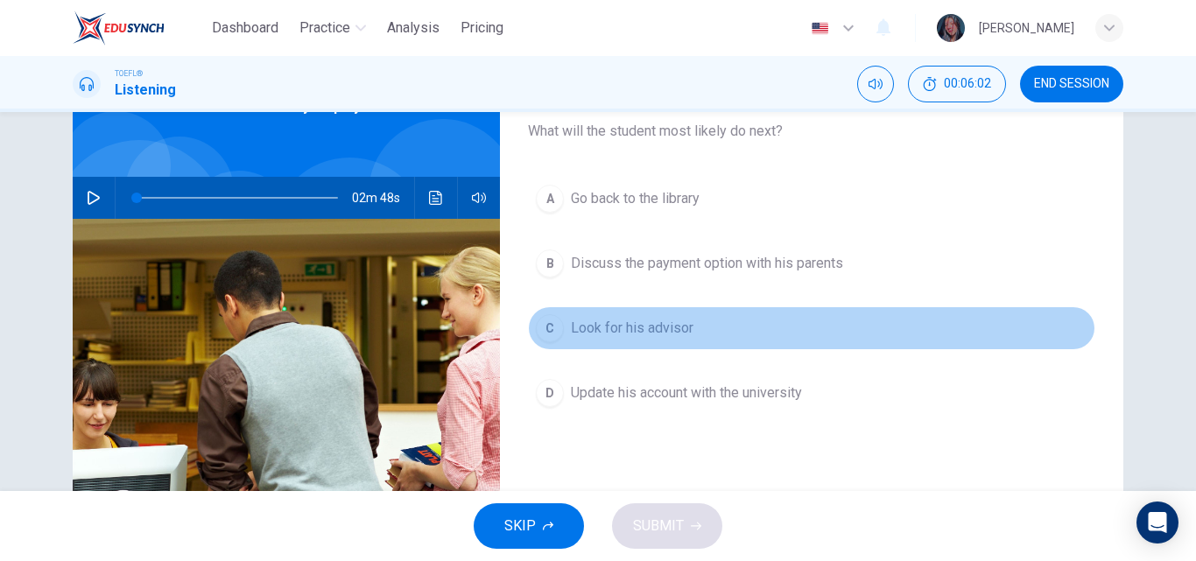
click at [658, 333] on span "Look for his advisor" at bounding box center [632, 328] width 123 height 21
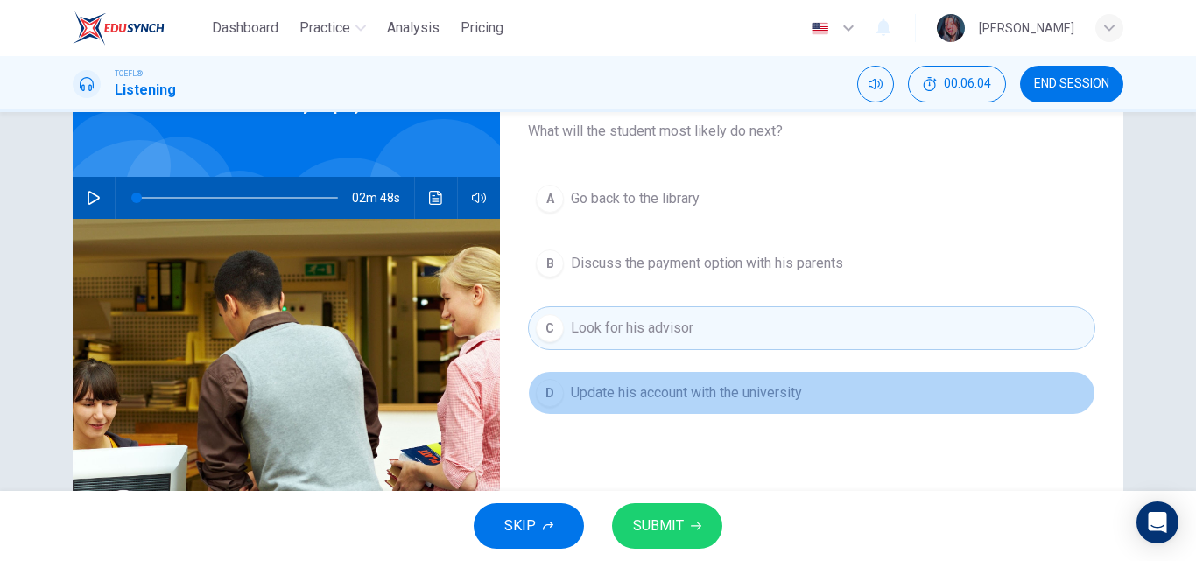
click at [668, 404] on button "D Update his account with the university" at bounding box center [811, 393] width 567 height 44
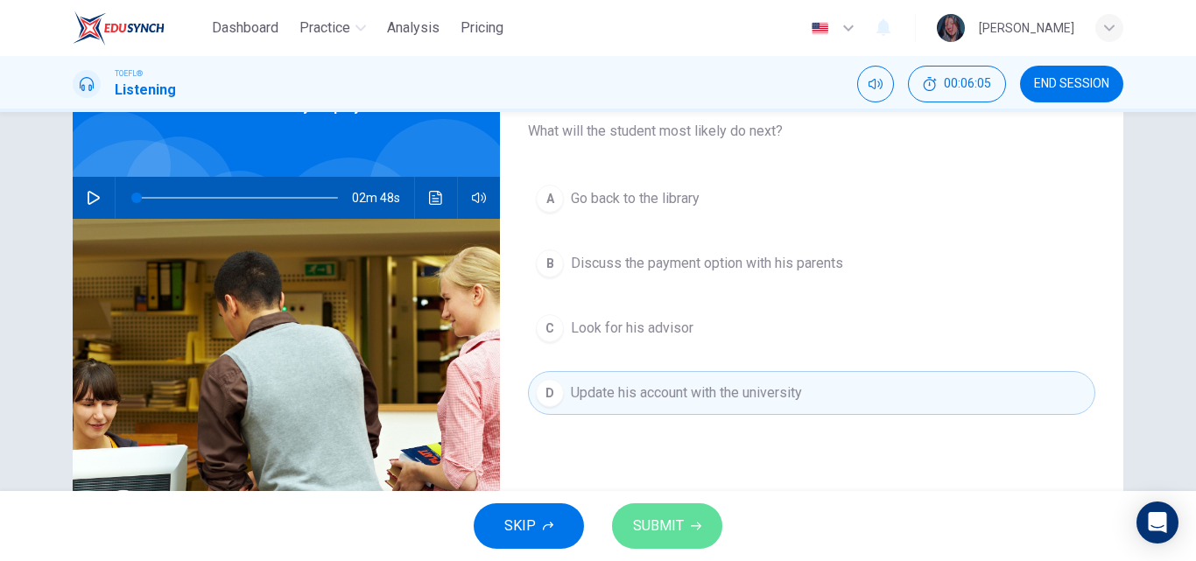
click at [657, 507] on button "SUBMIT" at bounding box center [667, 526] width 110 height 46
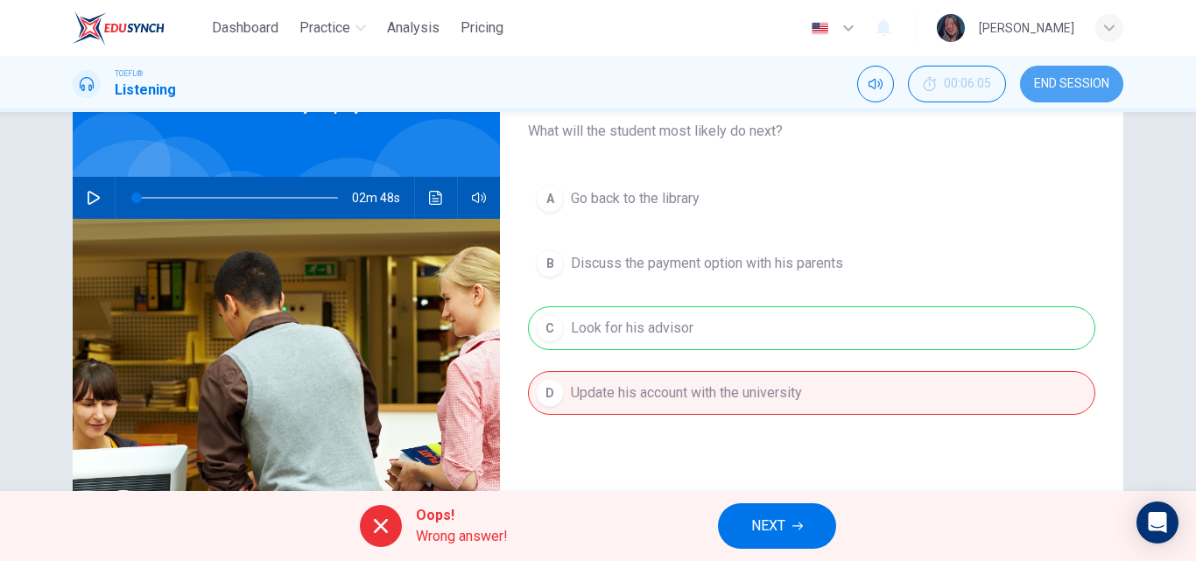
click at [1064, 80] on span "END SESSION" at bounding box center [1071, 84] width 75 height 14
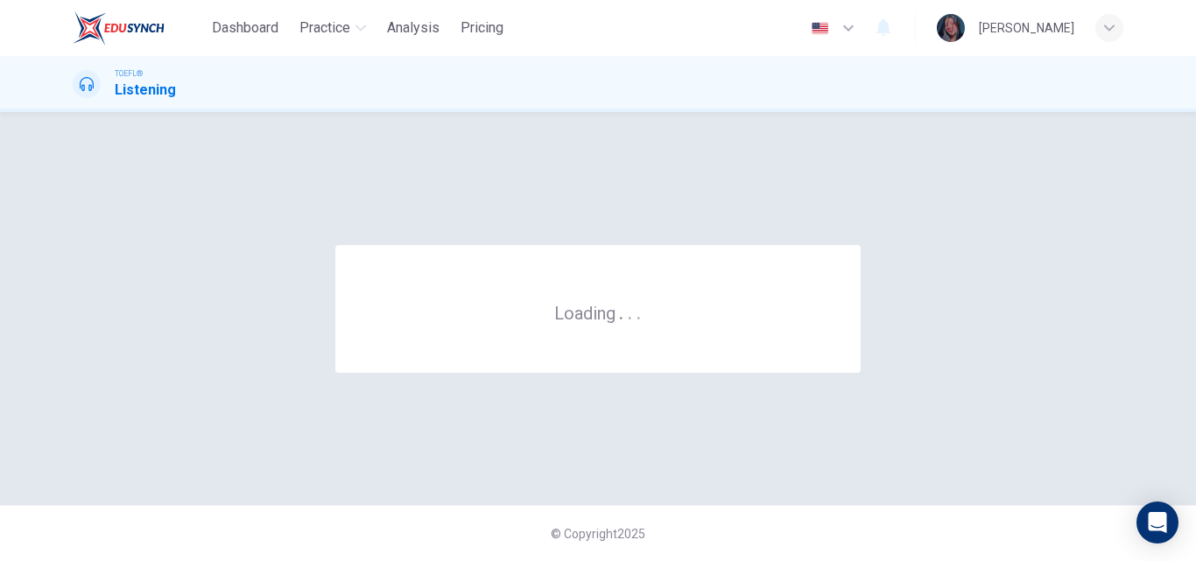
scroll to position [0, 0]
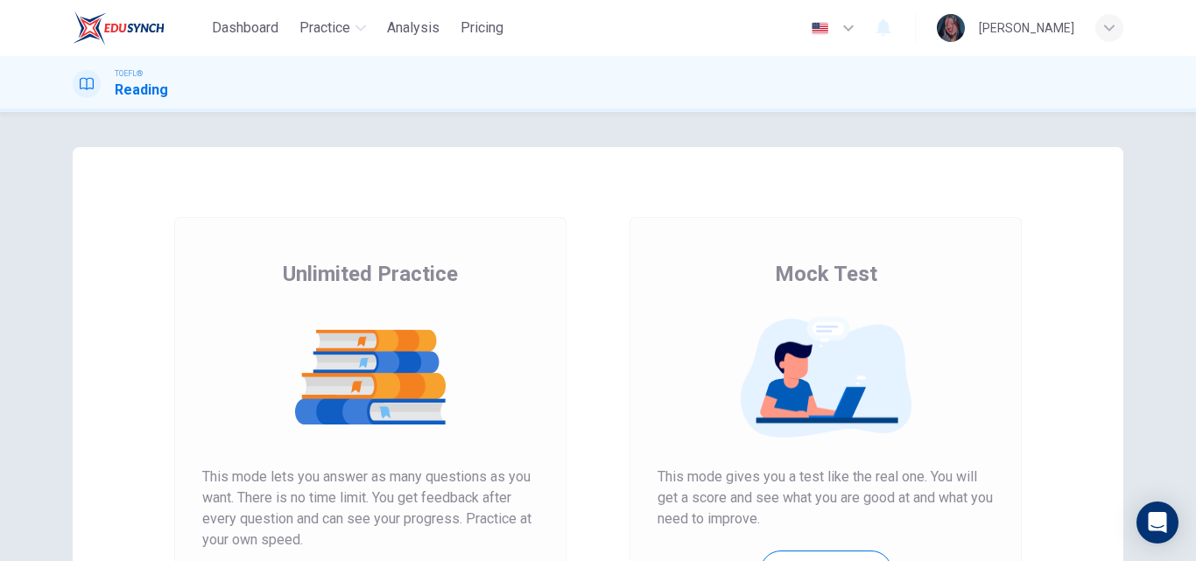
scroll to position [86, 0]
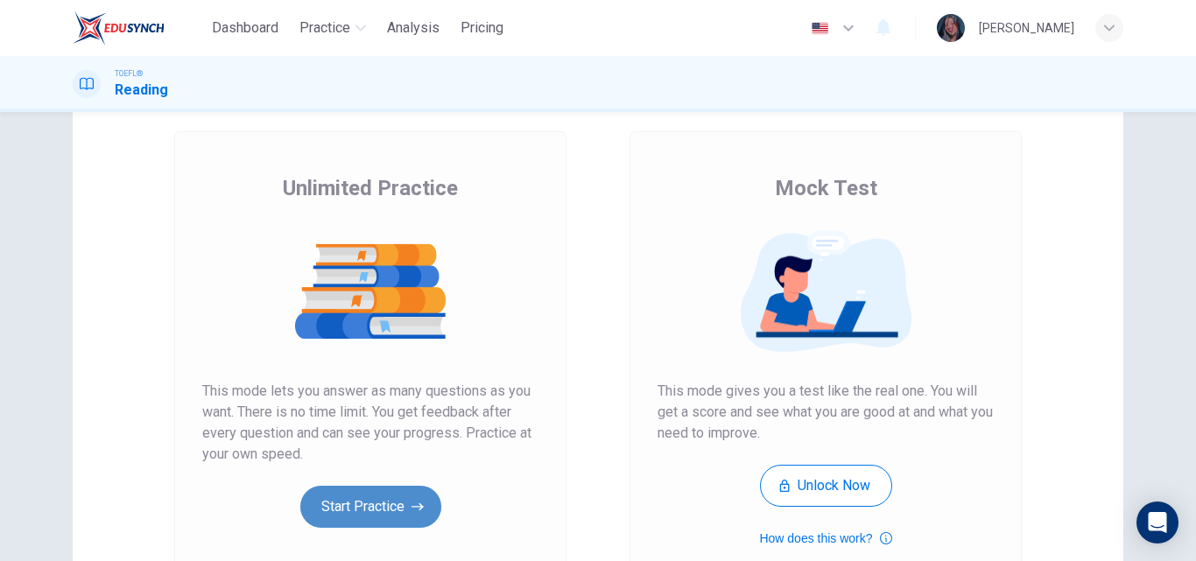
click at [395, 499] on button "Start Practice" at bounding box center [370, 507] width 141 height 42
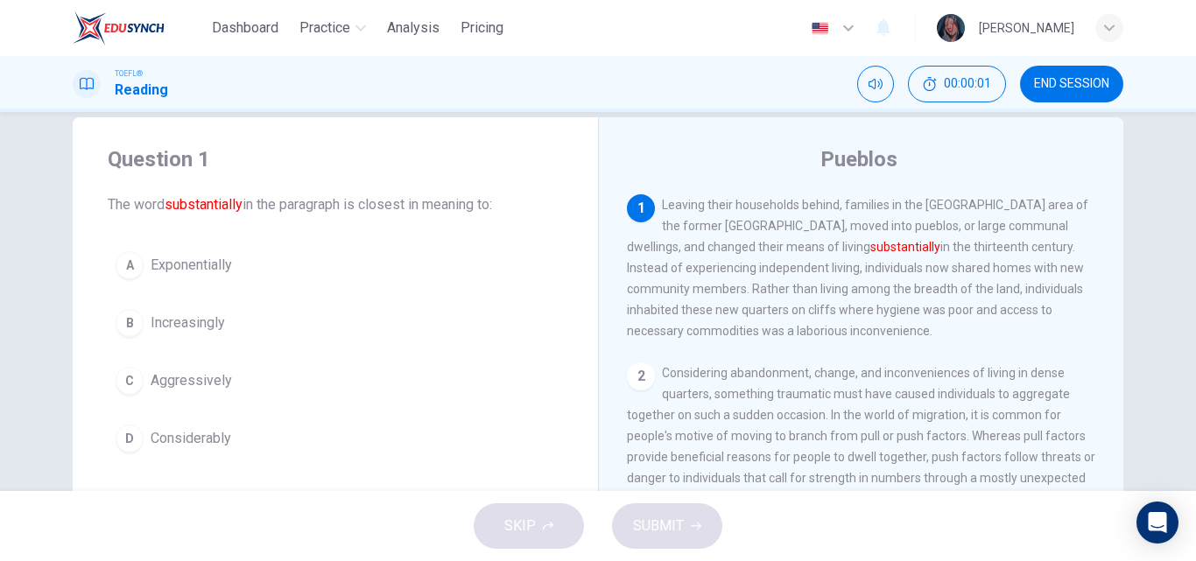
scroll to position [32, 0]
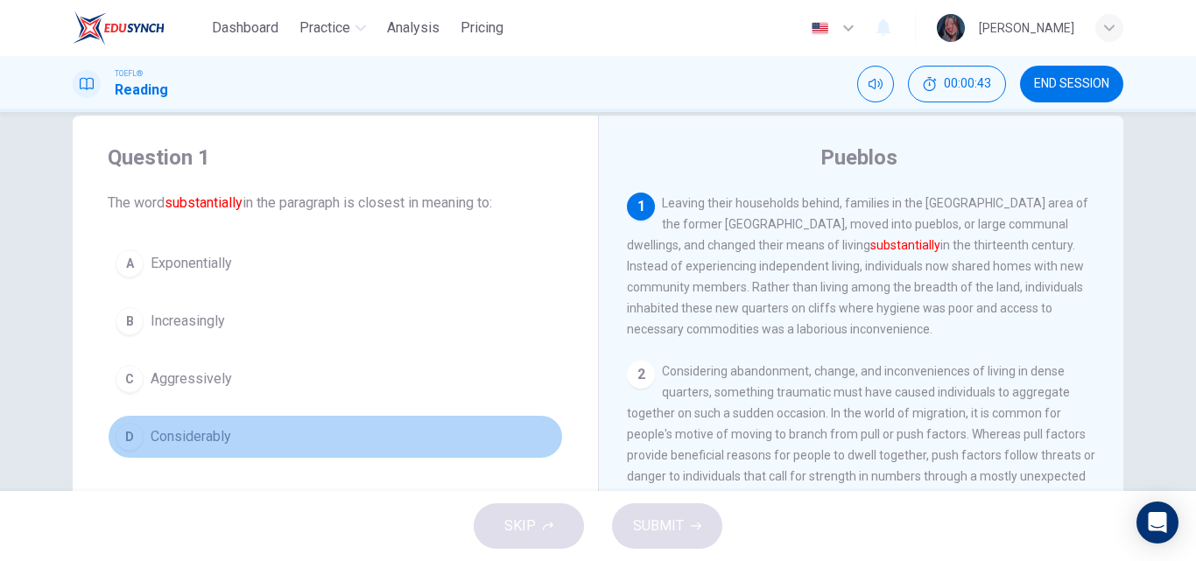
click at [247, 439] on button "D Considerably" at bounding box center [335, 437] width 455 height 44
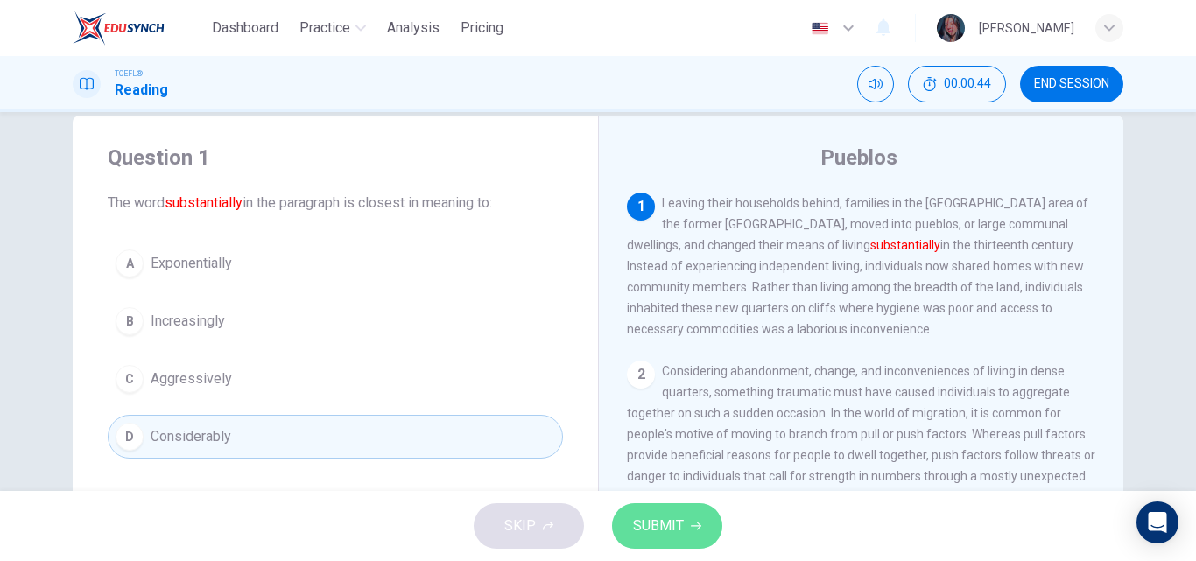
click at [685, 533] on button "SUBMIT" at bounding box center [667, 526] width 110 height 46
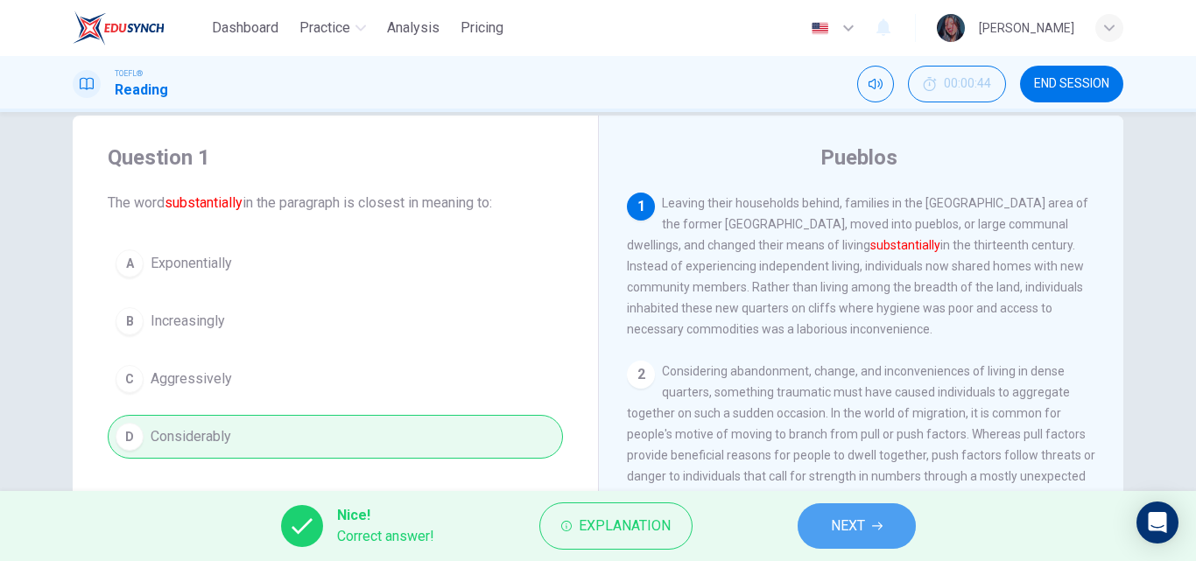
click at [831, 517] on span "NEXT" at bounding box center [848, 526] width 34 height 25
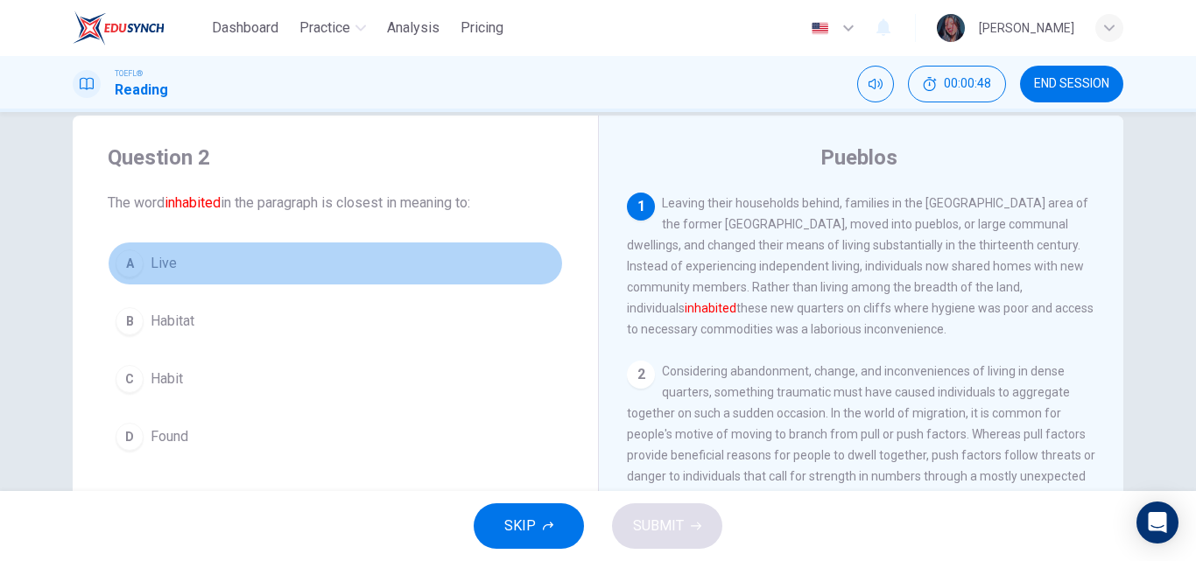
click at [241, 256] on button "A Live" at bounding box center [335, 264] width 455 height 44
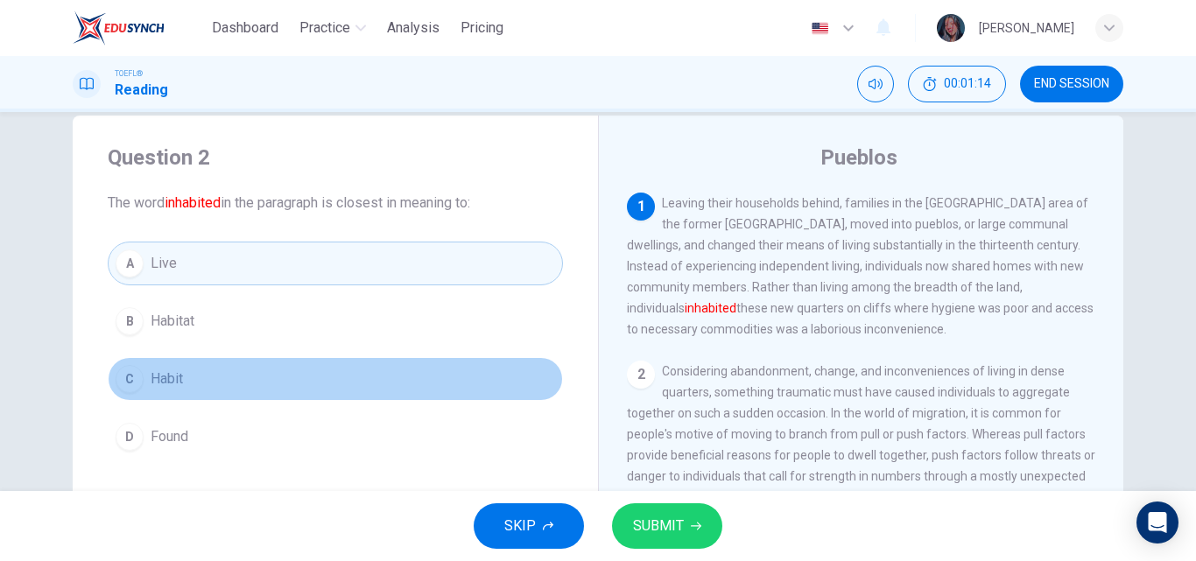
click at [198, 392] on button "C Habit" at bounding box center [335, 379] width 455 height 44
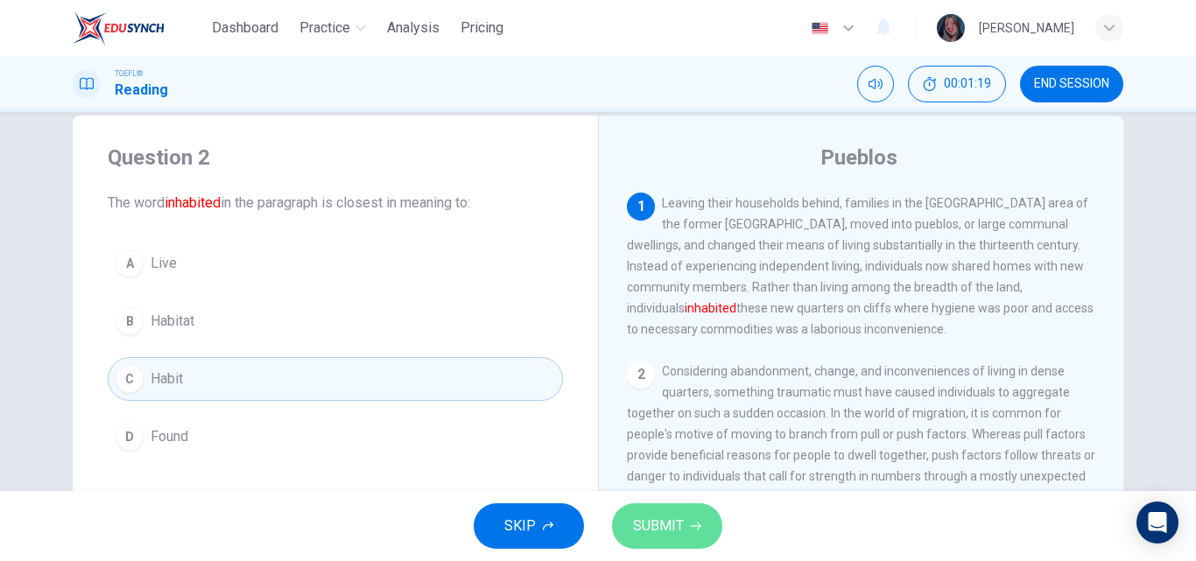
click at [656, 528] on span "SUBMIT" at bounding box center [658, 526] width 51 height 25
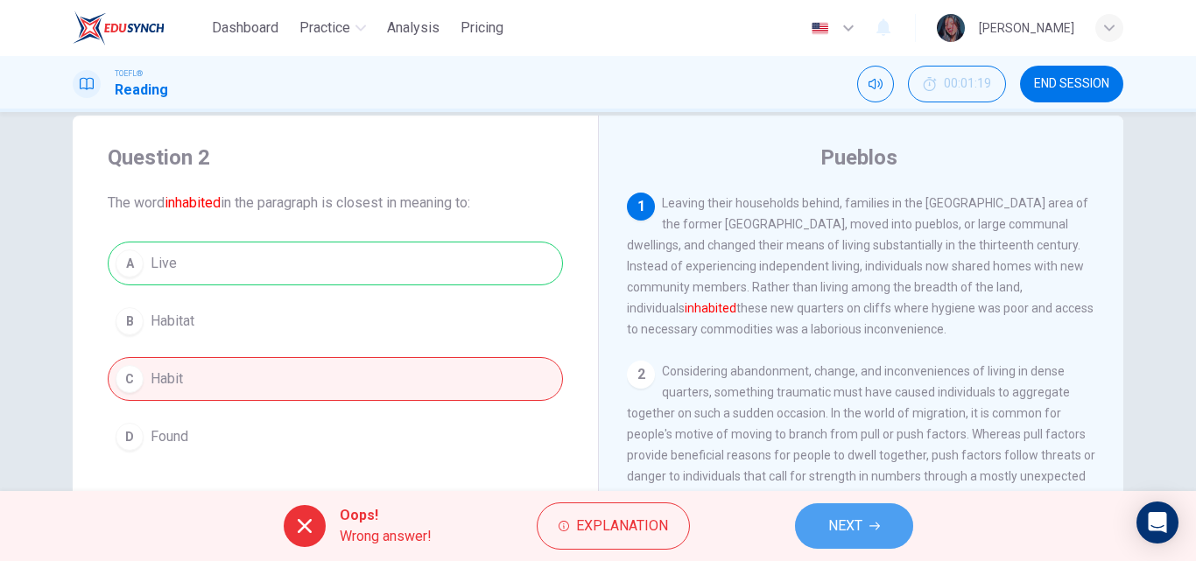
click at [851, 505] on button "NEXT" at bounding box center [854, 526] width 118 height 46
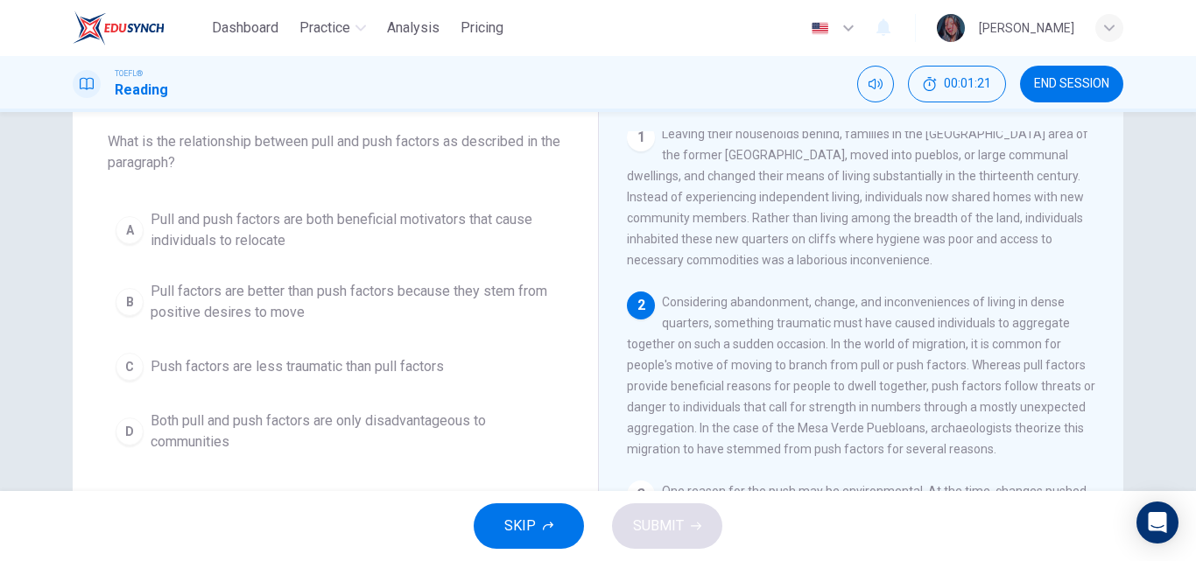
scroll to position [98, 0]
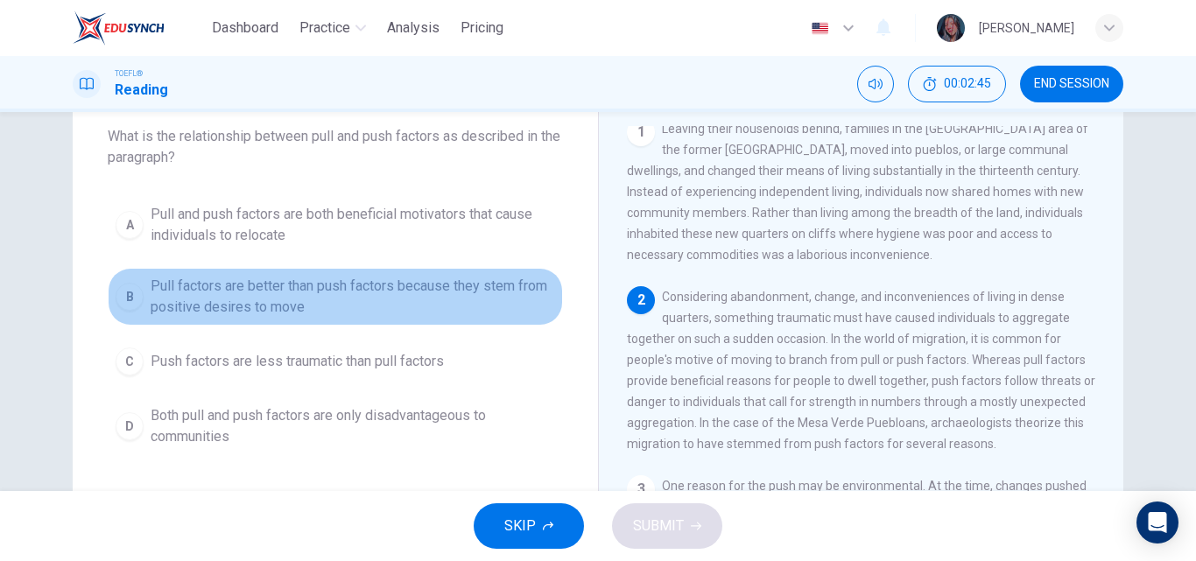
click at [341, 299] on span "Pull factors are better than push factors because they stem from positive desir…" at bounding box center [353, 297] width 404 height 42
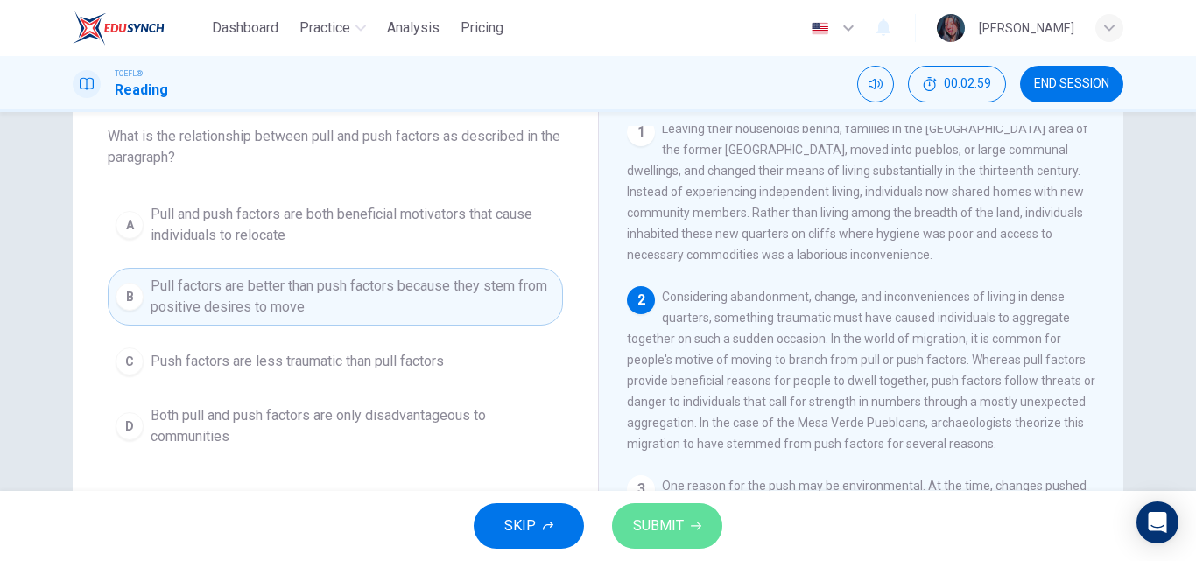
click at [676, 533] on span "SUBMIT" at bounding box center [658, 526] width 51 height 25
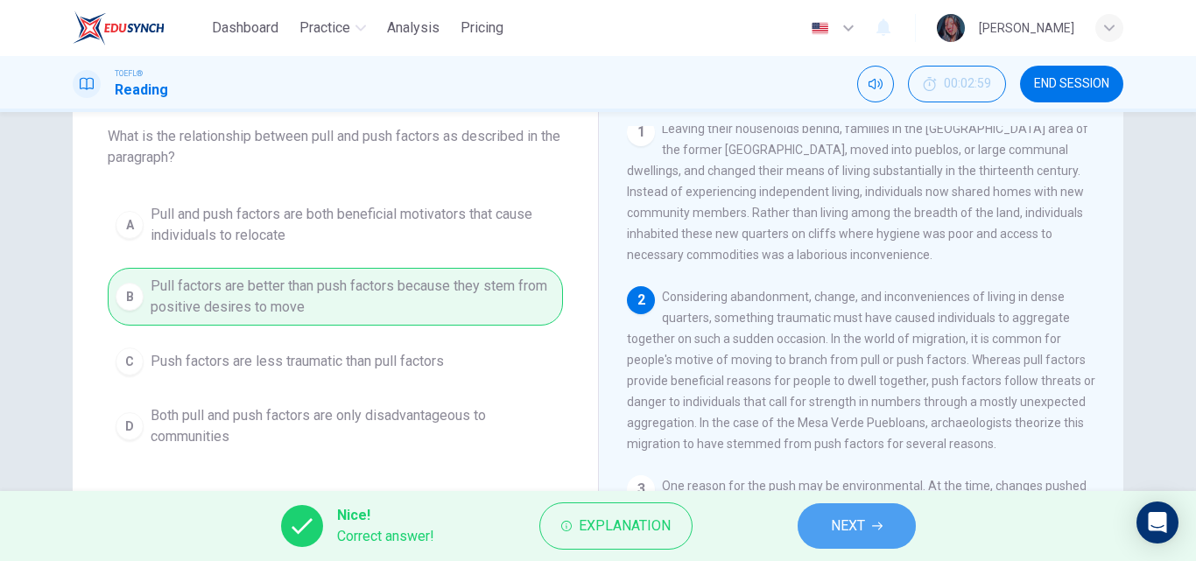
click at [821, 521] on button "NEXT" at bounding box center [857, 526] width 118 height 46
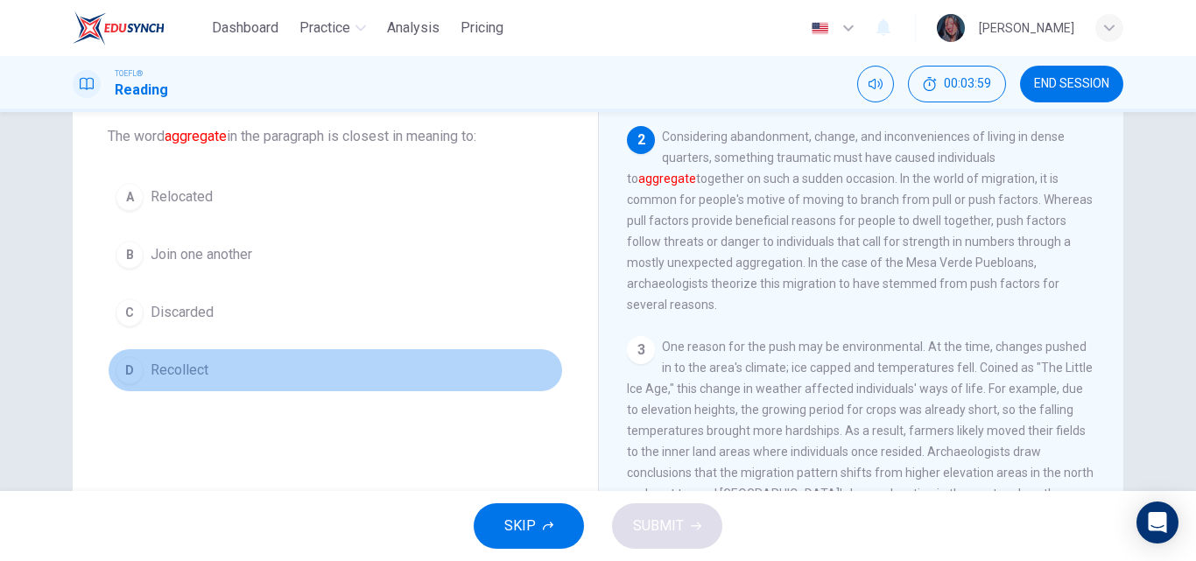
click at [345, 386] on button "D Recollect" at bounding box center [335, 370] width 455 height 44
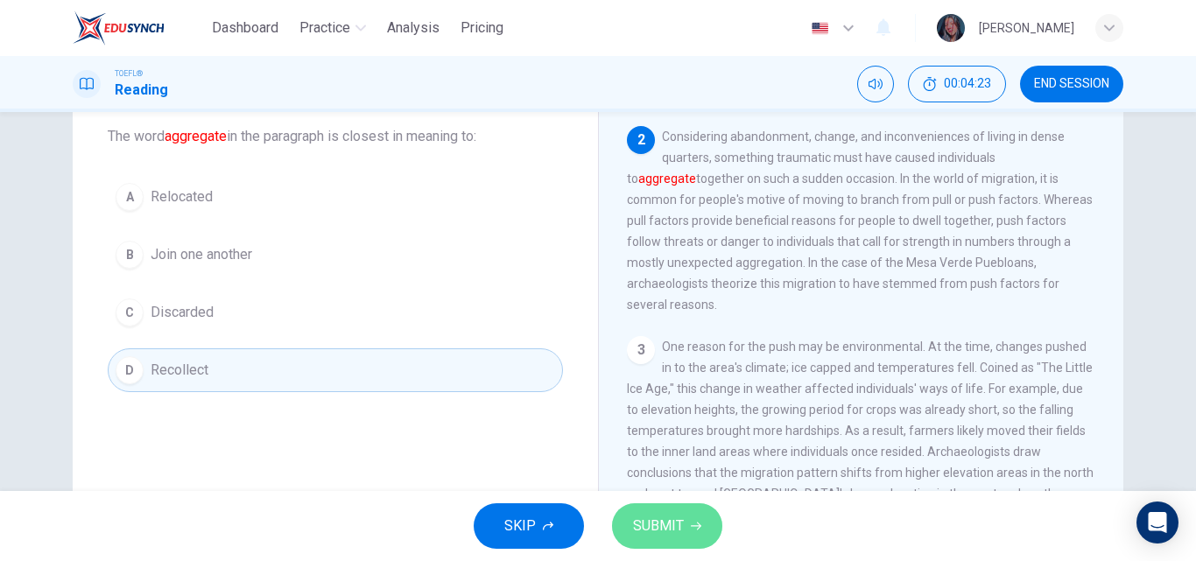
click at [633, 511] on button "SUBMIT" at bounding box center [667, 526] width 110 height 46
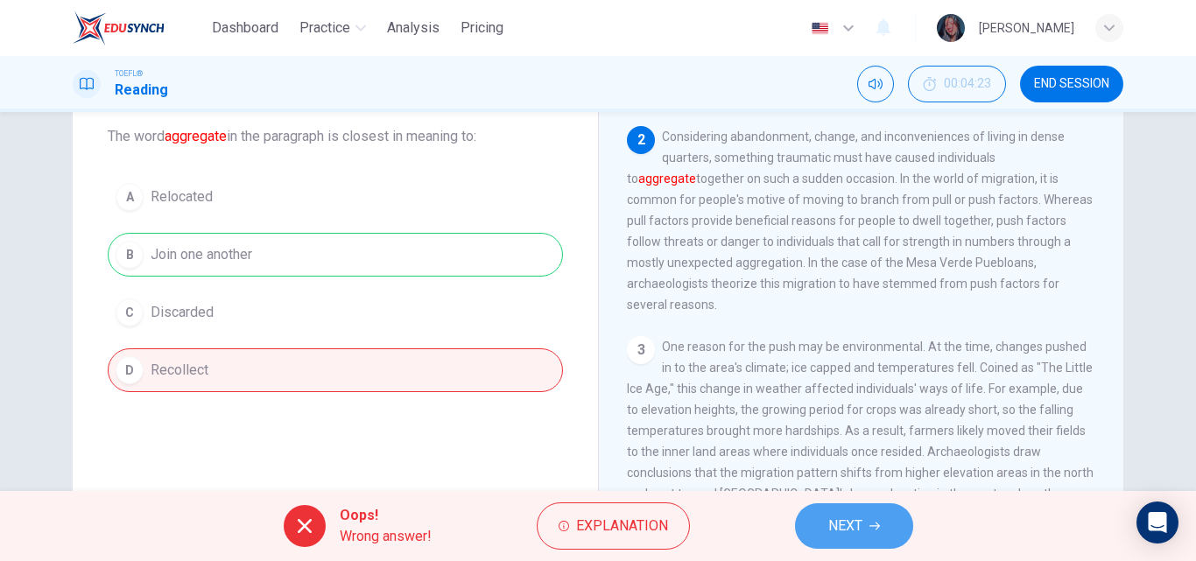
click at [845, 521] on span "NEXT" at bounding box center [845, 526] width 34 height 25
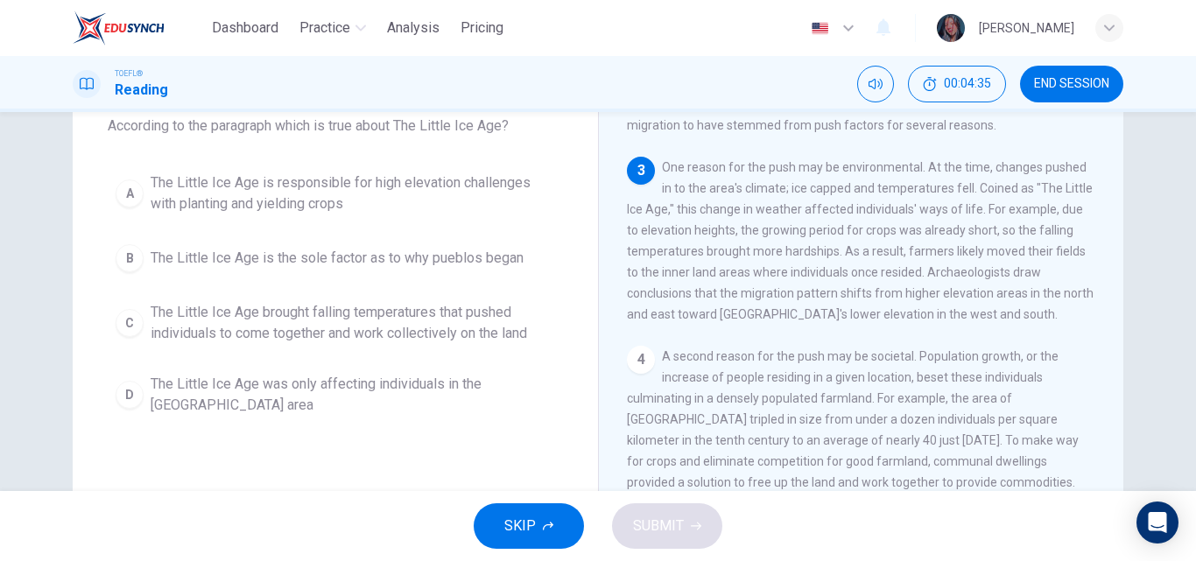
scroll to position [109, 0]
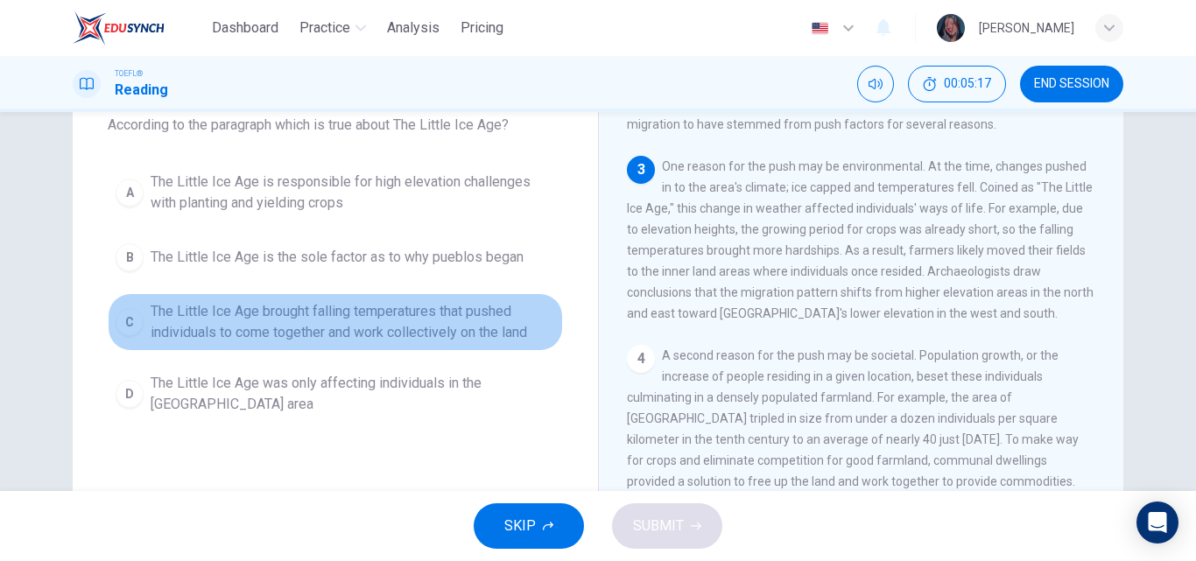
click at [397, 326] on span "The Little Ice Age brought falling temperatures that pushed individuals to come…" at bounding box center [353, 322] width 404 height 42
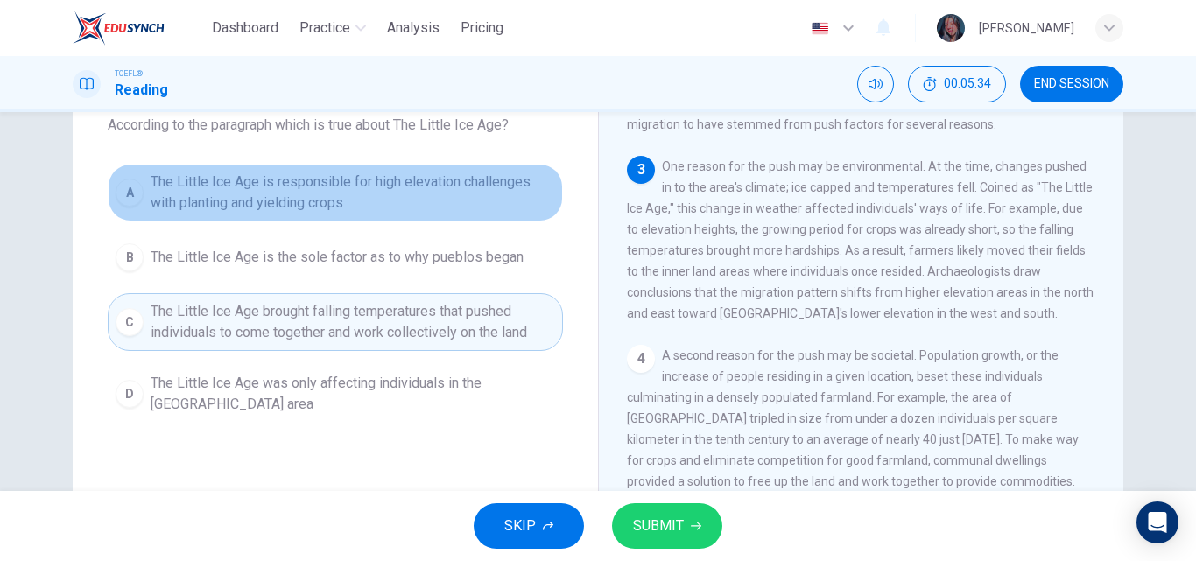
click at [432, 192] on span "The Little Ice Age is responsible for high elevation challenges with planting a…" at bounding box center [353, 193] width 404 height 42
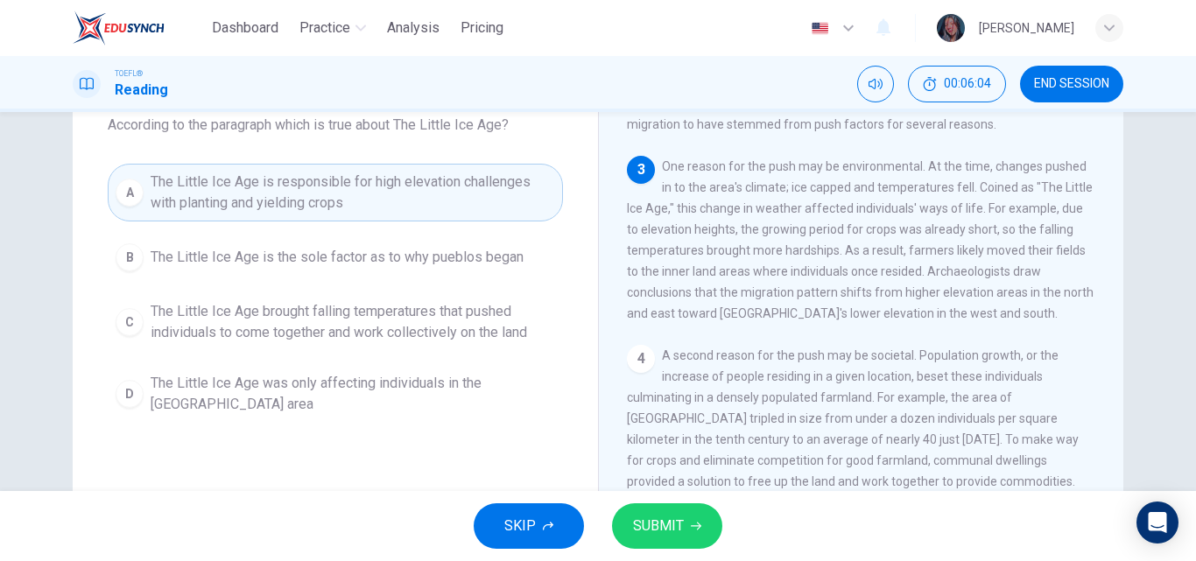
click at [685, 527] on button "SUBMIT" at bounding box center [667, 526] width 110 height 46
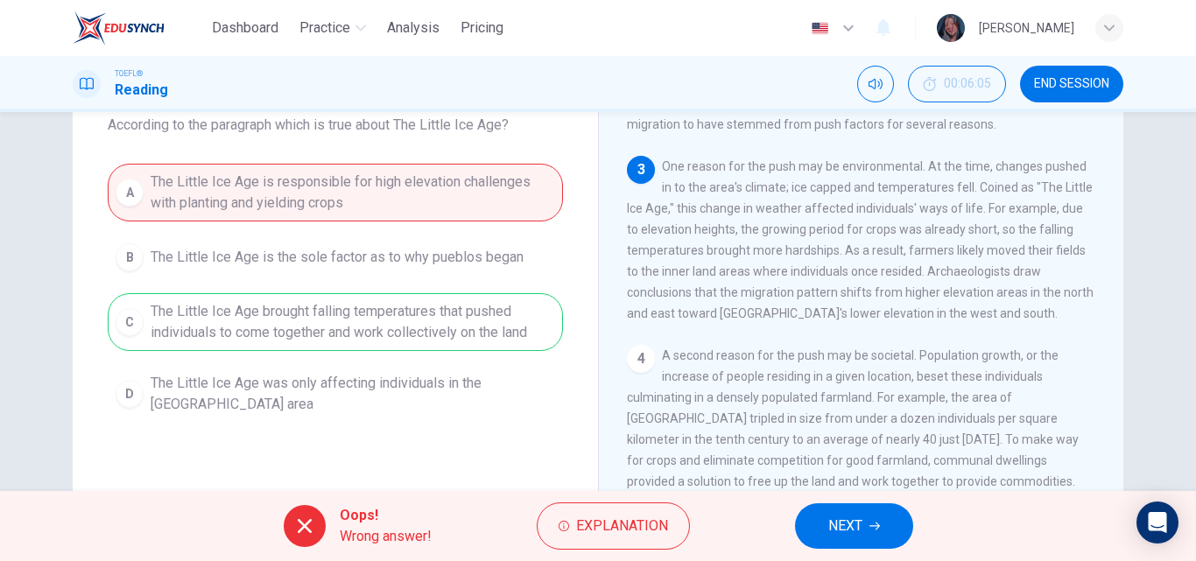
click at [843, 535] on span "NEXT" at bounding box center [845, 526] width 34 height 25
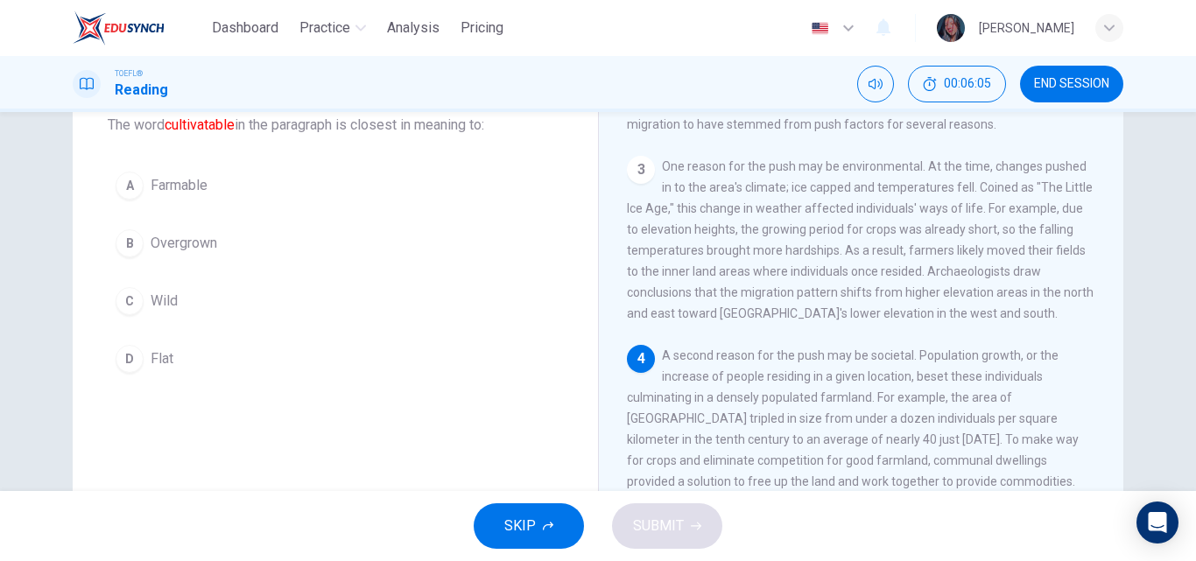
scroll to position [428, 0]
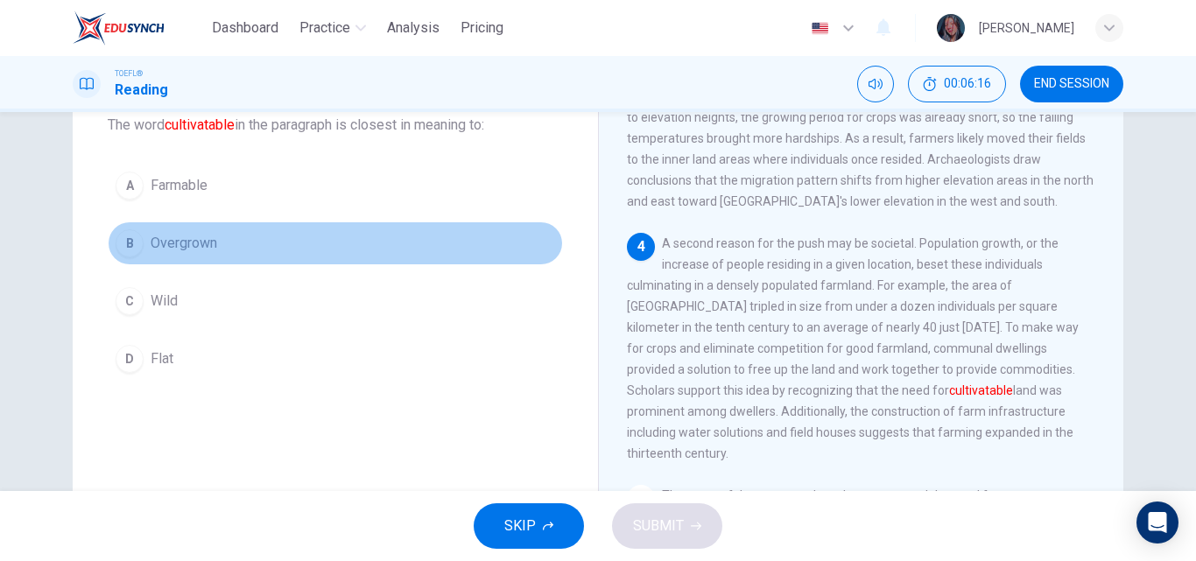
click at [312, 241] on button "B Overgrown" at bounding box center [335, 243] width 455 height 44
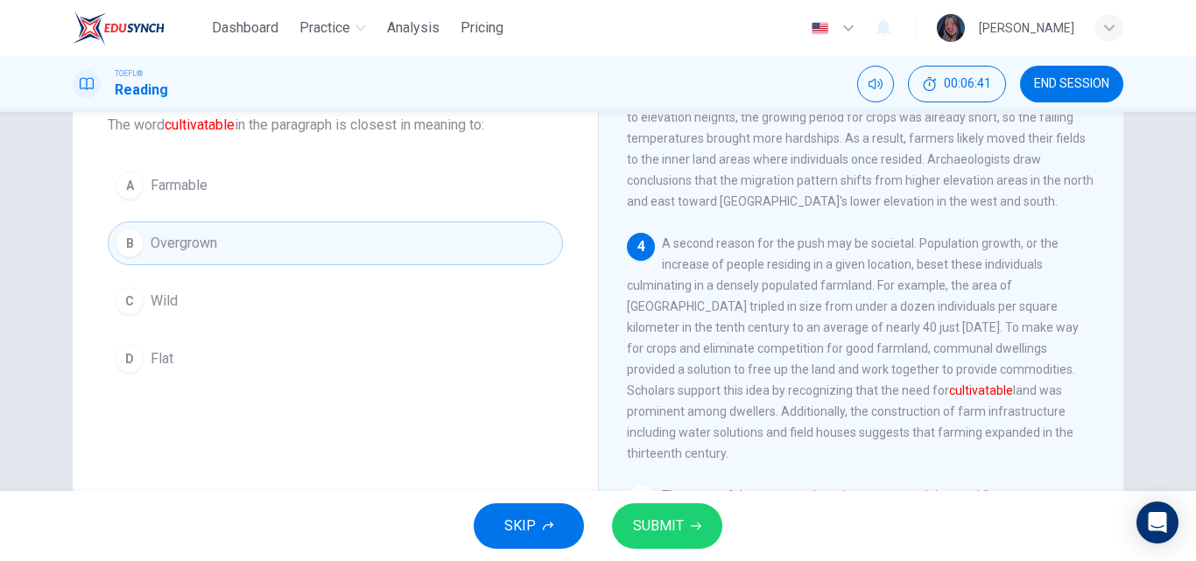
click at [271, 176] on button "A Farmable" at bounding box center [335, 186] width 455 height 44
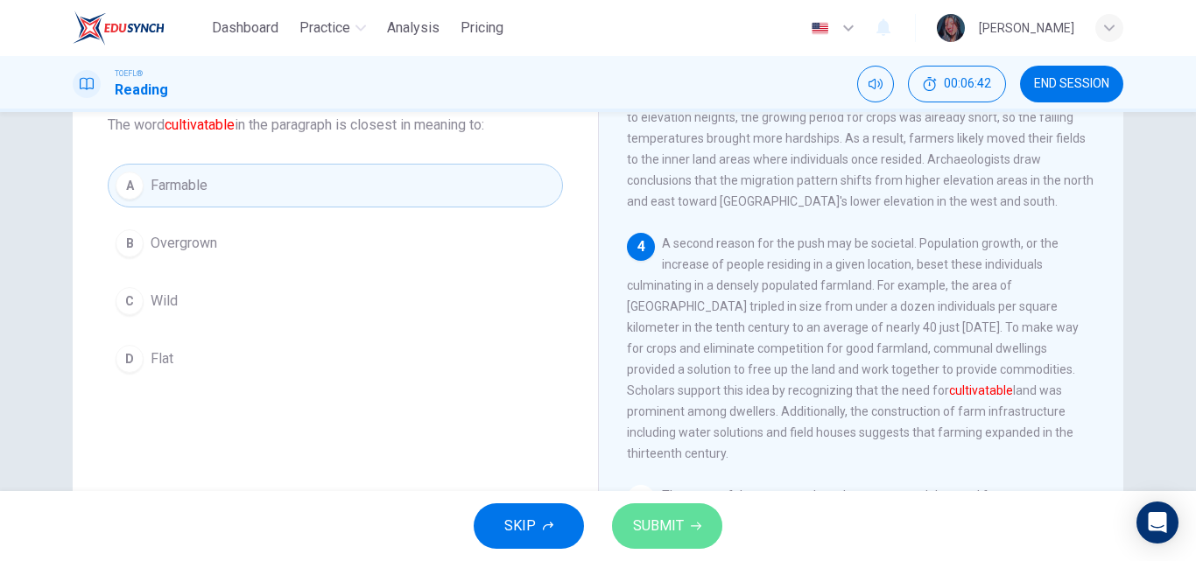
click at [633, 530] on span "SUBMIT" at bounding box center [658, 526] width 51 height 25
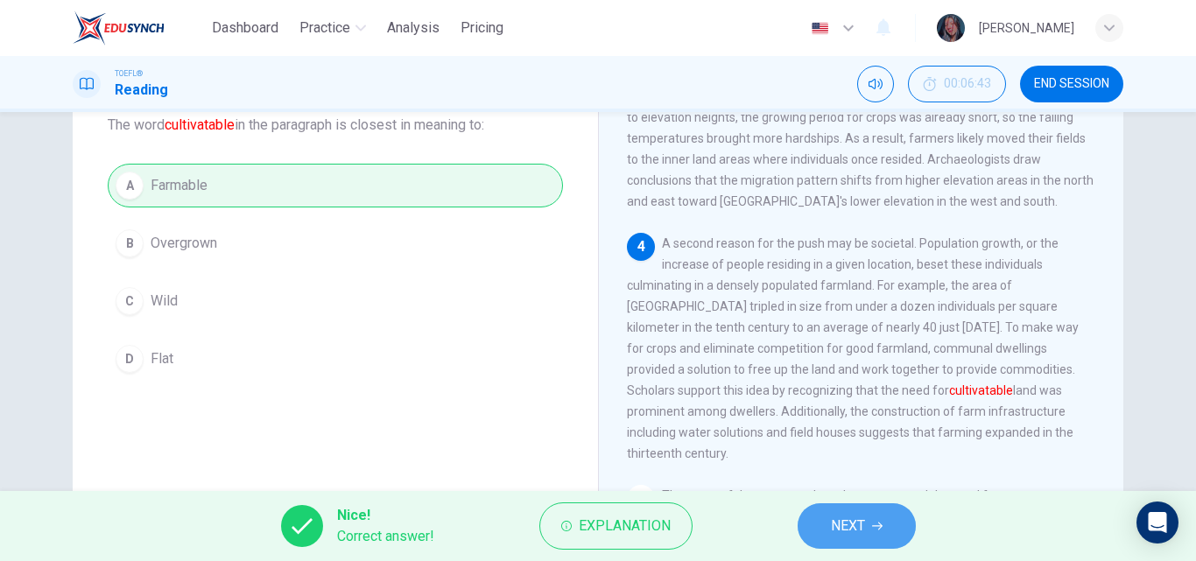
click at [813, 523] on button "NEXT" at bounding box center [857, 526] width 118 height 46
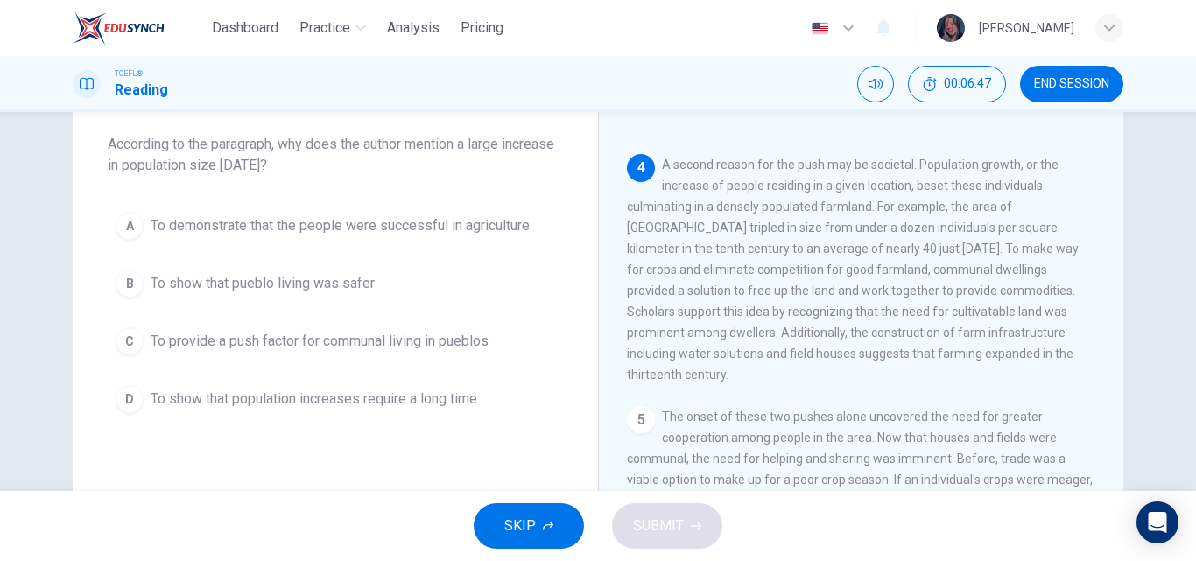
scroll to position [88, 0]
click at [206, 413] on button "D To show that population increases require a long time" at bounding box center [335, 401] width 455 height 44
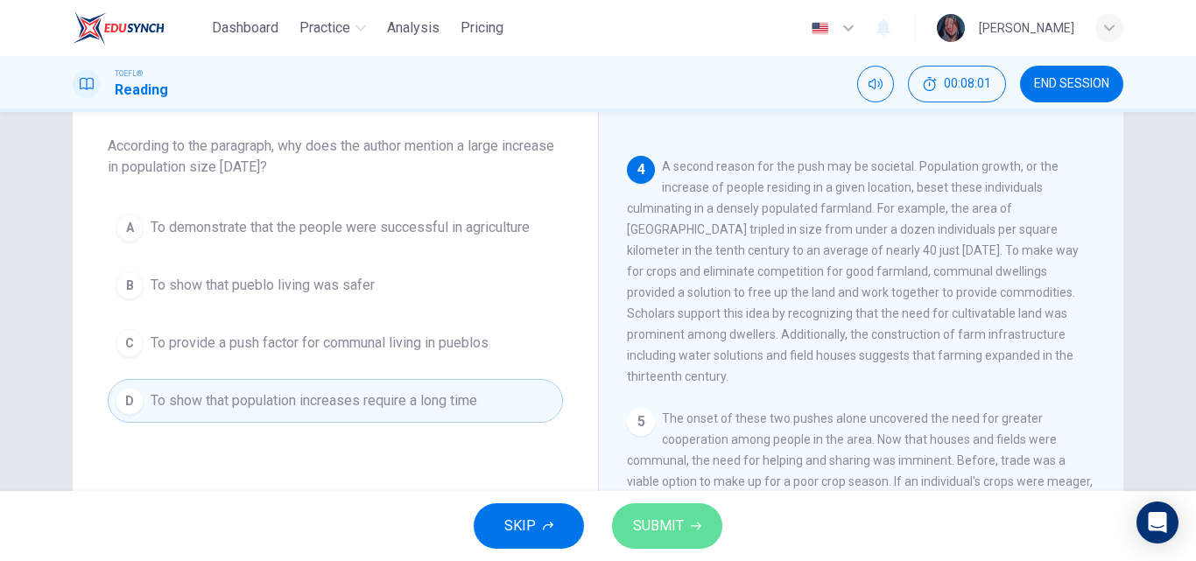
click at [676, 520] on span "SUBMIT" at bounding box center [658, 526] width 51 height 25
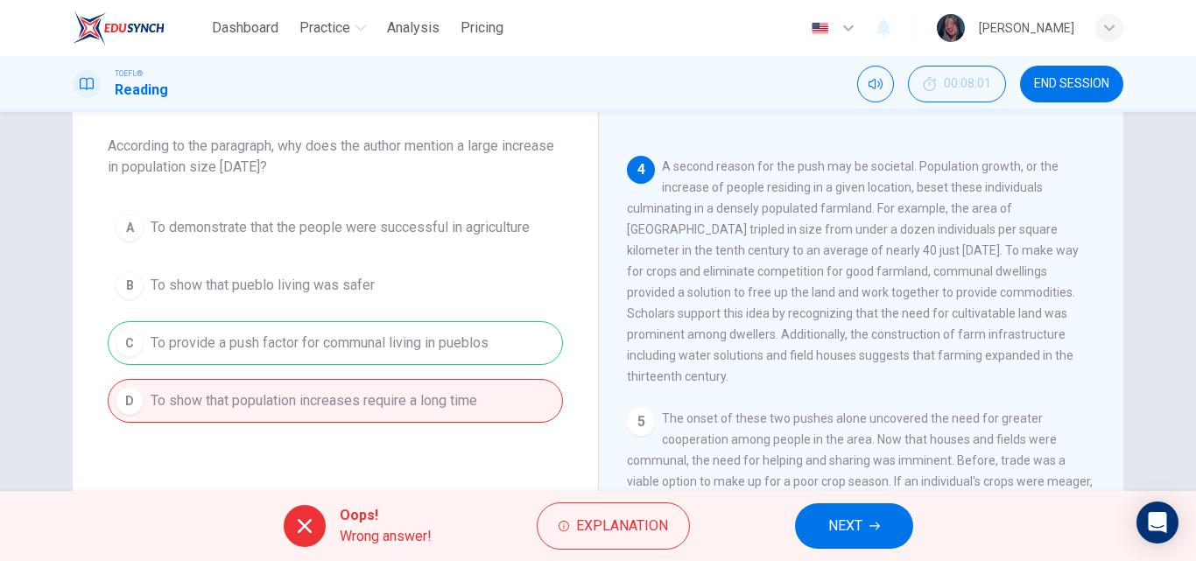
click at [875, 517] on button "NEXT" at bounding box center [854, 526] width 118 height 46
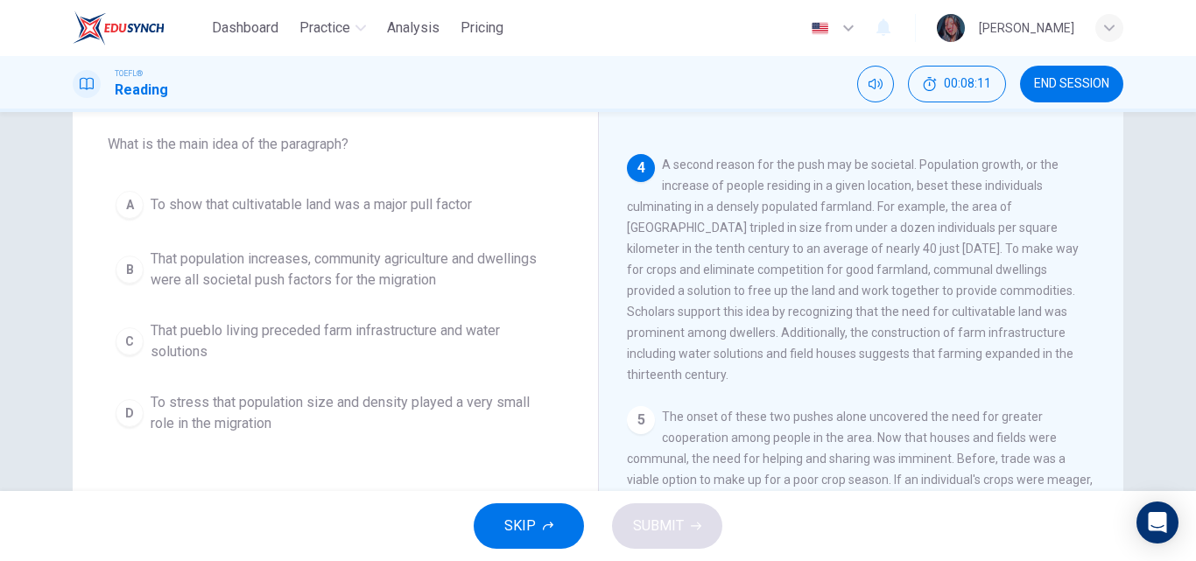
scroll to position [107, 0]
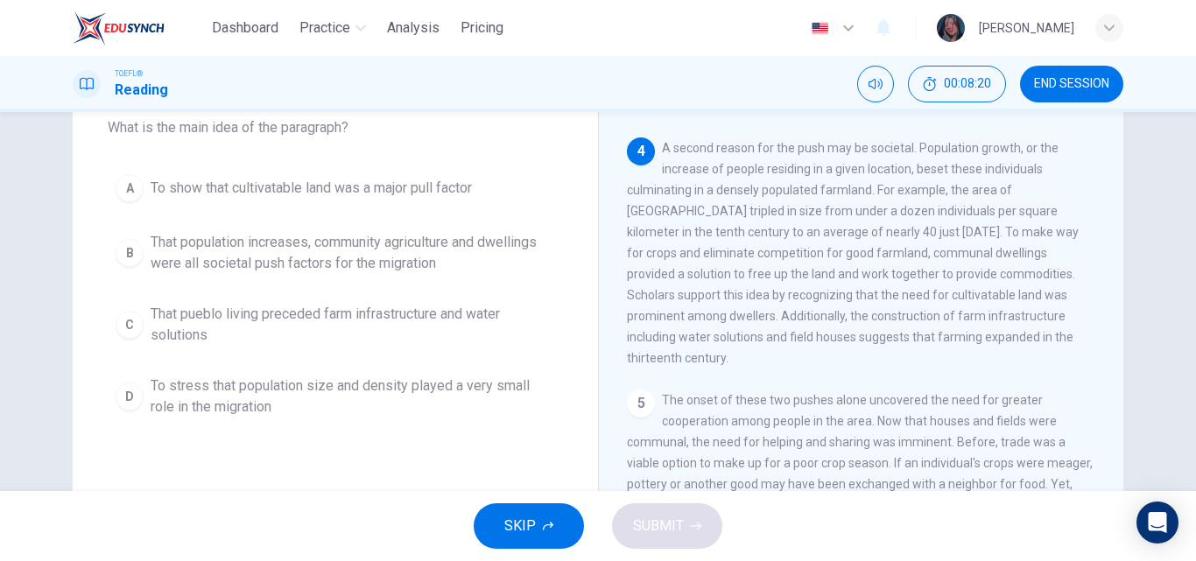
click at [866, 174] on span "A second reason for the push may be societal. Population growth, or the increas…" at bounding box center [853, 253] width 452 height 224
click at [335, 328] on span "That pueblo living preceded farm infrastructure and water solutions" at bounding box center [353, 325] width 404 height 42
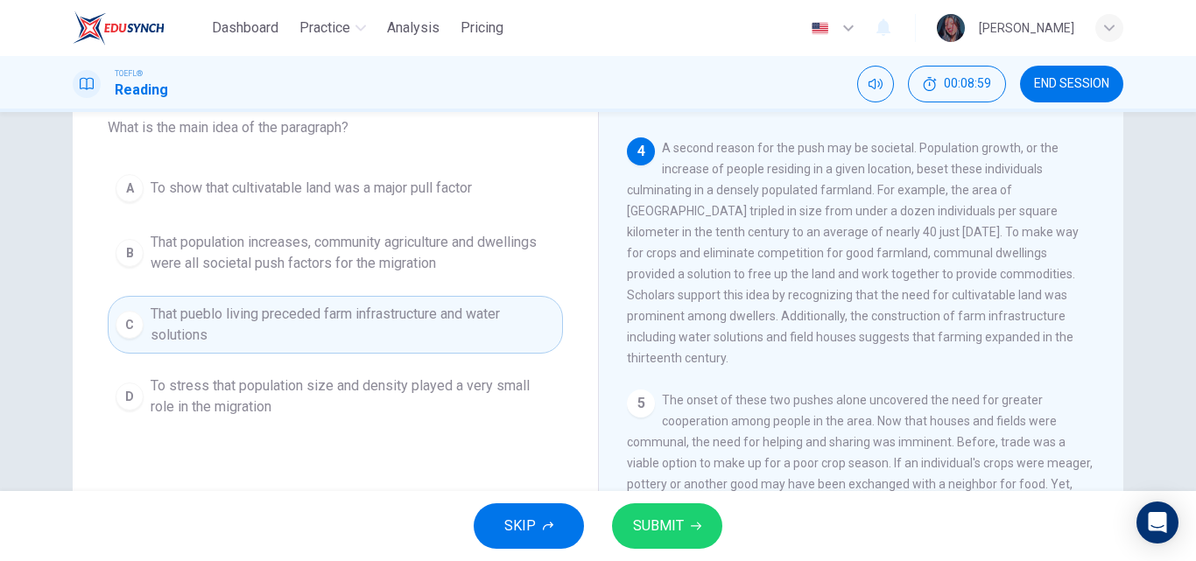
click at [684, 515] on button "SUBMIT" at bounding box center [667, 526] width 110 height 46
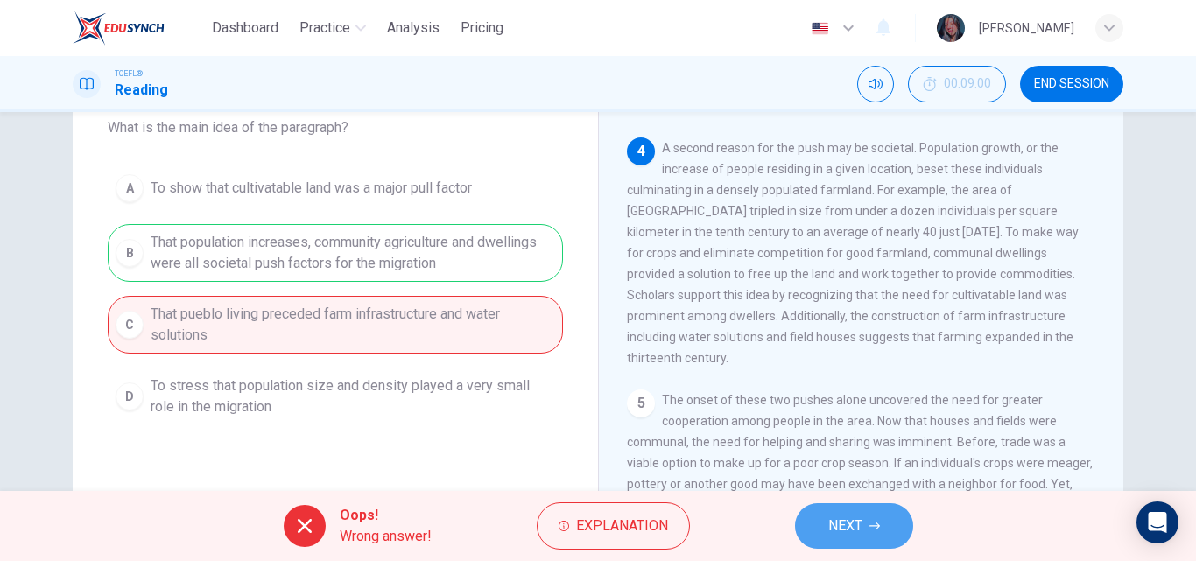
click at [870, 516] on button "NEXT" at bounding box center [854, 526] width 118 height 46
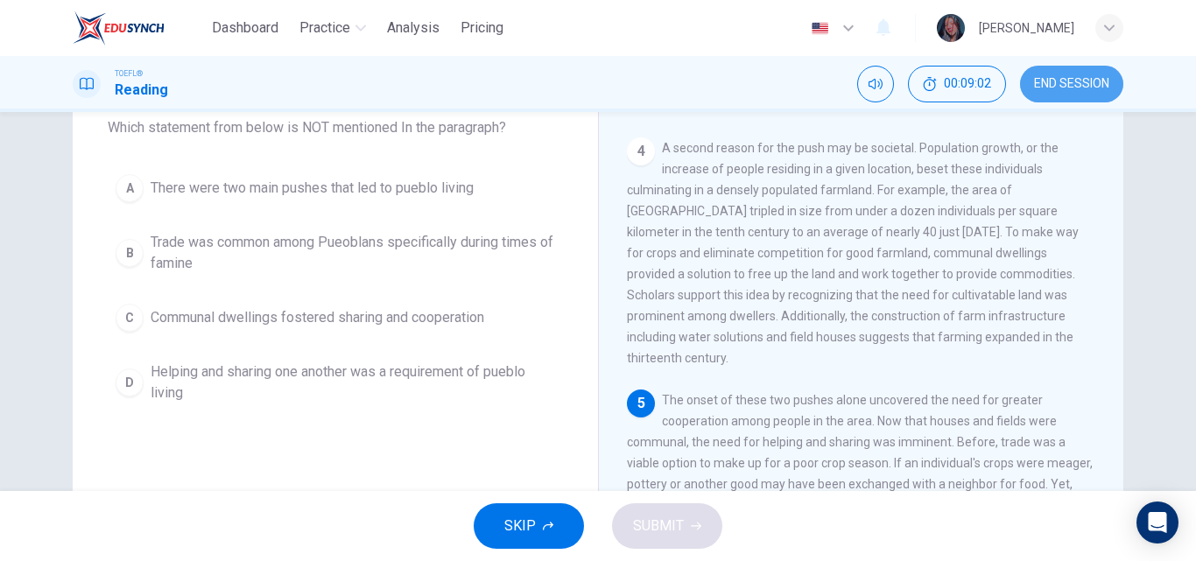
click at [1067, 79] on span "END SESSION" at bounding box center [1071, 84] width 75 height 14
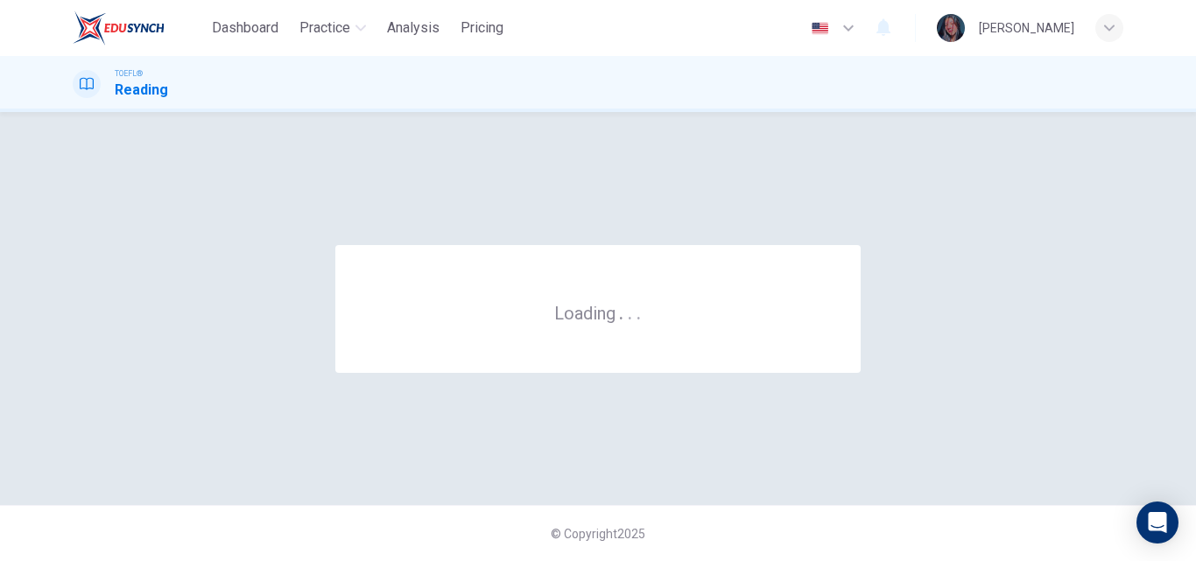
scroll to position [0, 0]
